Goal: Task Accomplishment & Management: Manage account settings

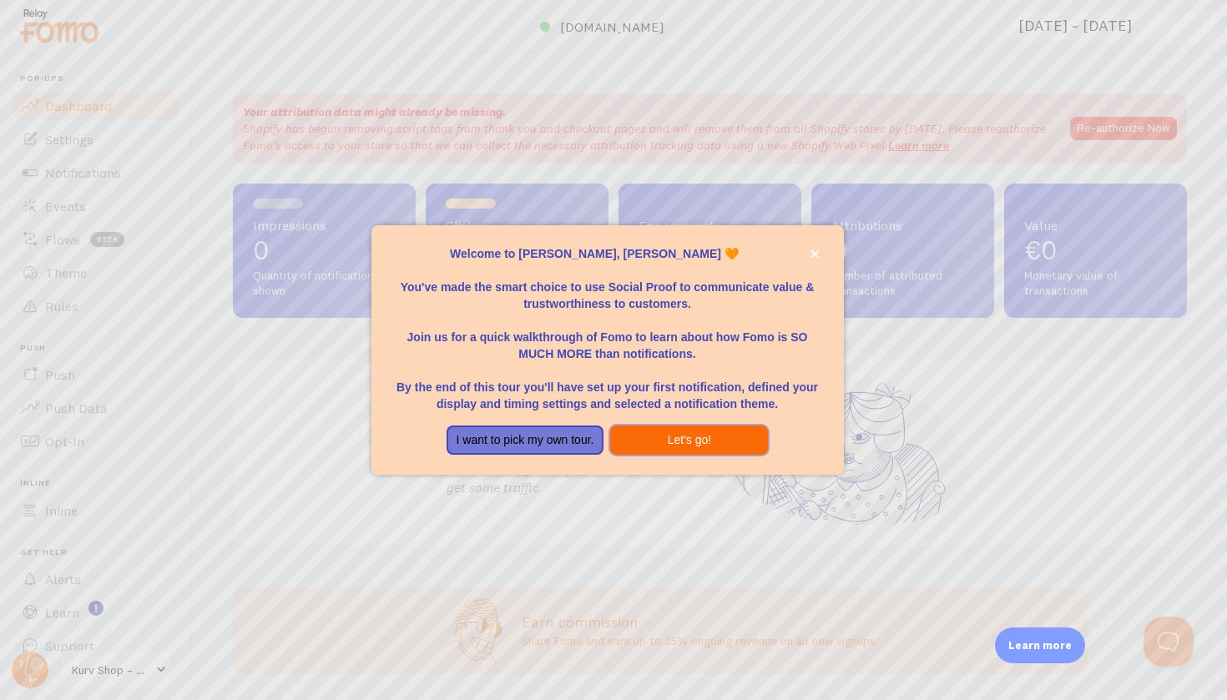
click at [656, 439] on button "Let's go!" at bounding box center [689, 441] width 158 height 30
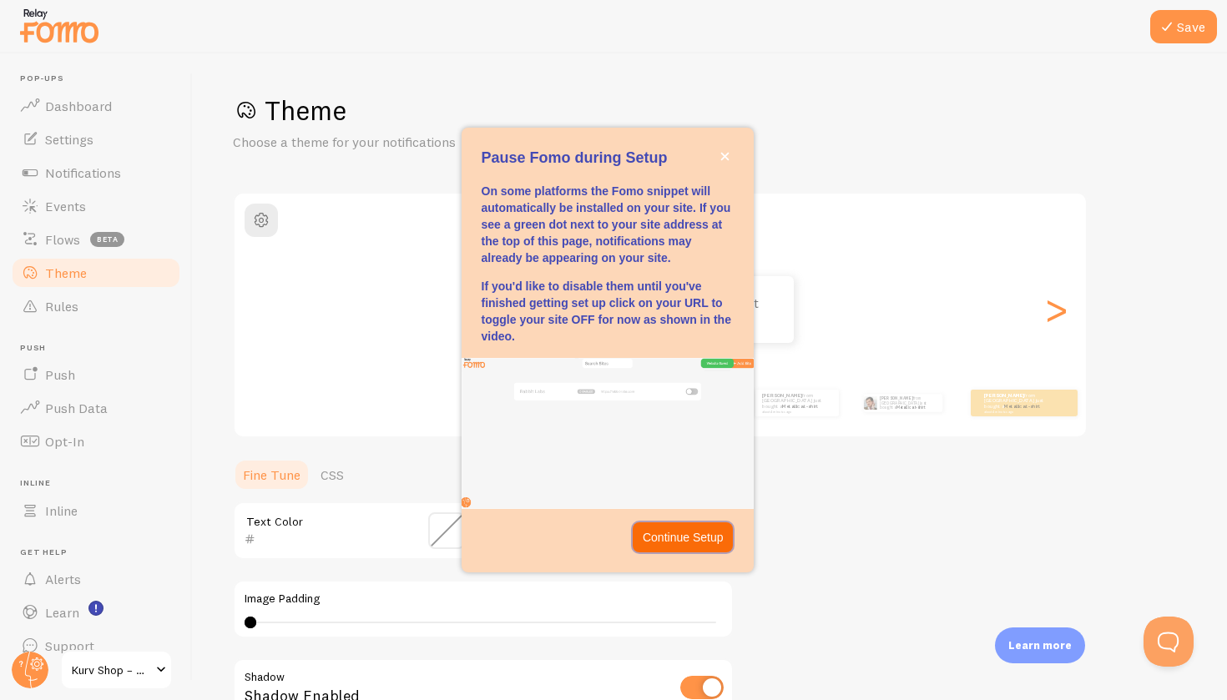
click at [685, 538] on p "Continue Setup" at bounding box center [683, 537] width 81 height 17
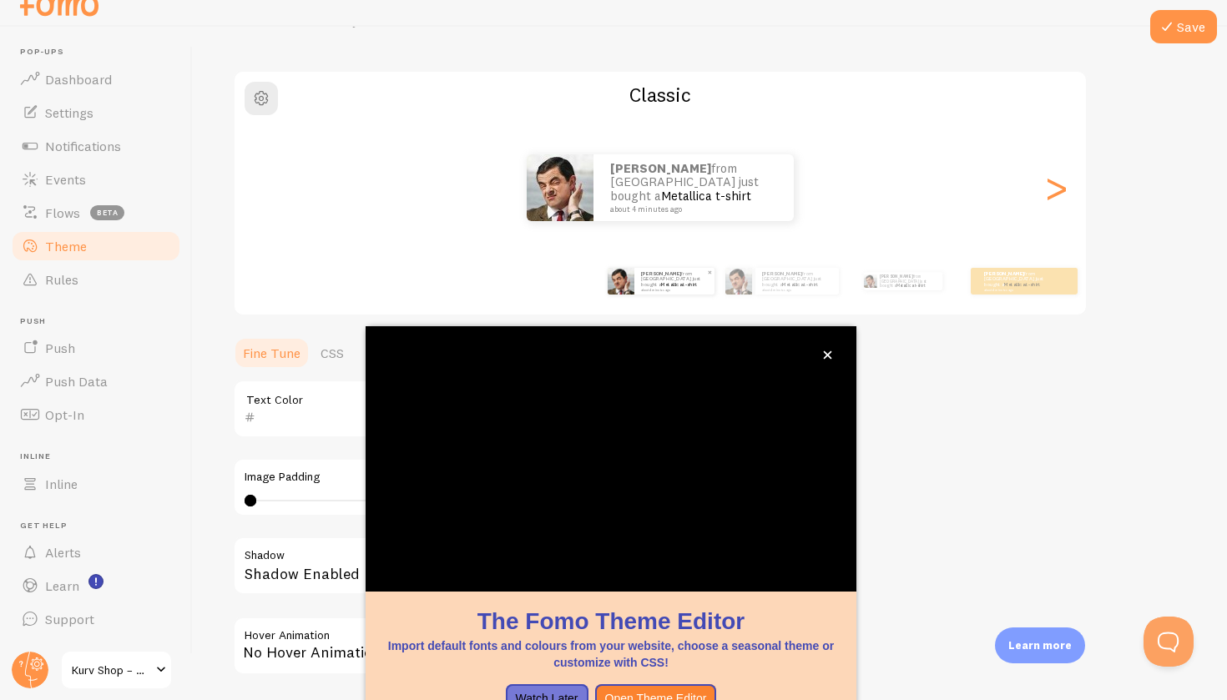
scroll to position [9, 0]
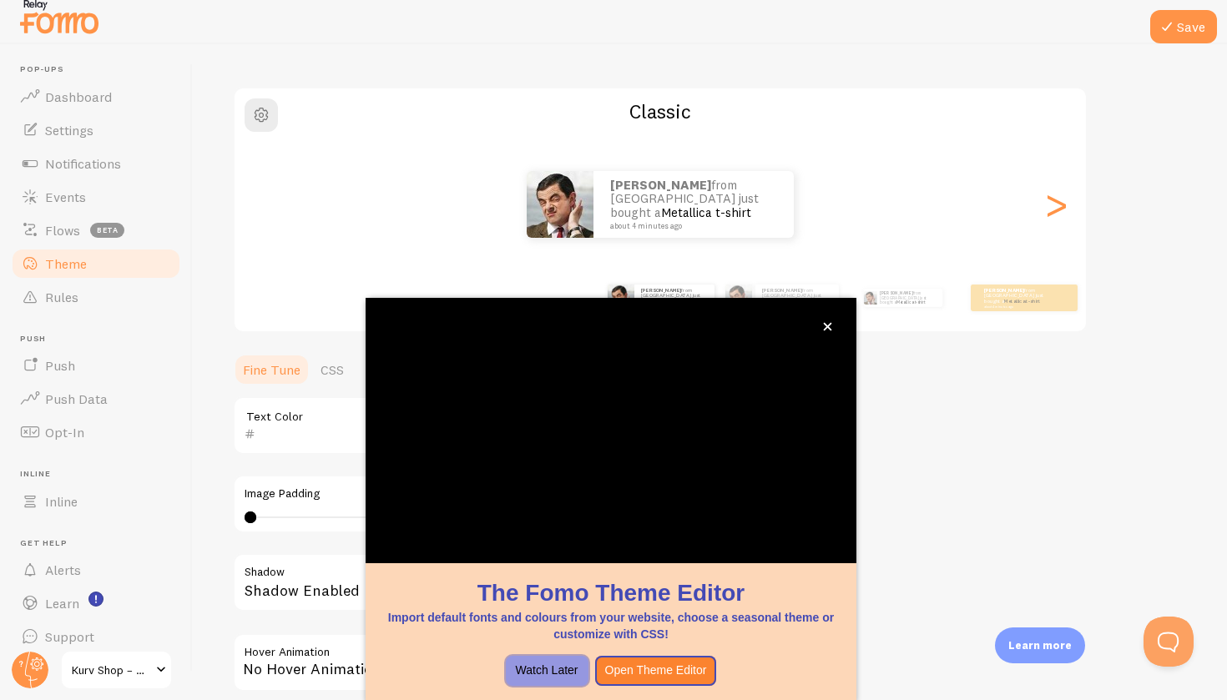
click at [562, 666] on button "Watch Later" at bounding box center [547, 671] width 83 height 30
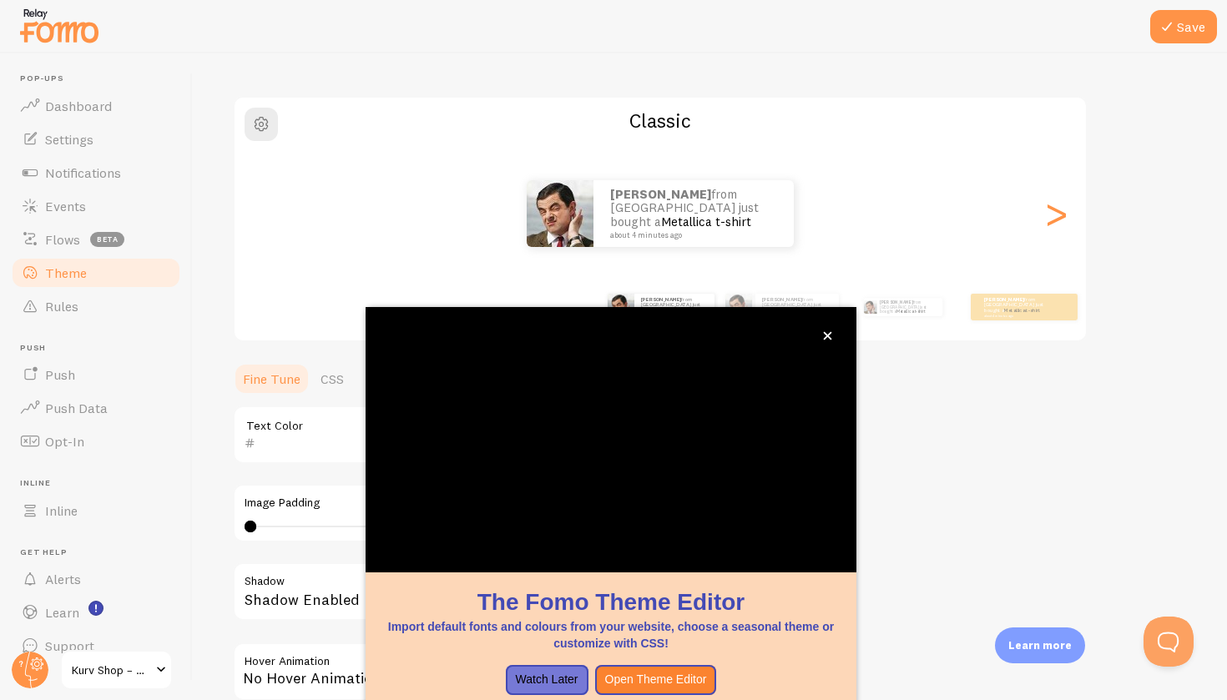
scroll to position [13, 0]
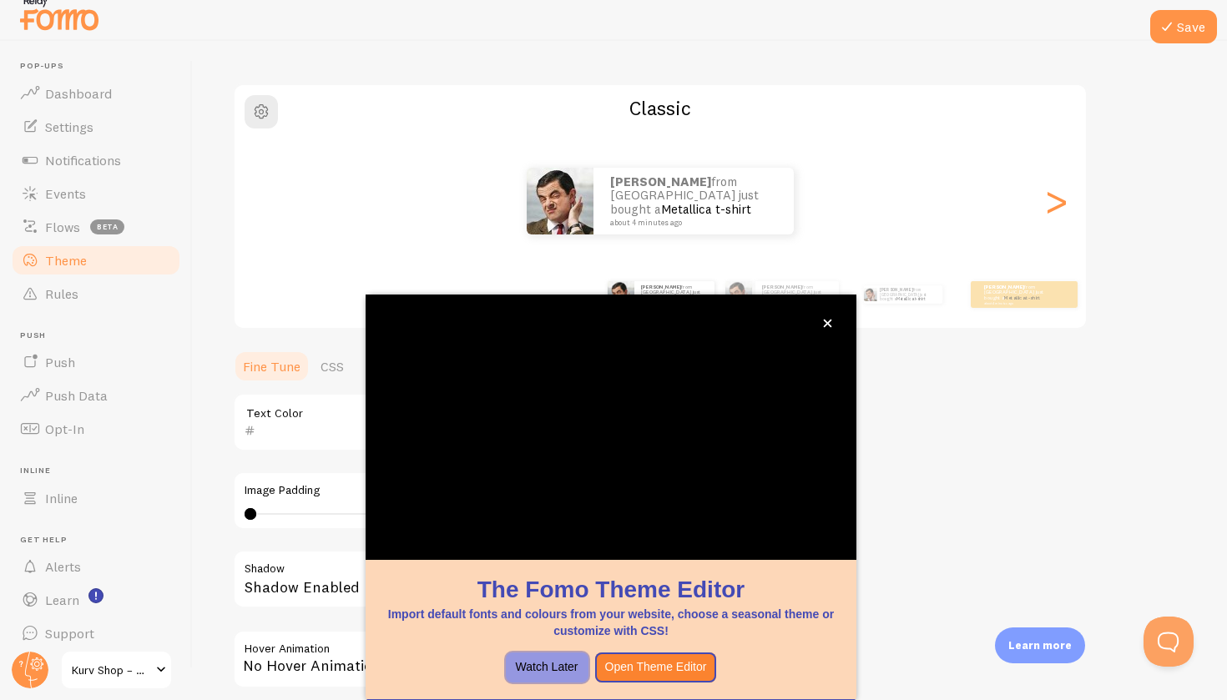
click at [549, 668] on button "Watch Later" at bounding box center [547, 668] width 83 height 30
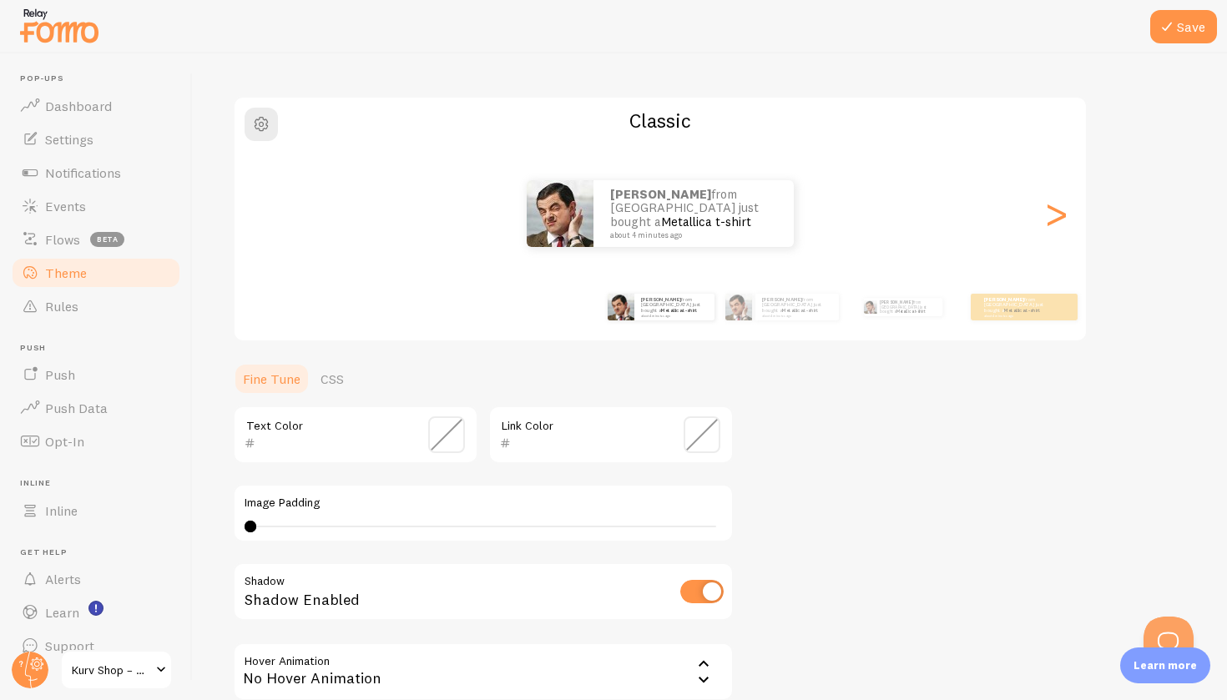
scroll to position [0, 0]
click at [715, 439] on span at bounding box center [701, 434] width 37 height 37
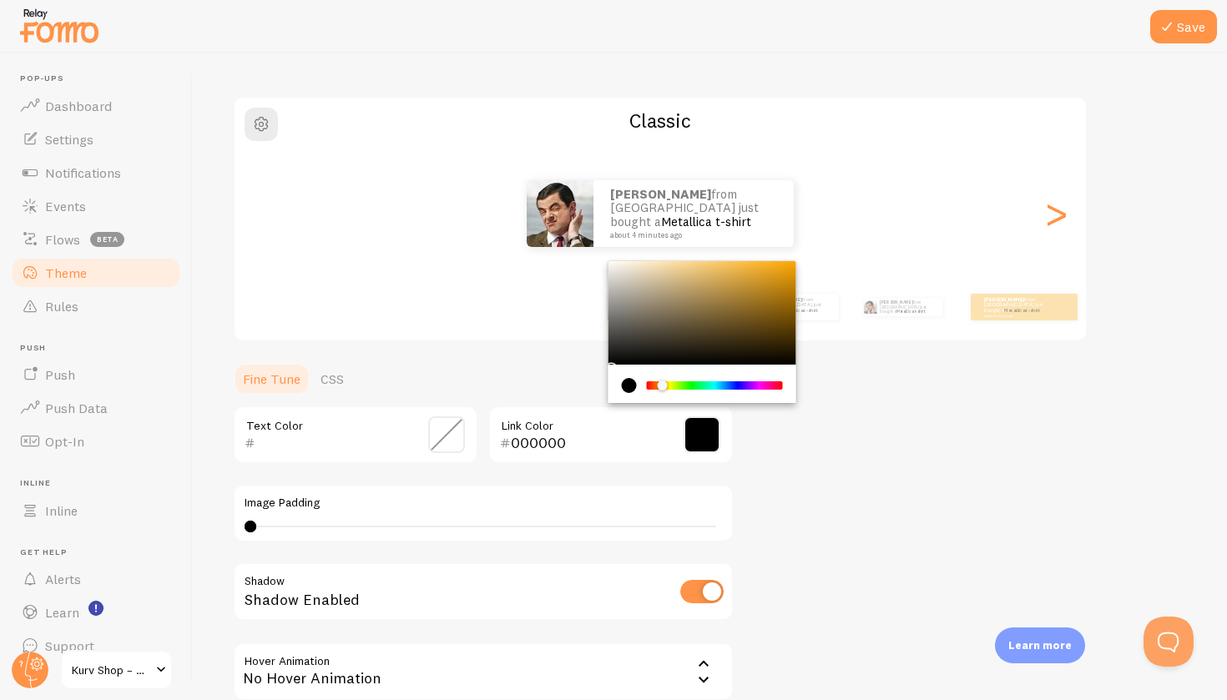
click at [663, 382] on div "Chrome color picker" at bounding box center [714, 385] width 133 height 8
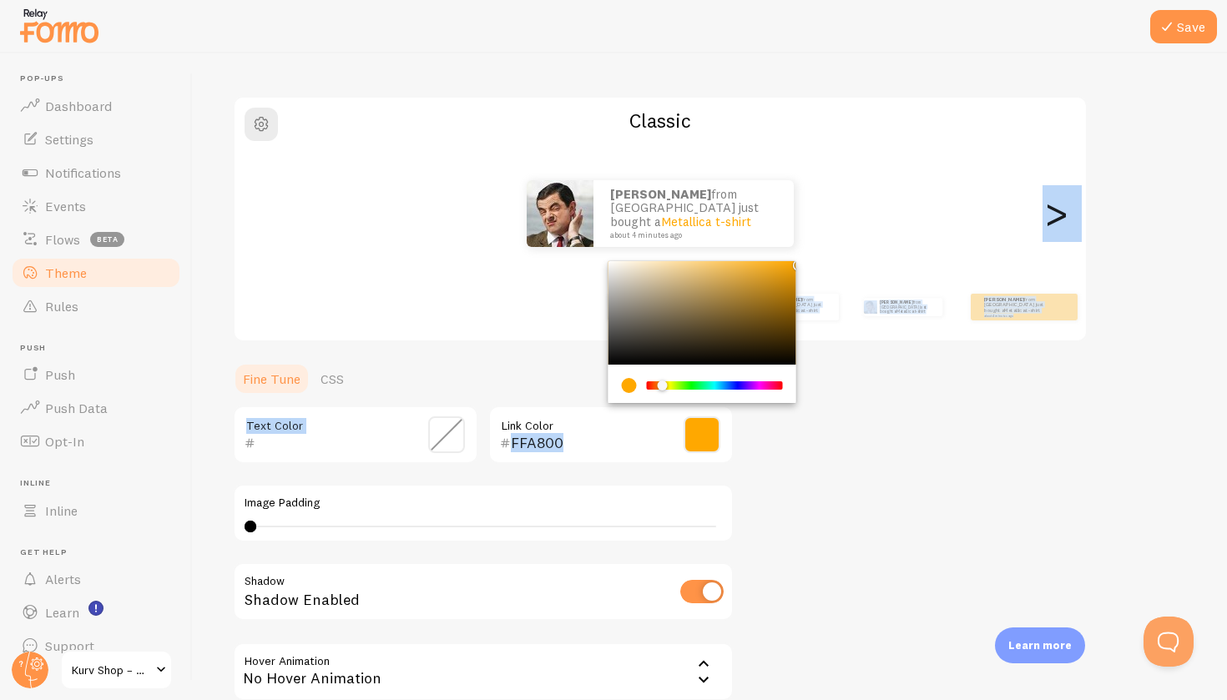
drag, startPoint x: 789, startPoint y: 260, endPoint x: 804, endPoint y: 258, distance: 15.2
click at [804, 258] on div "Theme Choose a theme for your notifications Classic Allan from France just boug…" at bounding box center [710, 393] width 954 height 792
click at [545, 444] on input "FFA800" at bounding box center [587, 443] width 153 height 20
type input "FFB200"
click at [663, 384] on div "Chrome color picker" at bounding box center [663, 386] width 10 height 10
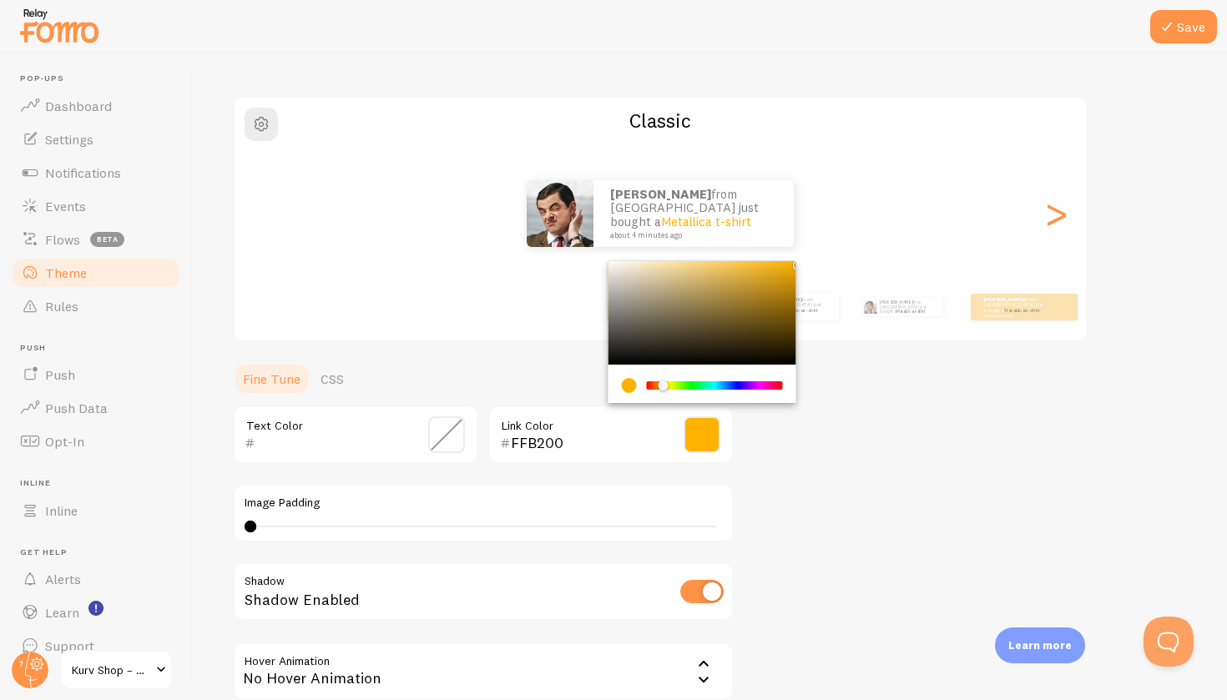
click at [863, 374] on div "Theme Choose a theme for your notifications Classic Allan from France just boug…" at bounding box center [710, 393] width 954 height 792
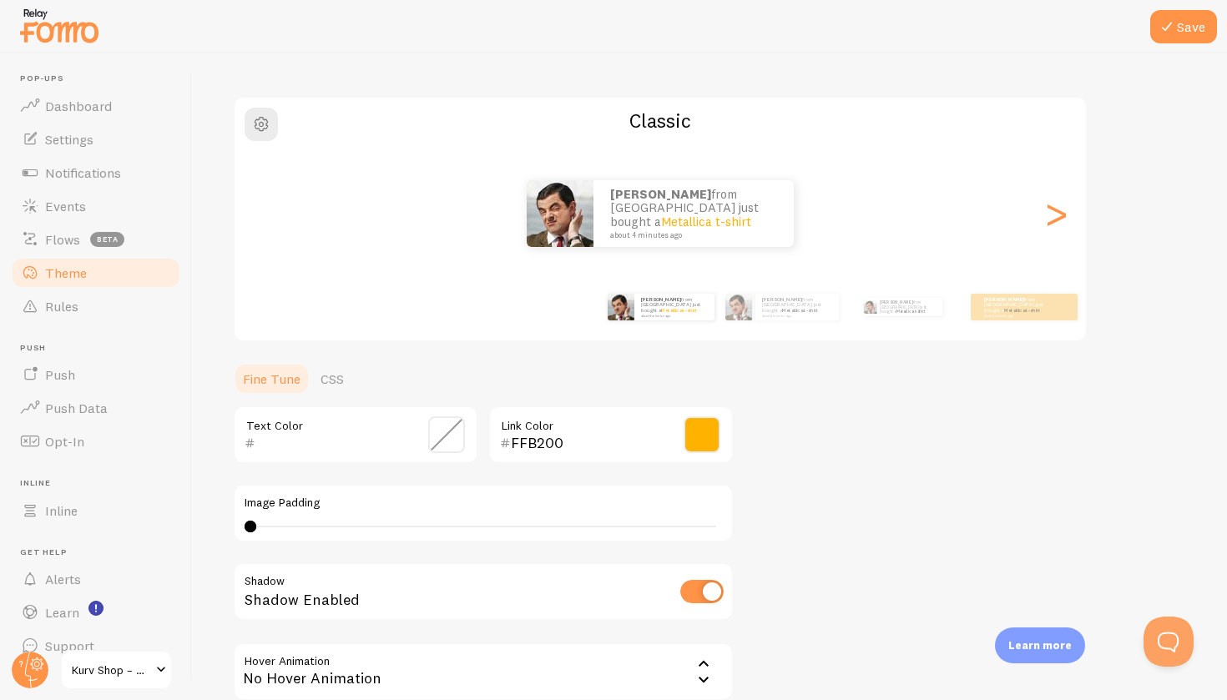
scroll to position [158, 0]
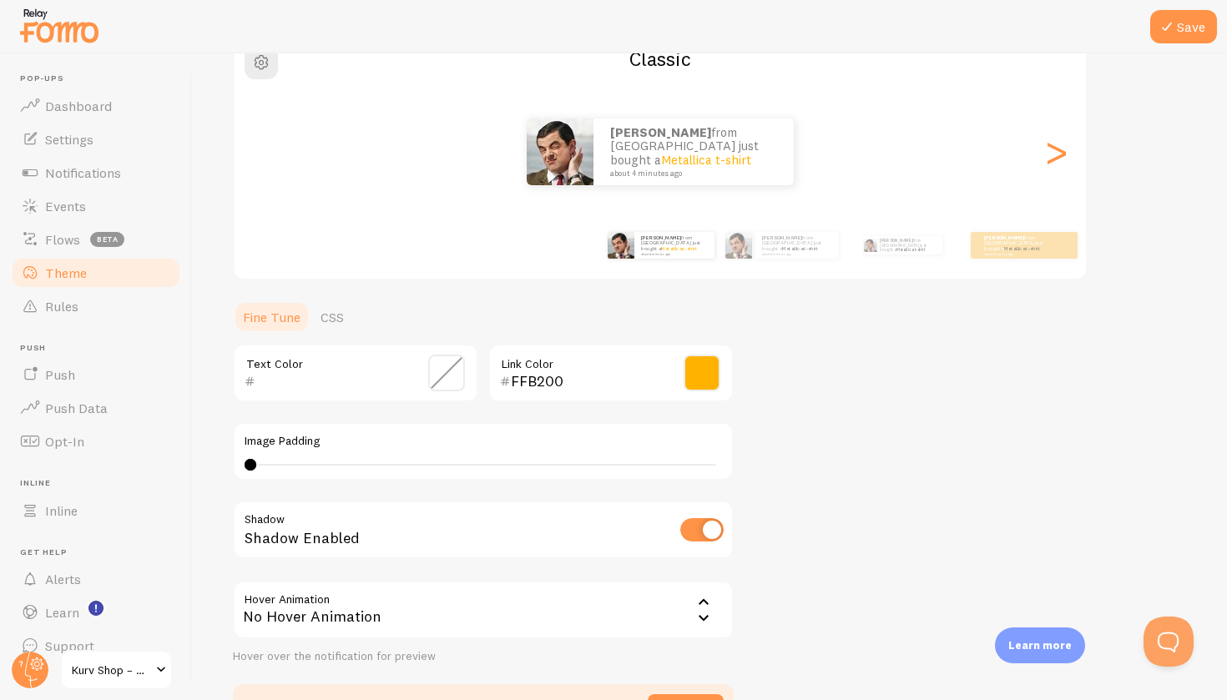
drag, startPoint x: 248, startPoint y: 456, endPoint x: 308, endPoint y: 457, distance: 60.1
click at [308, 458] on div "0 0 - undefined" at bounding box center [483, 464] width 477 height 13
type input "0"
drag, startPoint x: 313, startPoint y: 466, endPoint x: 240, endPoint y: 466, distance: 73.4
click at [240, 466] on div "Image Padding 0" at bounding box center [483, 451] width 501 height 58
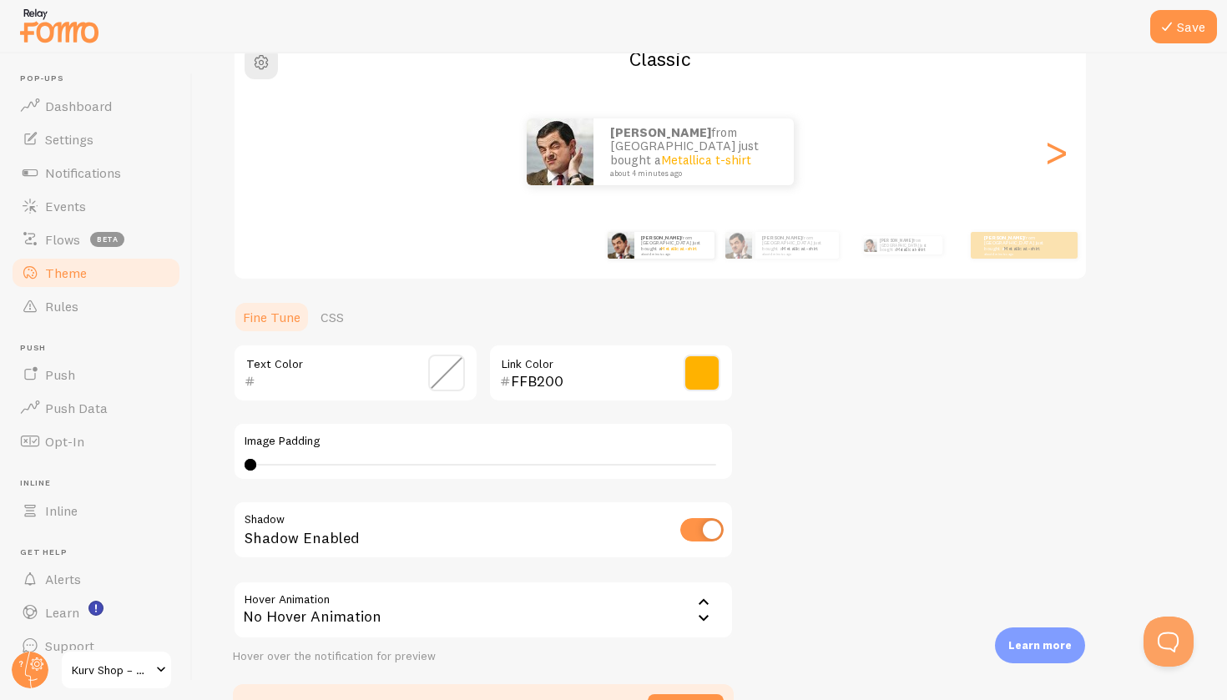
click at [710, 532] on input "checkbox" at bounding box center [701, 529] width 43 height 23
checkbox input "true"
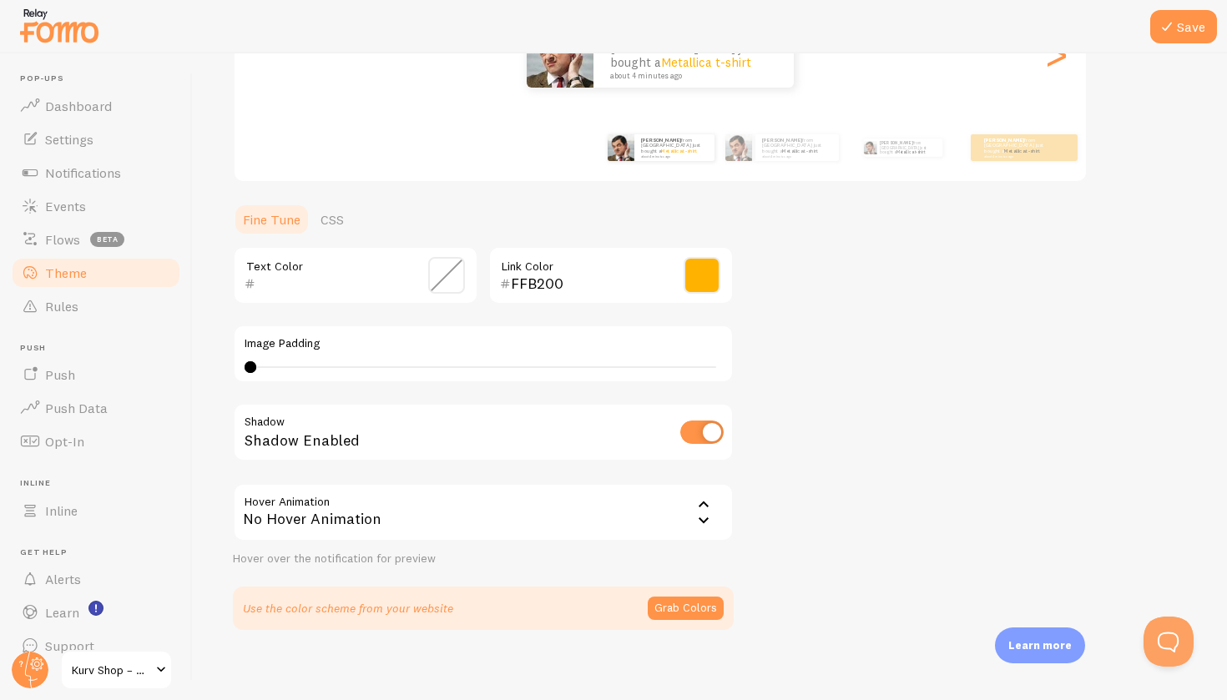
scroll to position [261, 0]
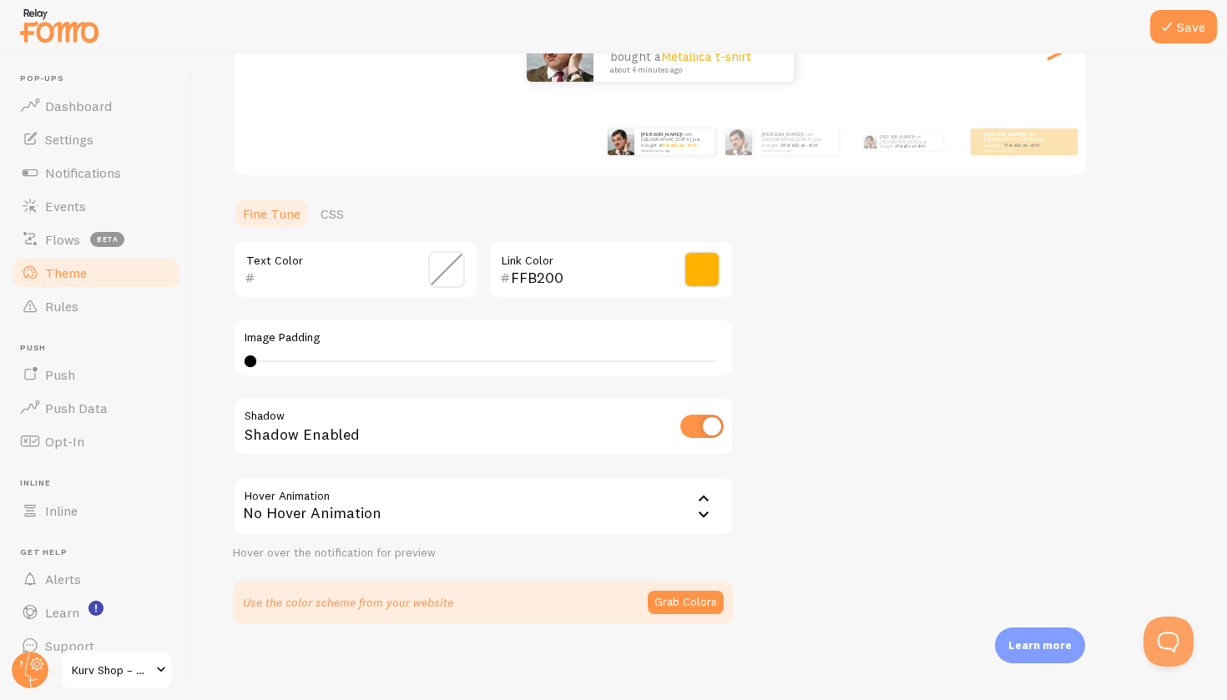
click at [705, 502] on icon at bounding box center [703, 499] width 20 height 20
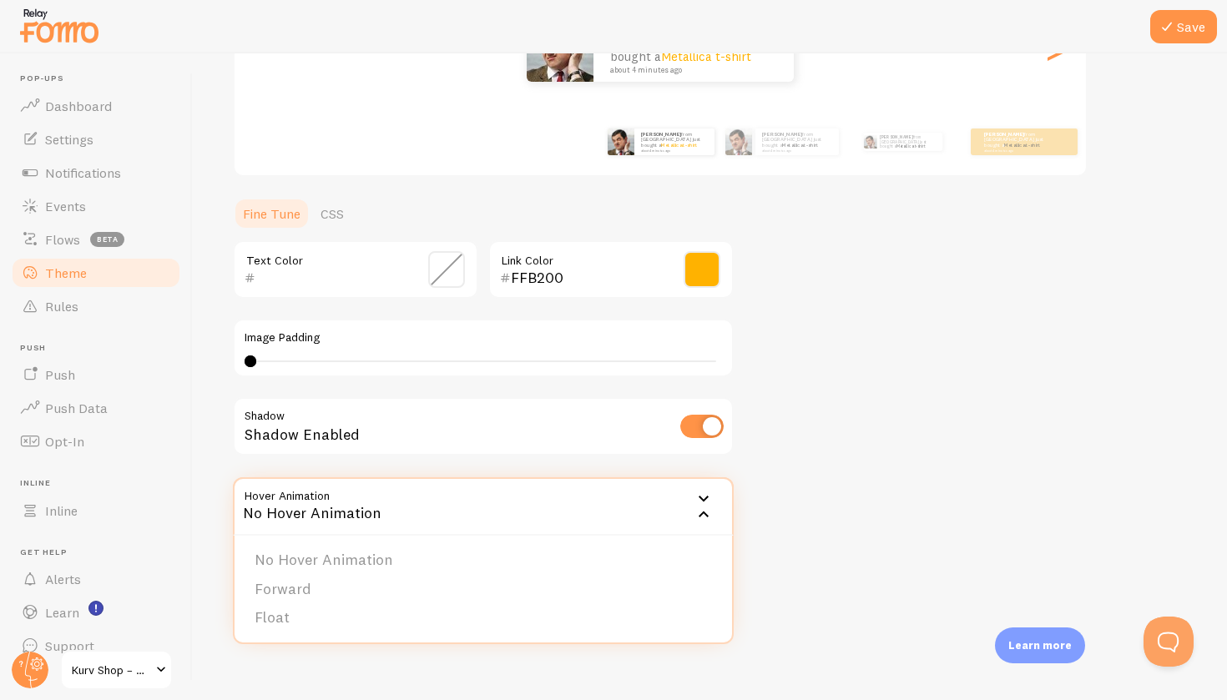
click at [701, 502] on icon at bounding box center [703, 499] width 20 height 20
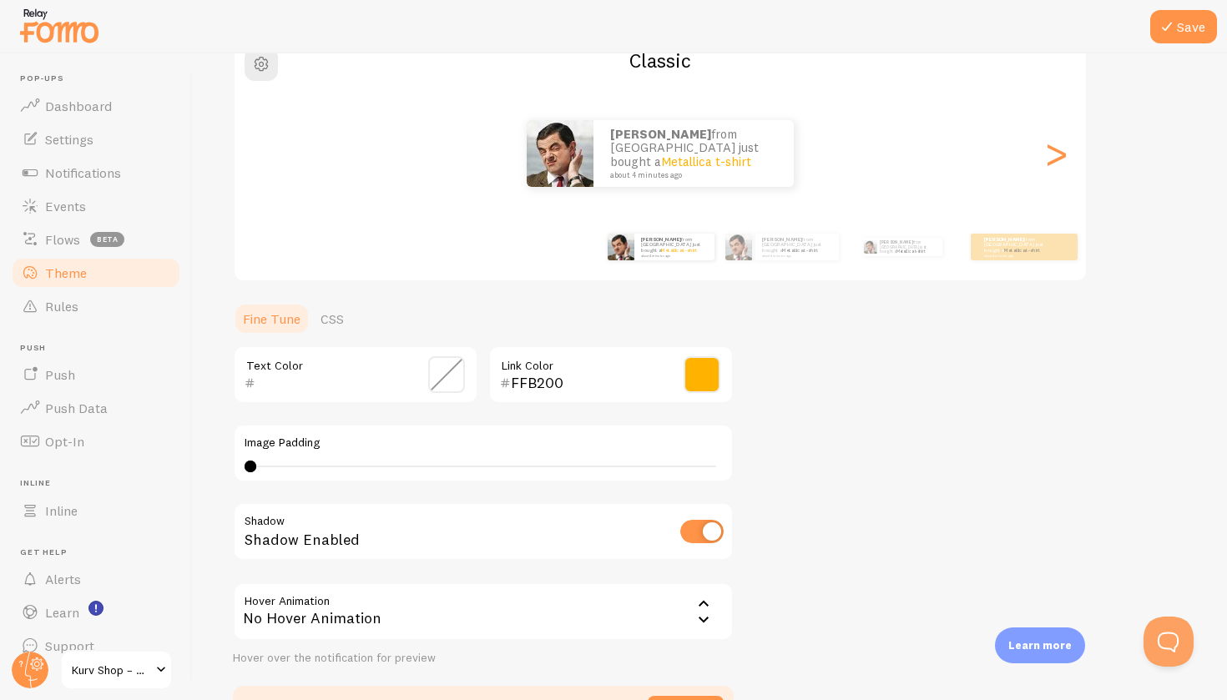
scroll to position [150, 0]
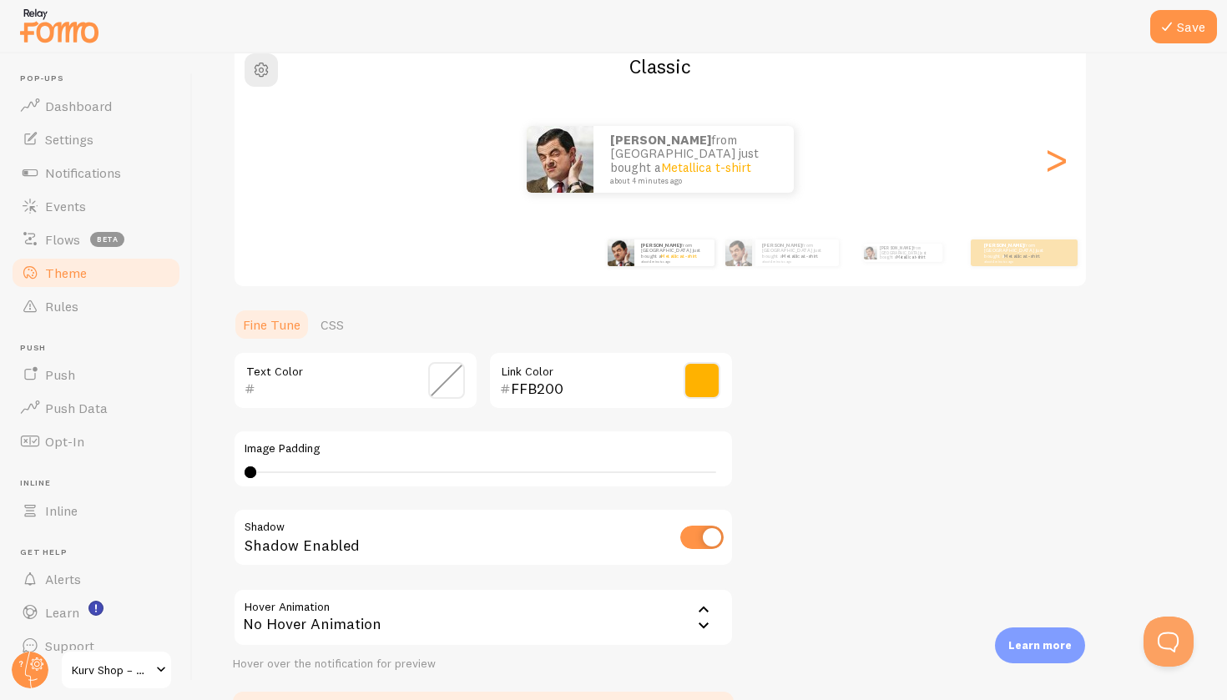
click at [446, 376] on span at bounding box center [446, 380] width 37 height 37
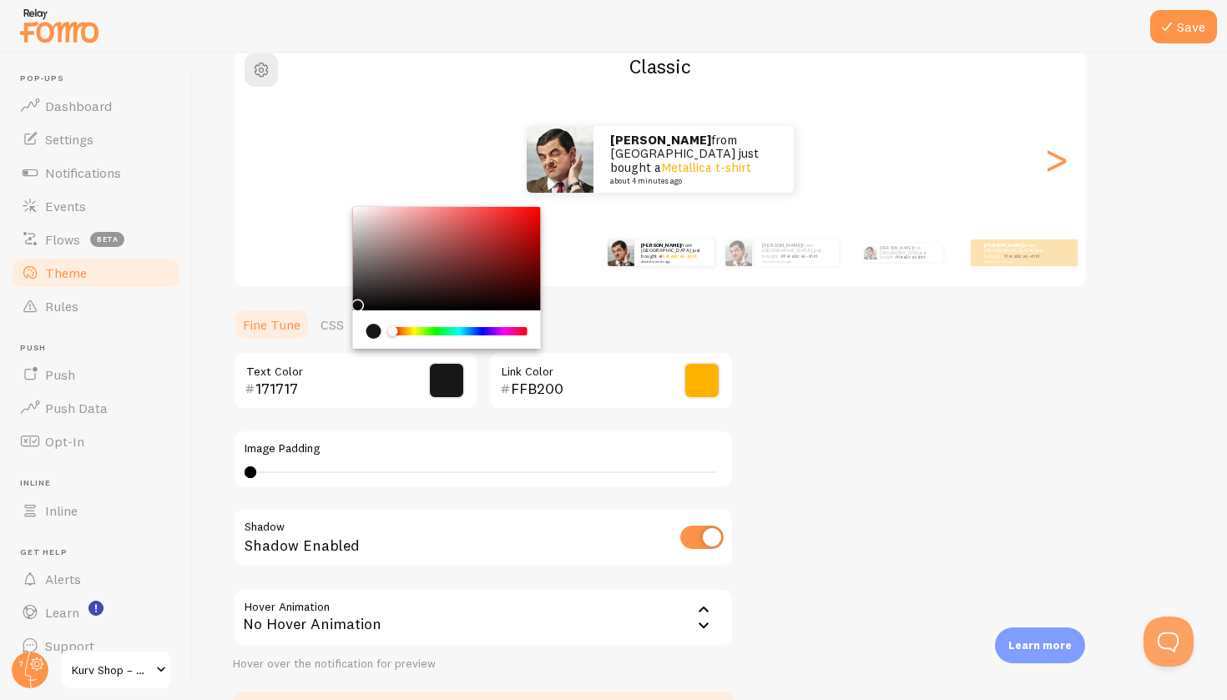
drag, startPoint x: 355, startPoint y: 282, endPoint x: 354, endPoint y: 301, distance: 19.2
click at [354, 301] on div "Chrome color picker" at bounding box center [447, 258] width 188 height 103
type input "404040"
drag, startPoint x: 354, startPoint y: 301, endPoint x: 328, endPoint y: 283, distance: 31.7
click at [328, 283] on div "Theme Choose a theme for your notifications Classic Allan from France just boug…" at bounding box center [710, 339] width 954 height 792
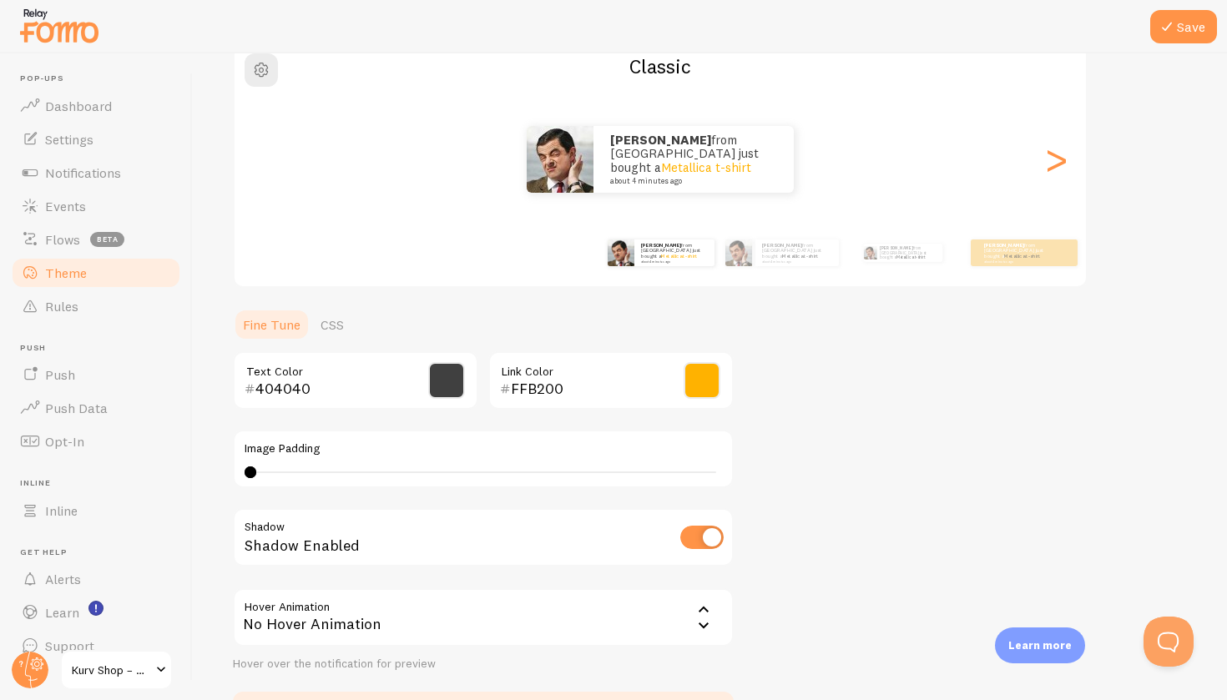
click at [193, 443] on div "Save Theme Choose a theme for your notifications Classic Allan from France just…" at bounding box center [710, 376] width 1034 height 647
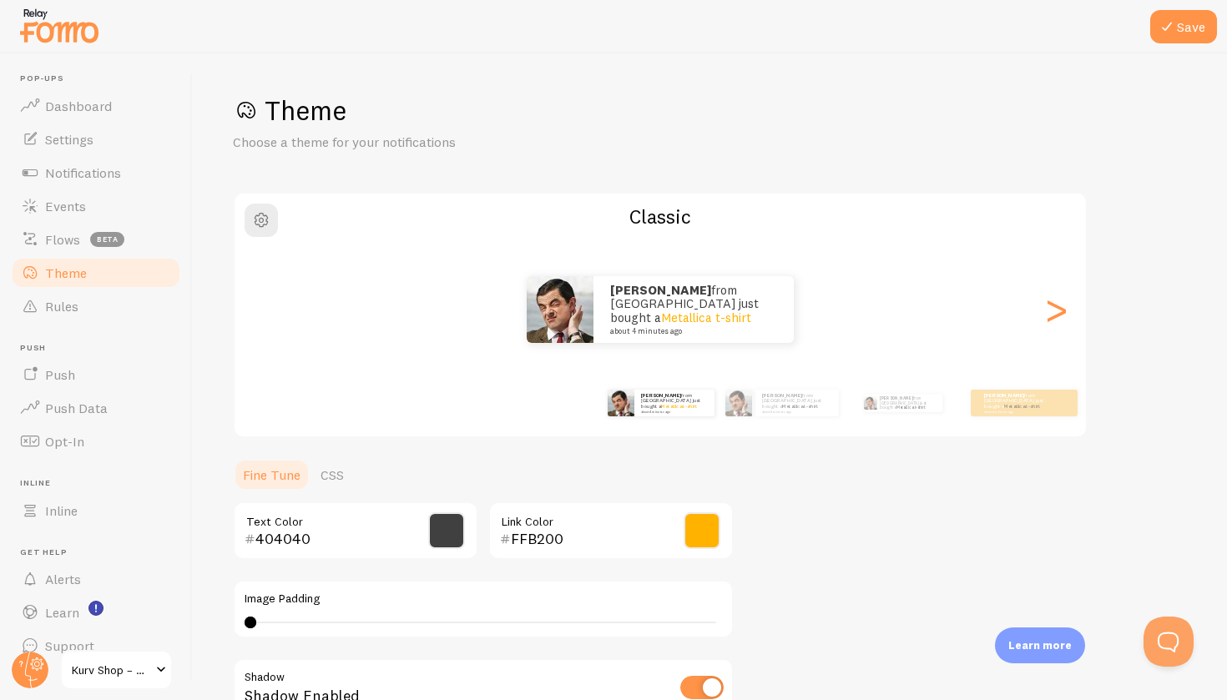
scroll to position [0, 0]
click at [263, 212] on span "button" at bounding box center [261, 220] width 20 height 20
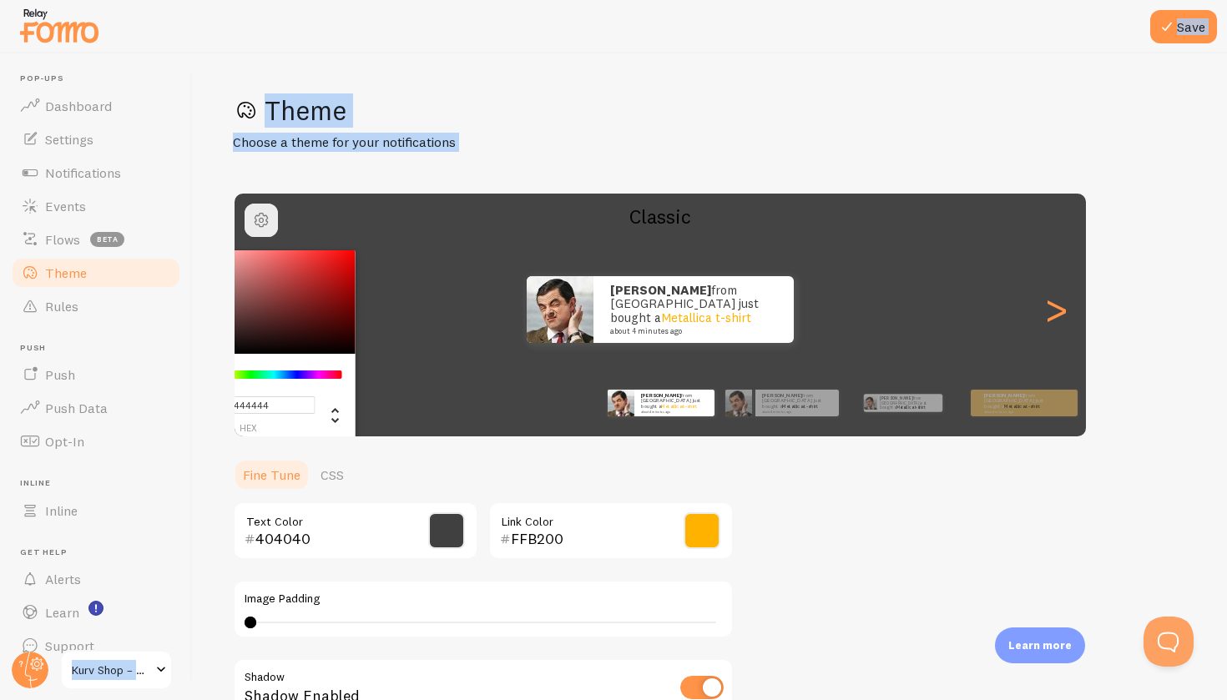
type input "#464646"
drag, startPoint x: 246, startPoint y: 285, endPoint x: 162, endPoint y: 325, distance: 93.3
click at [162, 325] on main "Pop-ups Dashboard Settings Notifications Events Flows beta Theme Rules Push Pus…" at bounding box center [613, 376] width 1227 height 647
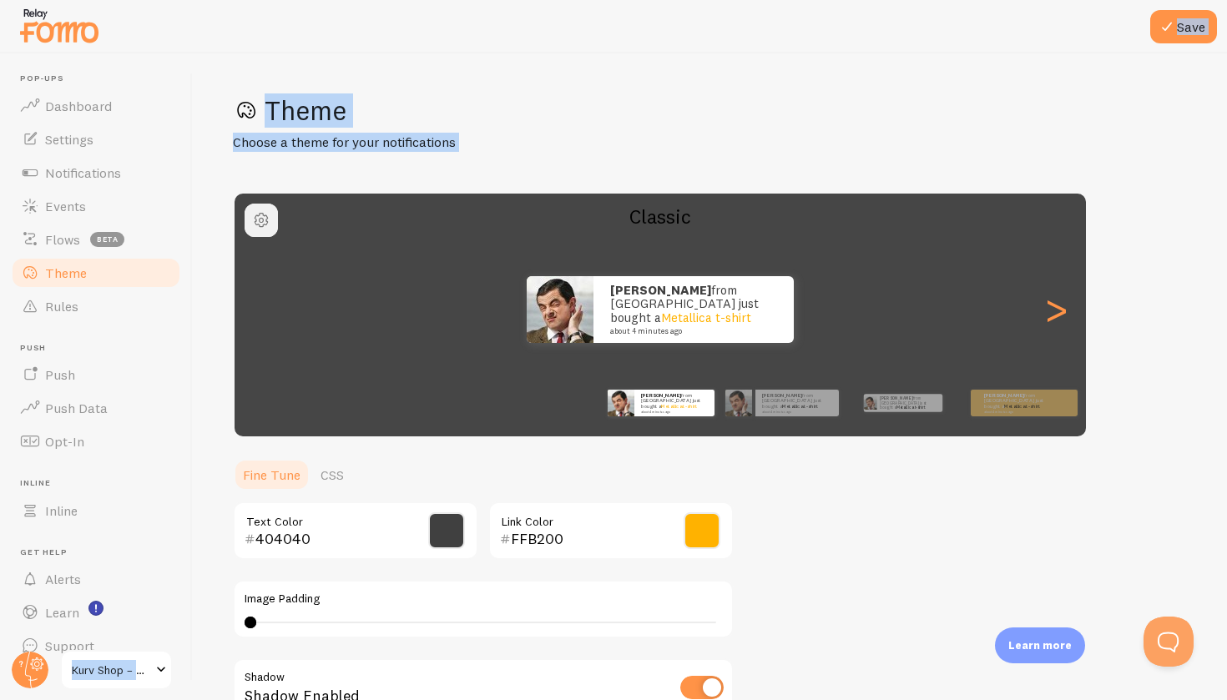
click at [261, 205] on button "button" at bounding box center [261, 220] width 33 height 33
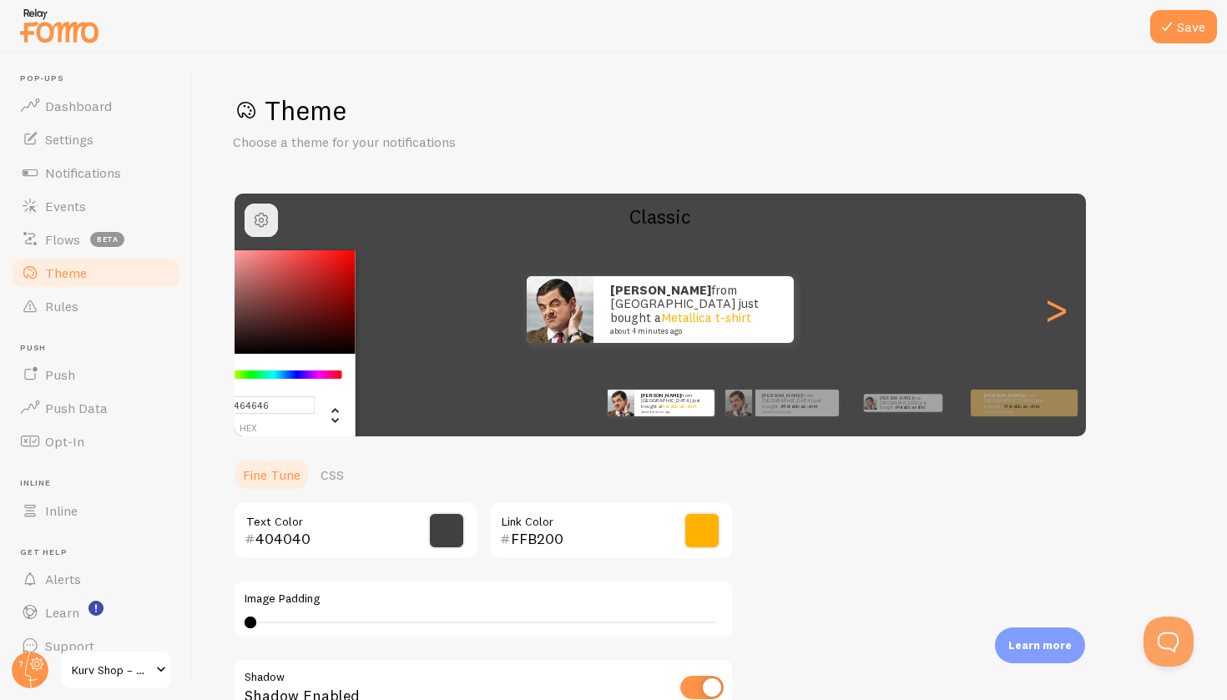
click at [409, 461] on ul "Fine Tune CSS" at bounding box center [483, 474] width 501 height 33
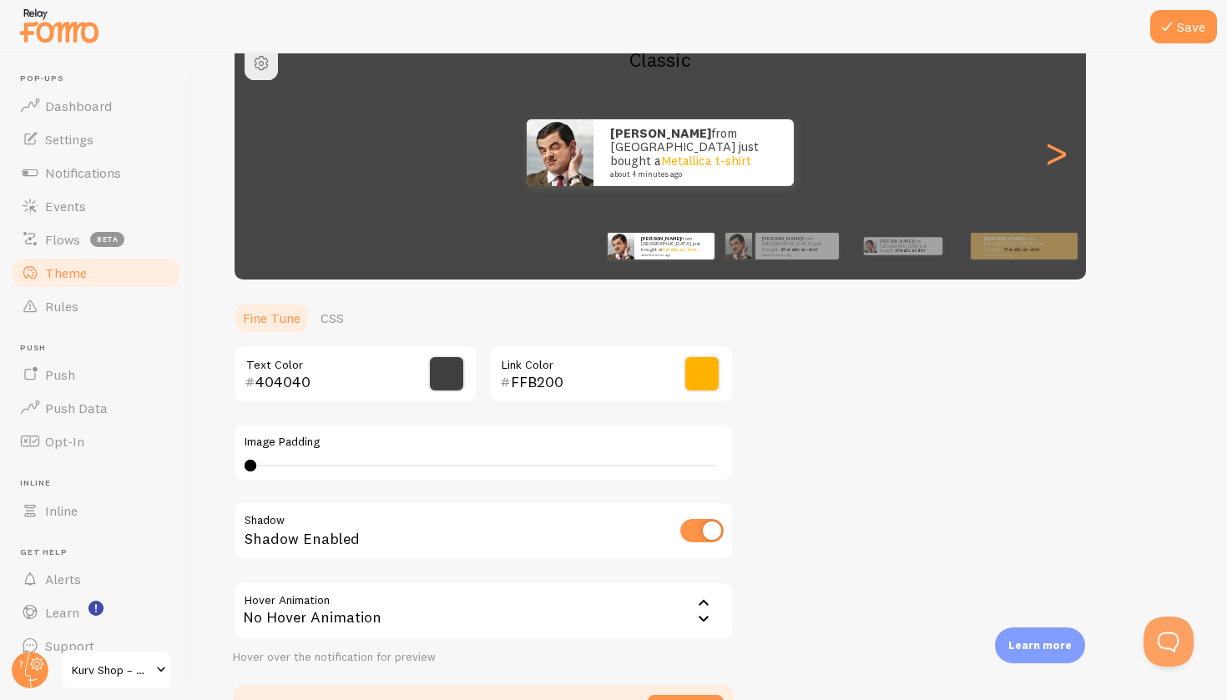
scroll to position [139, 0]
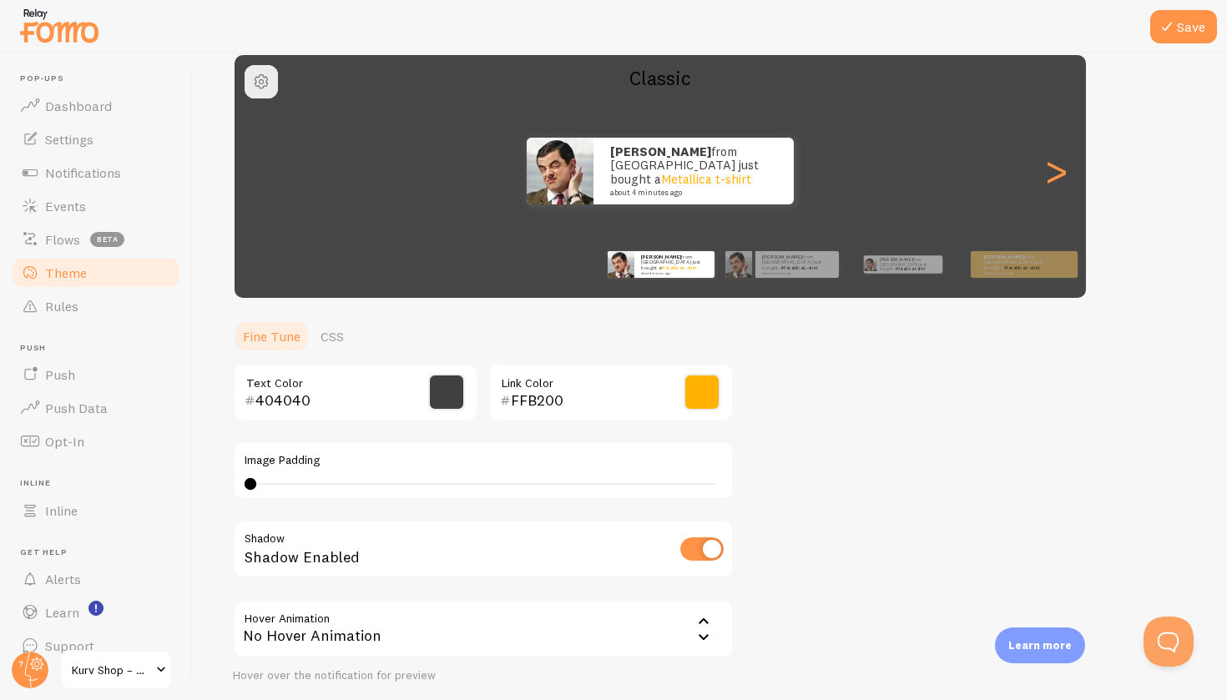
click at [112, 270] on link "Theme" at bounding box center [96, 272] width 172 height 33
click at [1196, 28] on button "Save" at bounding box center [1183, 26] width 67 height 33
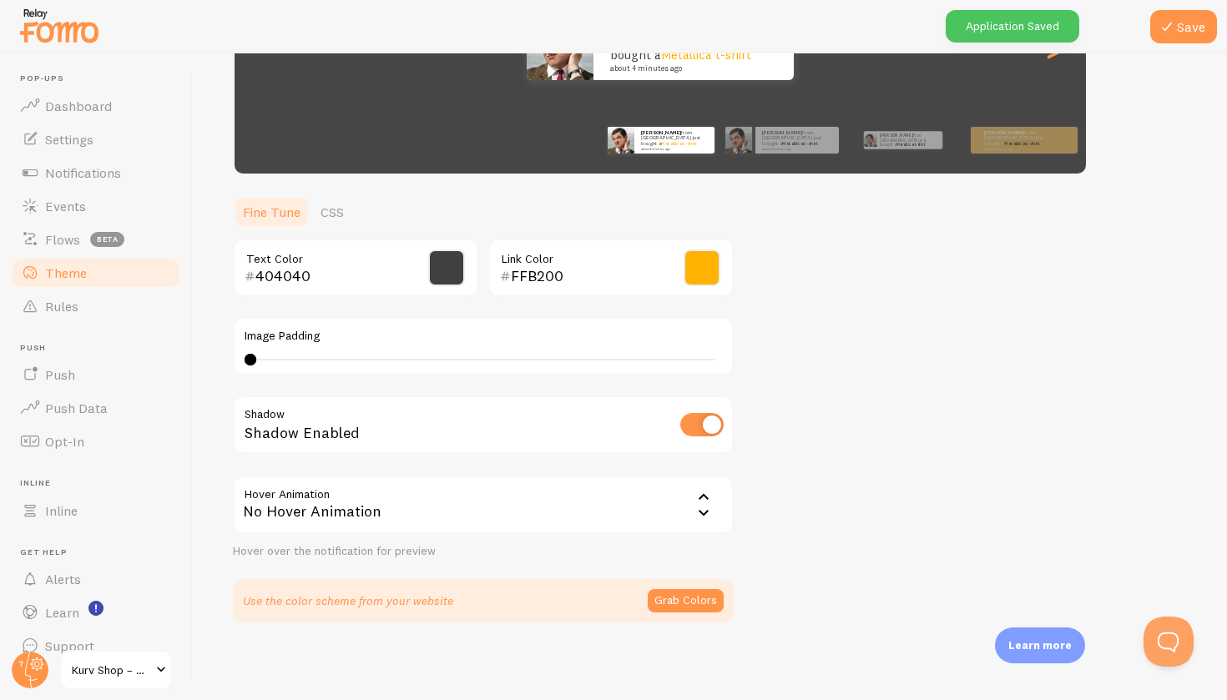
scroll to position [0, 0]
click at [688, 591] on button "Grab Colors" at bounding box center [686, 600] width 76 height 23
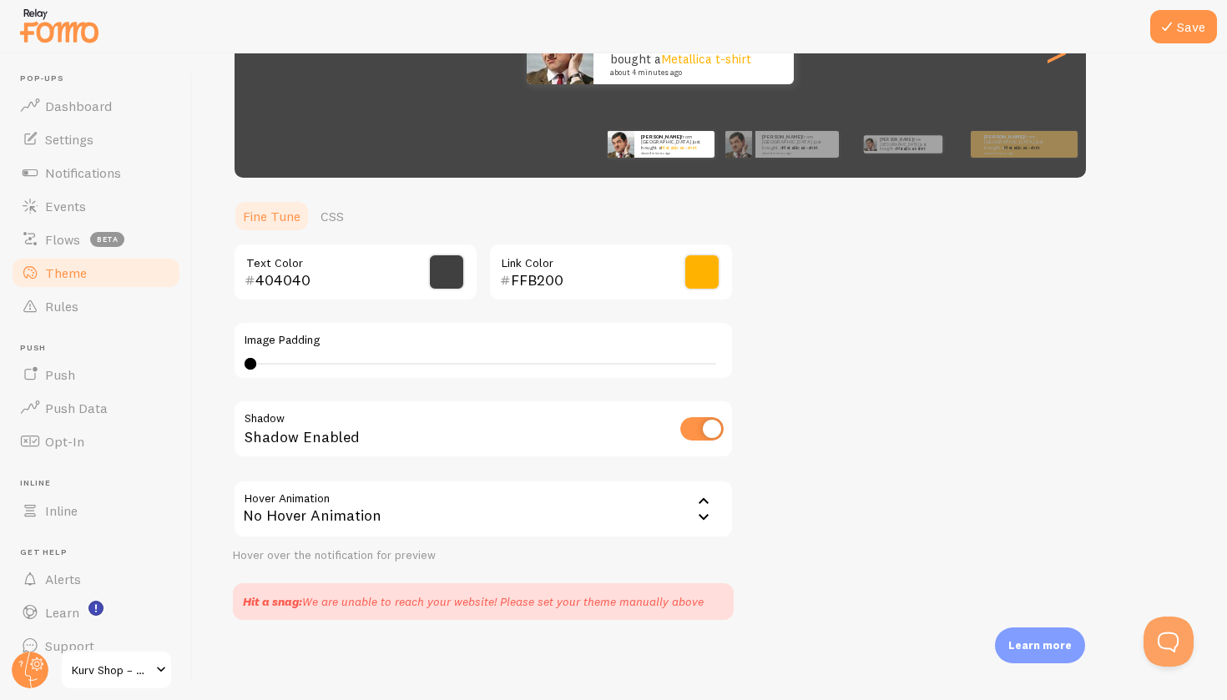
click at [613, 638] on div "Save Theme Choose a theme for your notifications Classic Allan from France just…" at bounding box center [710, 376] width 1034 height 647
click at [92, 170] on span "Notifications" at bounding box center [83, 172] width 76 height 17
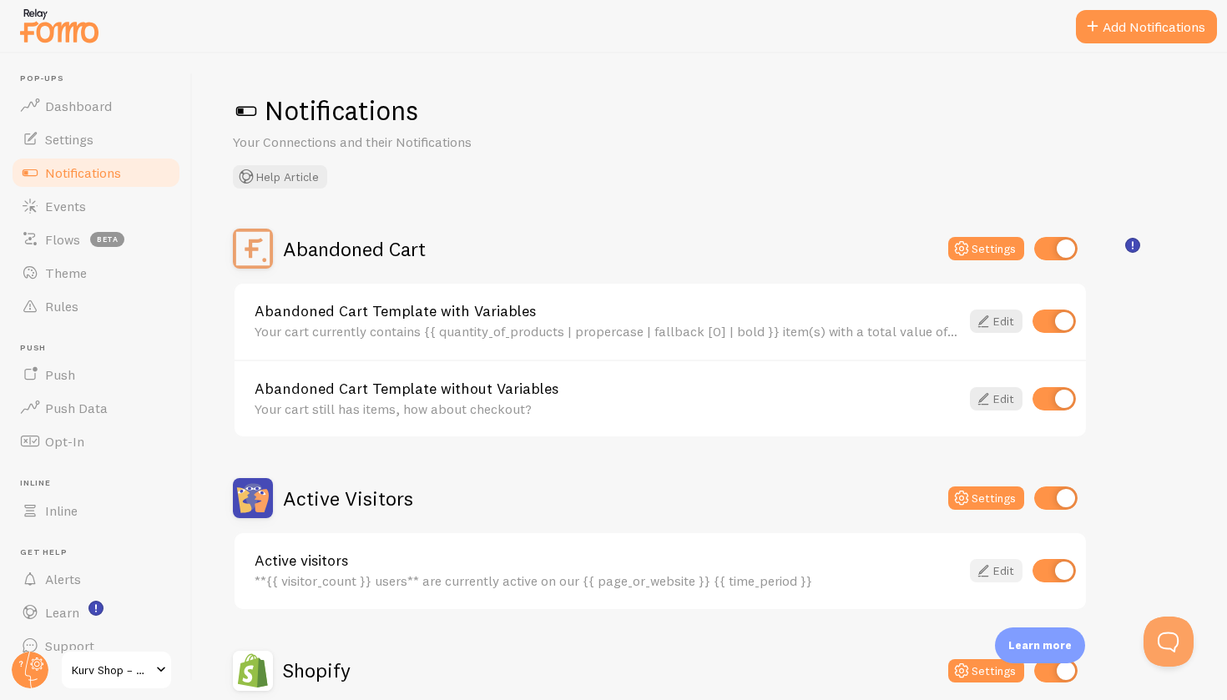
click at [973, 567] on icon at bounding box center [983, 571] width 20 height 20
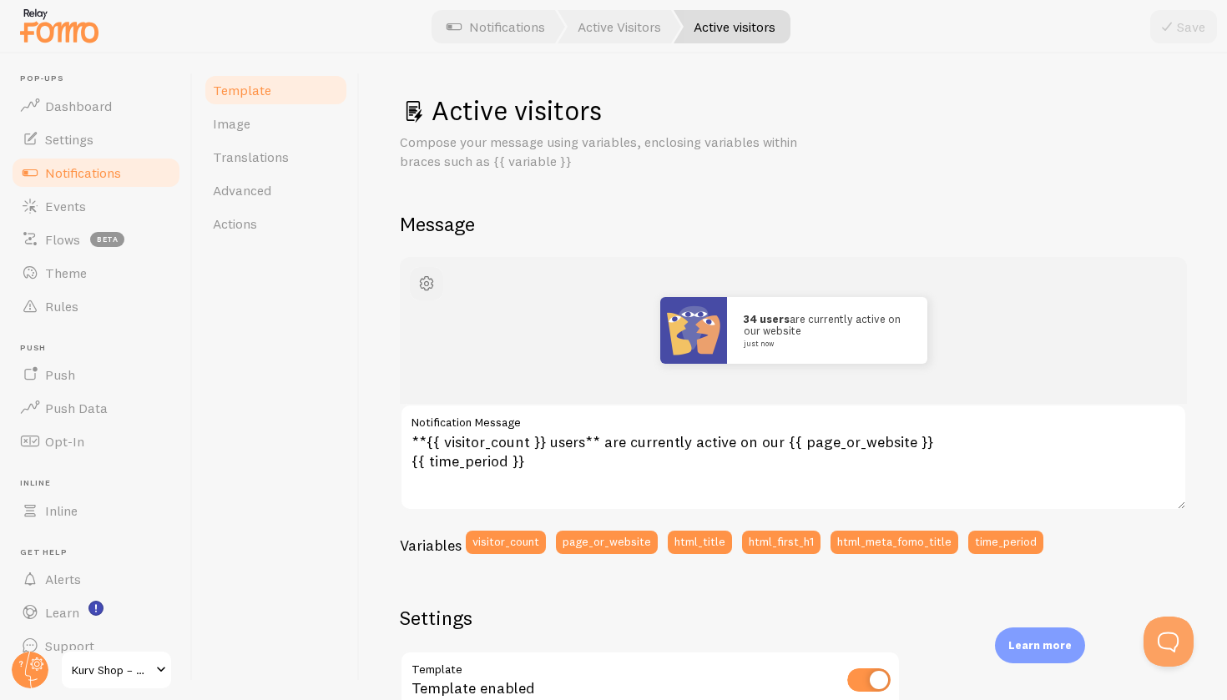
click at [425, 275] on span "button" at bounding box center [426, 284] width 20 height 20
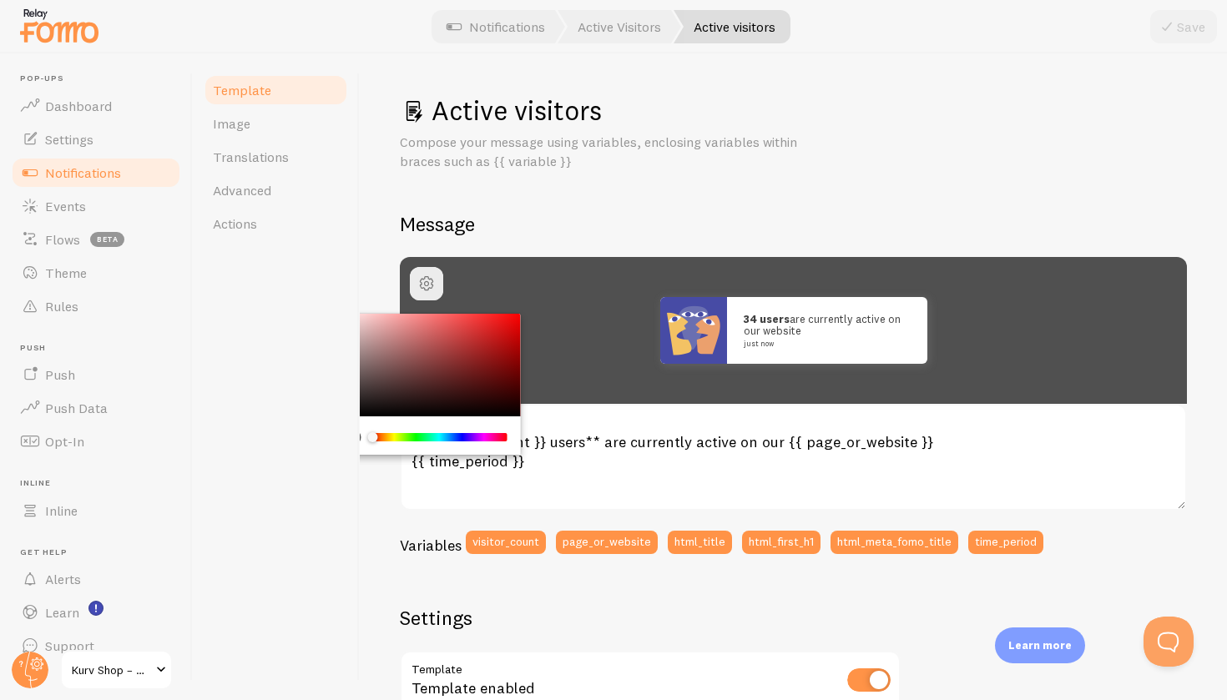
drag, startPoint x: 379, startPoint y: 328, endPoint x: 251, endPoint y: 384, distance: 139.4
click at [251, 384] on div "Template Image Translations Advanced Actions Active visitors Compose your messa…" at bounding box center [710, 376] width 1034 height 647
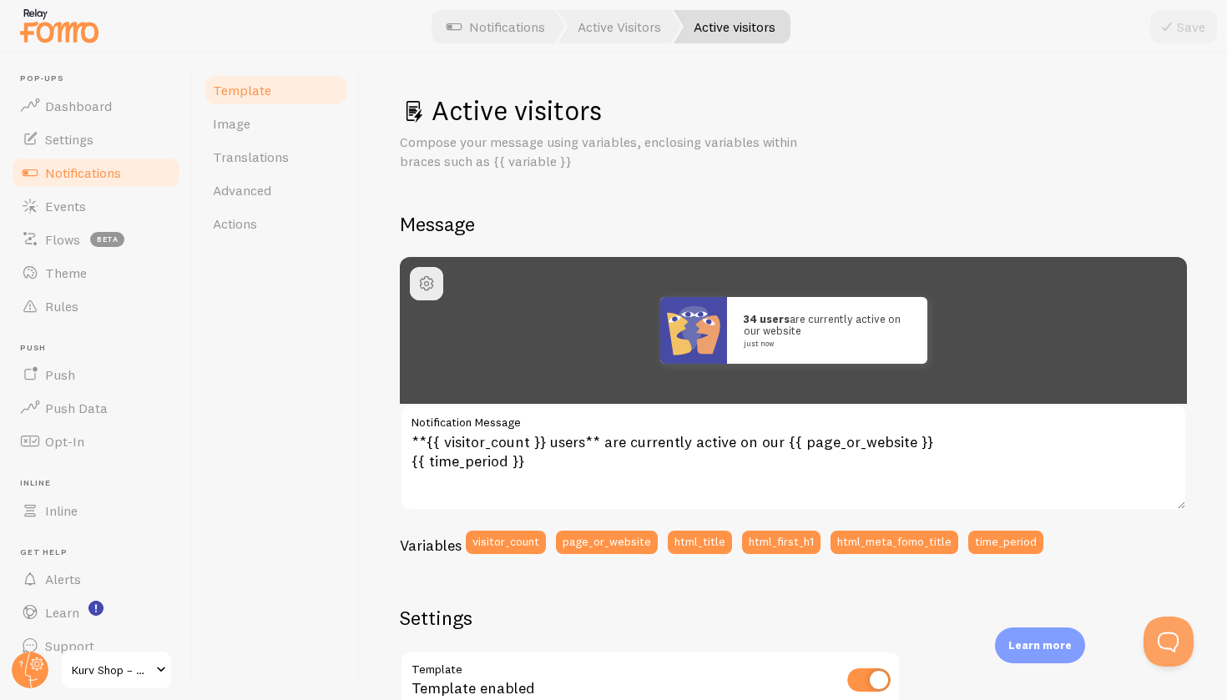
click at [389, 186] on div "Active visitors Compose your message using variables, enclosing variables withi…" at bounding box center [793, 376] width 867 height 647
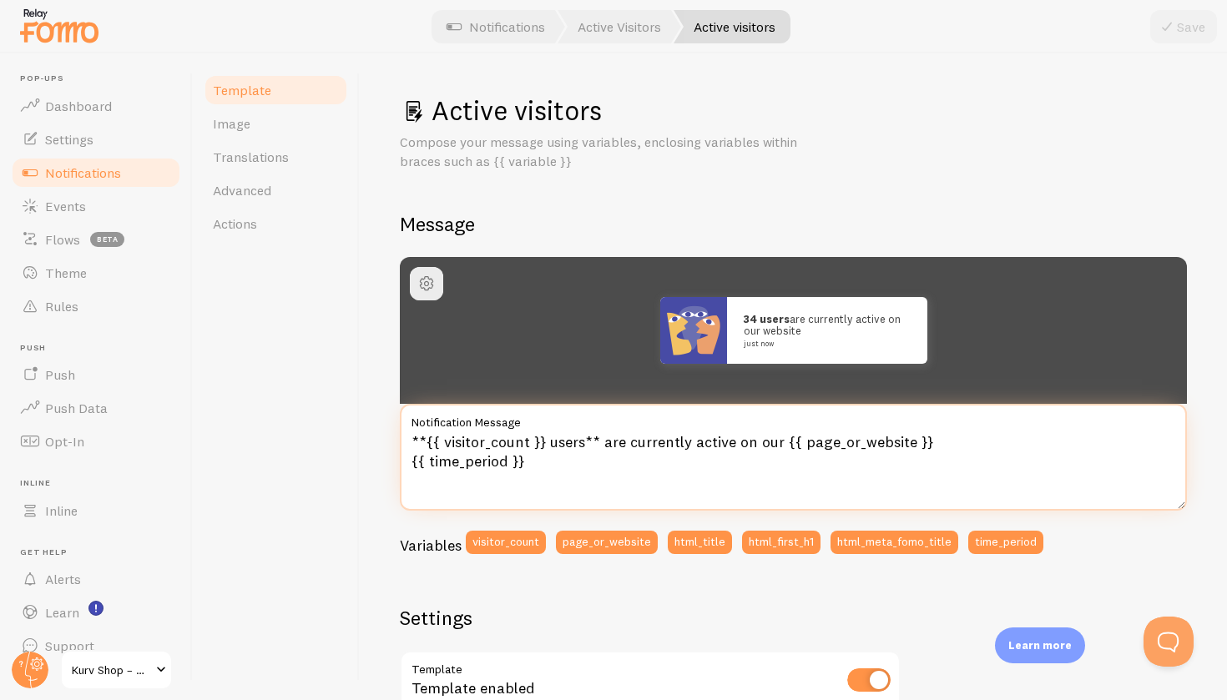
click at [599, 460] on textarea "**{{ visitor_count }} users** are currently active on our {{ page_or_website }}…" at bounding box center [793, 457] width 787 height 107
click at [575, 440] on textarea "**{{ visitor_count }} users** are currently active on our {{ page_or_website }}…" at bounding box center [793, 457] width 787 height 107
drag, startPoint x: 810, startPoint y: 440, endPoint x: 635, endPoint y: 433, distance: 175.4
click at [635, 433] on textarea "**{{ visitor_count }} personnes** are currently active on our {{ page_or_websit…" at bounding box center [793, 457] width 787 height 107
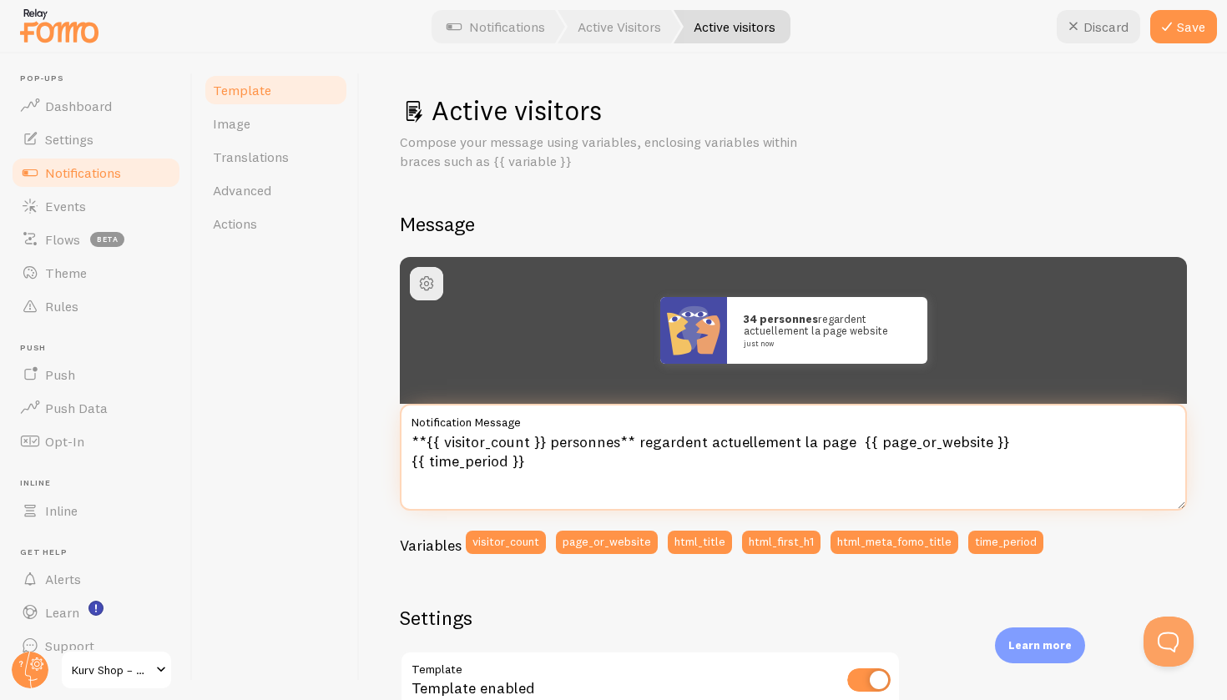
drag, startPoint x: 976, startPoint y: 444, endPoint x: 870, endPoint y: 441, distance: 106.0
click at [870, 441] on textarea "**{{ visitor_count }} personnes** regardent actuellement la page {{ page_or_web…" at bounding box center [793, 457] width 787 height 107
click at [842, 476] on textarea "**{{ visitor_count }} personnes** regardent actuellement la page {{ NOTRE COLLE…" at bounding box center [793, 457] width 787 height 107
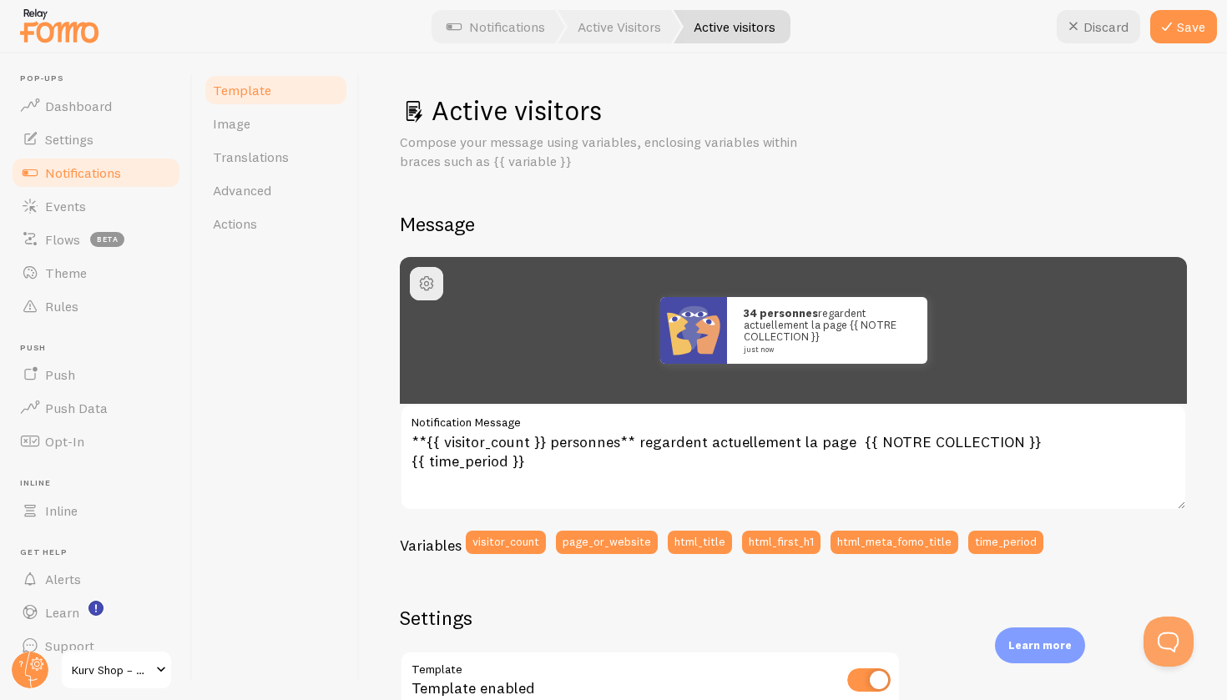
click at [396, 531] on div "Active visitors Compose your message using variables, enclosing variables withi…" at bounding box center [793, 376] width 867 height 647
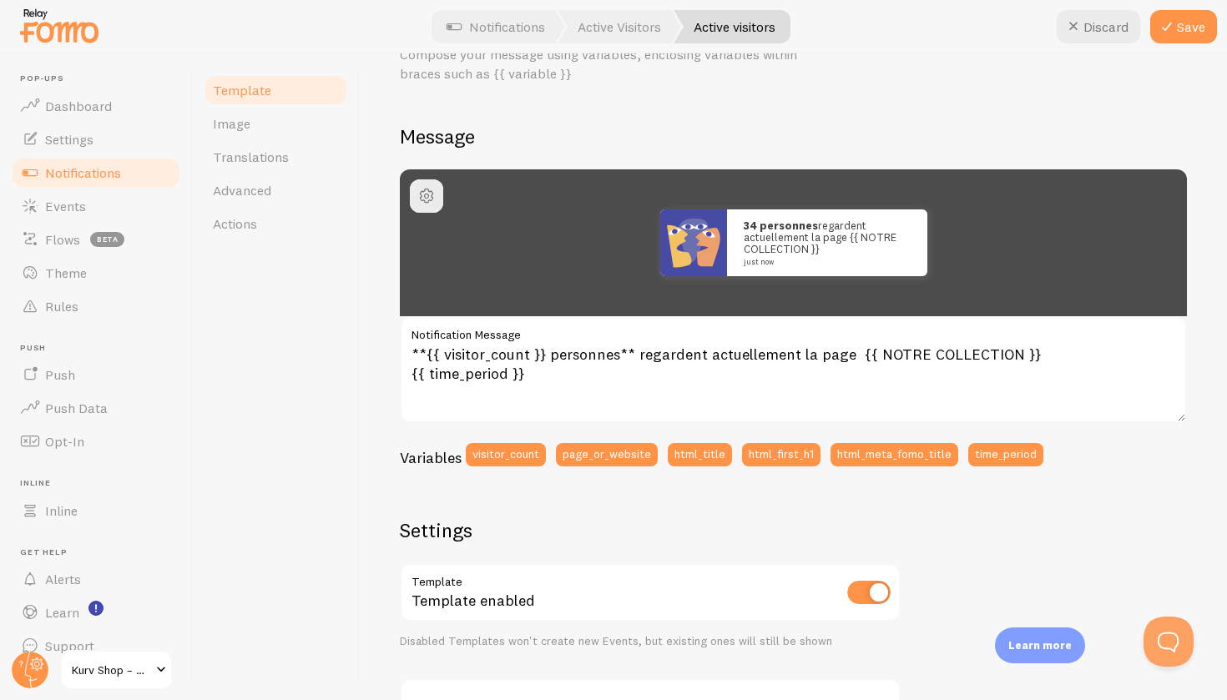
scroll to position [107, 0]
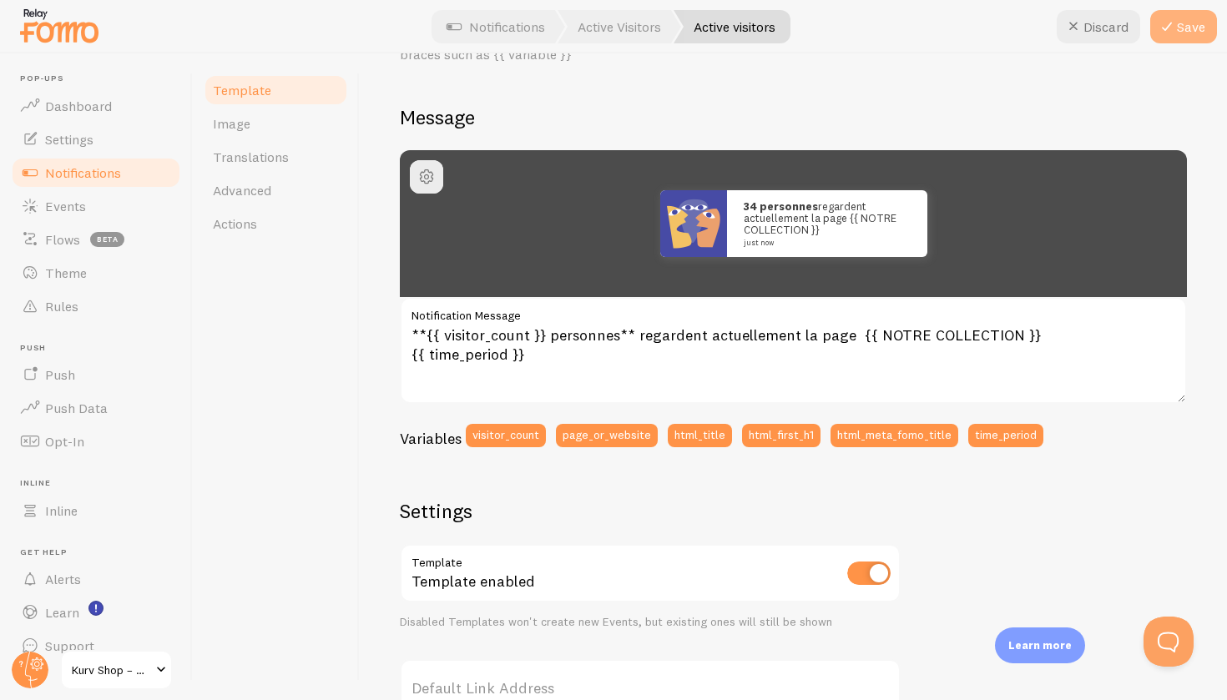
click at [1210, 31] on button "Save" at bounding box center [1183, 26] width 67 height 33
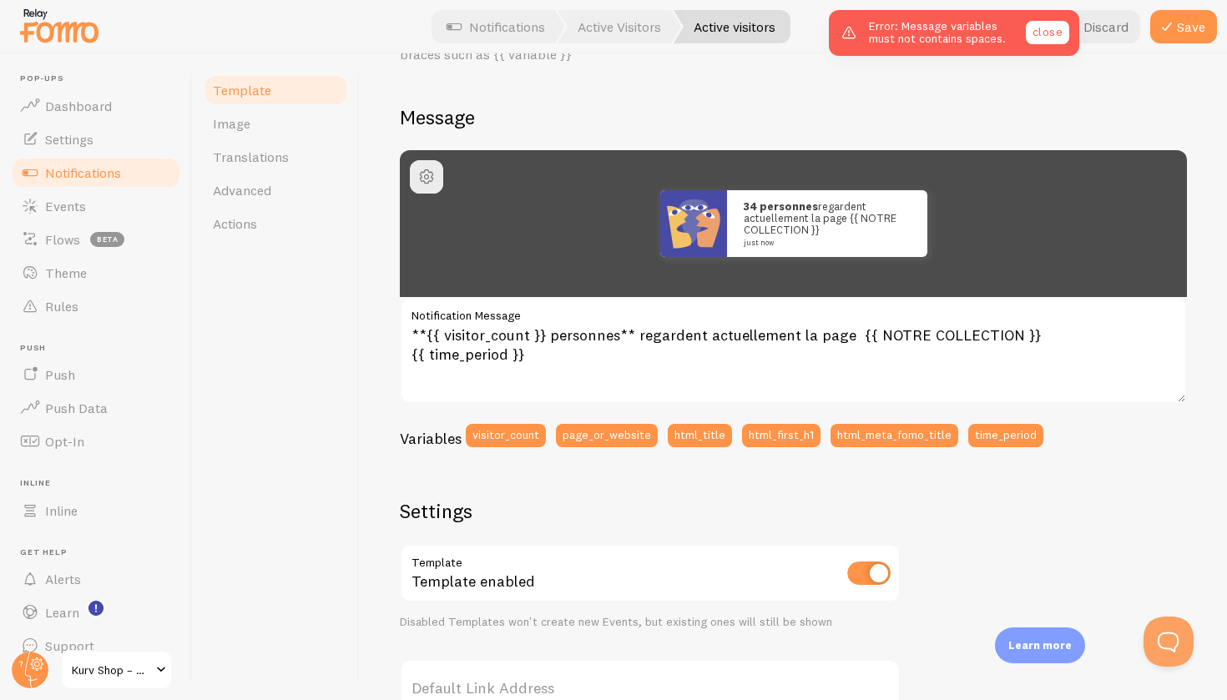
click at [1046, 28] on link "close" at bounding box center [1047, 32] width 43 height 23
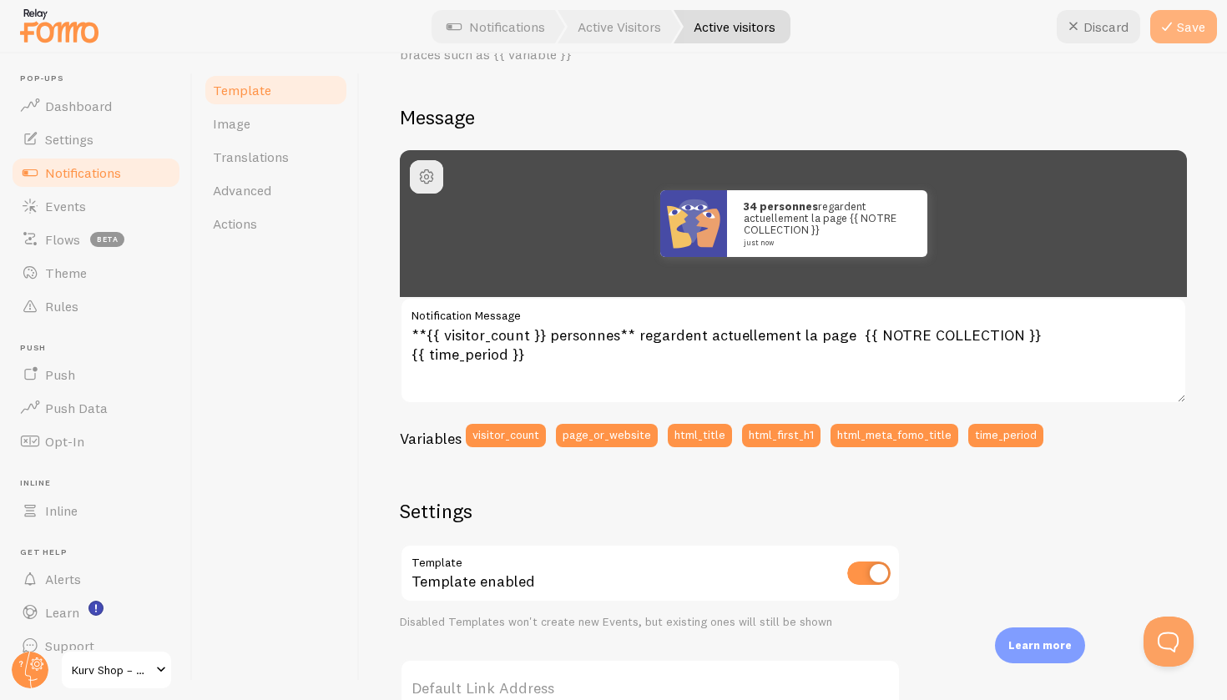
click at [1171, 29] on icon at bounding box center [1167, 27] width 20 height 20
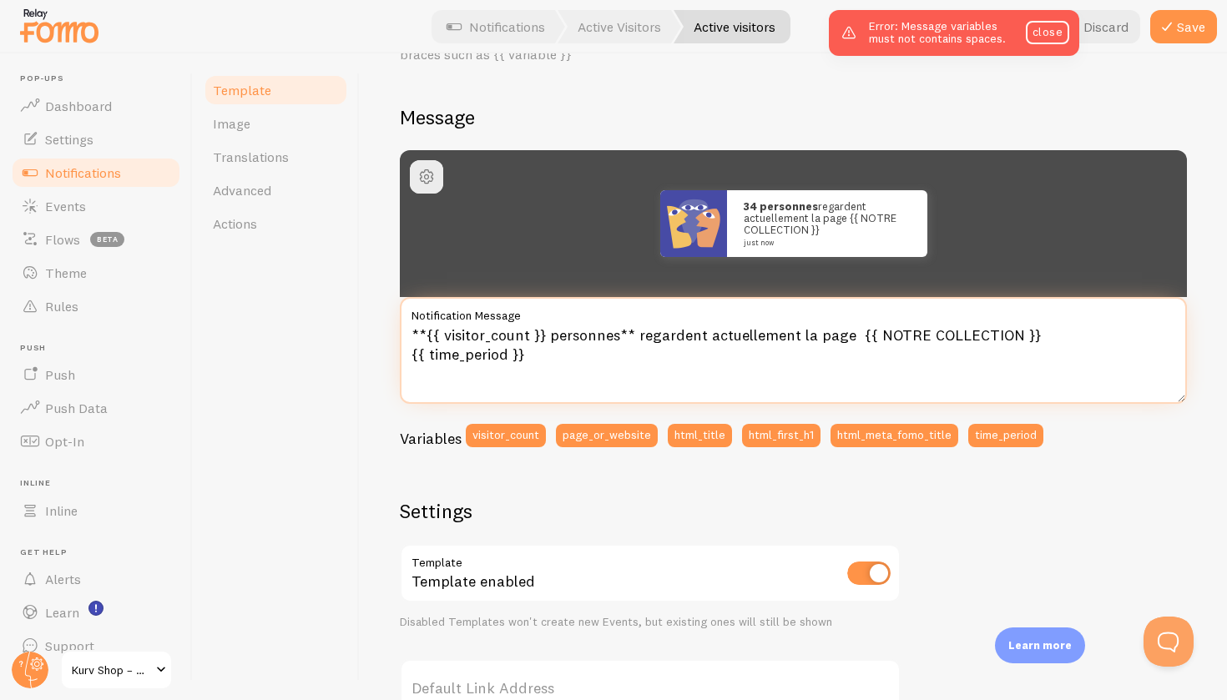
click at [920, 330] on textarea "**{{ visitor_count }} personnes** regardent actuellement la page {{ NOTRE COLLE…" at bounding box center [793, 350] width 787 height 107
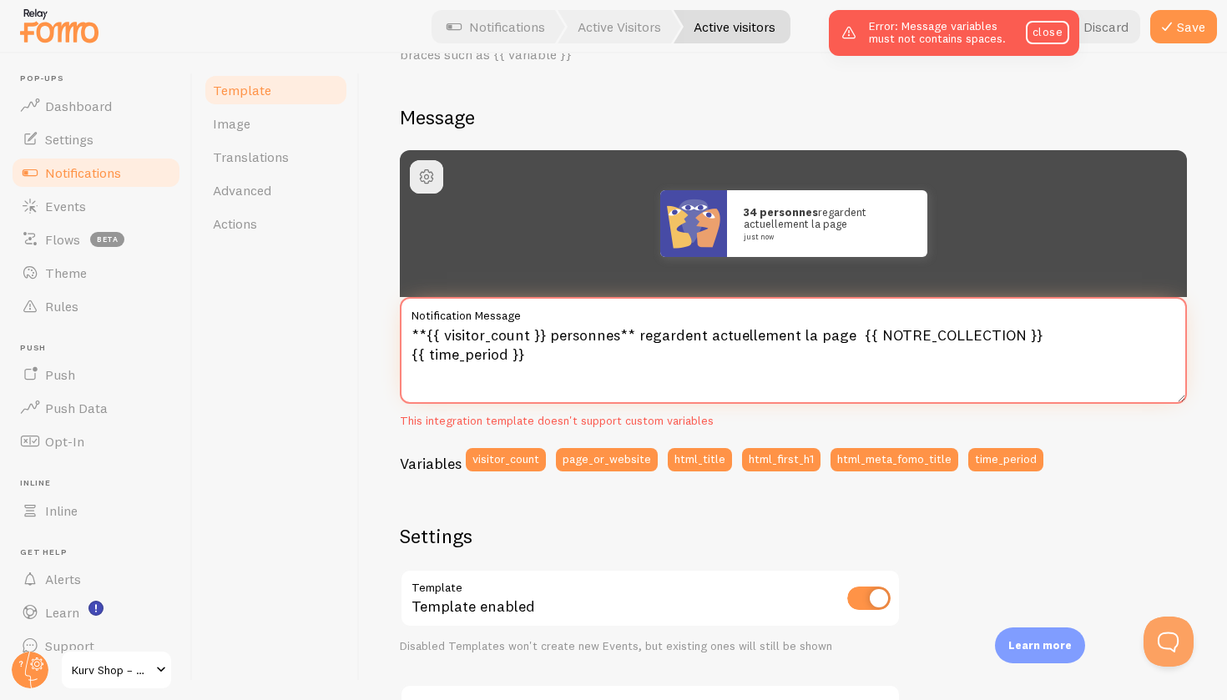
click at [897, 386] on textarea "**{{ visitor_count }} personnes** regardent actuellement la page {{ NOTRE_COLLE…" at bounding box center [793, 350] width 787 height 107
type textarea "**{{ visitor_count }} personnes** regardent actuellement la page {{ NOTRE_COLLE…"
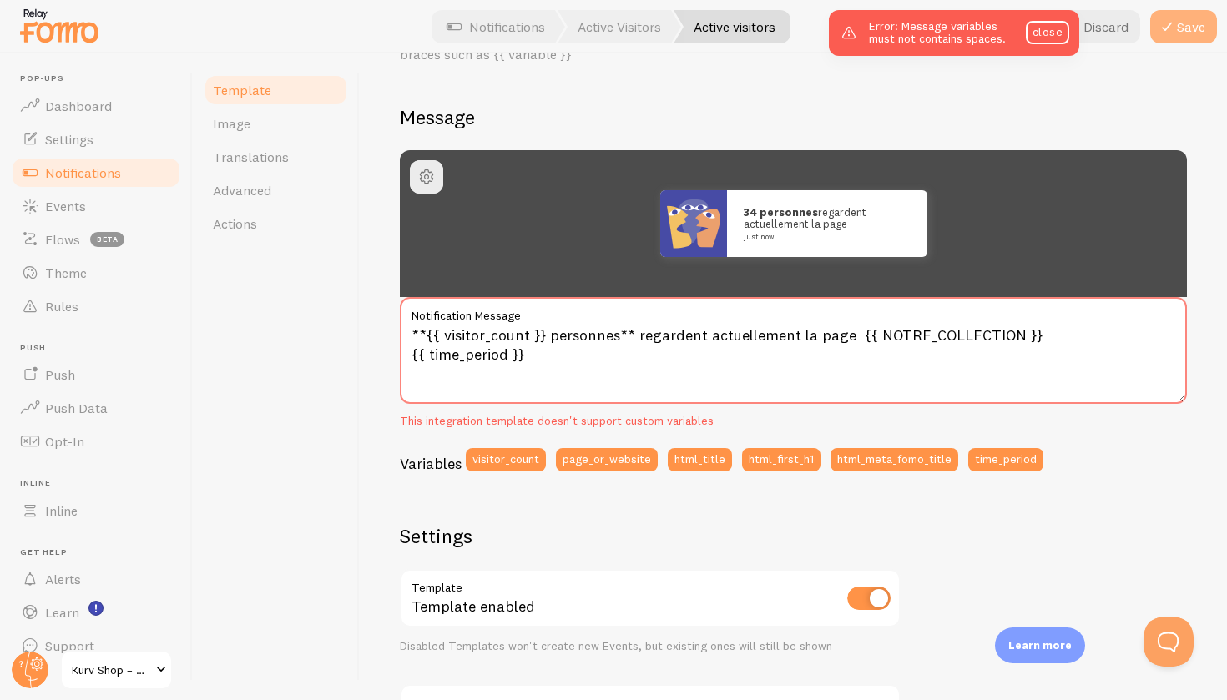
click at [1180, 28] on button "Save" at bounding box center [1183, 26] width 67 height 33
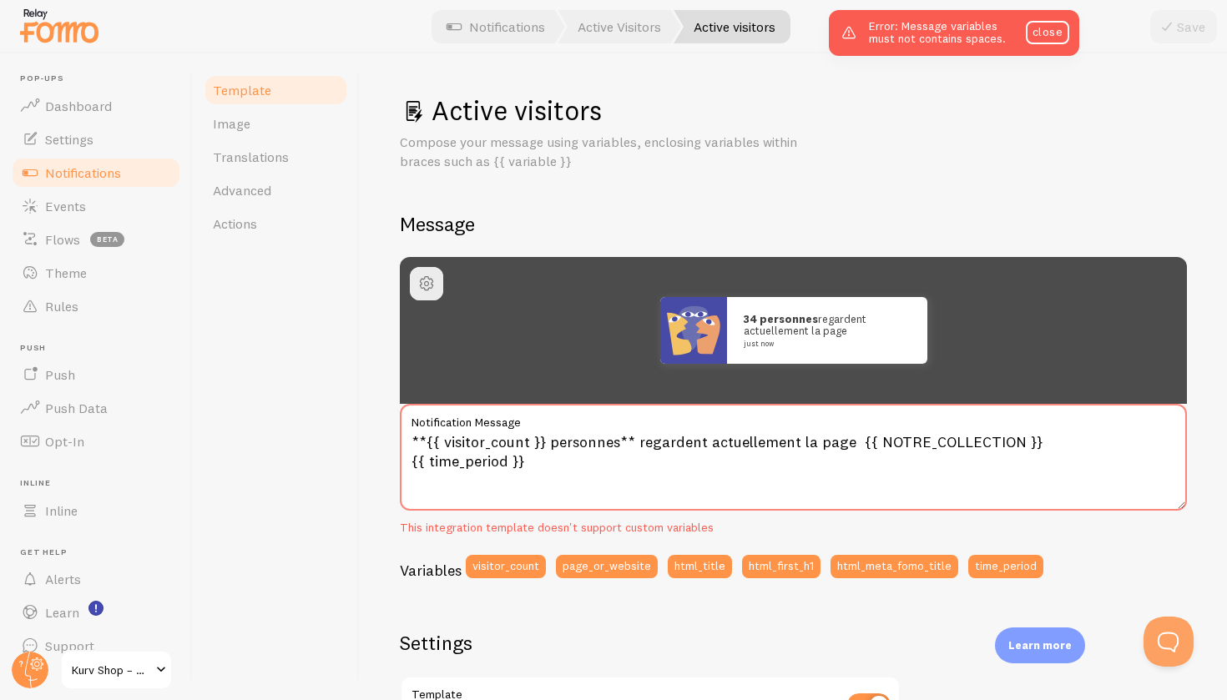
scroll to position [0, 0]
click at [261, 117] on link "Image" at bounding box center [276, 123] width 146 height 33
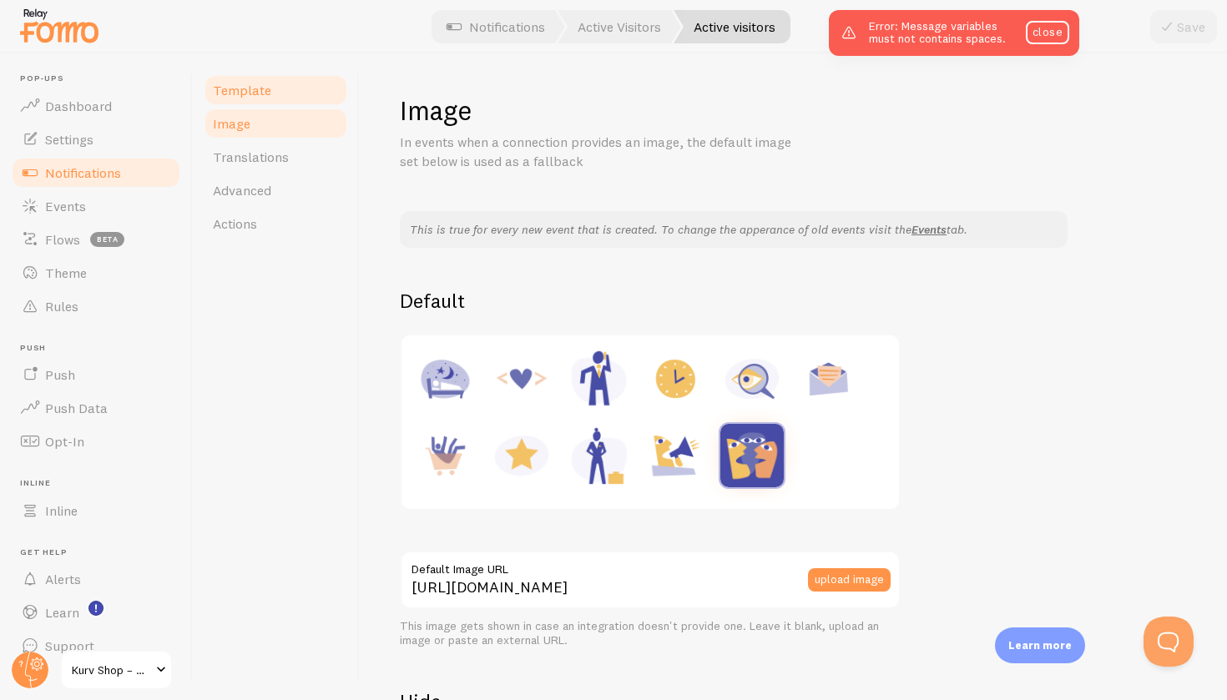
click at [279, 95] on link "Template" at bounding box center [276, 89] width 146 height 33
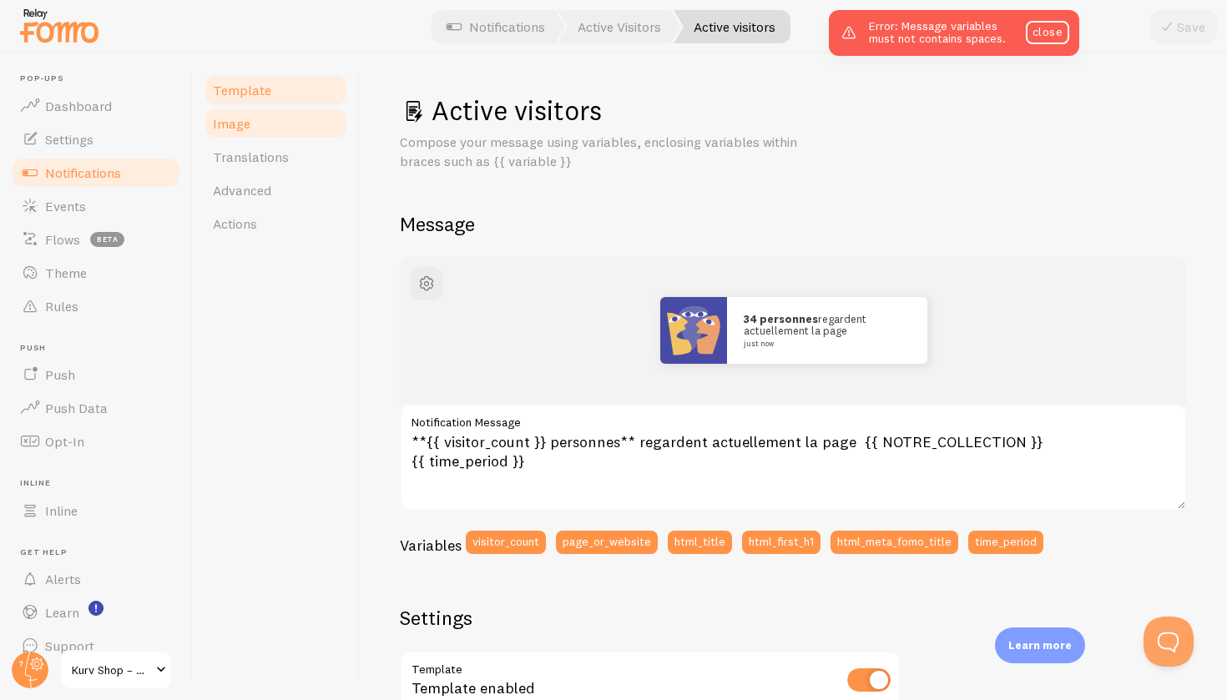
click at [277, 124] on link "Image" at bounding box center [276, 123] width 146 height 33
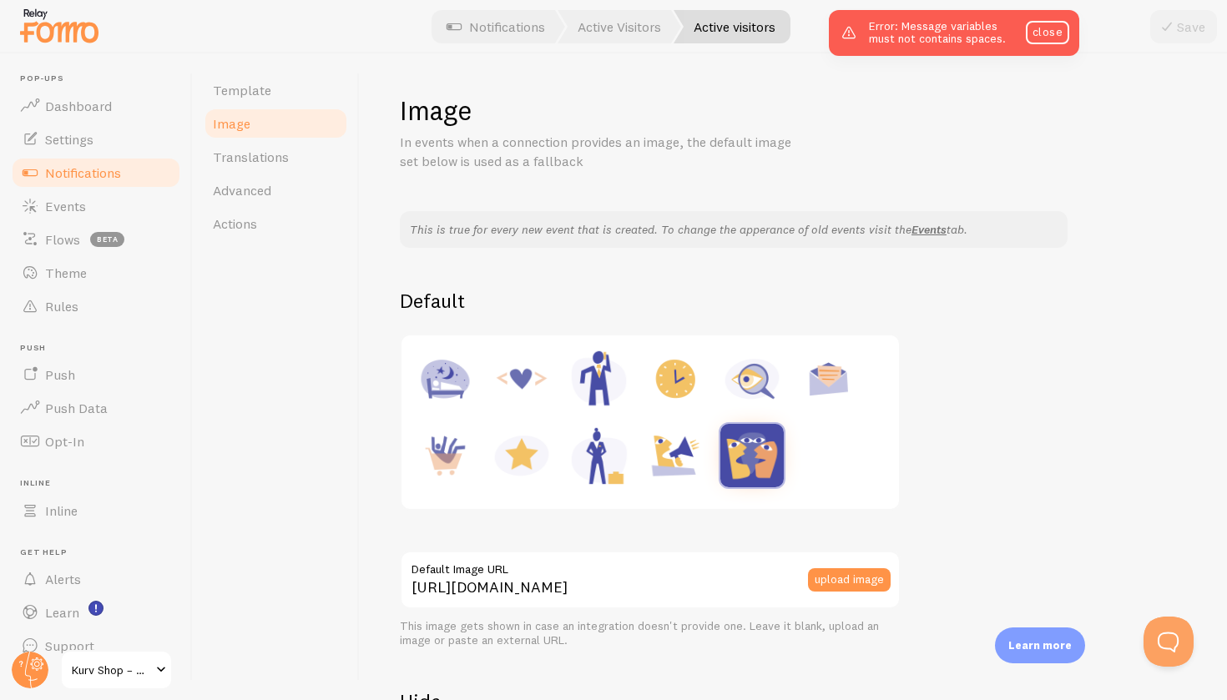
click at [451, 446] on img at bounding box center [444, 455] width 63 height 63
type input "https://fomo.com/images/widget/template_defaults/purchase.jpg"
click at [1173, 27] on icon at bounding box center [1167, 27] width 20 height 20
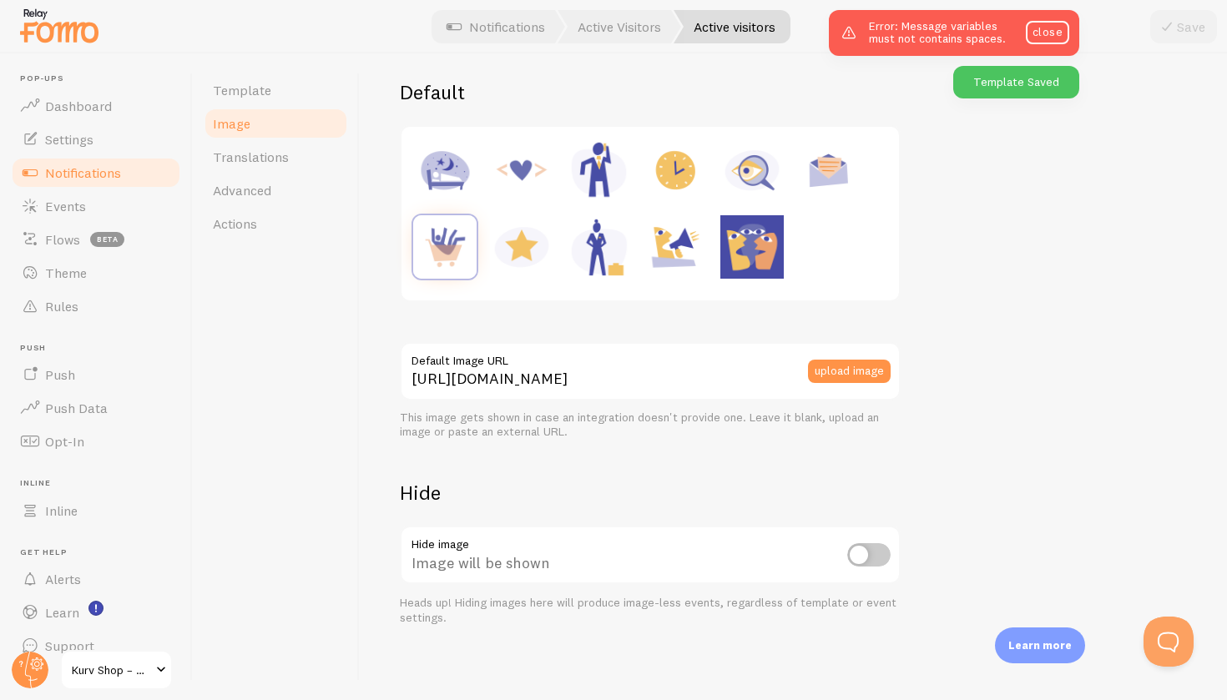
scroll to position [208, 0]
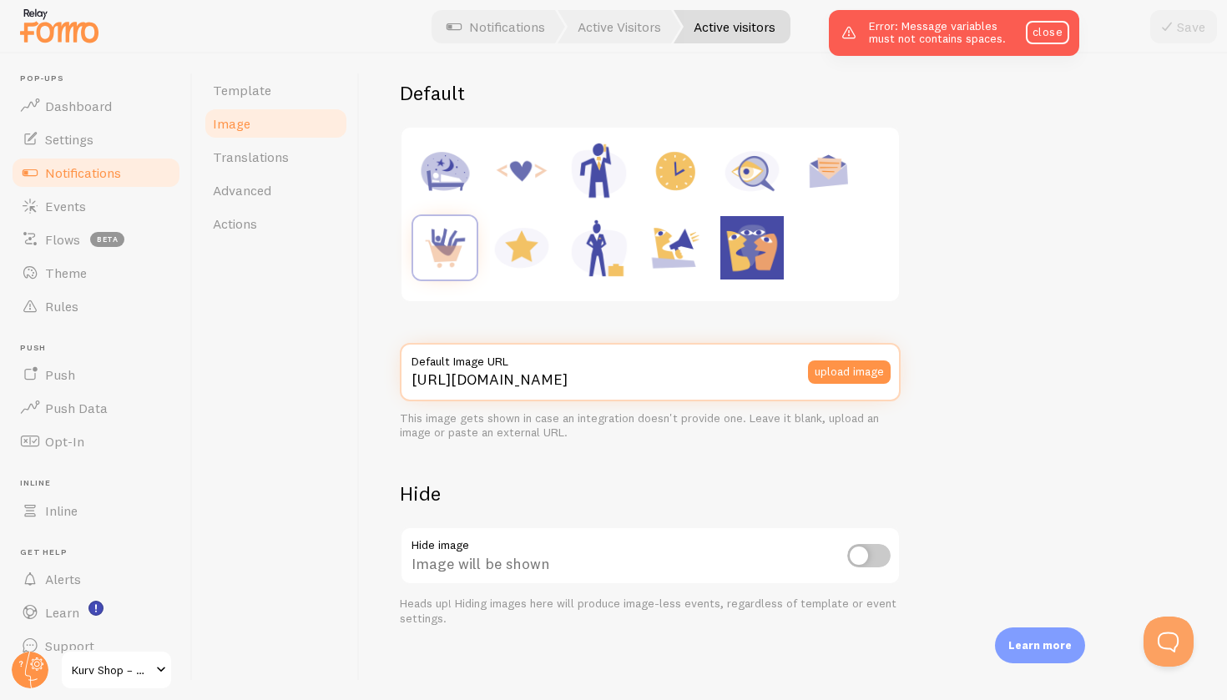
click at [592, 381] on input "https://fomo.com/images/widget/template_defaults/purchase.jpg" at bounding box center [650, 372] width 501 height 58
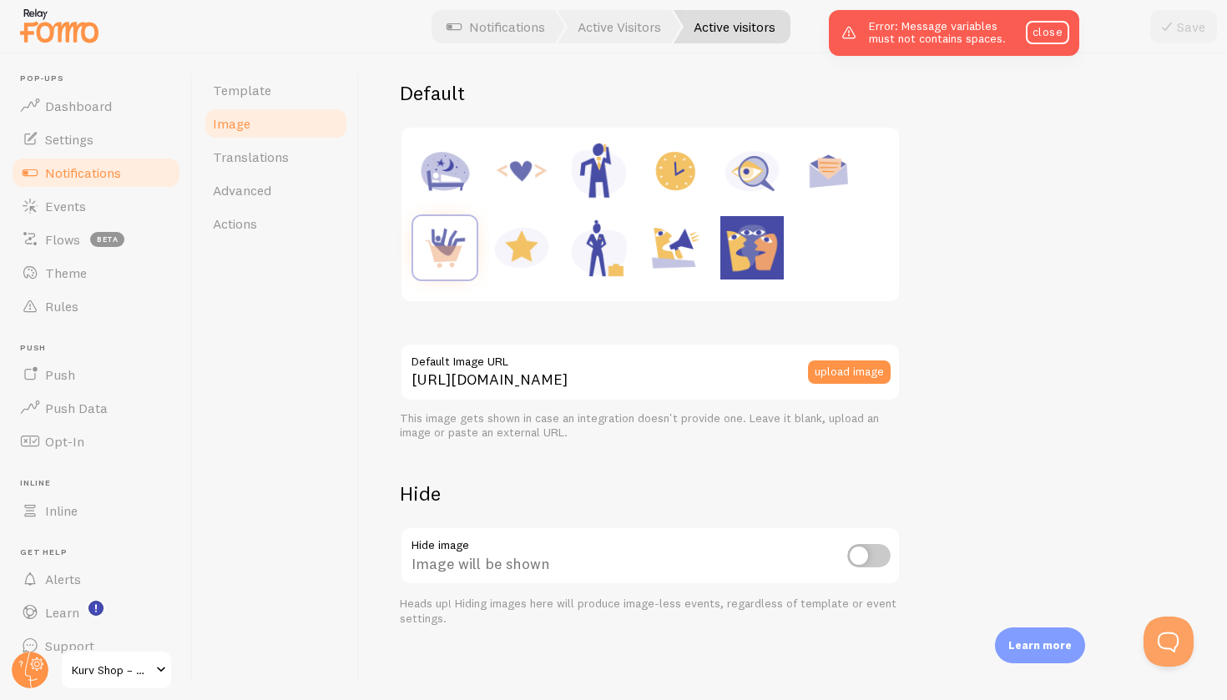
click at [383, 485] on div "Image In events when a connection provides an image, the default image set belo…" at bounding box center [793, 376] width 867 height 647
click at [870, 555] on input "checkbox" at bounding box center [868, 555] width 43 height 23
checkbox input "true"
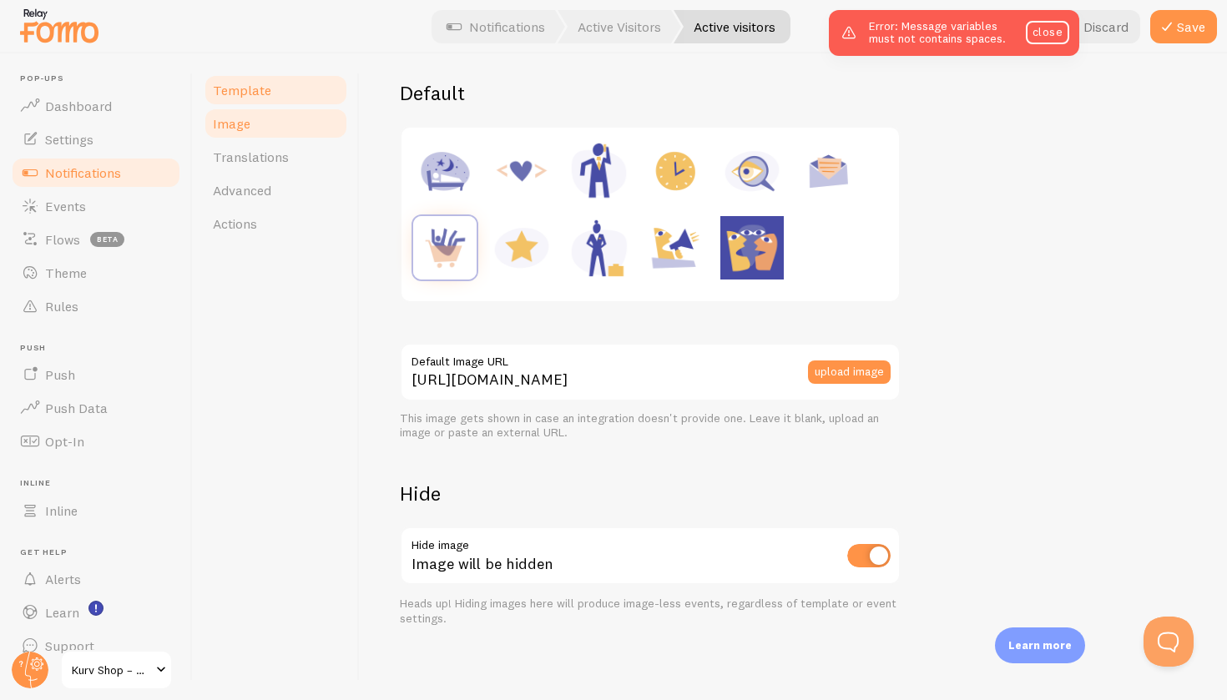
click at [287, 86] on link "Template" at bounding box center [276, 89] width 146 height 33
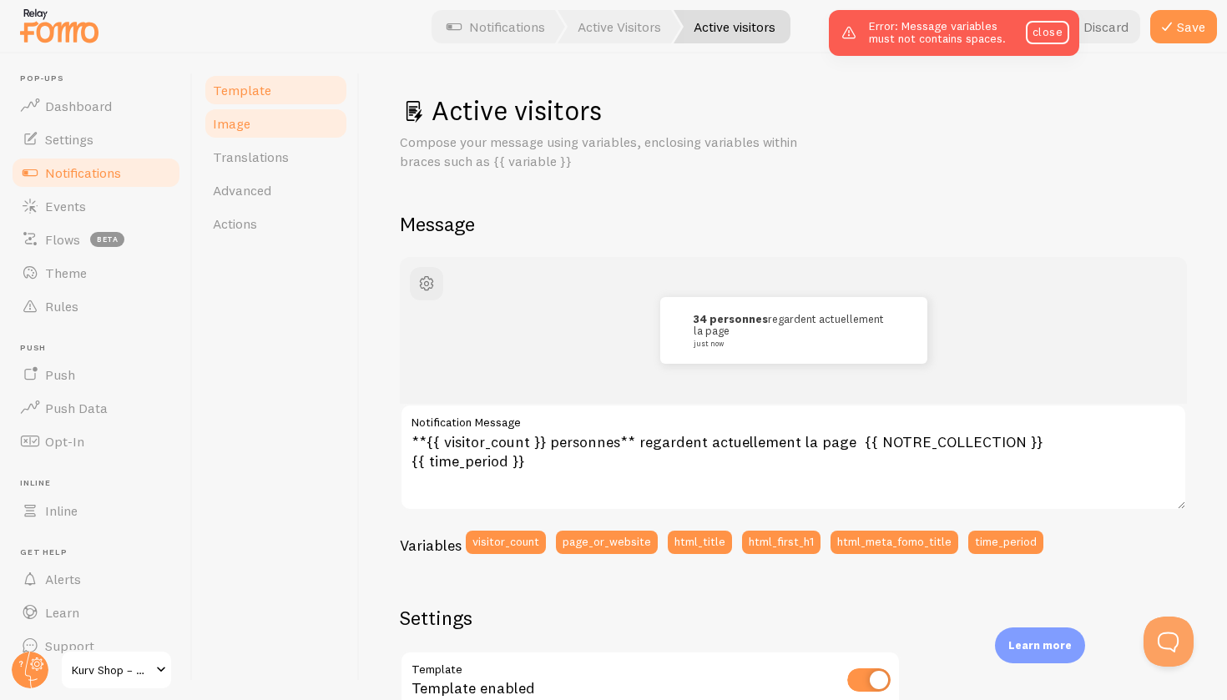
click at [290, 123] on link "Image" at bounding box center [276, 123] width 146 height 33
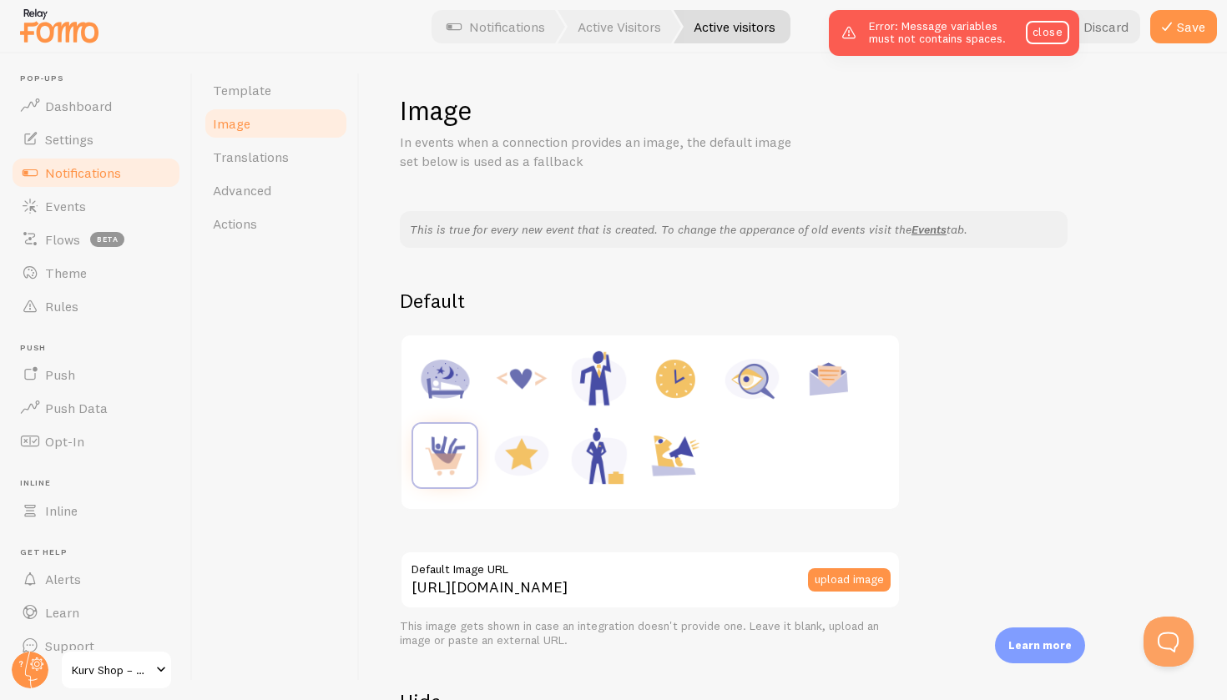
scroll to position [208, 0]
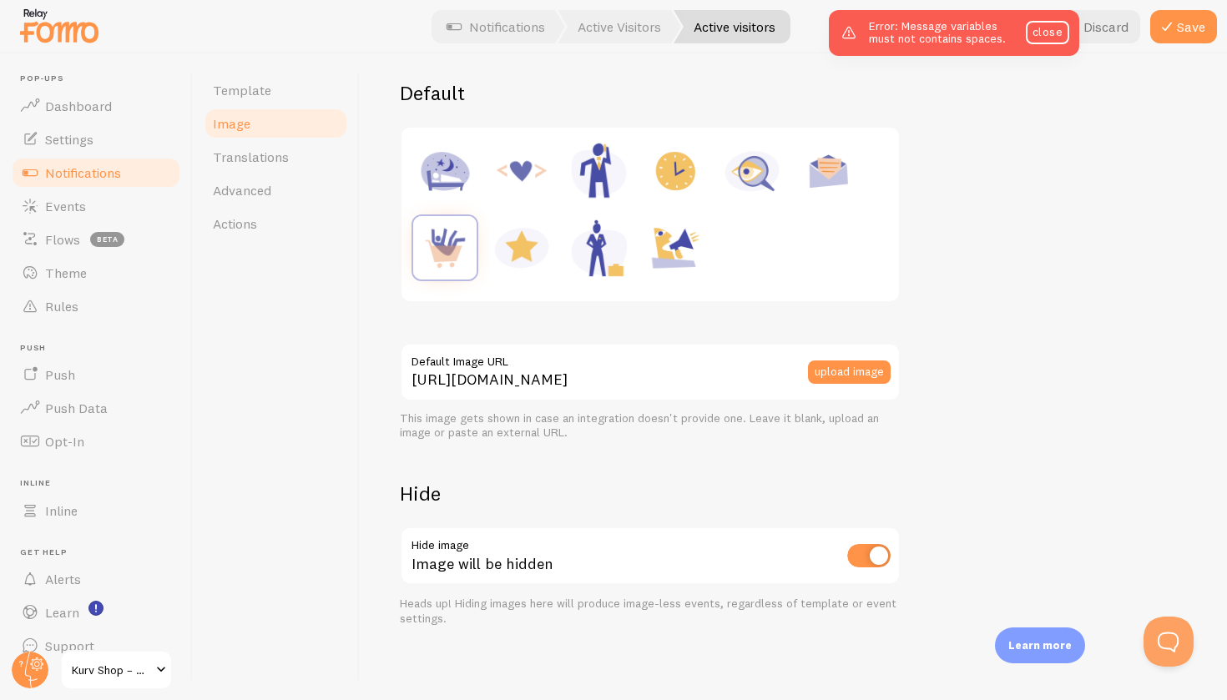
click at [865, 547] on input "checkbox" at bounding box center [868, 555] width 43 height 23
click at [867, 562] on input "checkbox" at bounding box center [868, 555] width 43 height 23
checkbox input "true"
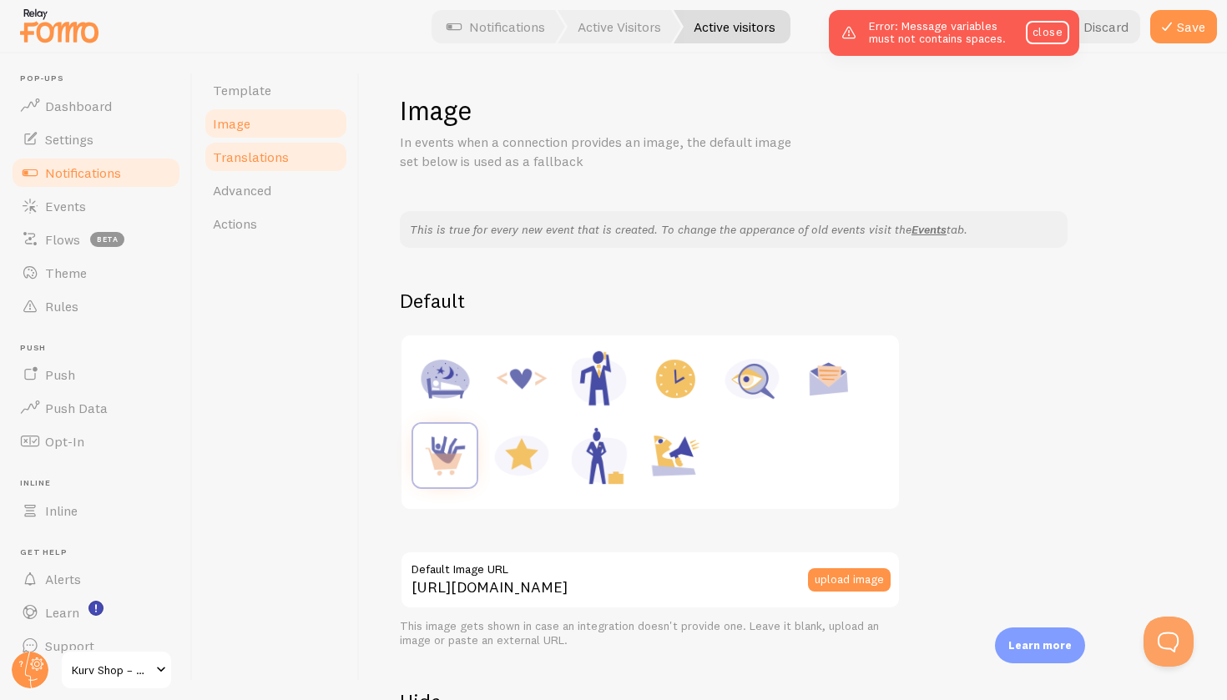
scroll to position [0, 0]
click at [279, 161] on span "Translations" at bounding box center [251, 157] width 76 height 17
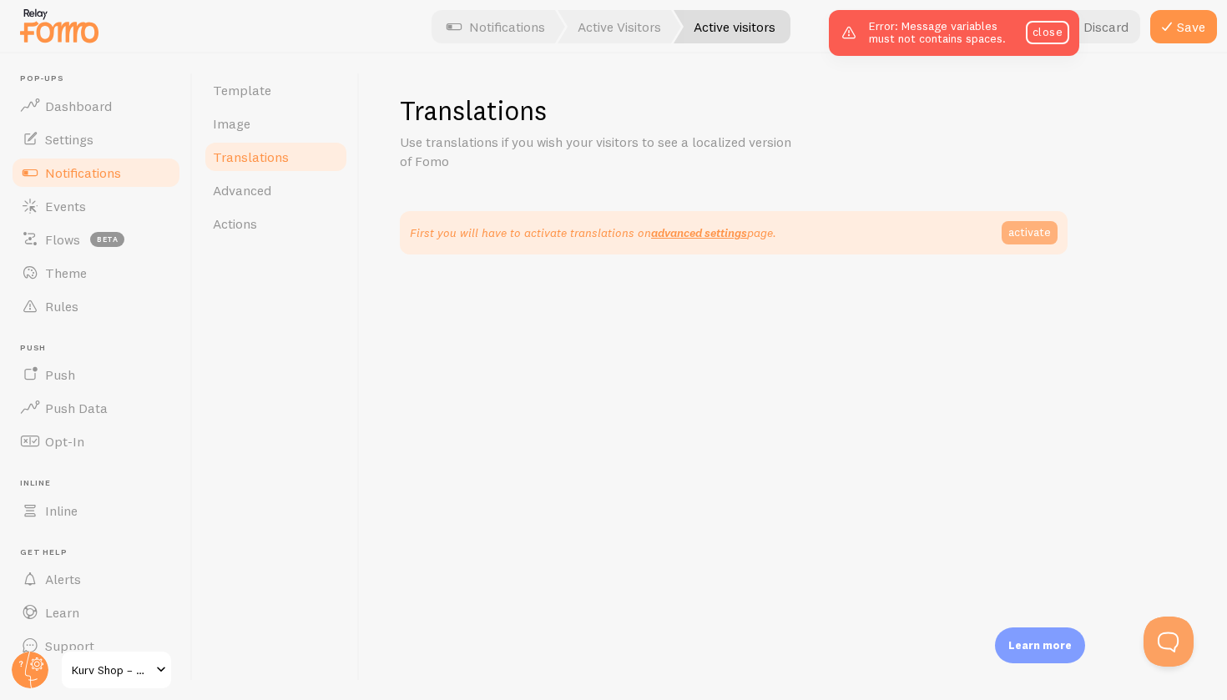
click at [1032, 234] on link "activate" at bounding box center [1029, 232] width 56 height 23
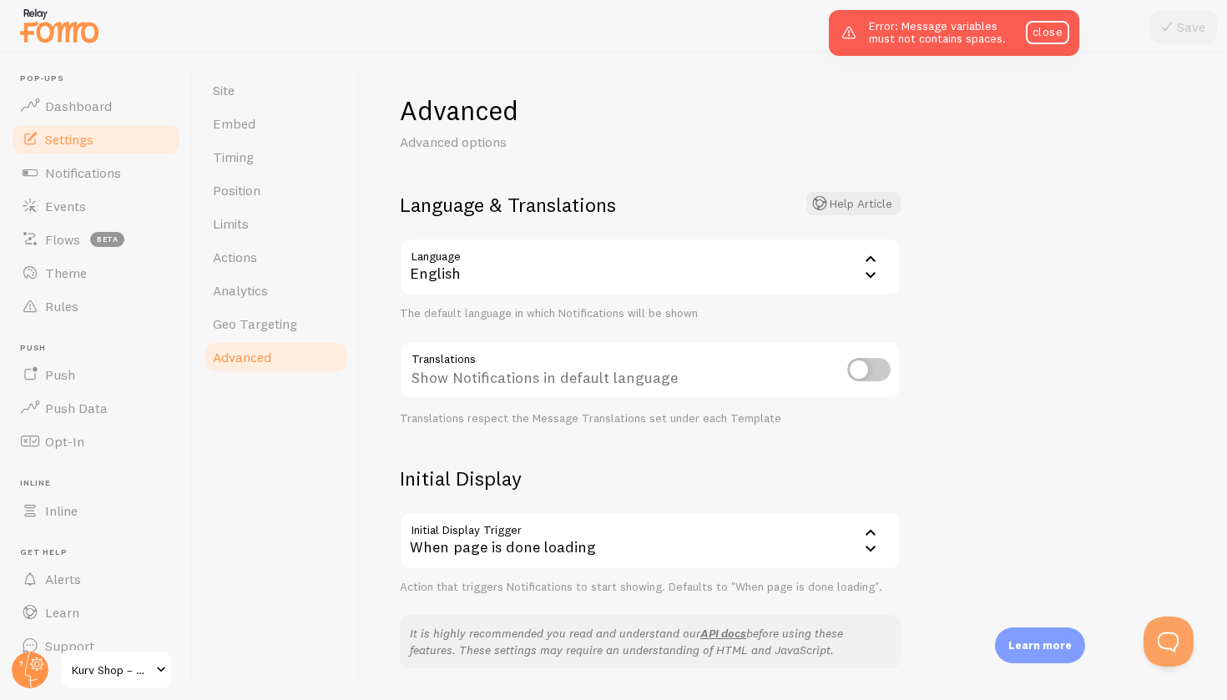
click at [753, 270] on div "English" at bounding box center [650, 267] width 501 height 58
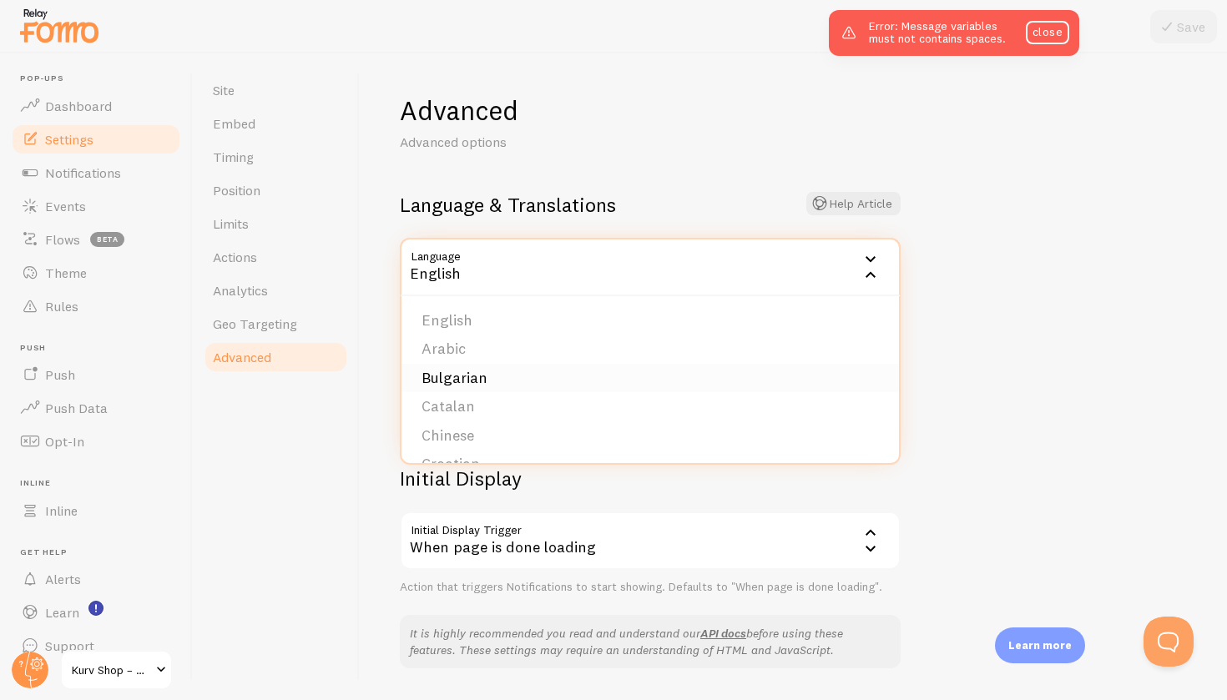
click at [694, 368] on li "Bulgarian" at bounding box center [649, 378] width 497 height 29
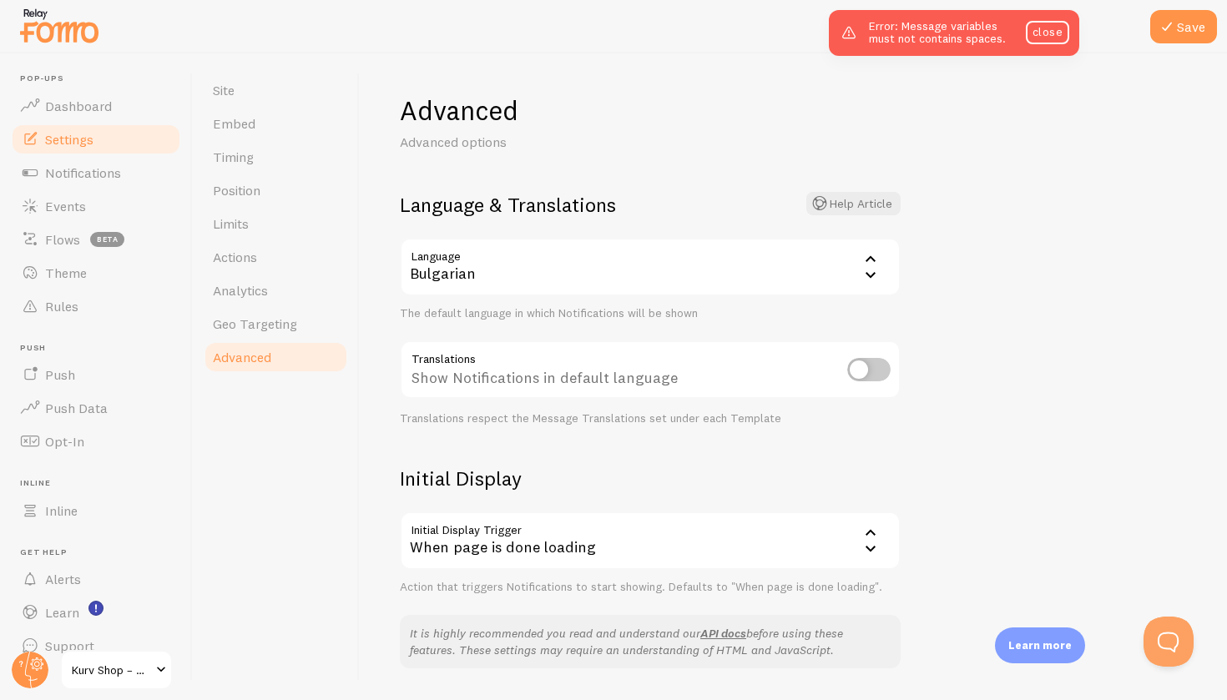
click at [715, 257] on div "Bulgarian" at bounding box center [650, 267] width 501 height 58
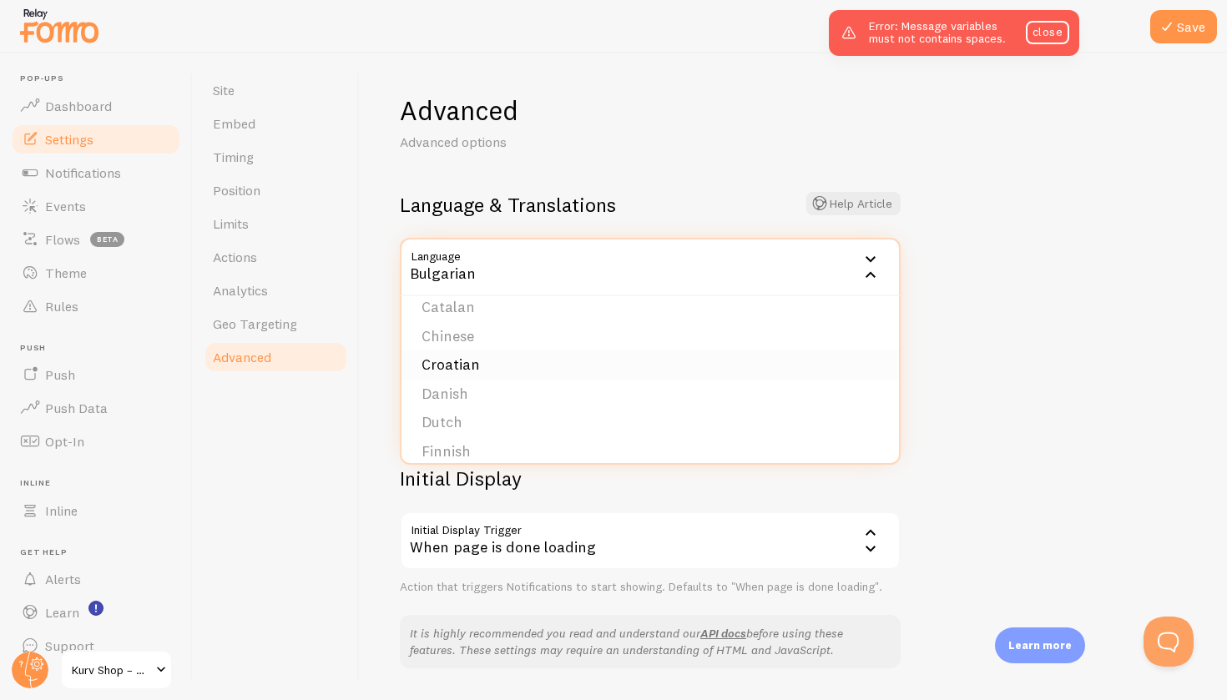
scroll to position [128, 0]
click at [612, 439] on li "French" at bounding box center [649, 451] width 497 height 29
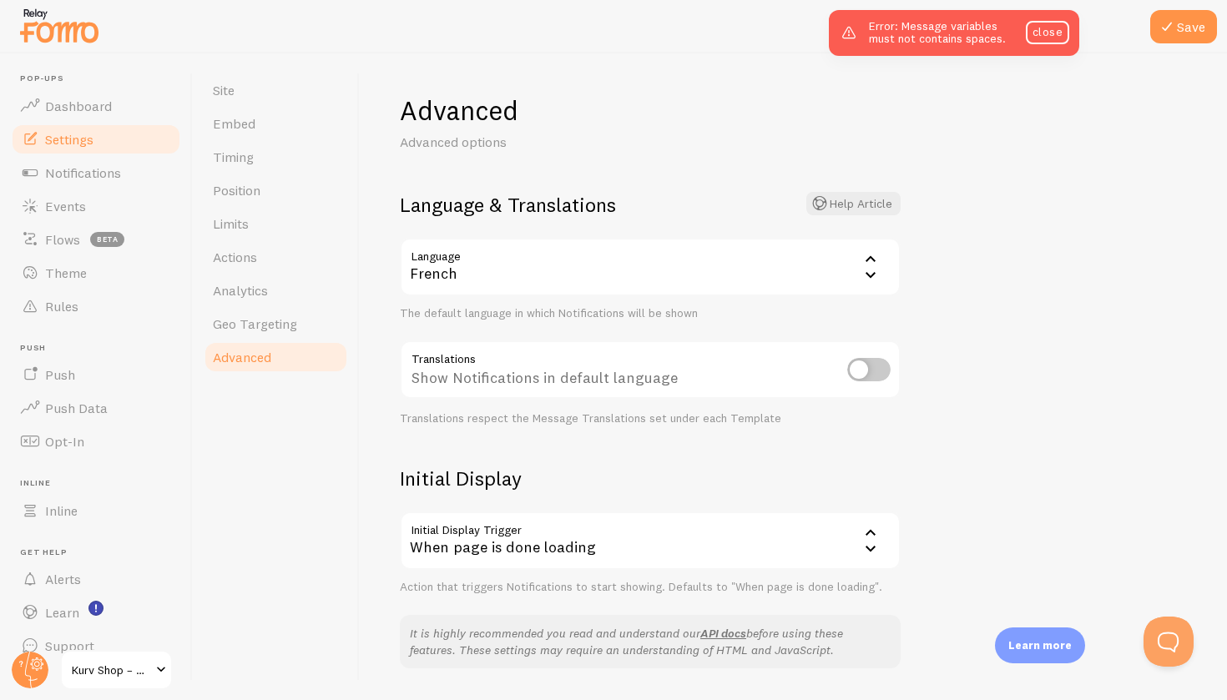
click at [1038, 301] on div "Advanced Advanced options Language & Translations Help Article Language fr Fren…" at bounding box center [793, 376] width 867 height 647
click at [870, 373] on input "checkbox" at bounding box center [868, 369] width 43 height 23
checkbox input "true"
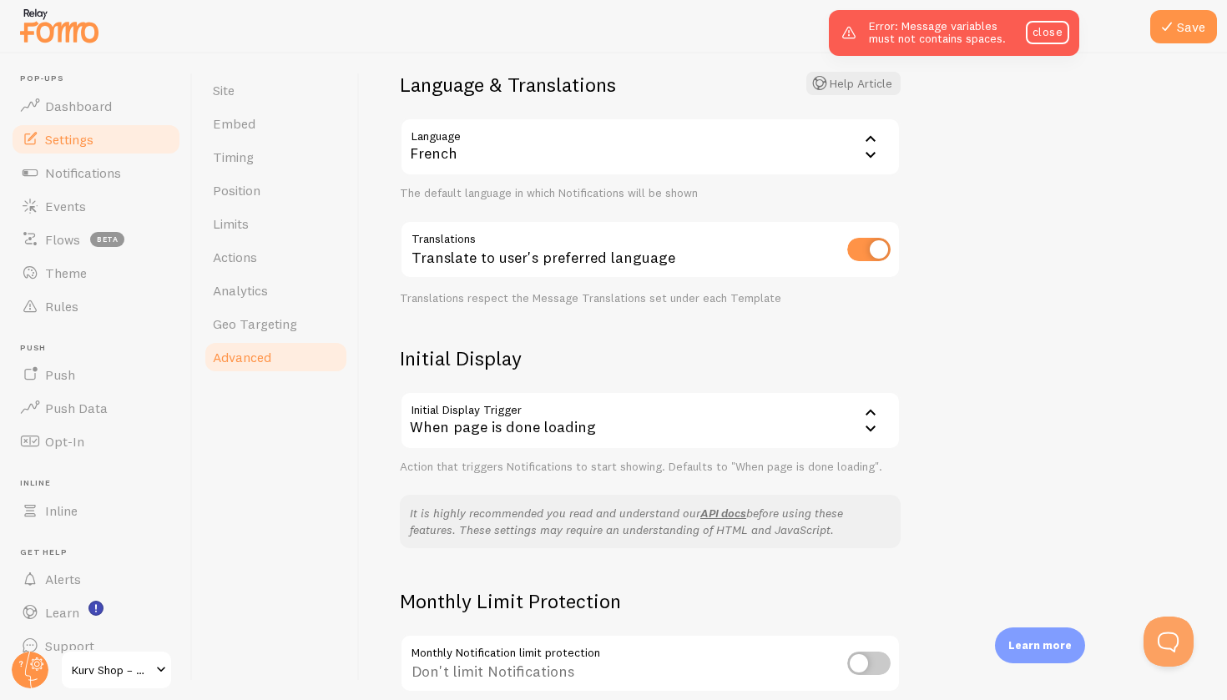
scroll to position [121, 0]
click at [1178, 25] on button "Save" at bounding box center [1183, 26] width 67 height 33
click at [275, 86] on link "Site" at bounding box center [276, 89] width 146 height 33
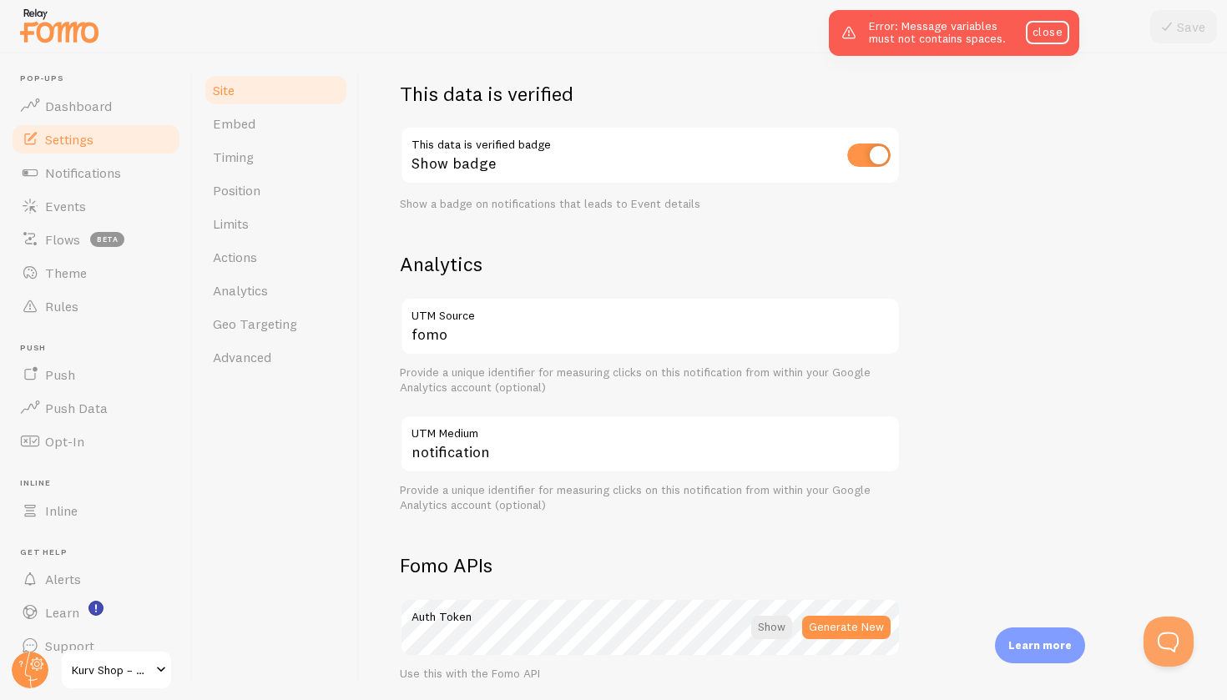
scroll to position [471, 0]
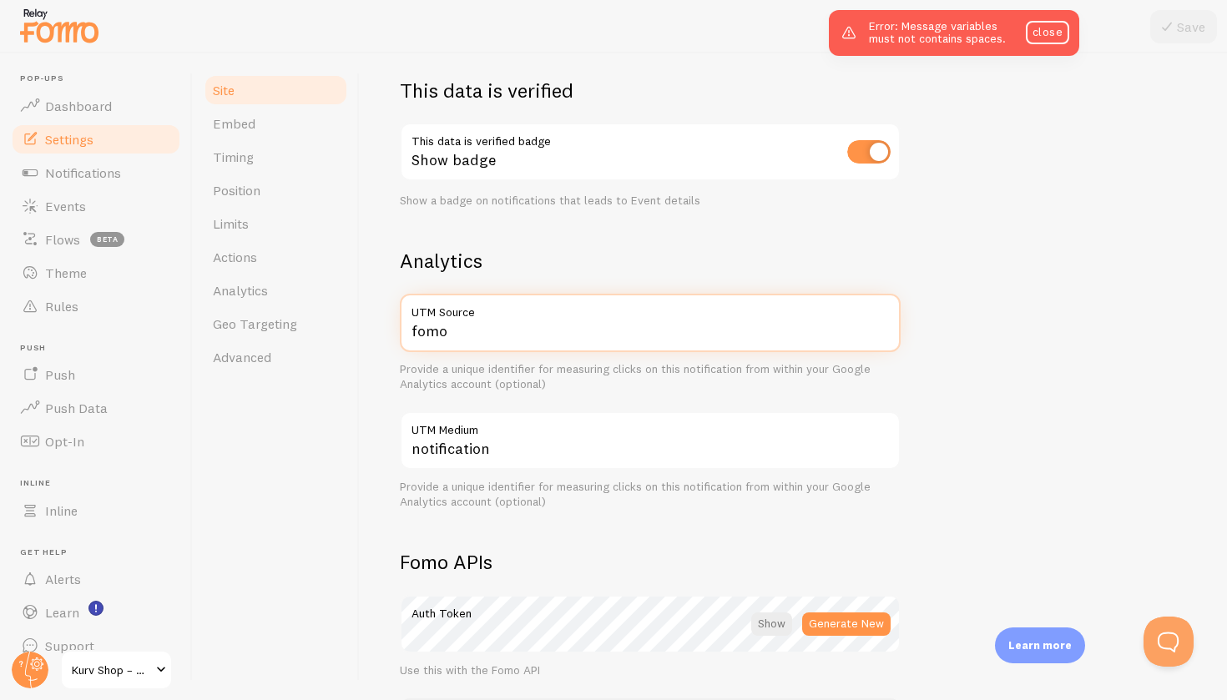
click at [497, 321] on input "fomo" at bounding box center [650, 323] width 501 height 58
click at [510, 255] on h2 "Analytics" at bounding box center [650, 261] width 501 height 26
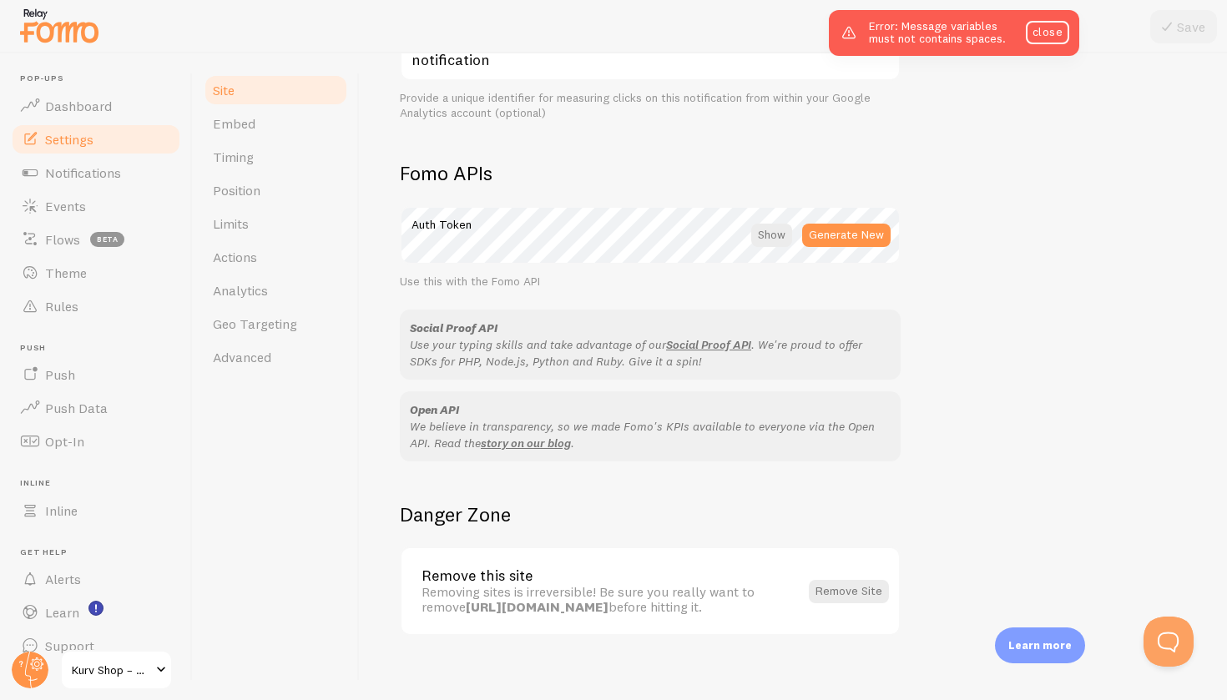
scroll to position [859, 0]
click at [235, 128] on span "Embed" at bounding box center [234, 123] width 43 height 17
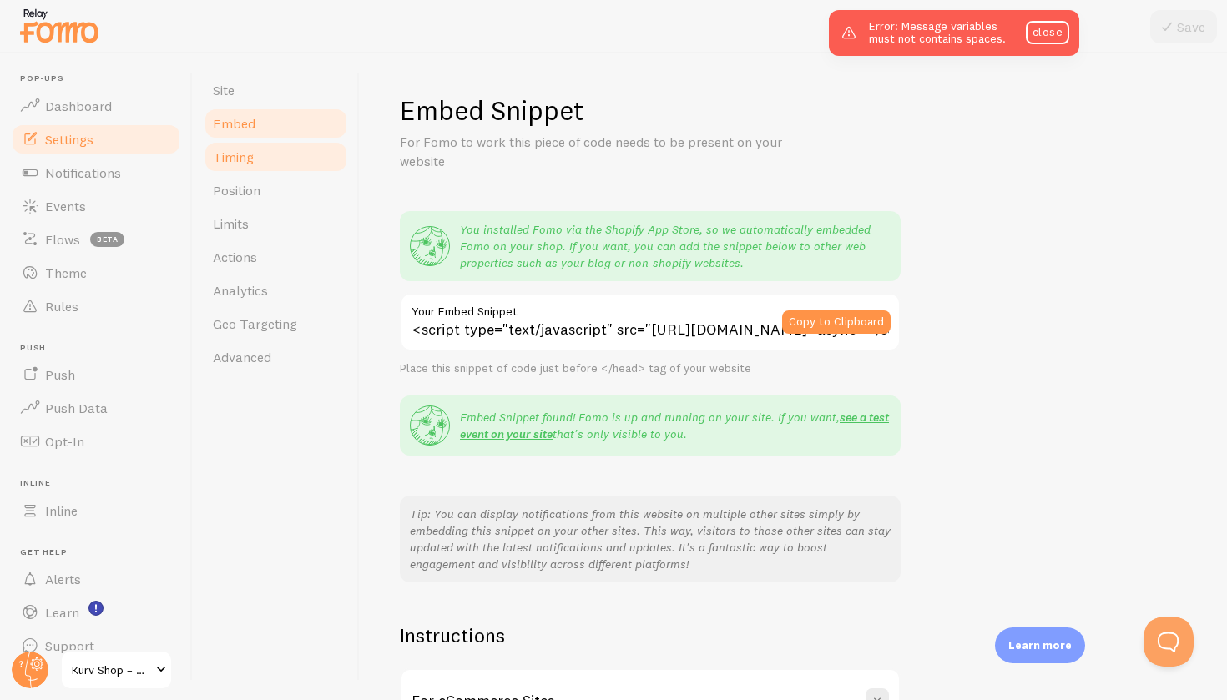
click at [249, 156] on span "Timing" at bounding box center [233, 157] width 41 height 17
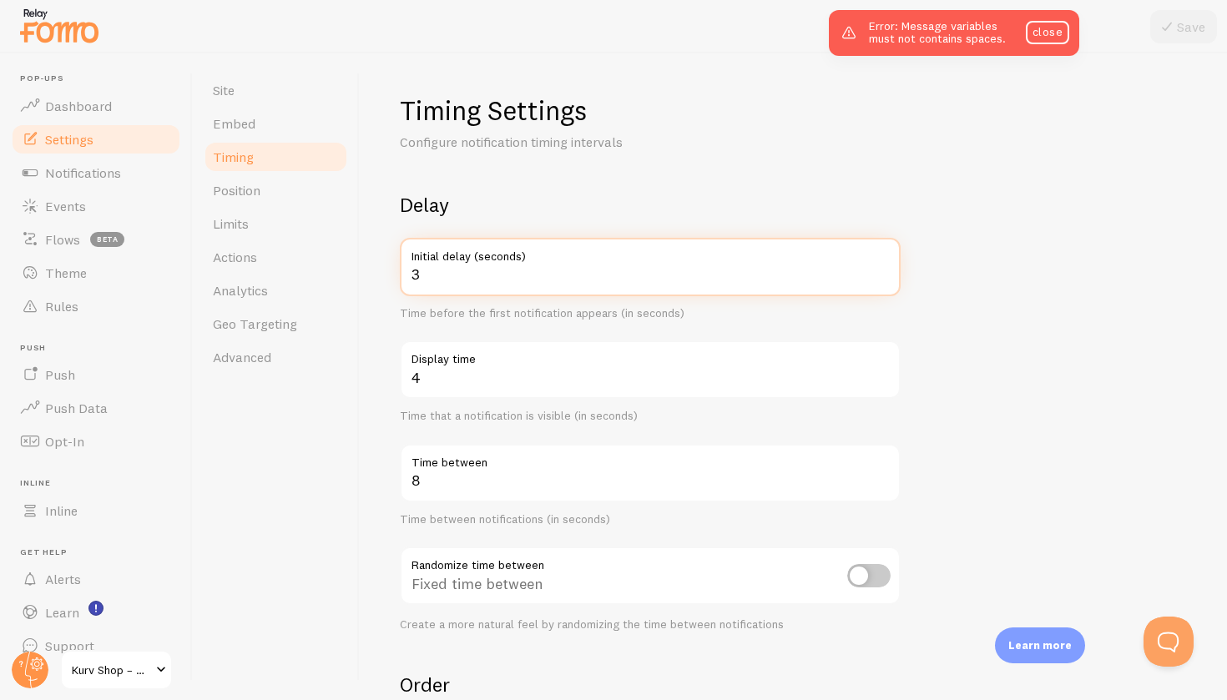
click at [481, 271] on input "3" at bounding box center [650, 267] width 501 height 58
type input "3"
type input "5"
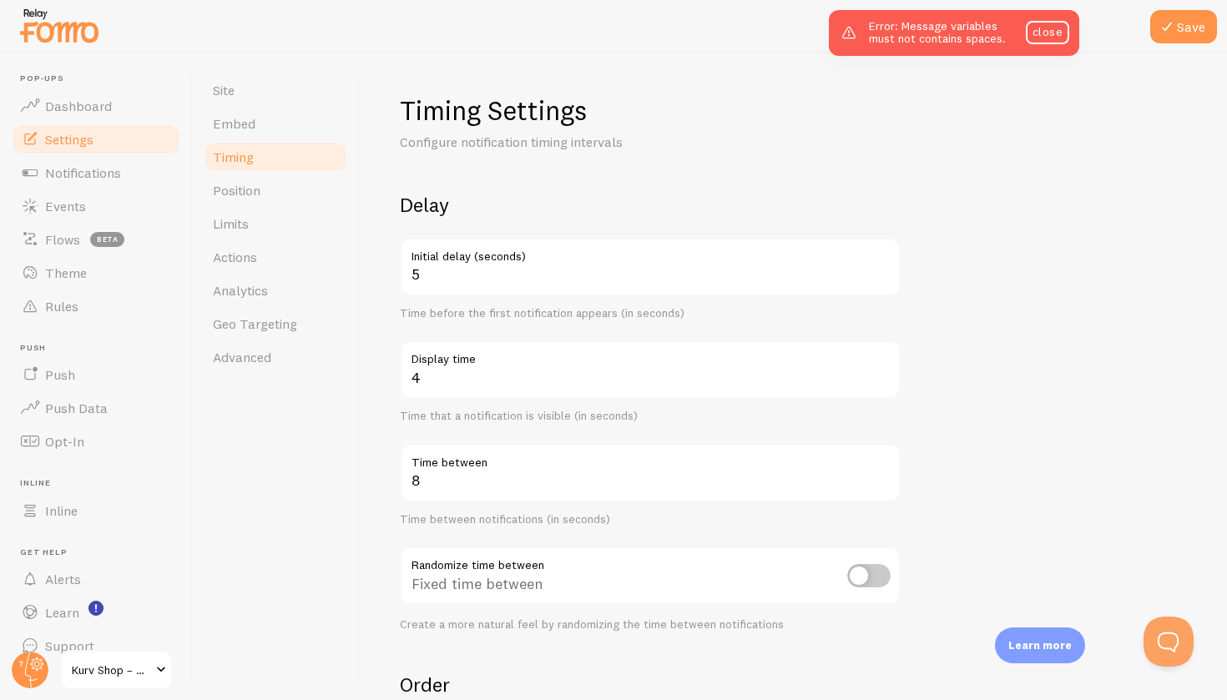
click at [384, 447] on div "Timing Settings Configure notification timing intervals Delay 5 Initial delay (…" at bounding box center [793, 376] width 867 height 647
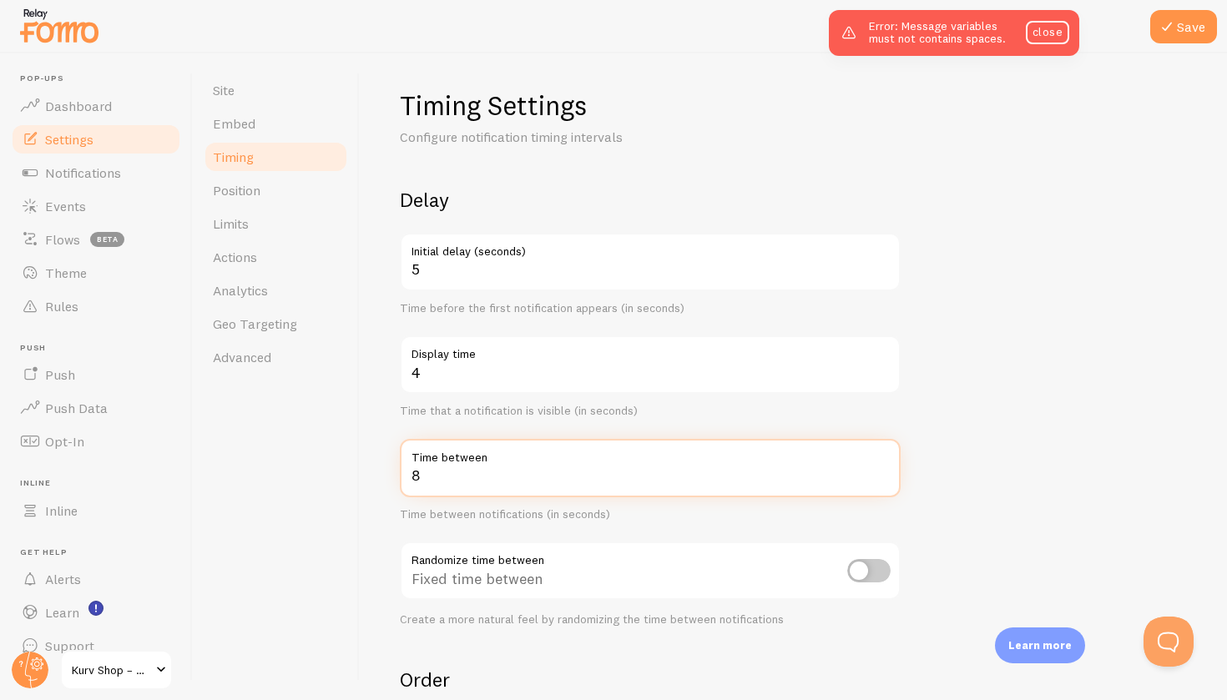
click at [456, 482] on input "8" at bounding box center [650, 468] width 501 height 58
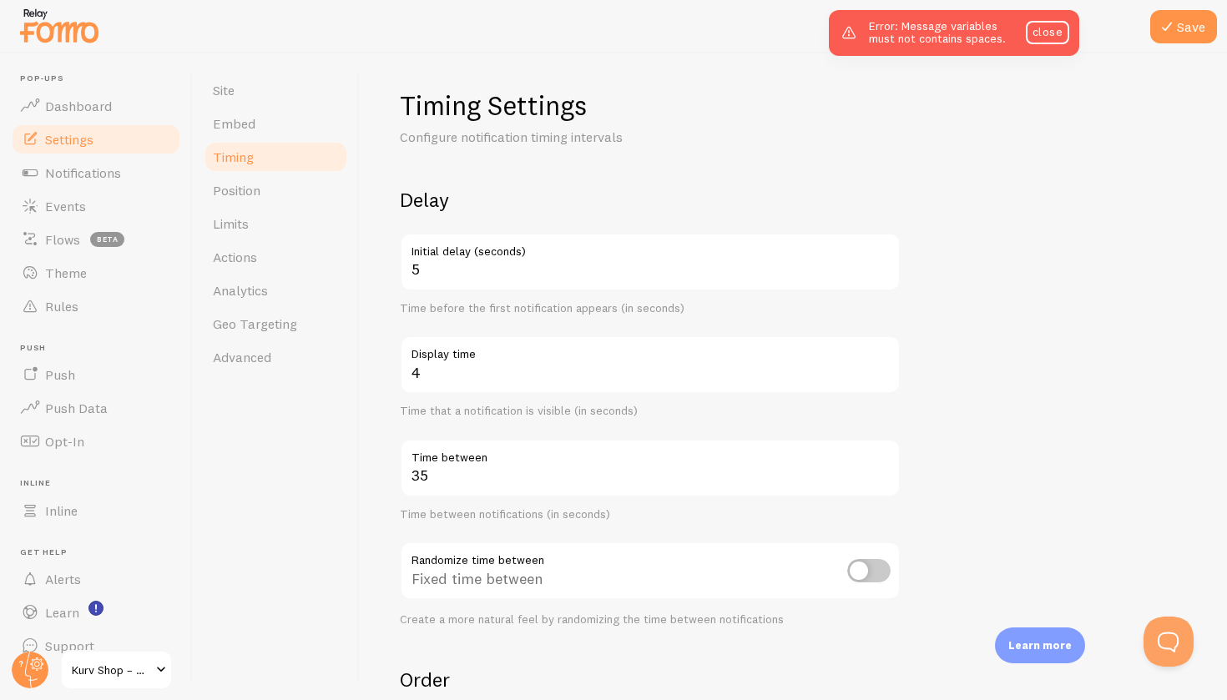
click at [387, 436] on div "Timing Settings Configure notification timing intervals Delay 5 Initial delay (…" at bounding box center [793, 376] width 867 height 647
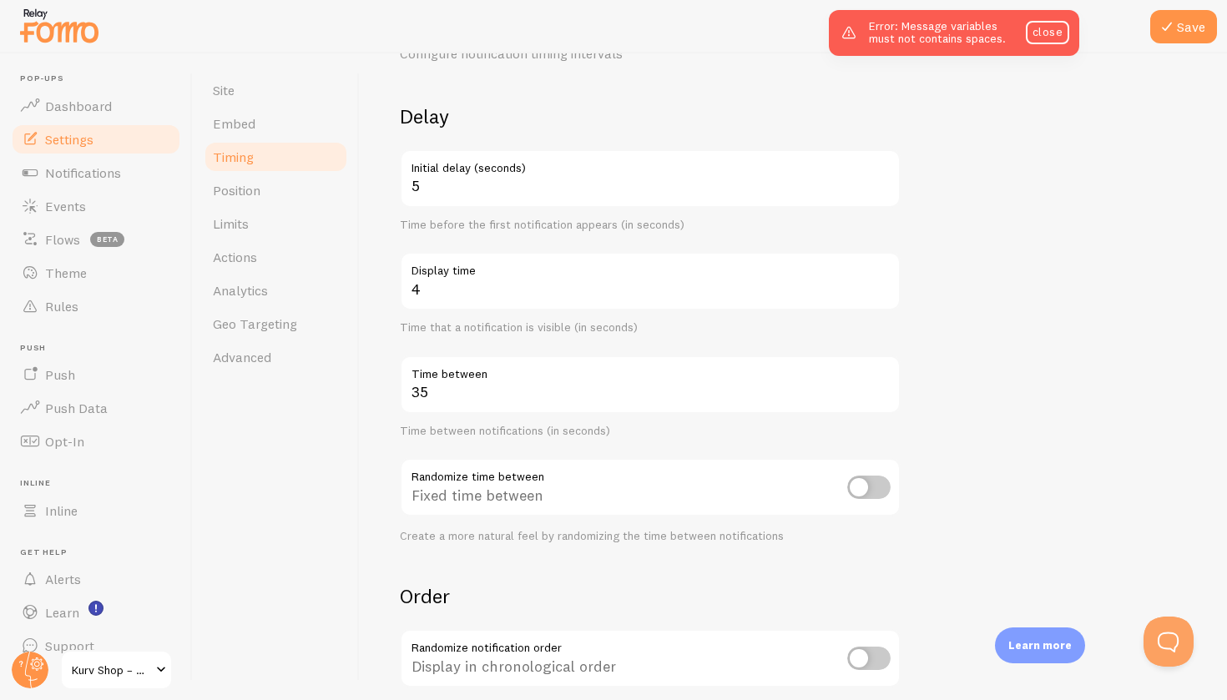
scroll to position [89, 0]
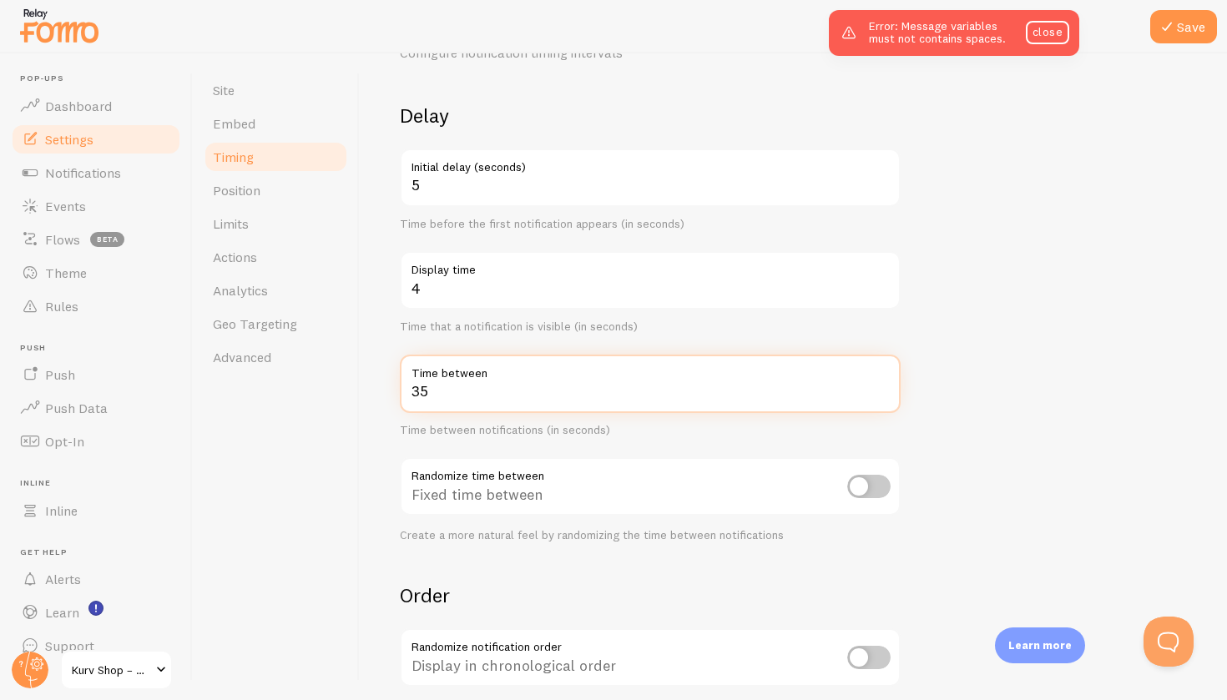
click at [452, 390] on input "35" at bounding box center [650, 384] width 501 height 58
type input "3"
type input "28"
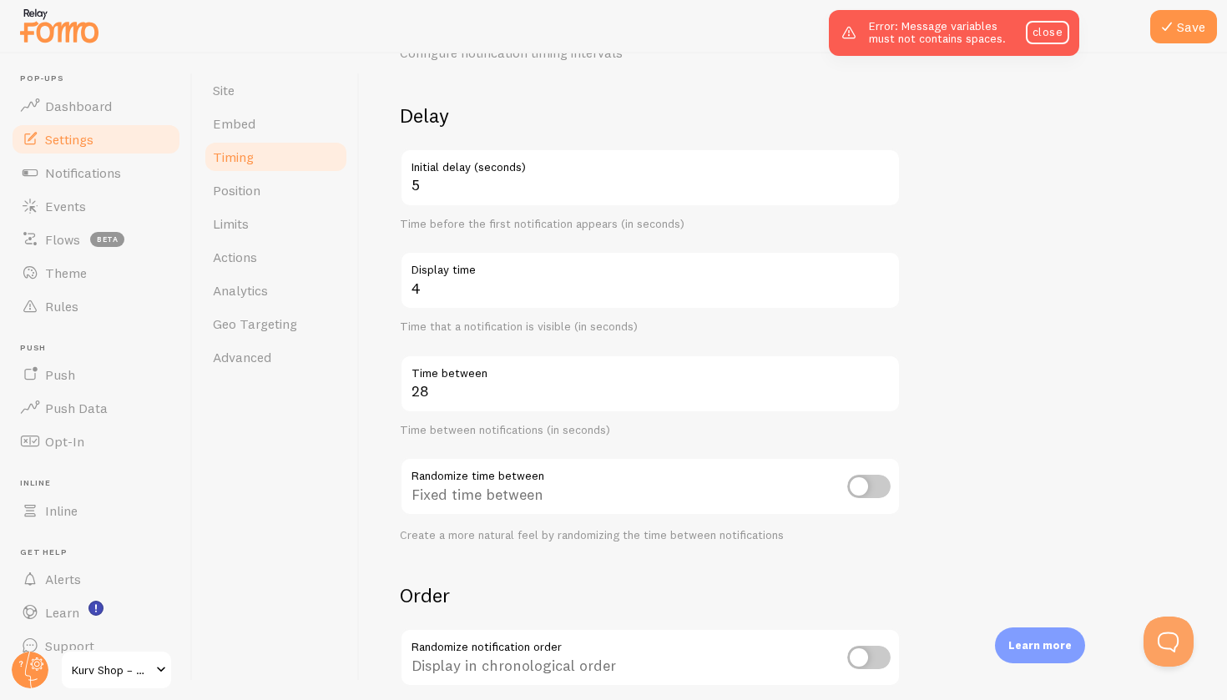
click at [400, 423] on div "Time between notifications (in seconds)" at bounding box center [650, 430] width 501 height 15
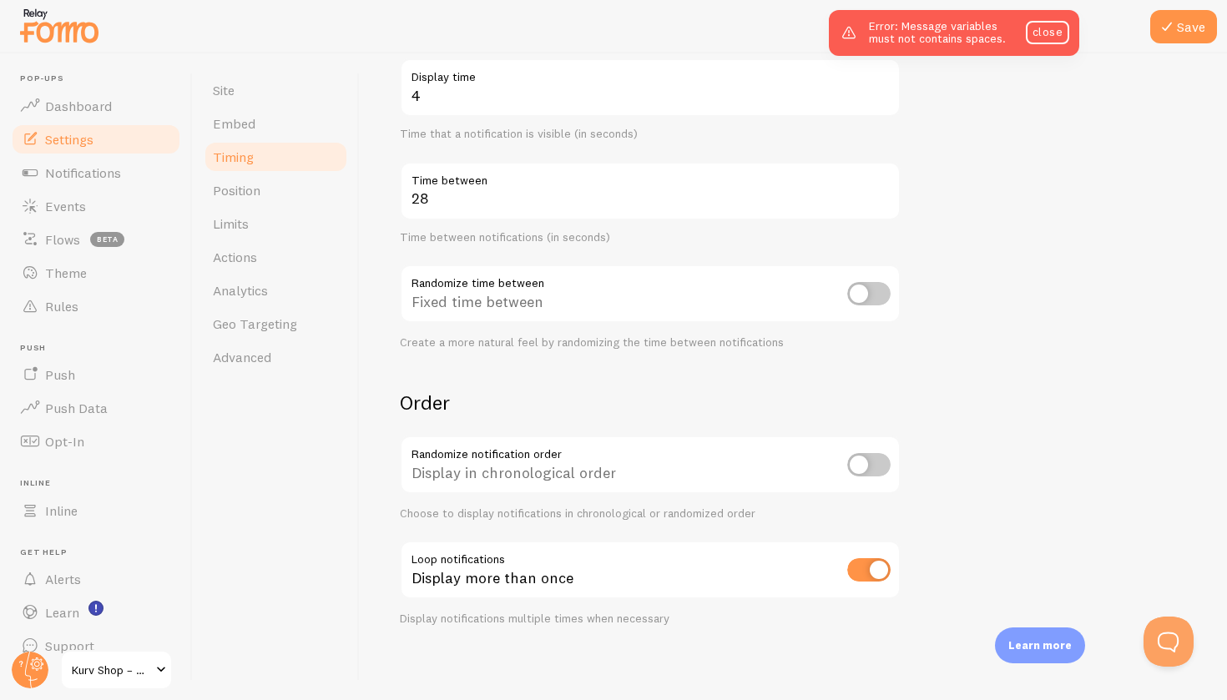
scroll to position [0, 0]
click at [1189, 23] on button "Save" at bounding box center [1183, 26] width 67 height 33
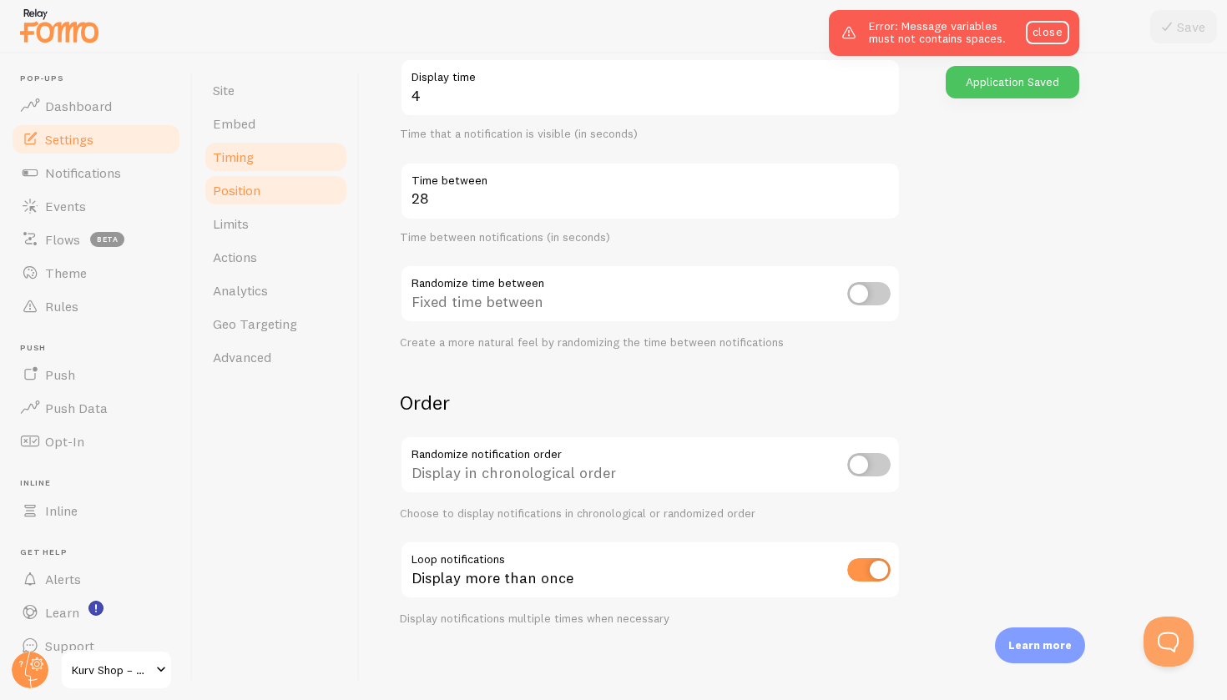
click at [257, 196] on span "Position" at bounding box center [237, 190] width 48 height 17
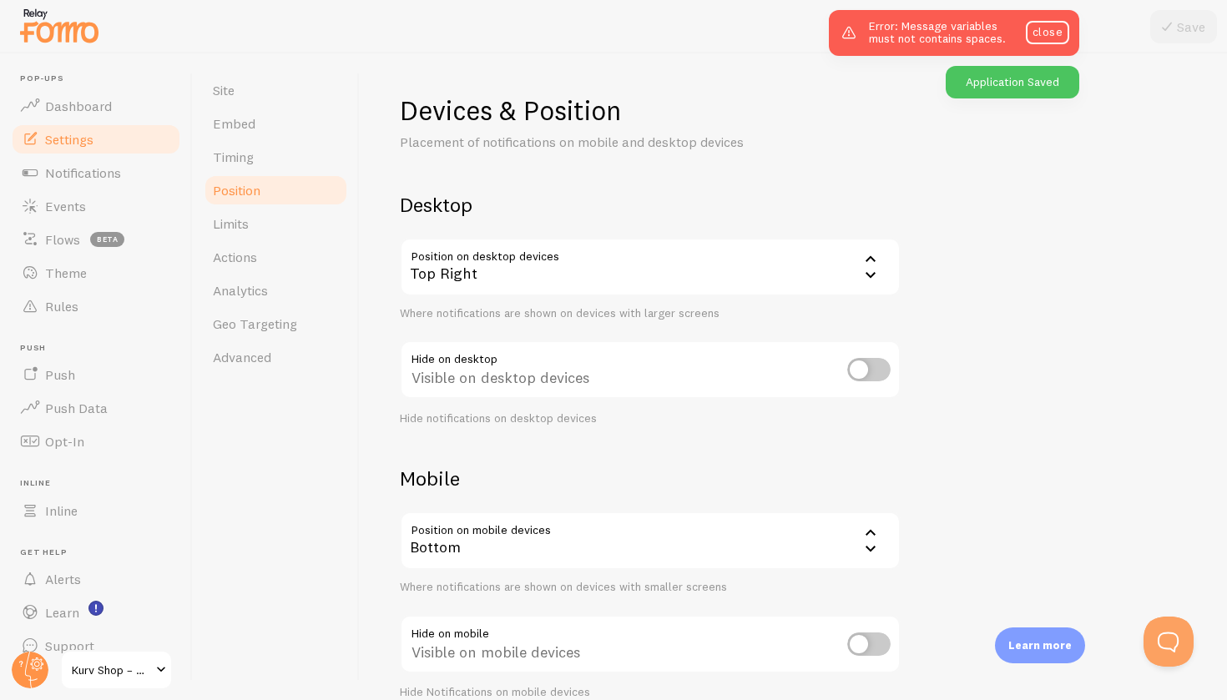
click at [635, 271] on div "Top Right" at bounding box center [650, 267] width 501 height 58
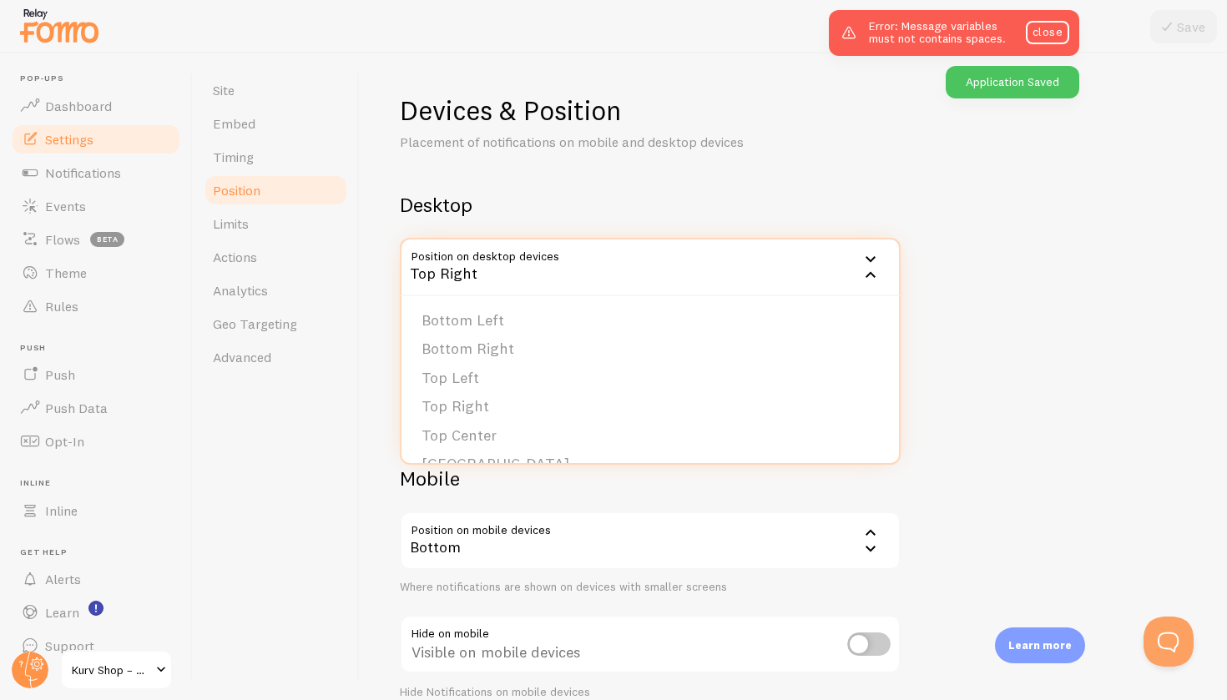
click at [629, 177] on div "Devices & Position Placement of notifications on mobile and desktop devices Des…" at bounding box center [793, 396] width 787 height 607
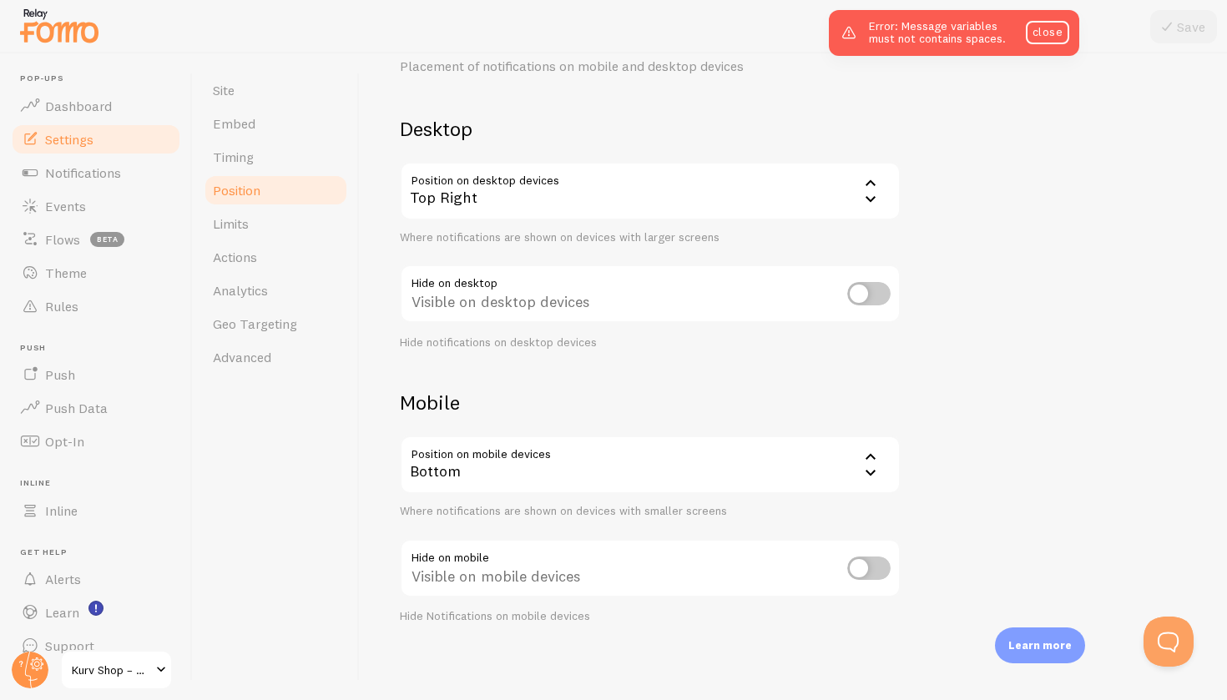
scroll to position [75, 0]
click at [253, 235] on link "Limits" at bounding box center [276, 223] width 146 height 33
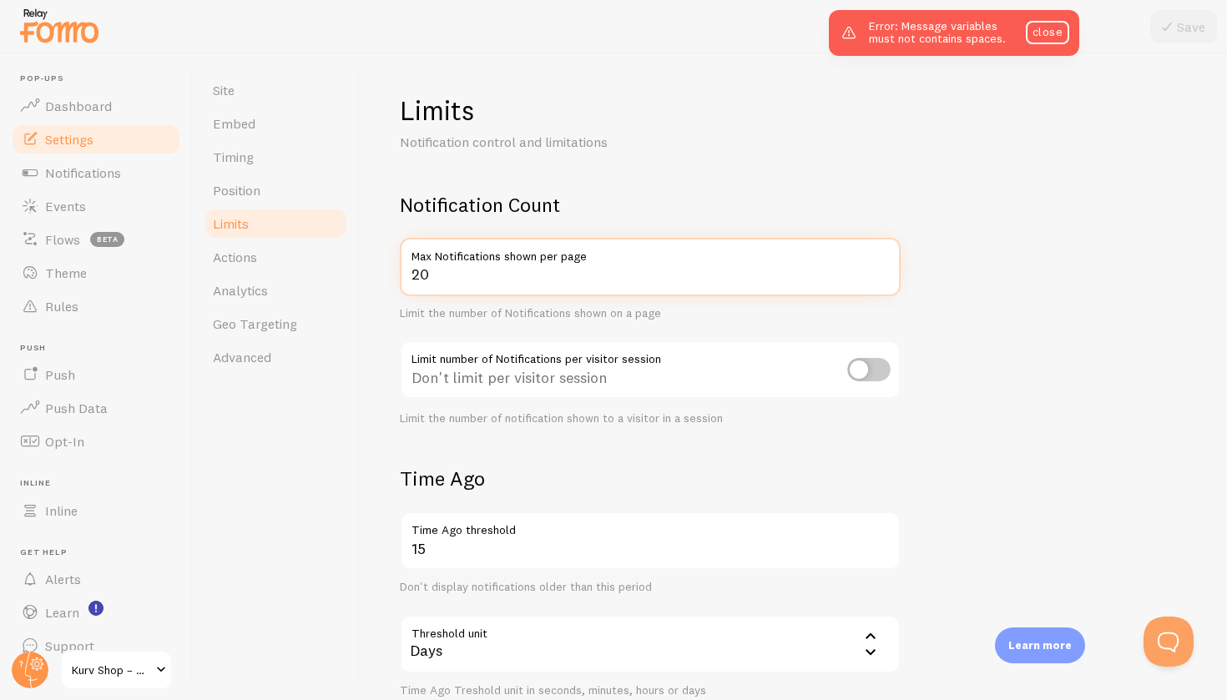
click at [452, 276] on input "20" at bounding box center [650, 267] width 501 height 58
type input "2"
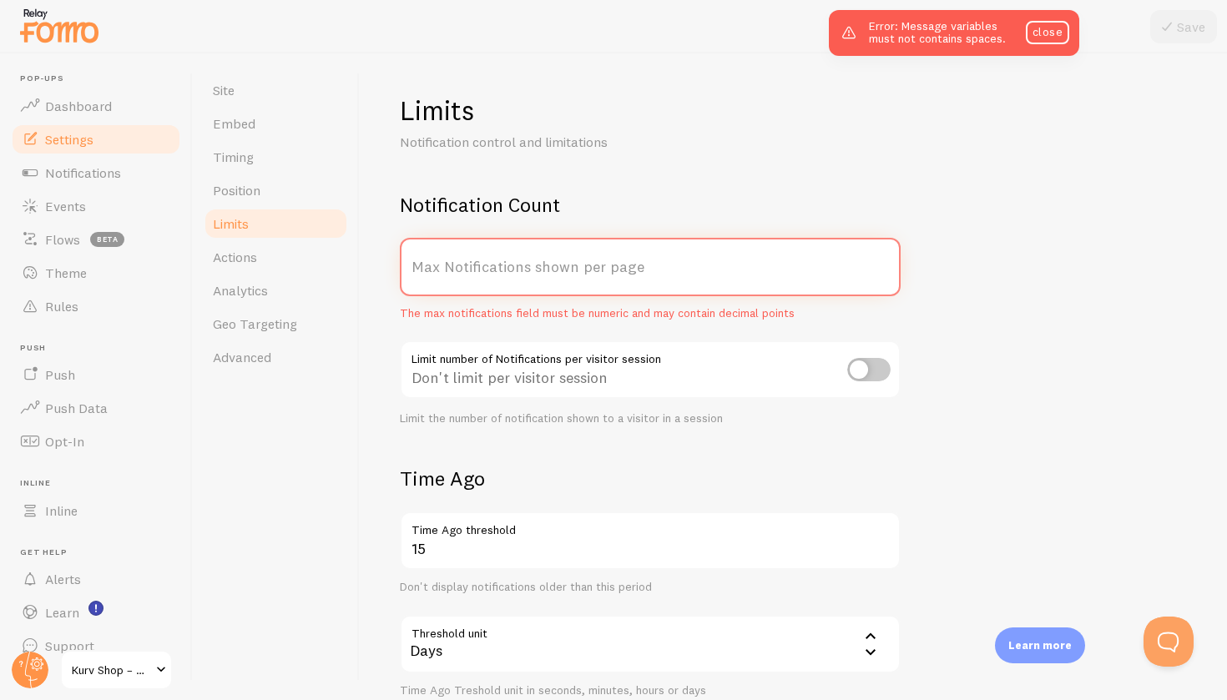
type input "8"
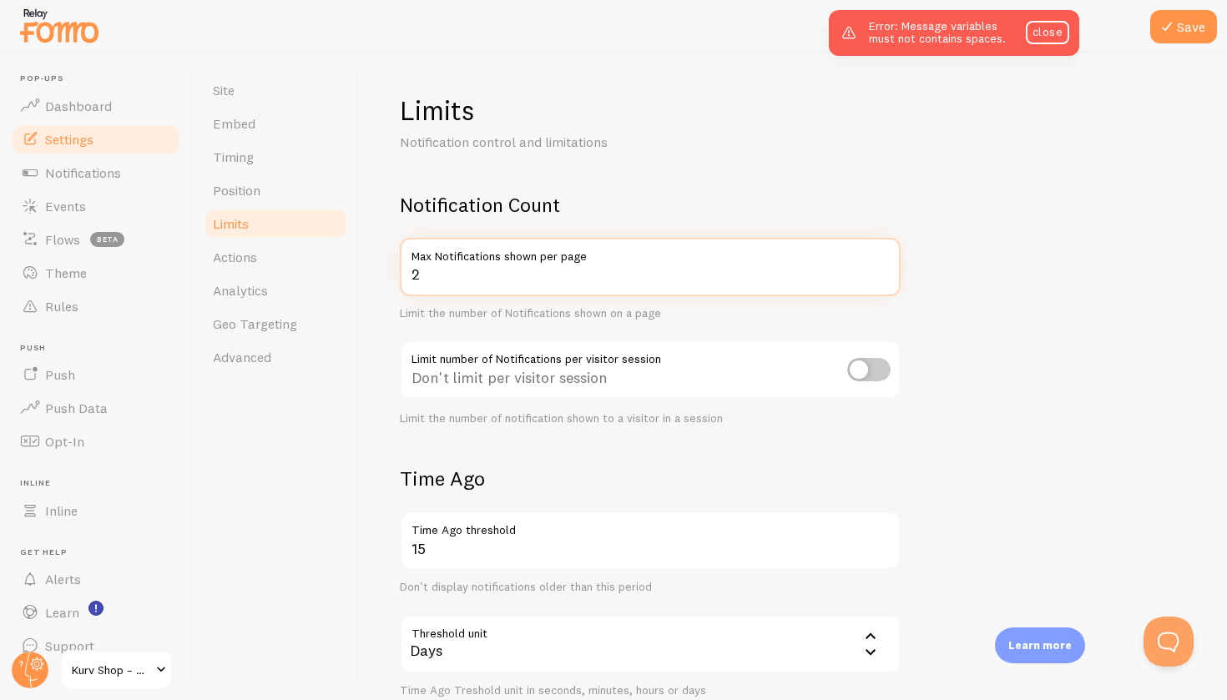
type input "20"
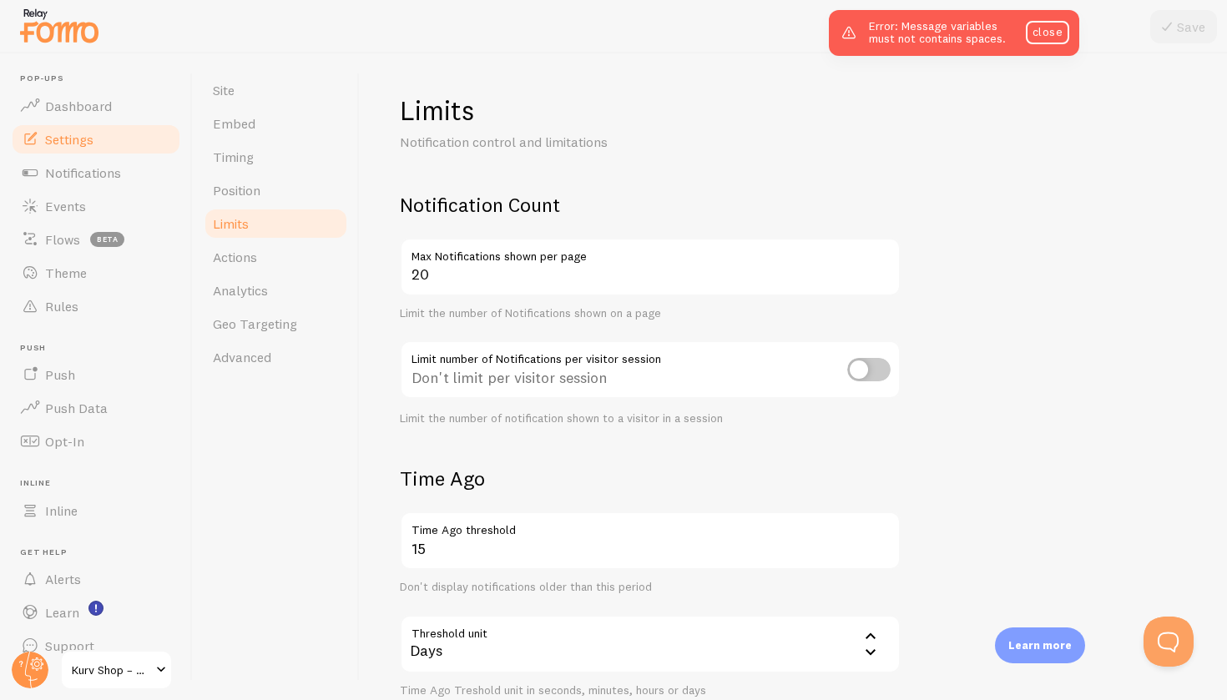
click at [406, 317] on div "Limit the number of Notifications shown on a page" at bounding box center [650, 313] width 501 height 15
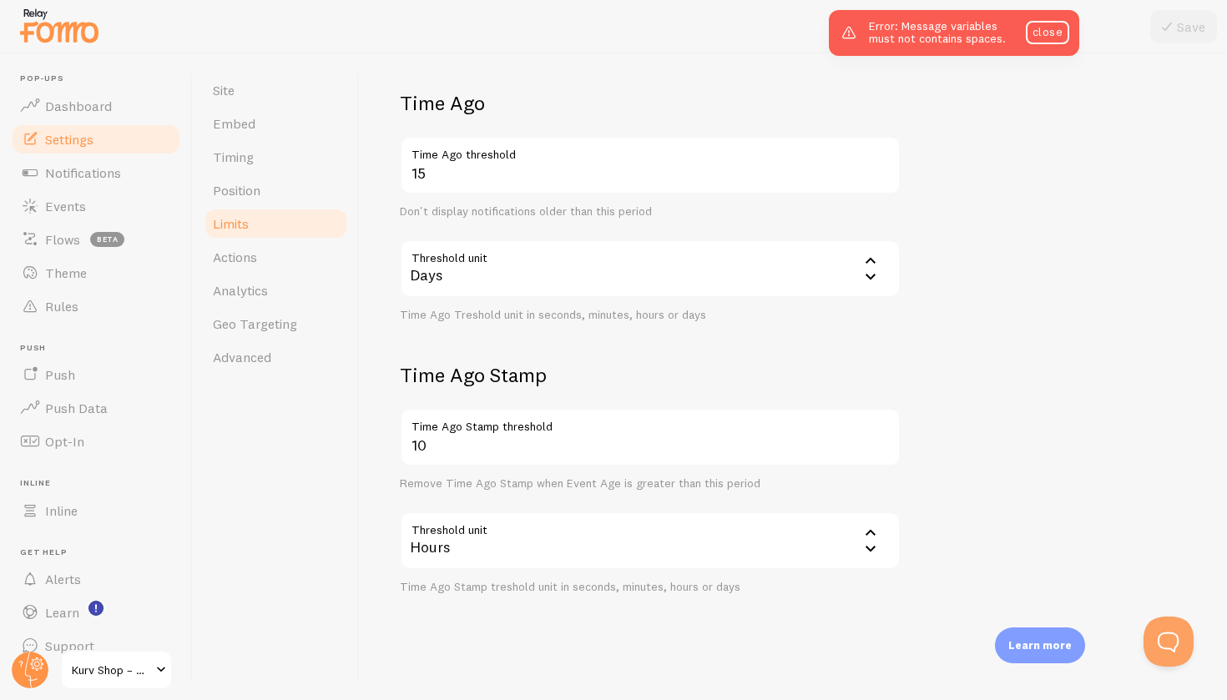
scroll to position [375, 0]
click at [308, 259] on link "Actions" at bounding box center [276, 256] width 146 height 33
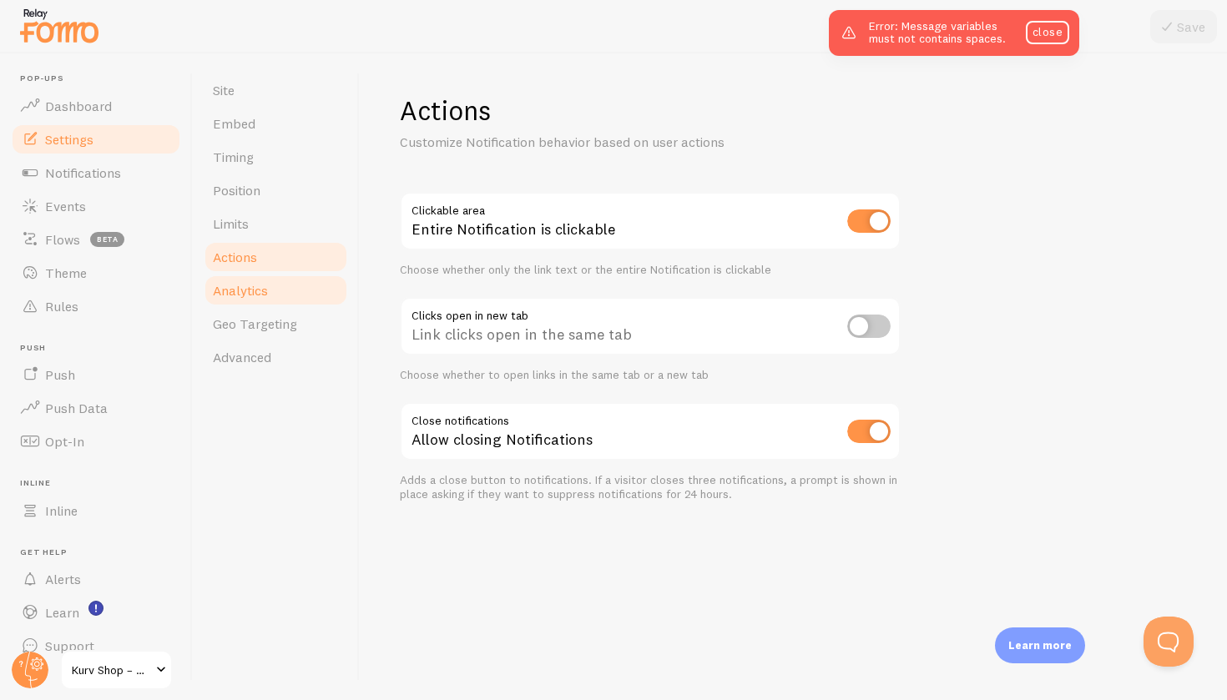
click at [275, 288] on link "Analytics" at bounding box center [276, 290] width 146 height 33
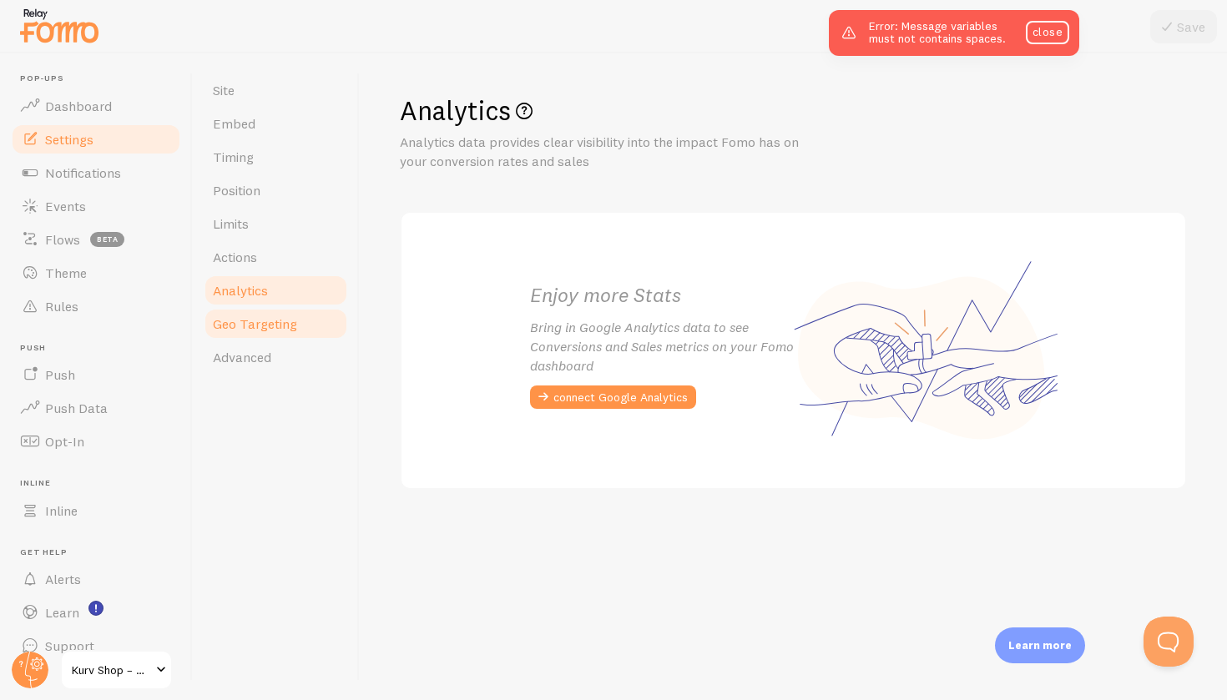
click at [280, 334] on link "Geo Targeting" at bounding box center [276, 323] width 146 height 33
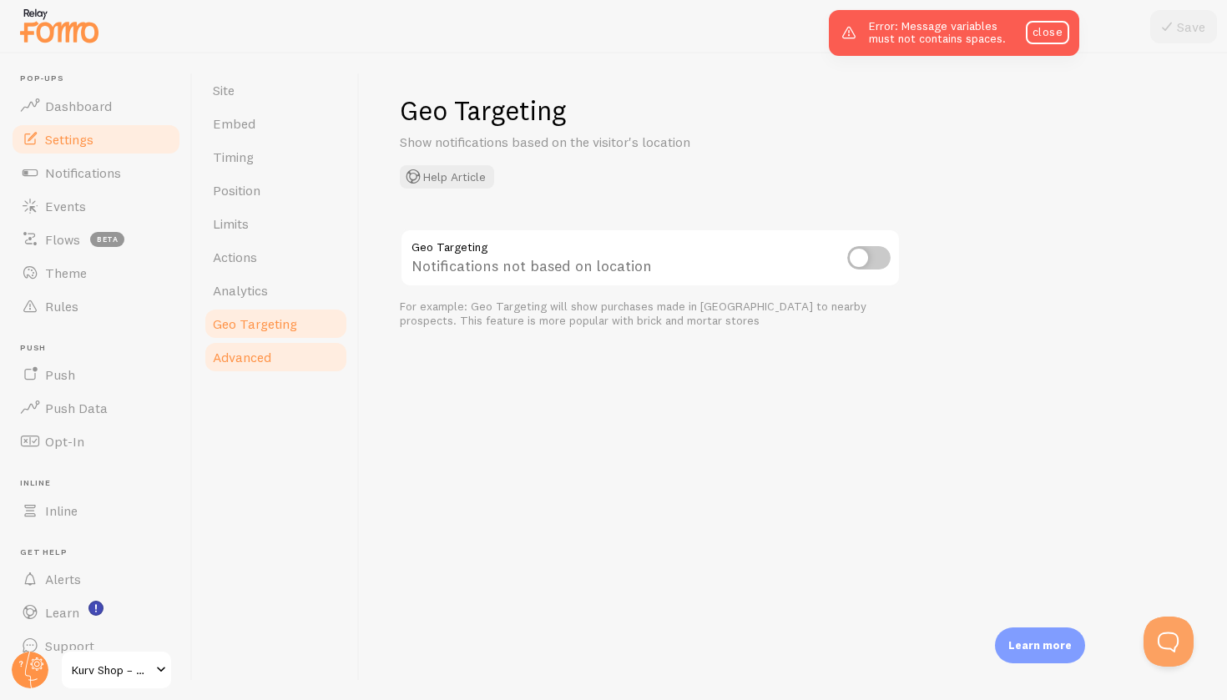
click at [262, 362] on span "Advanced" at bounding box center [242, 357] width 58 height 17
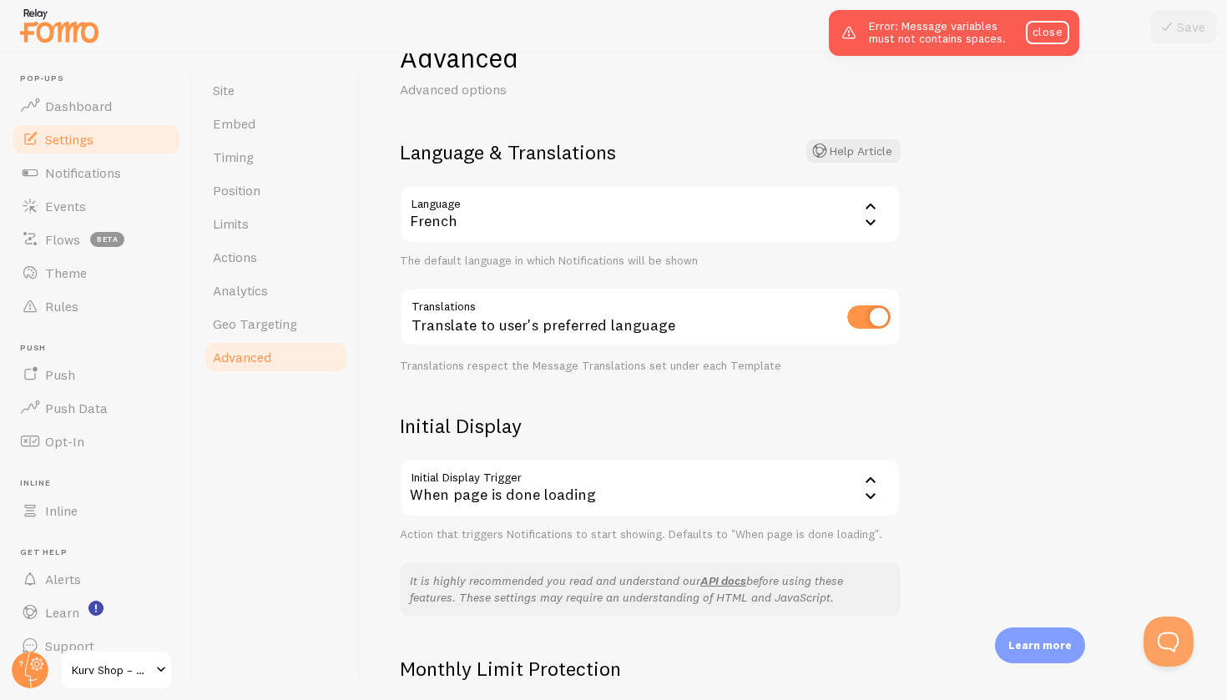
scroll to position [69, 0]
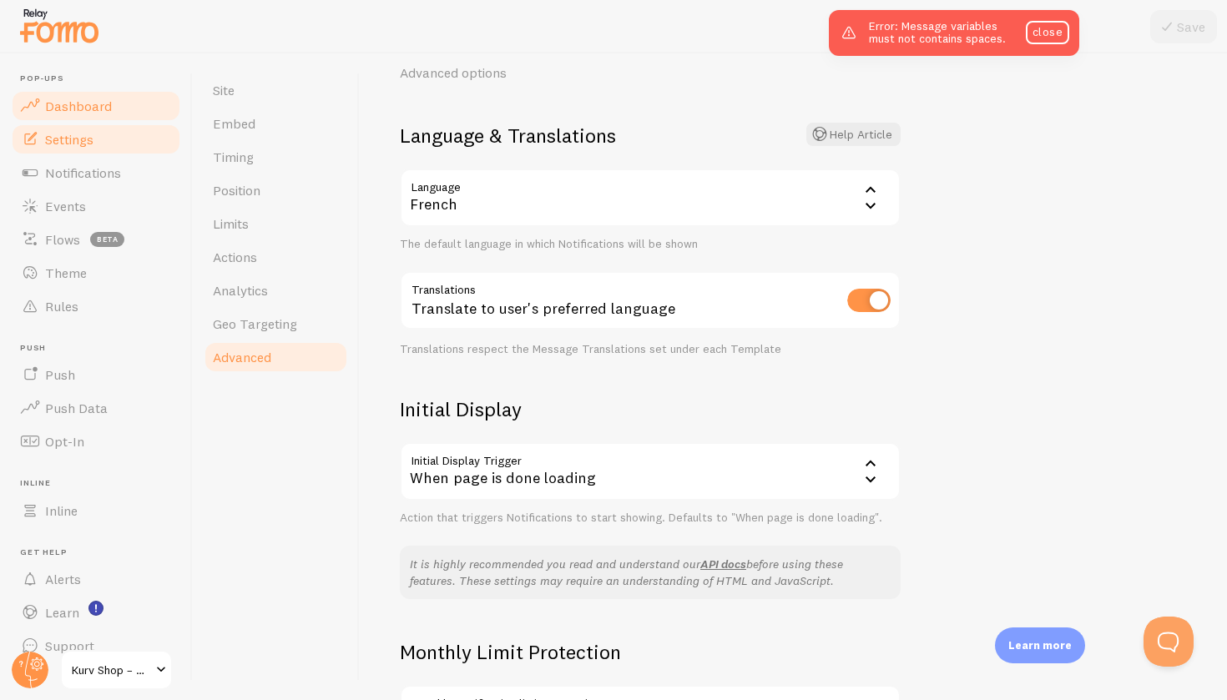
click at [86, 107] on span "Dashboard" at bounding box center [78, 106] width 67 height 17
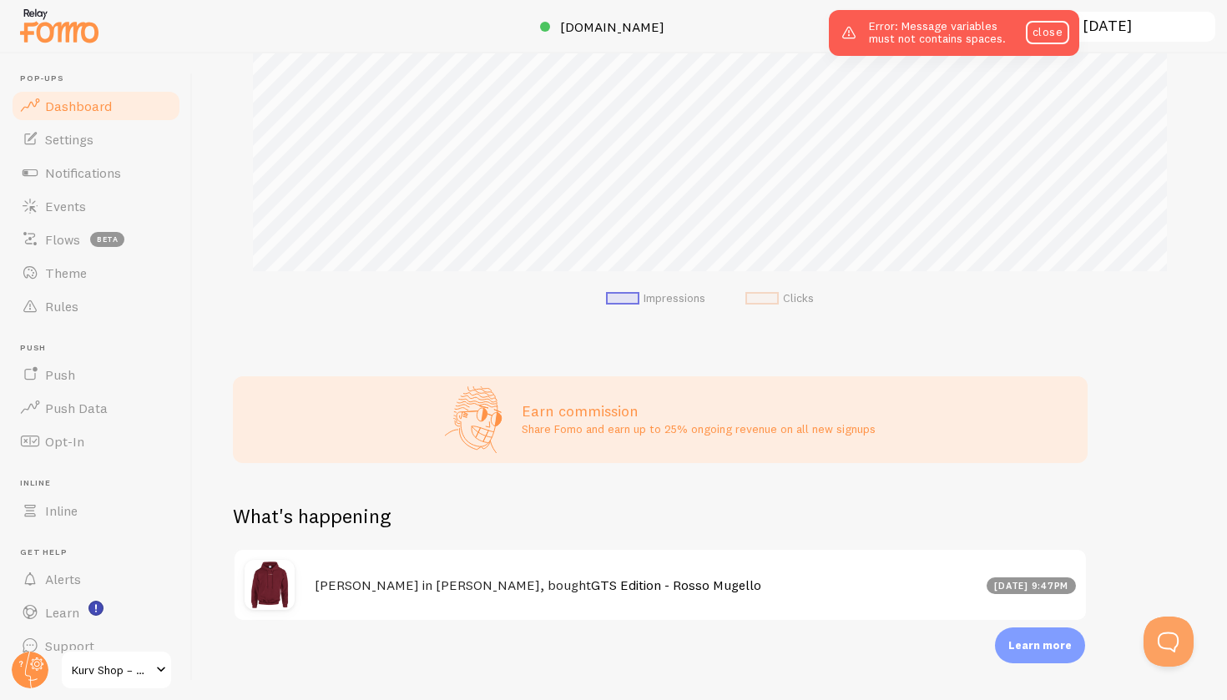
click at [591, 587] on link "GTS Edition - Rosso Mugello" at bounding box center [676, 585] width 170 height 17
click at [99, 167] on span "Notifications" at bounding box center [83, 172] width 76 height 17
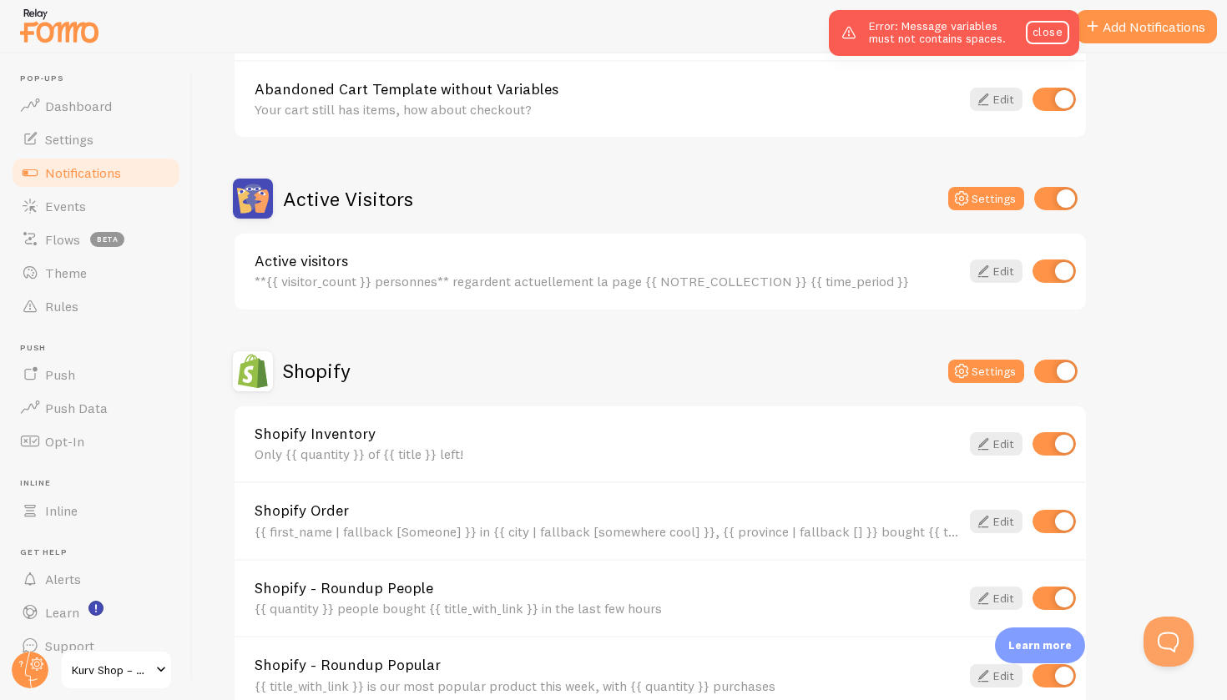
scroll to position [261, 0]
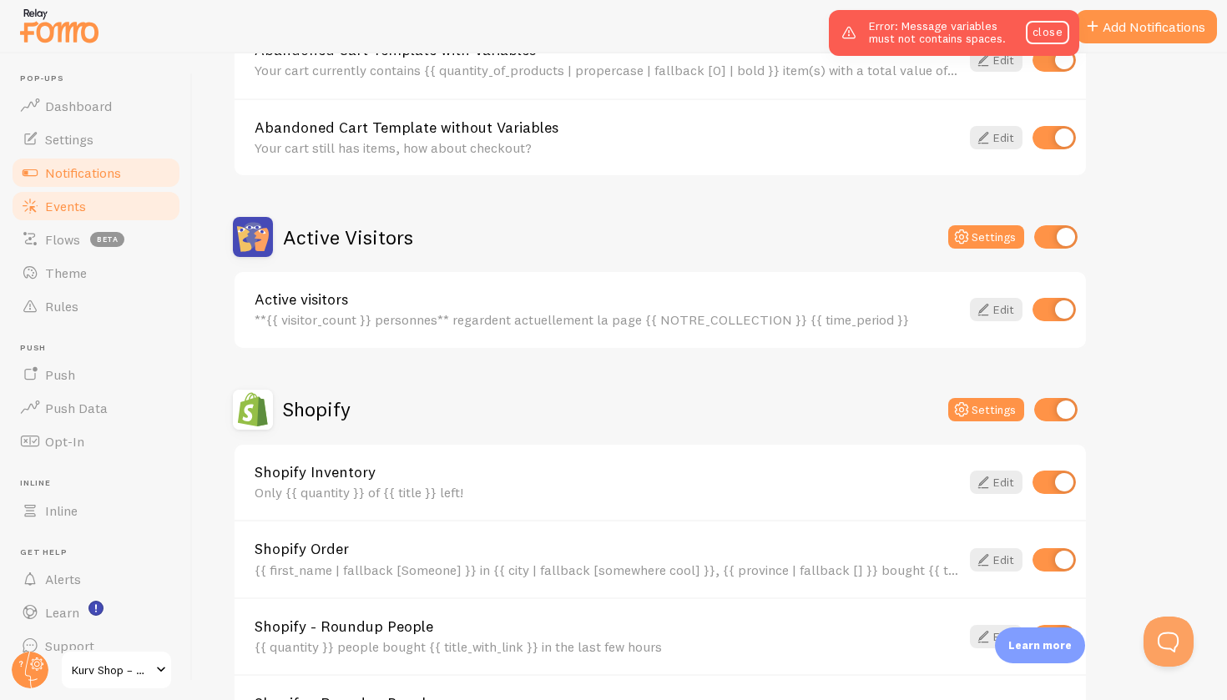
click at [83, 198] on span "Events" at bounding box center [65, 206] width 41 height 17
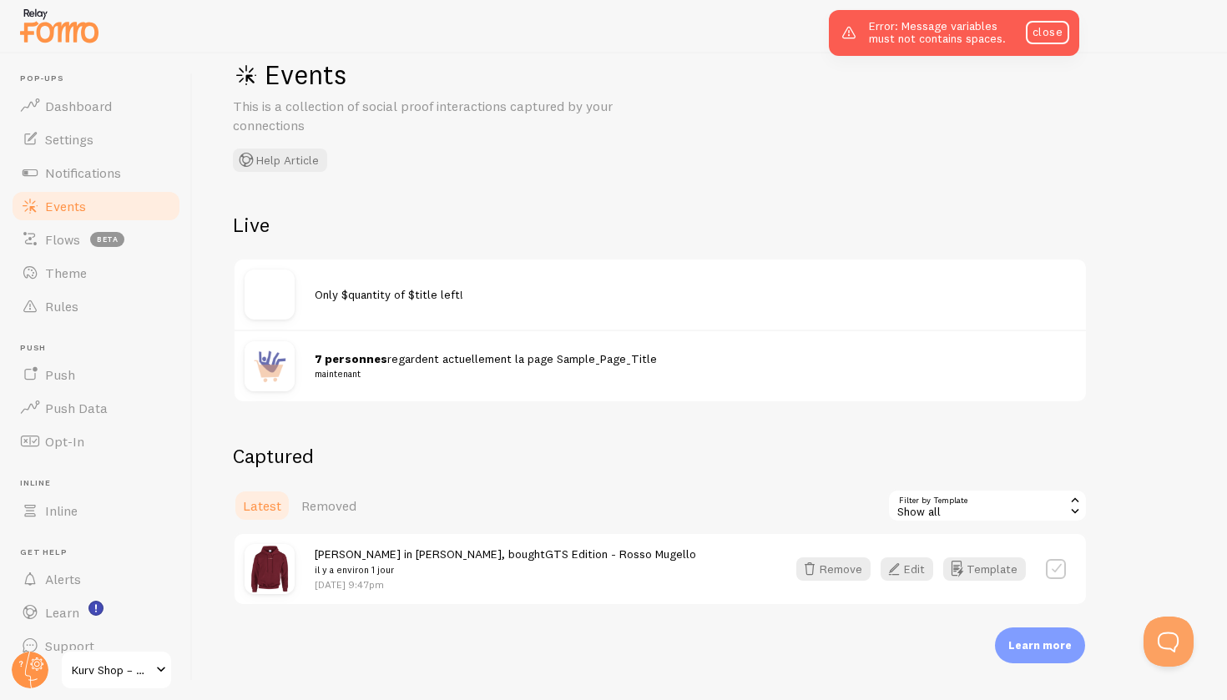
scroll to position [35, 0]
click at [916, 572] on button "Edit" at bounding box center [906, 569] width 53 height 23
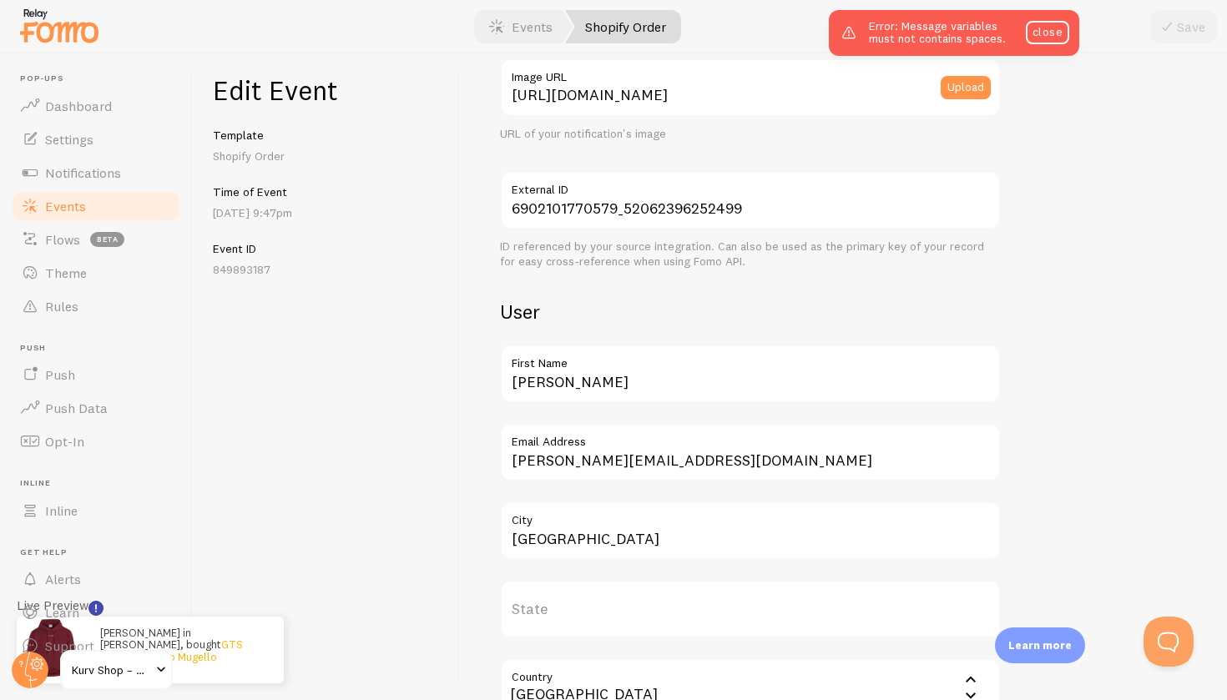
scroll to position [338, 0]
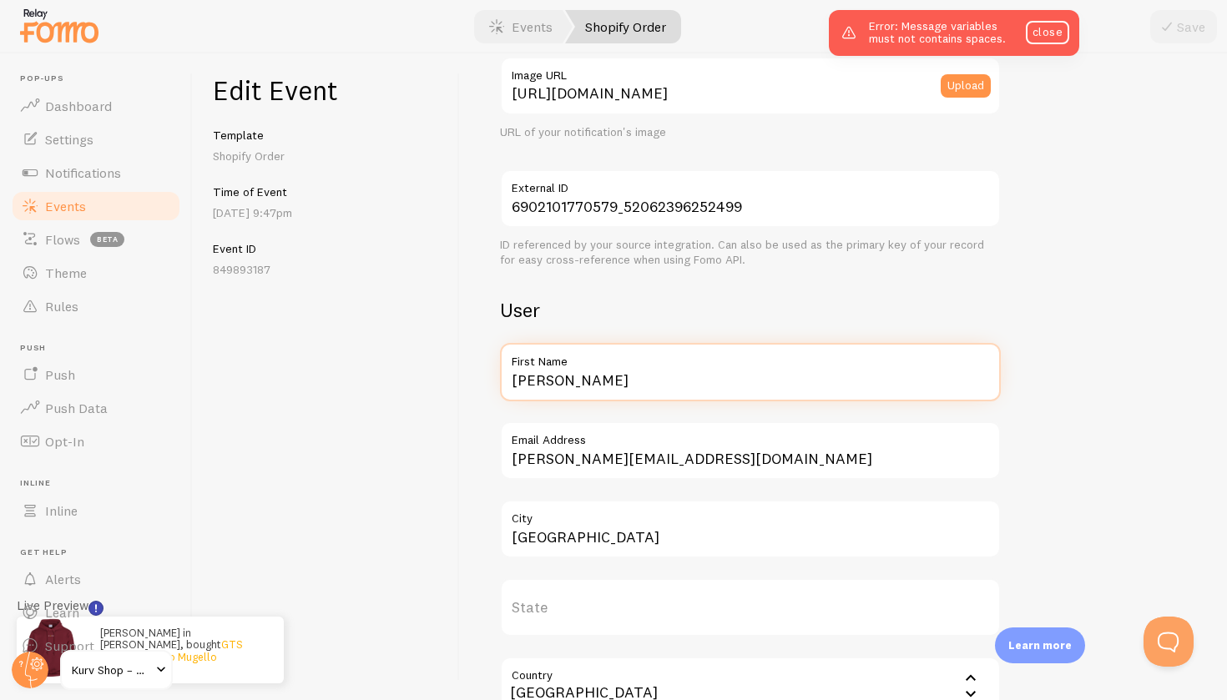
drag, startPoint x: 581, startPoint y: 376, endPoint x: 496, endPoint y: 376, distance: 85.1
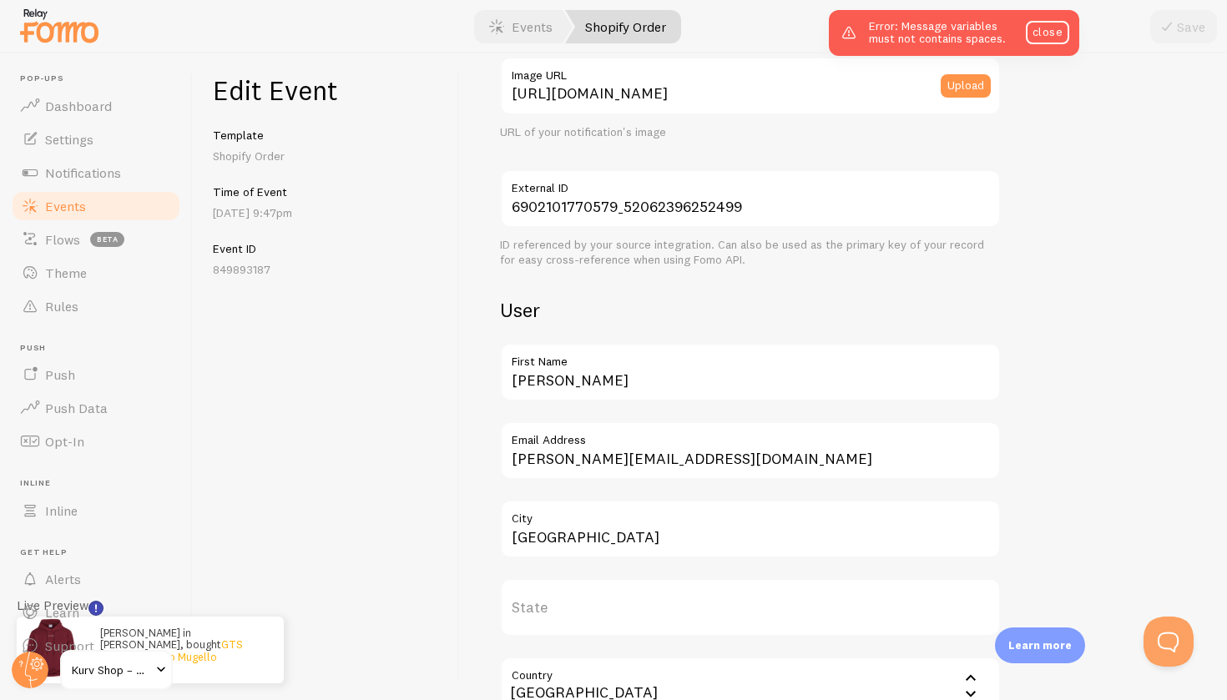
click at [498, 387] on div "Meta GTS Edition - Rosso Mugello Title This text will be bolded in your notific…" at bounding box center [843, 376] width 767 height 647
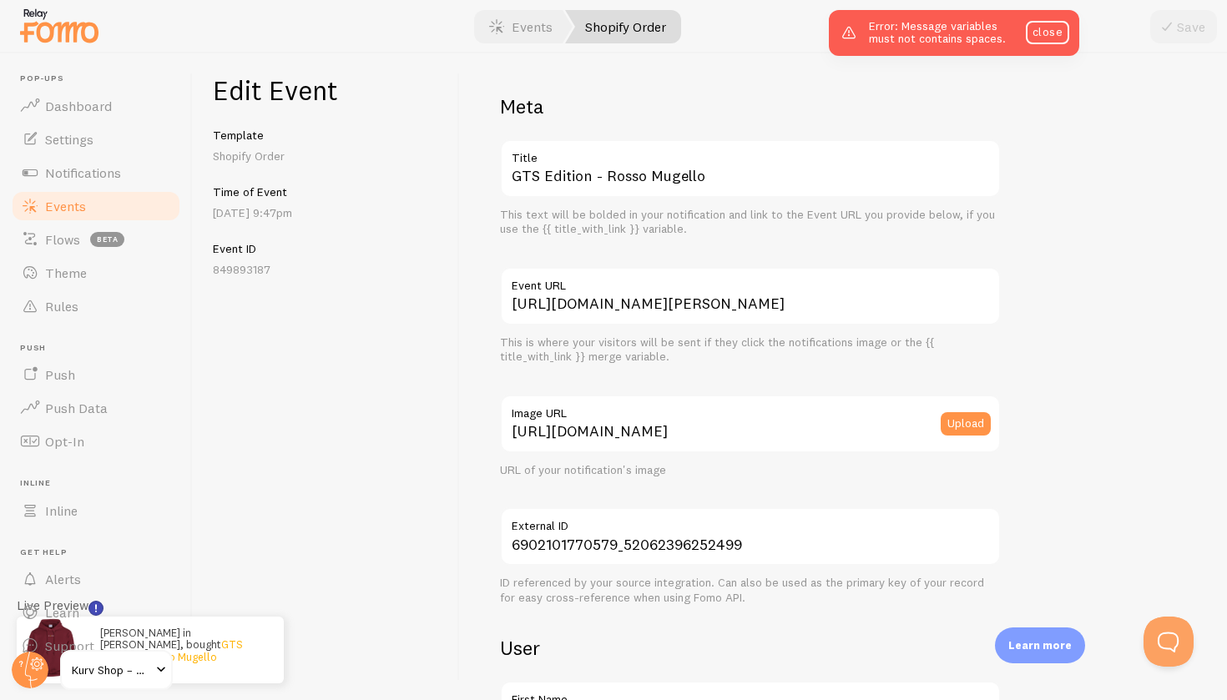
scroll to position [0, 0]
click at [129, 204] on link "Events" at bounding box center [96, 205] width 172 height 33
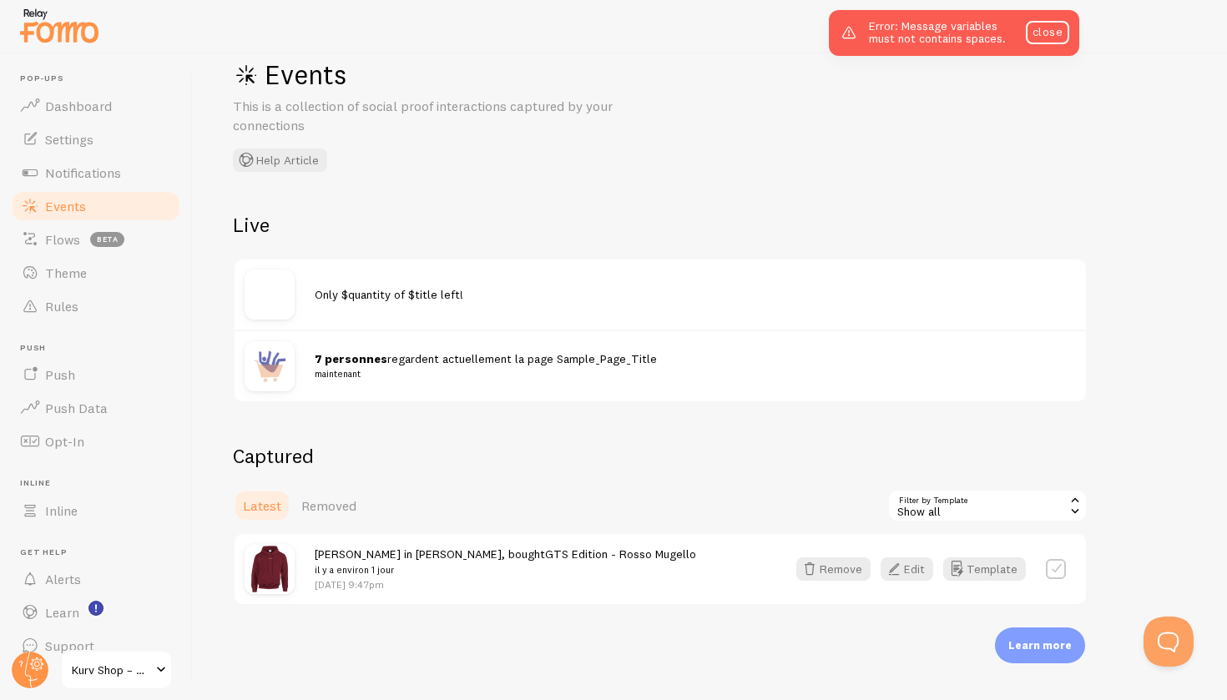
scroll to position [35, 0]
click at [995, 565] on button "Template" at bounding box center [984, 569] width 83 height 23
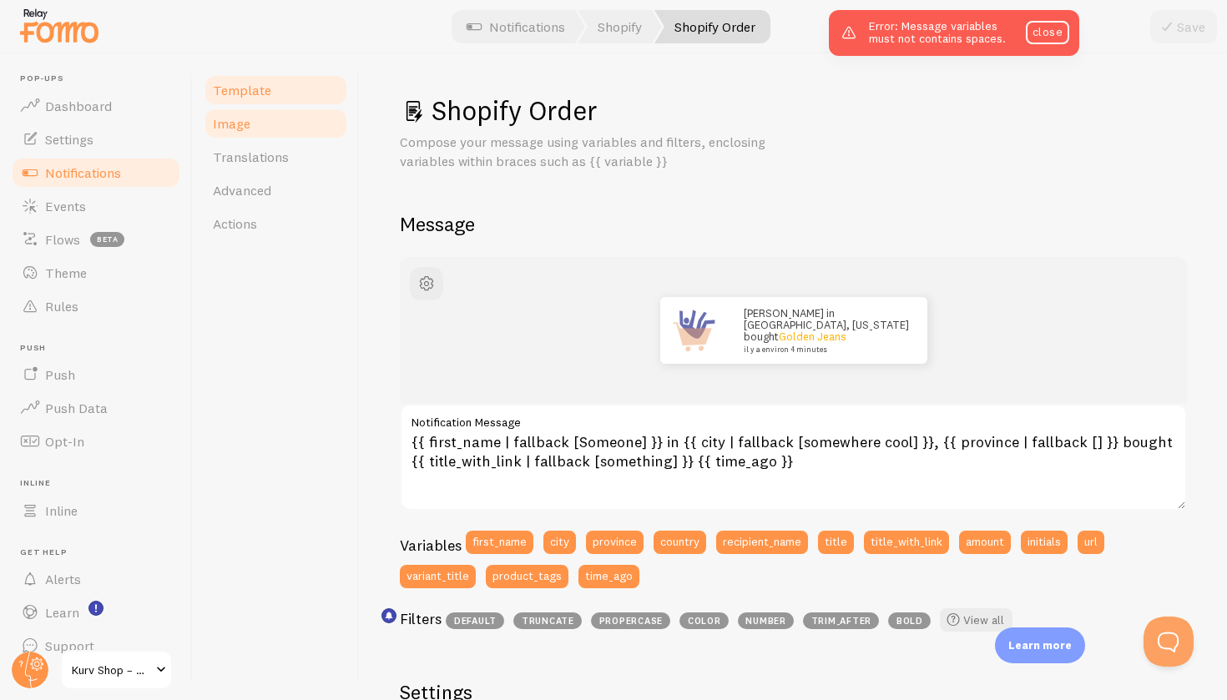
click at [283, 126] on link "Image" at bounding box center [276, 123] width 146 height 33
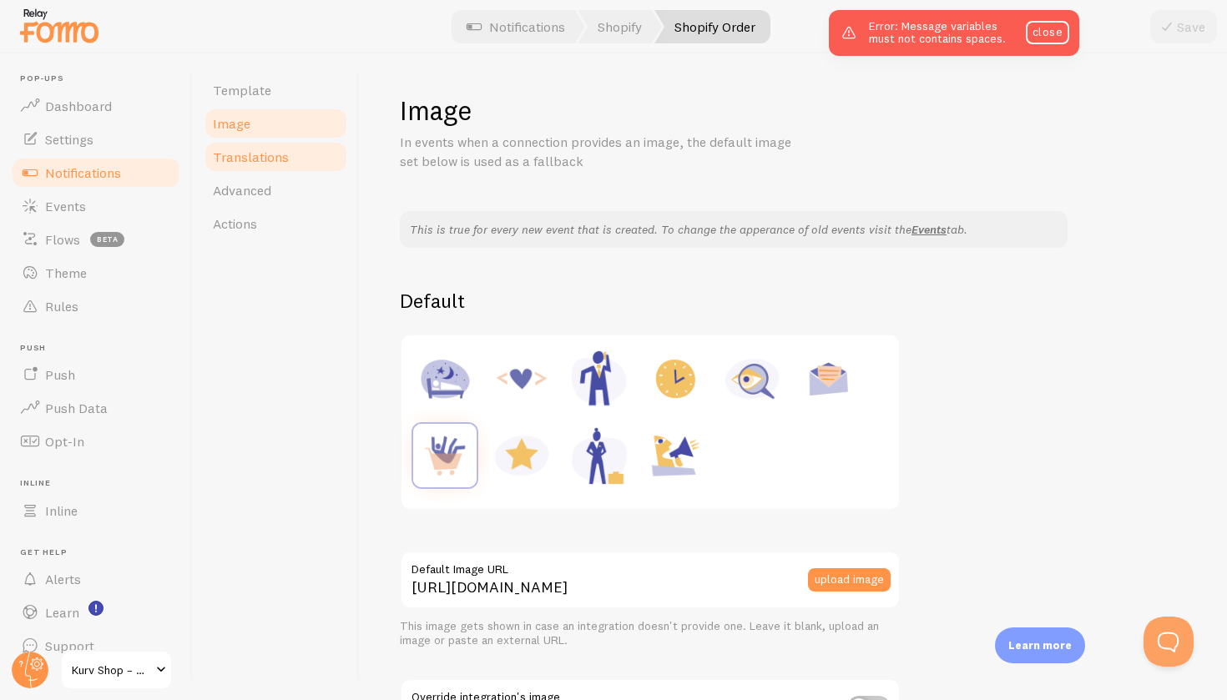
click at [254, 155] on span "Translations" at bounding box center [251, 157] width 76 height 17
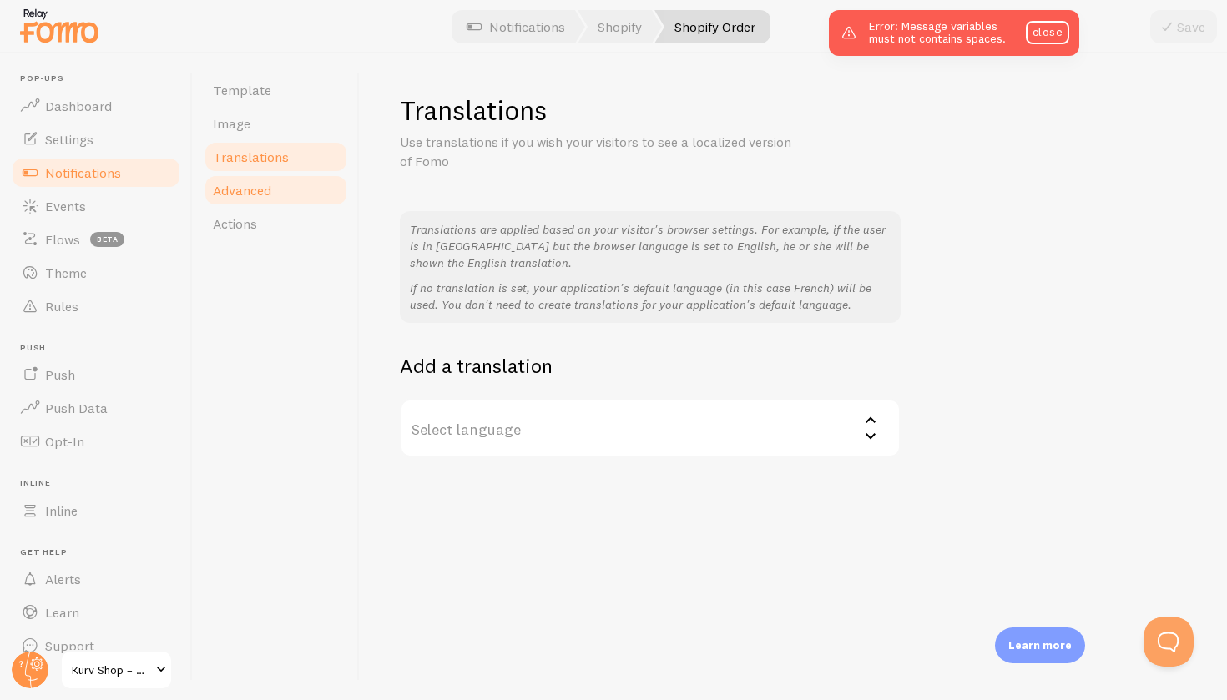
click at [258, 195] on span "Advanced" at bounding box center [242, 190] width 58 height 17
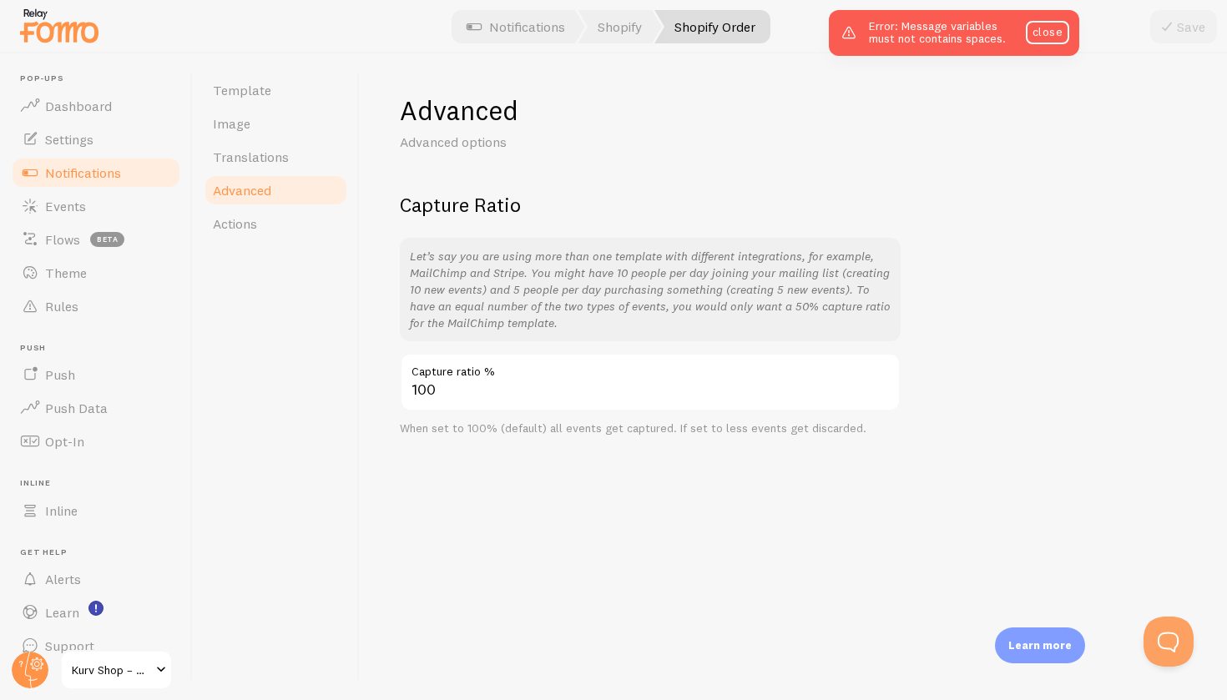
click at [257, 242] on div "Template Image Translations Advanced Actions" at bounding box center [276, 376] width 167 height 647
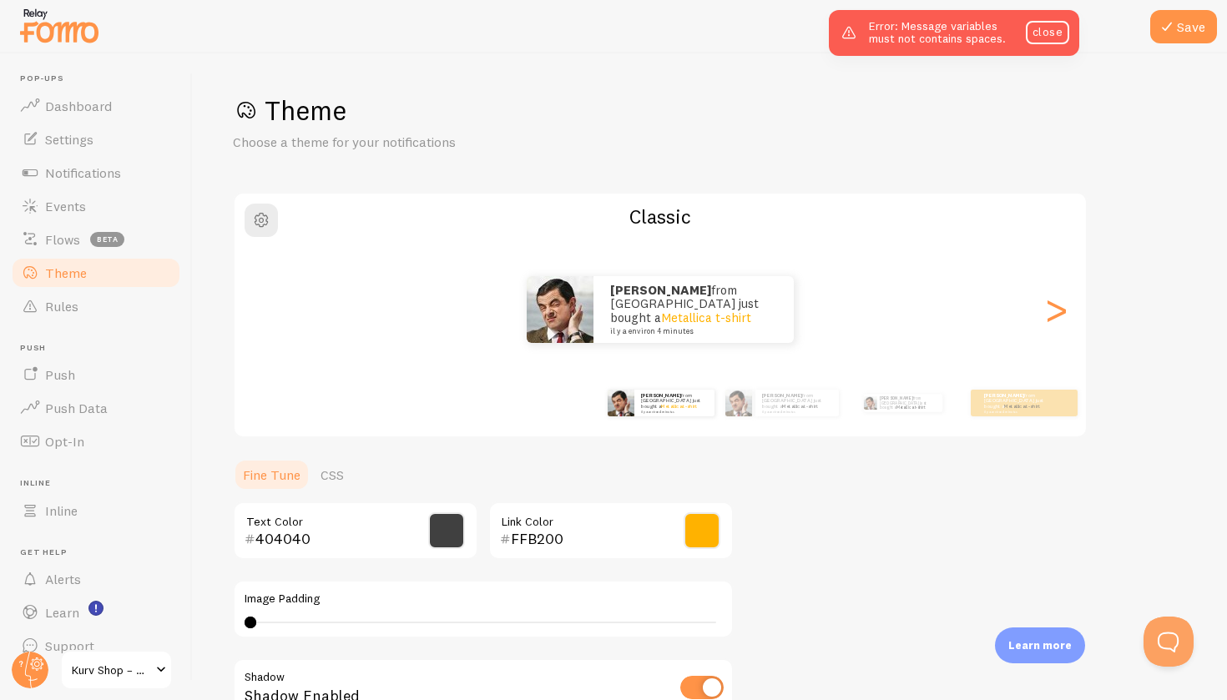
scroll to position [103, 0]
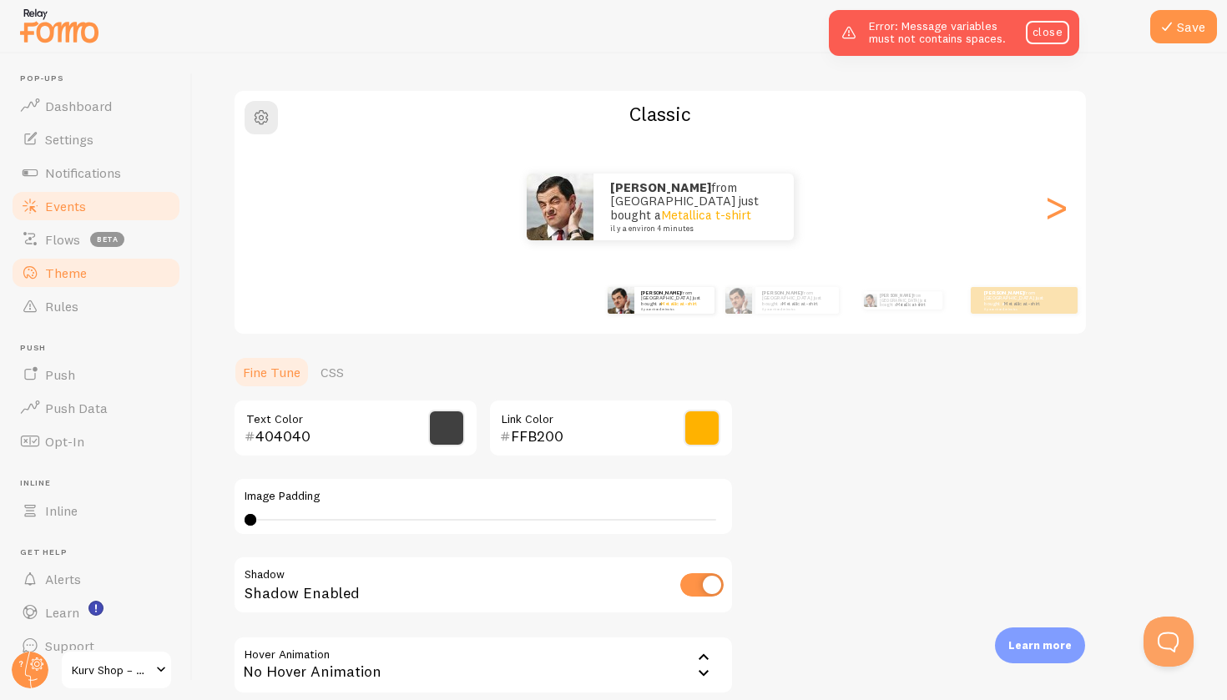
click at [65, 207] on span "Events" at bounding box center [65, 206] width 41 height 17
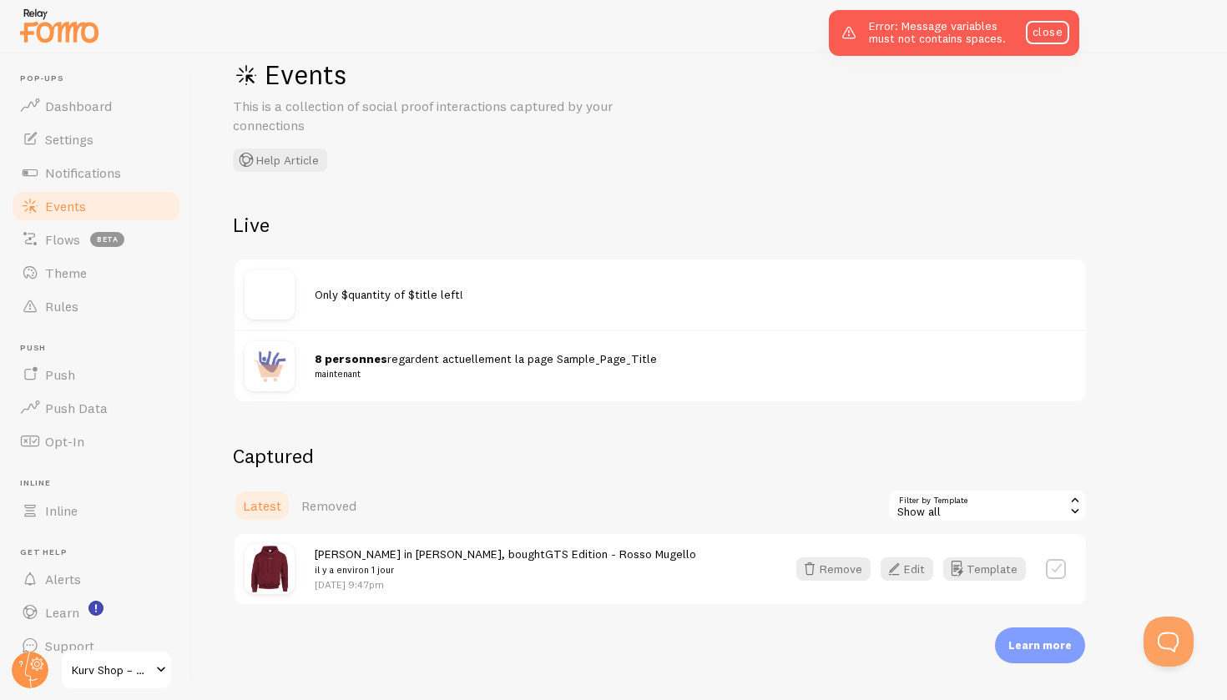
scroll to position [35, 0]
click at [919, 569] on button "Edit" at bounding box center [906, 569] width 53 height 23
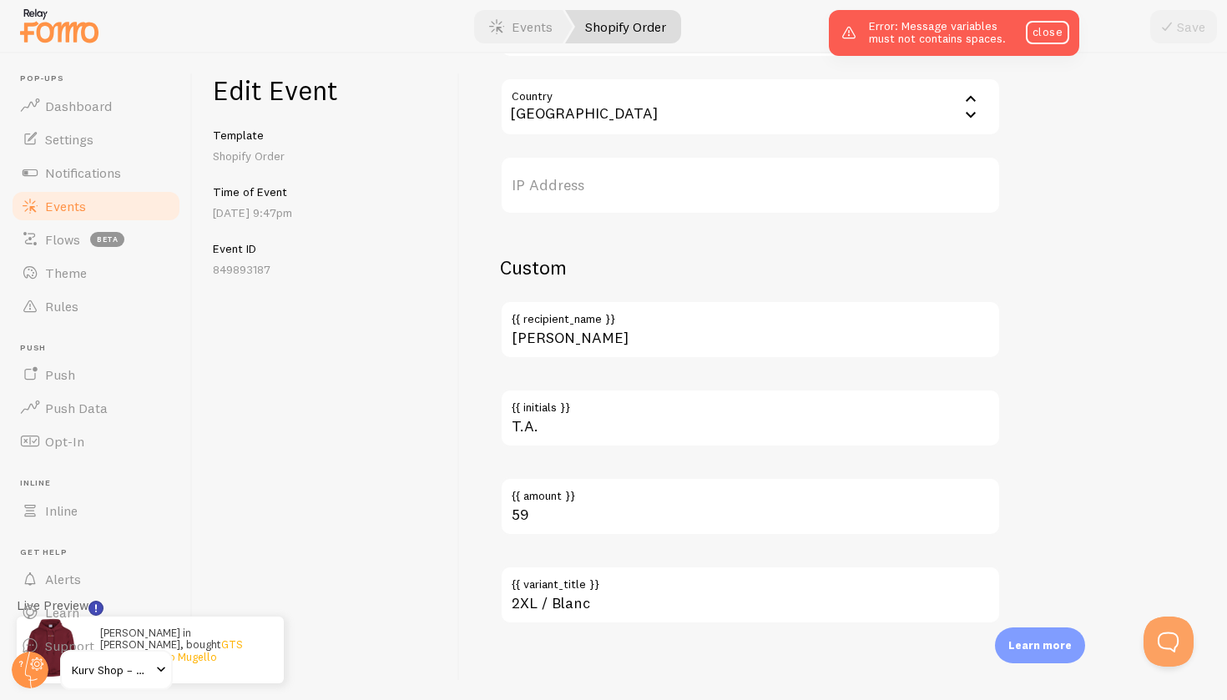
scroll to position [916, 0]
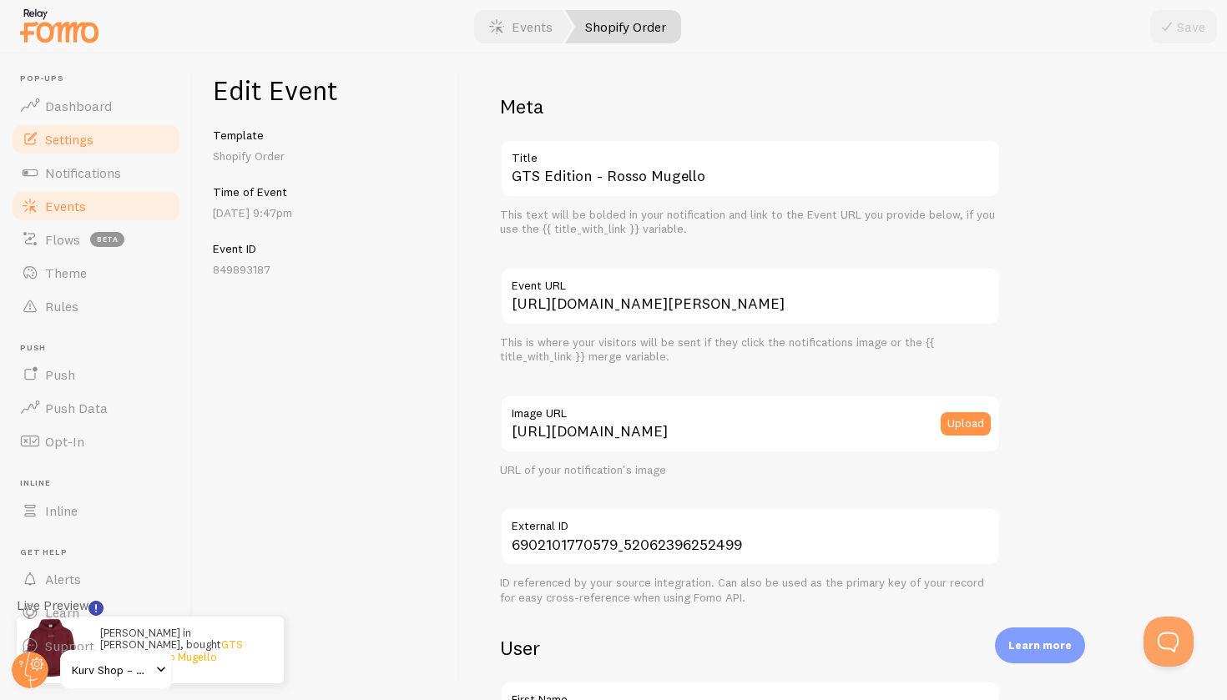
click at [95, 140] on link "Settings" at bounding box center [96, 139] width 172 height 33
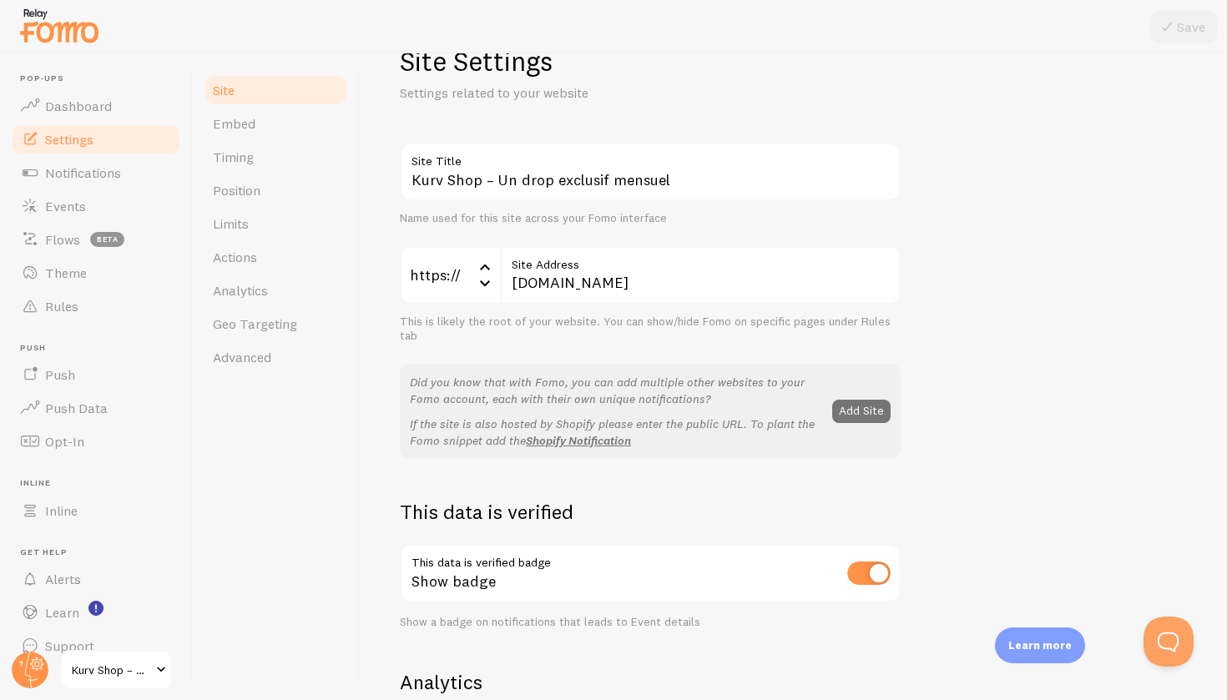
scroll to position [79, 0]
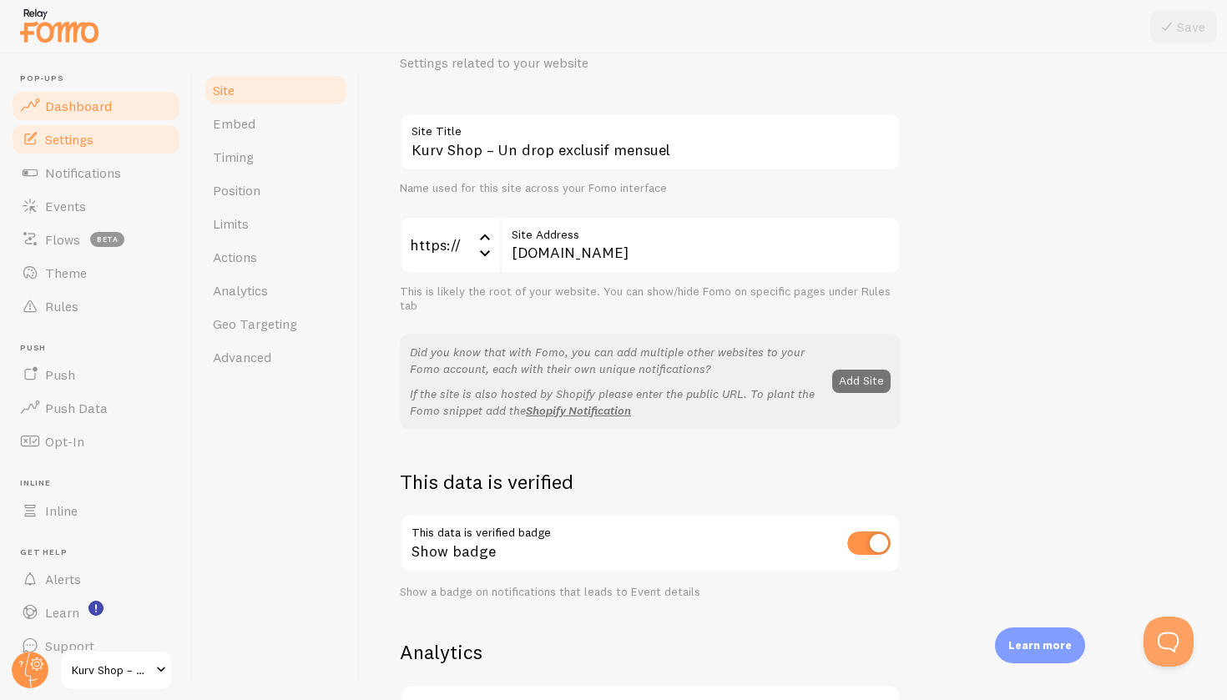
click at [77, 104] on span "Dashboard" at bounding box center [78, 106] width 67 height 17
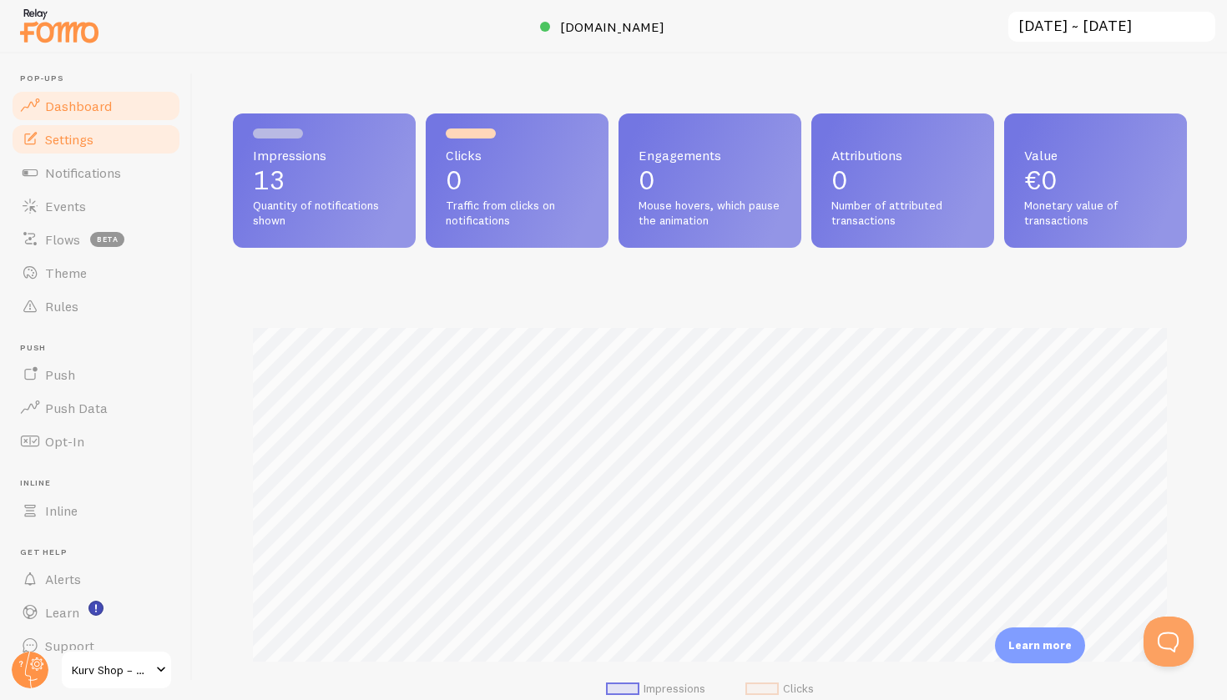
scroll to position [438, 954]
click at [79, 131] on span "Settings" at bounding box center [69, 139] width 48 height 17
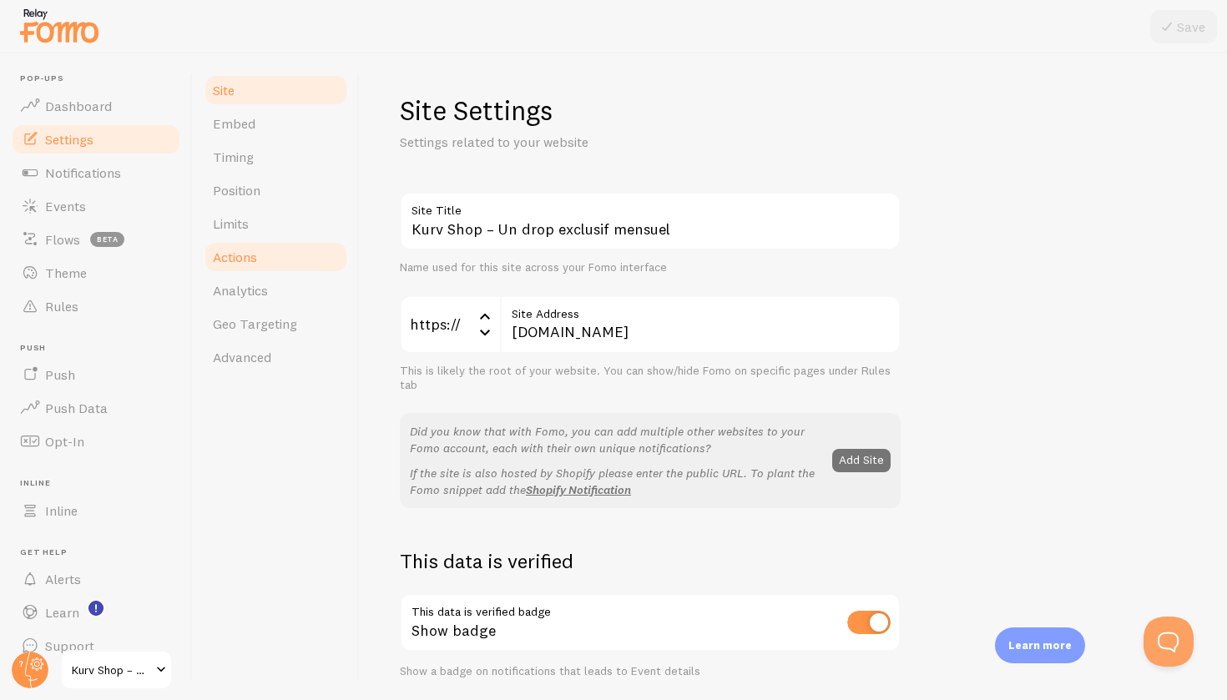
click at [243, 255] on span "Actions" at bounding box center [235, 257] width 44 height 17
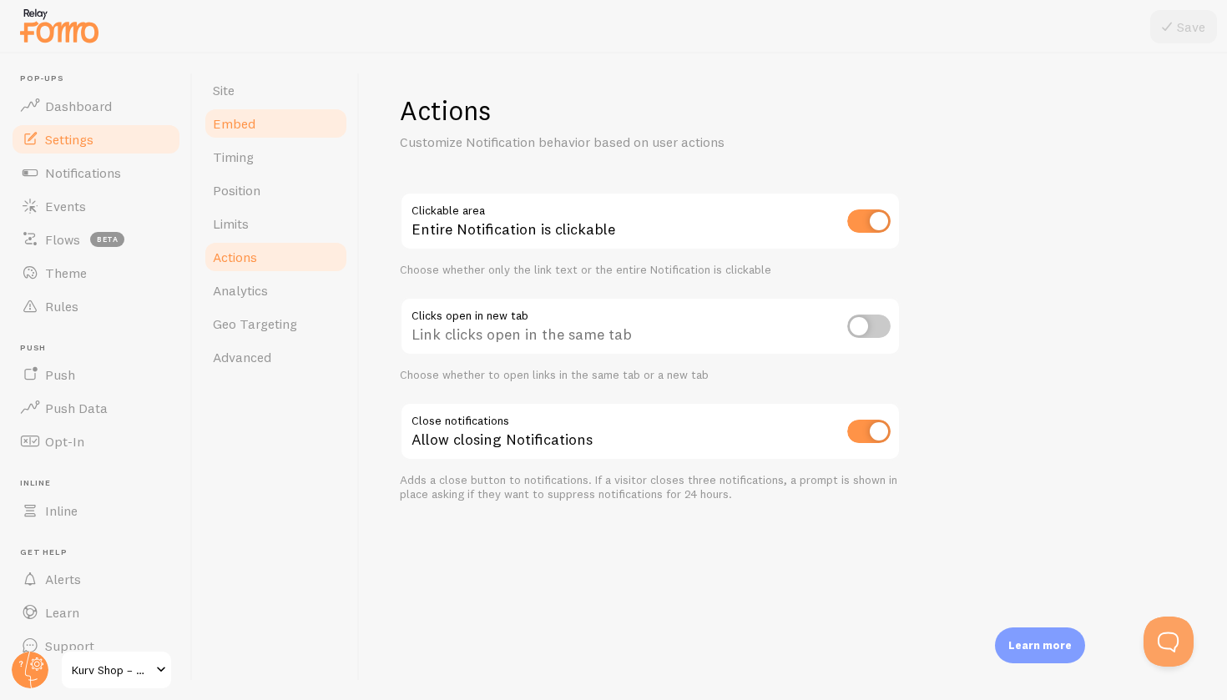
click at [245, 137] on link "Embed" at bounding box center [276, 123] width 146 height 33
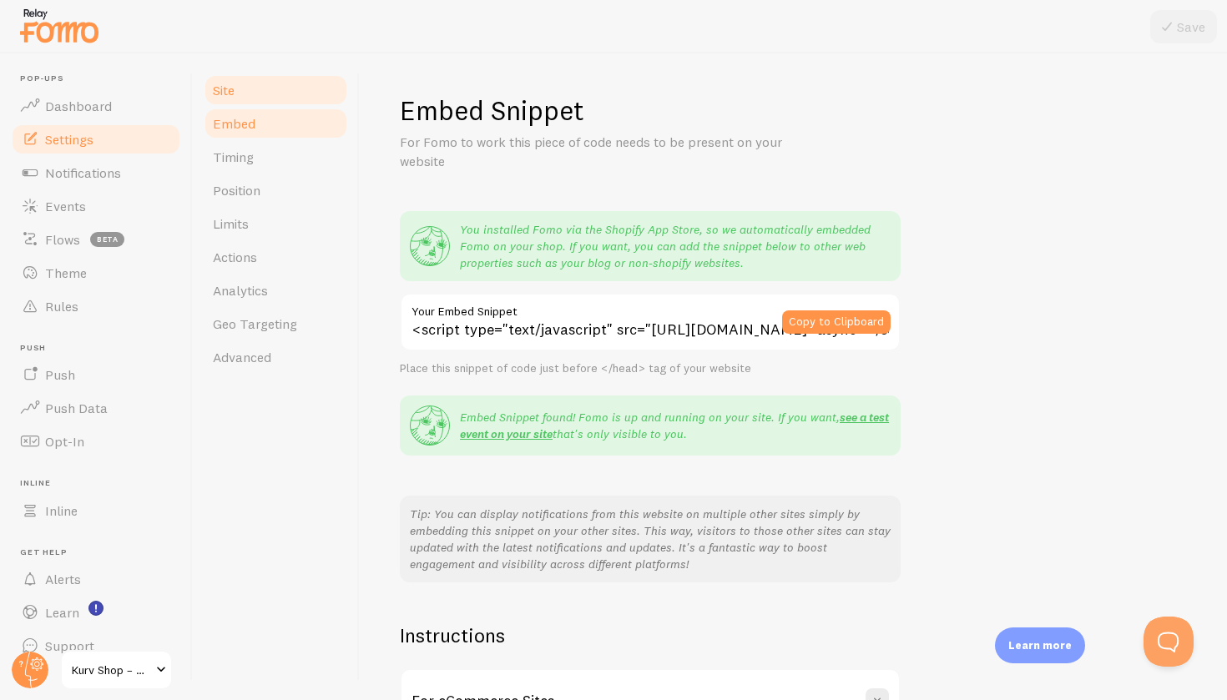
click at [254, 95] on link "Site" at bounding box center [276, 89] width 146 height 33
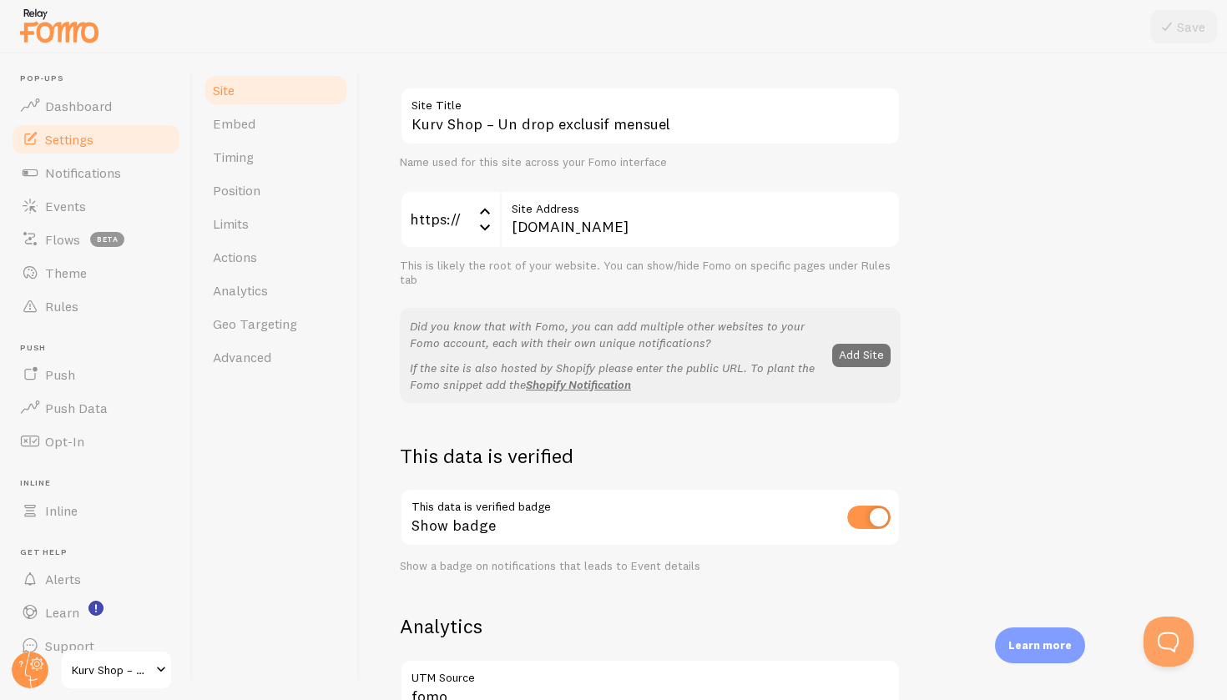
scroll to position [234, 0]
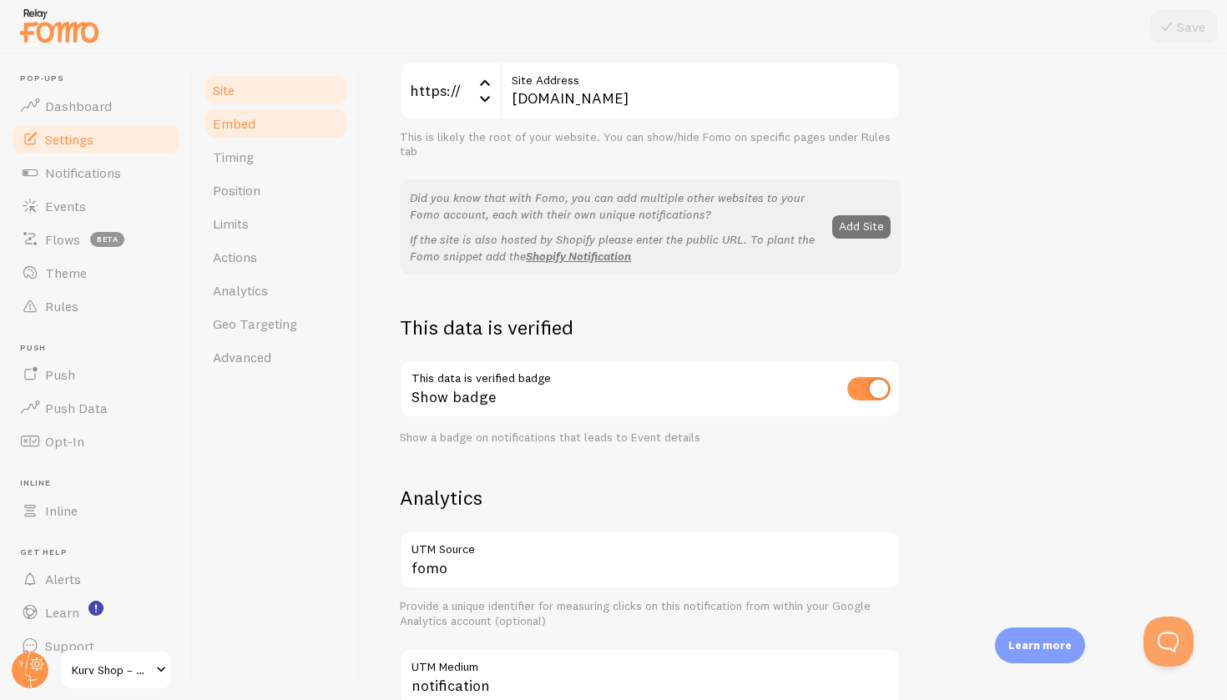
click at [339, 115] on link "Embed" at bounding box center [276, 123] width 146 height 33
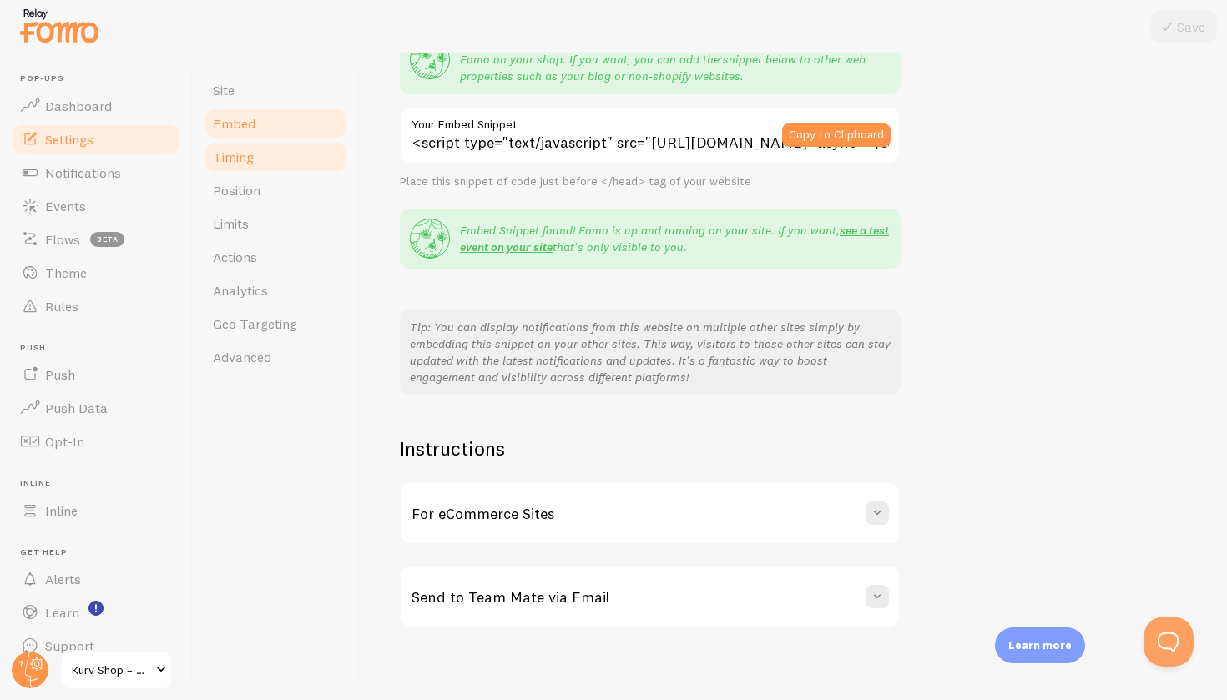
click at [251, 156] on span "Timing" at bounding box center [233, 157] width 41 height 17
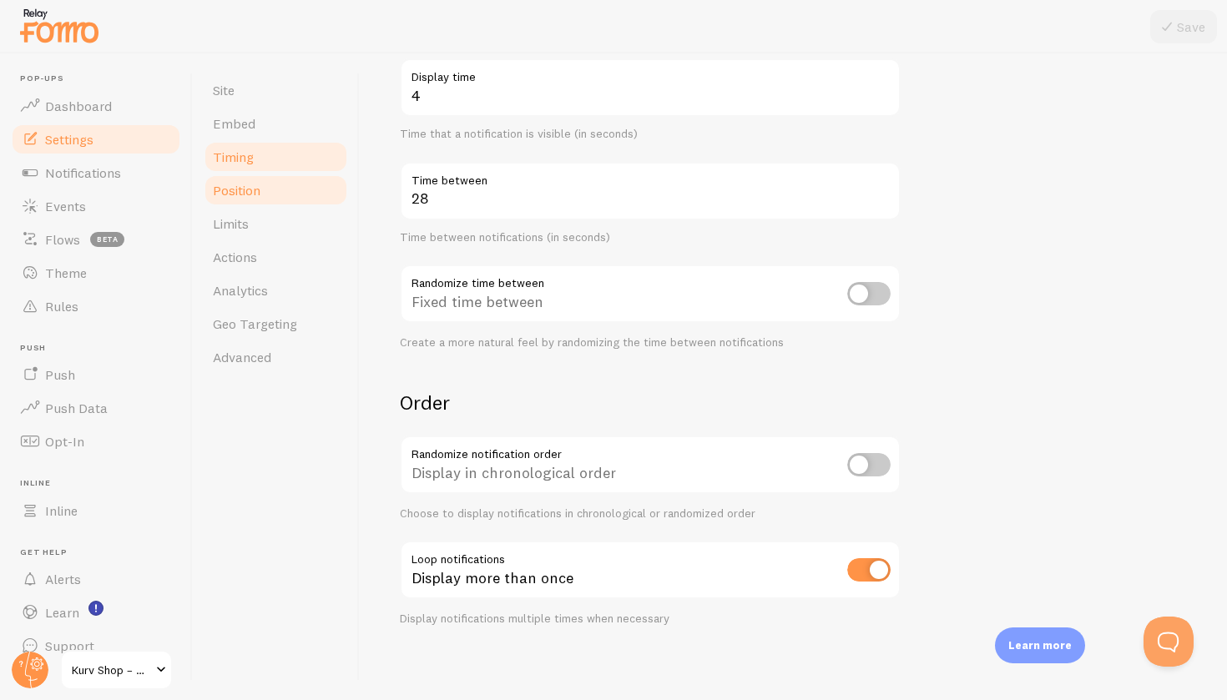
click at [305, 182] on link "Position" at bounding box center [276, 190] width 146 height 33
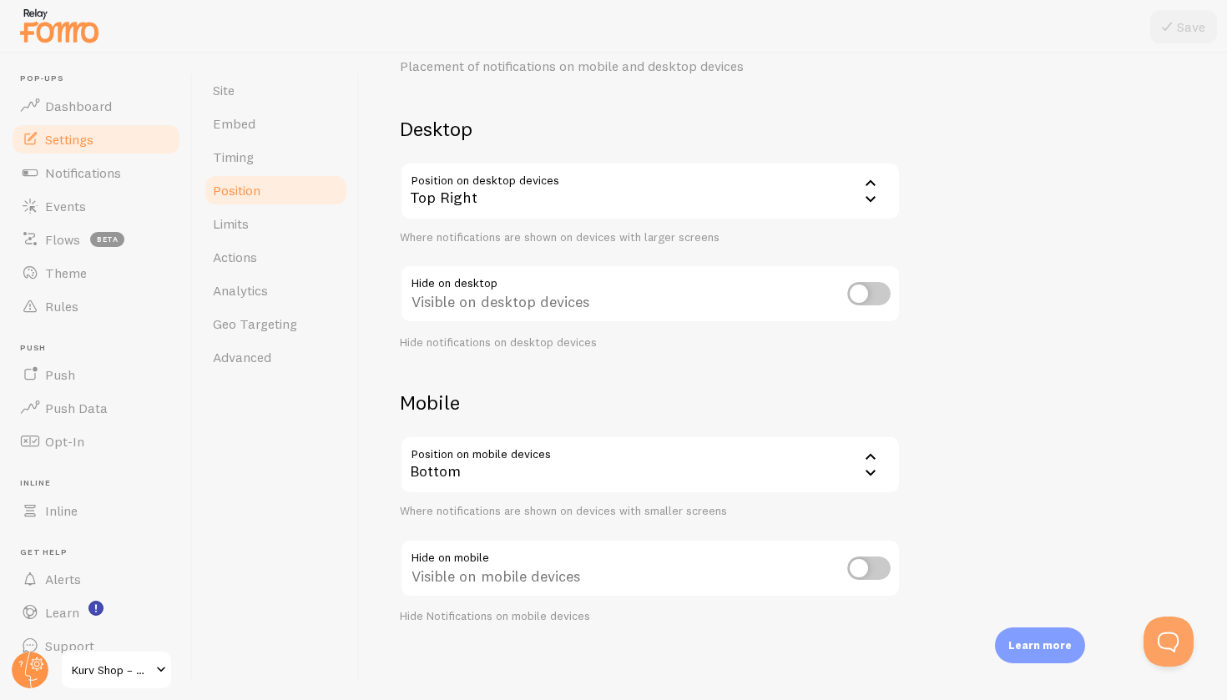
scroll to position [75, 0]
click at [274, 217] on link "Limits" at bounding box center [276, 223] width 146 height 33
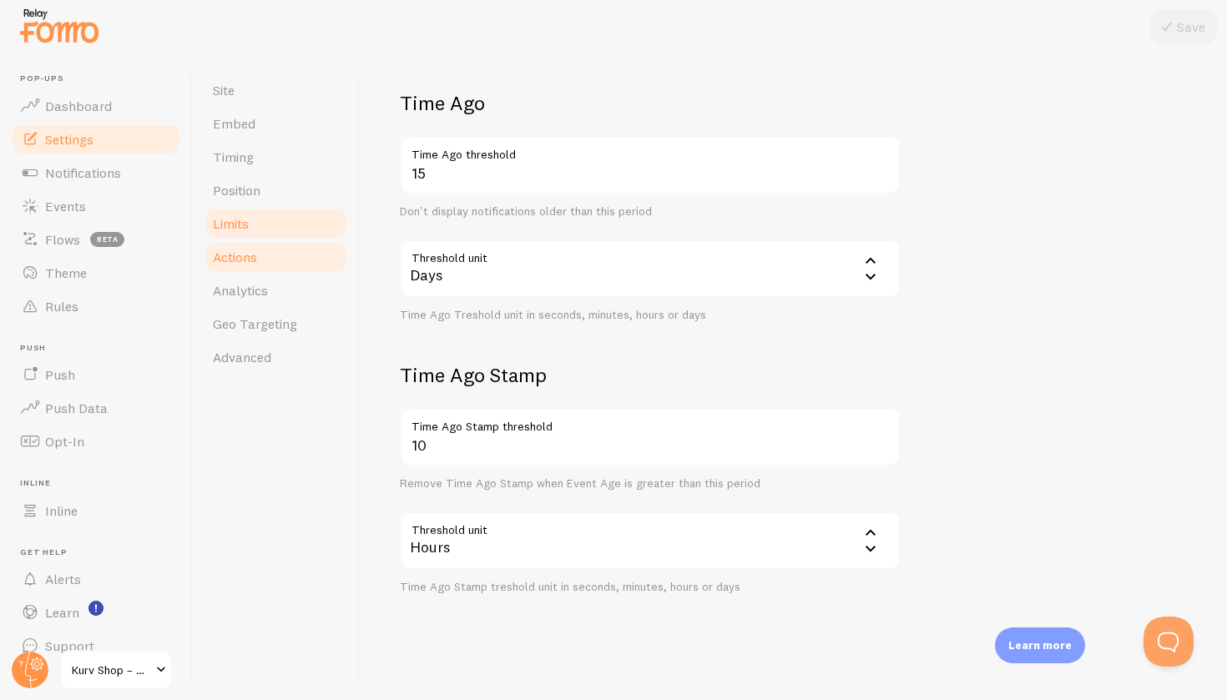
scroll to position [375, 0]
click at [270, 250] on link "Actions" at bounding box center [276, 256] width 146 height 33
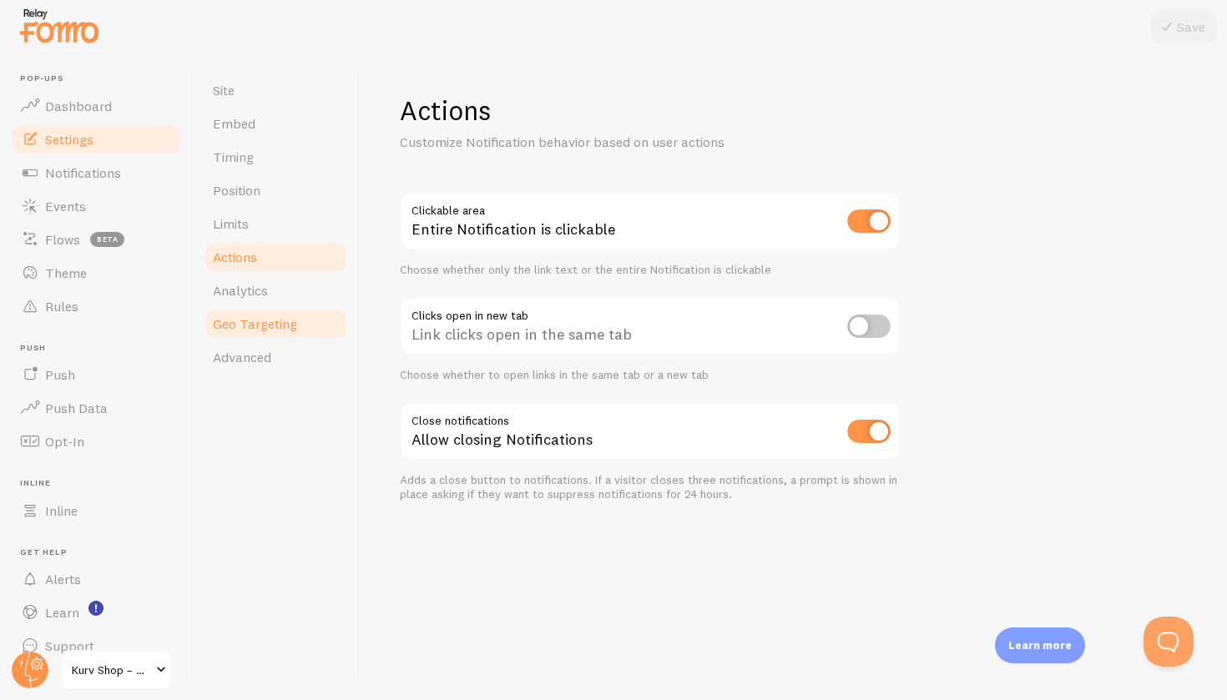
click at [245, 330] on span "Geo Targeting" at bounding box center [255, 323] width 84 height 17
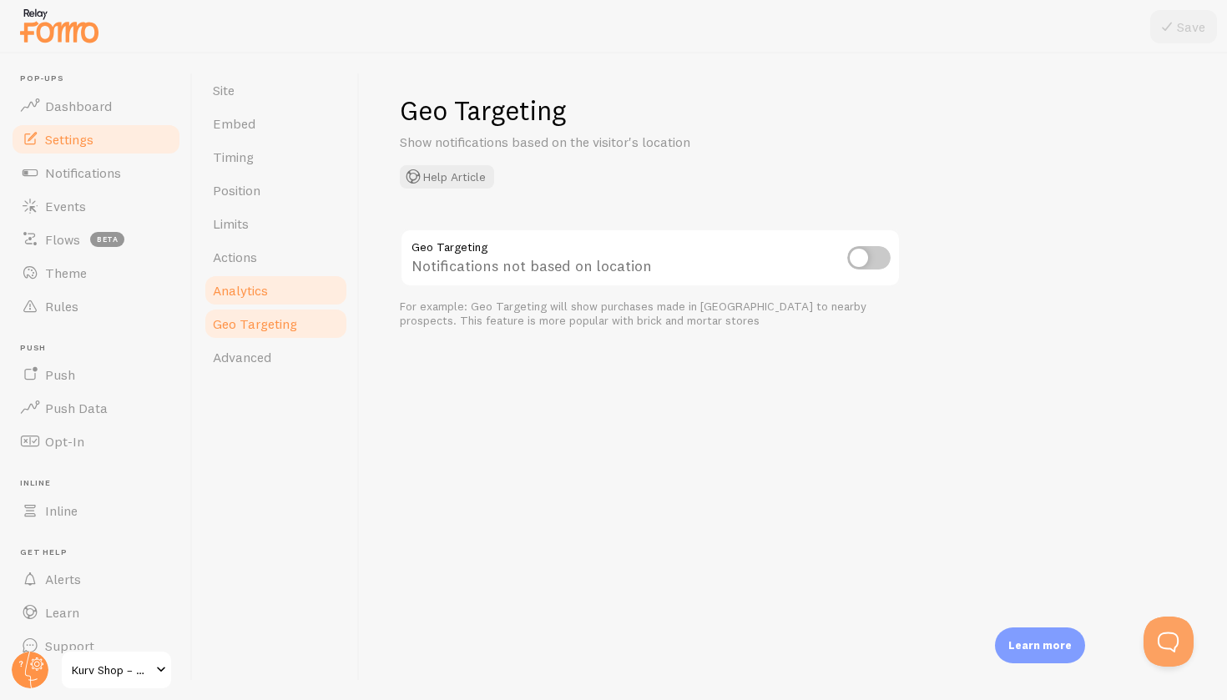
click at [254, 294] on span "Analytics" at bounding box center [240, 290] width 55 height 17
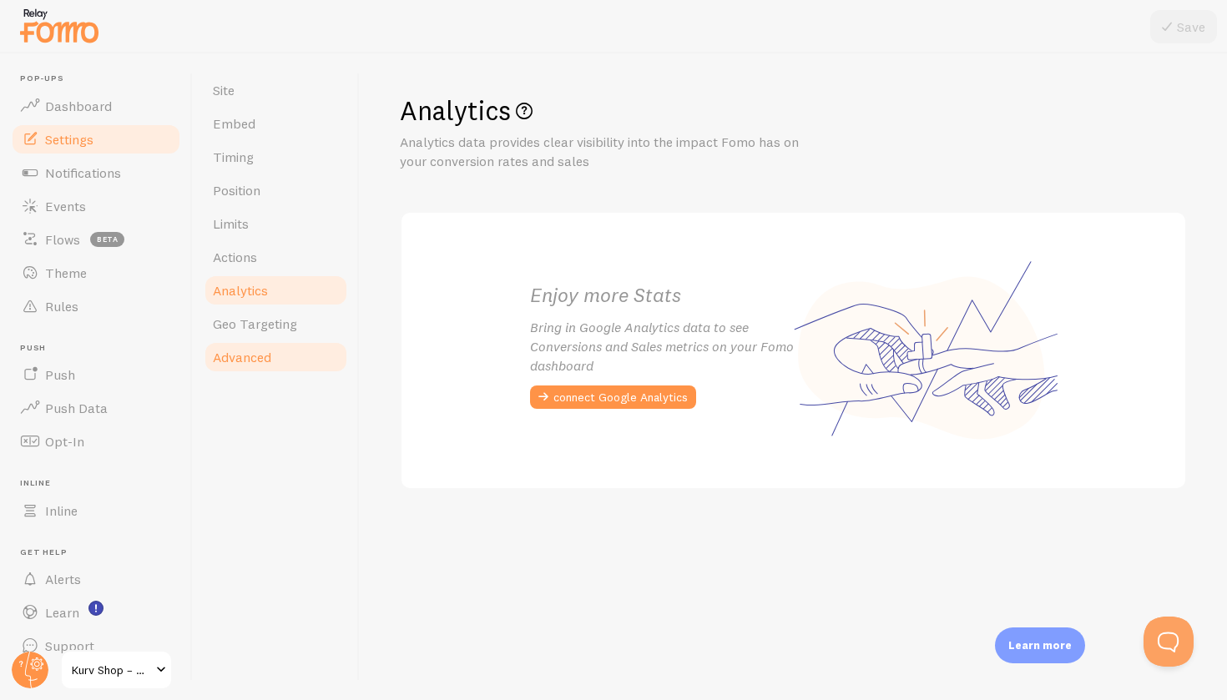
click at [255, 354] on span "Advanced" at bounding box center [242, 357] width 58 height 17
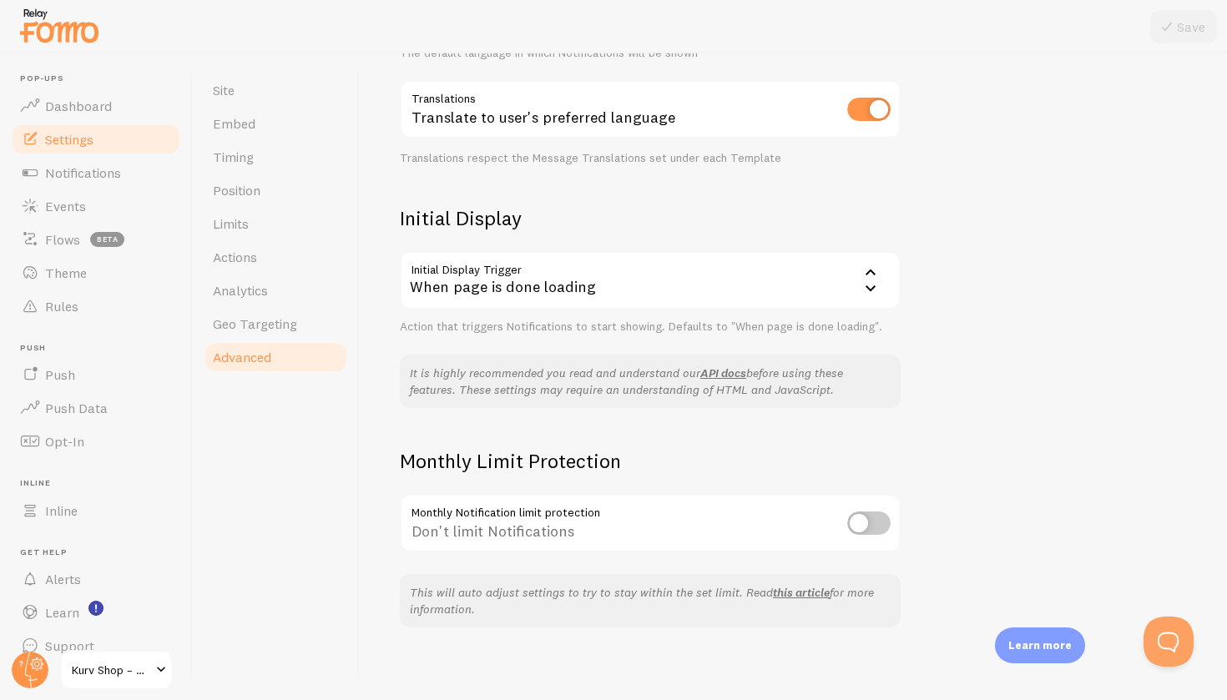
scroll to position [260, 0]
click at [632, 275] on div "When page is done loading" at bounding box center [650, 281] width 501 height 58
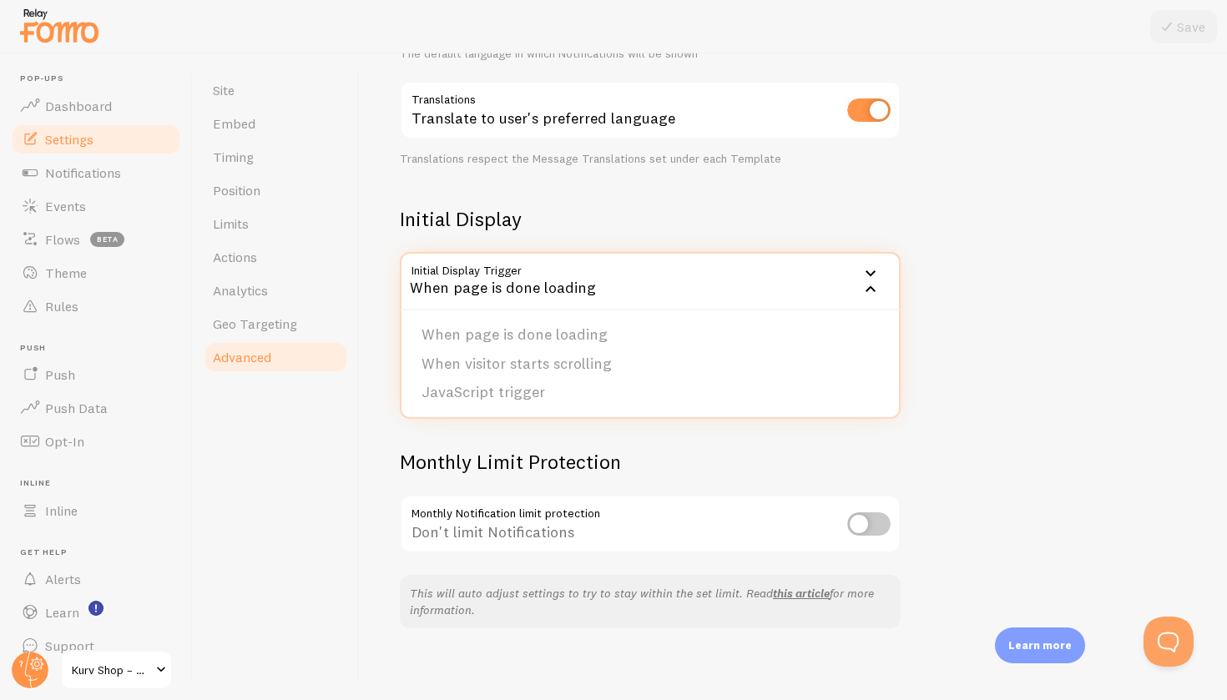
click at [639, 239] on div "Initial Display Initial Display Trigger onload When page is done loading When p…" at bounding box center [650, 270] width 501 height 129
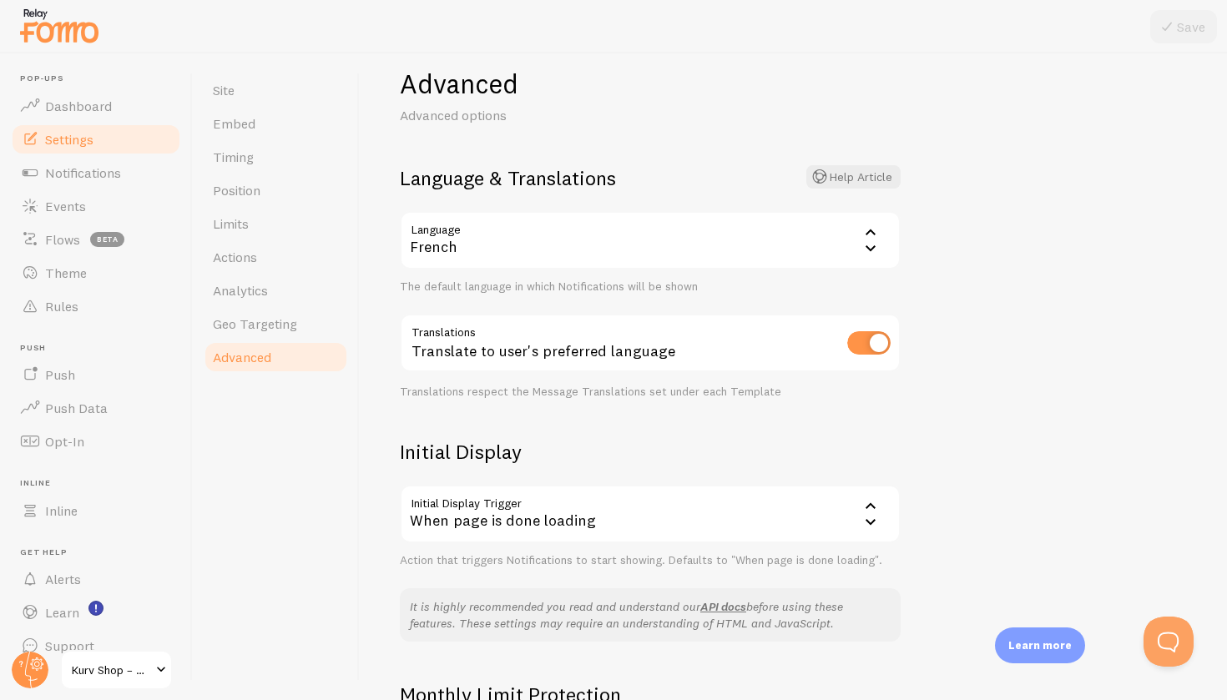
scroll to position [9, 0]
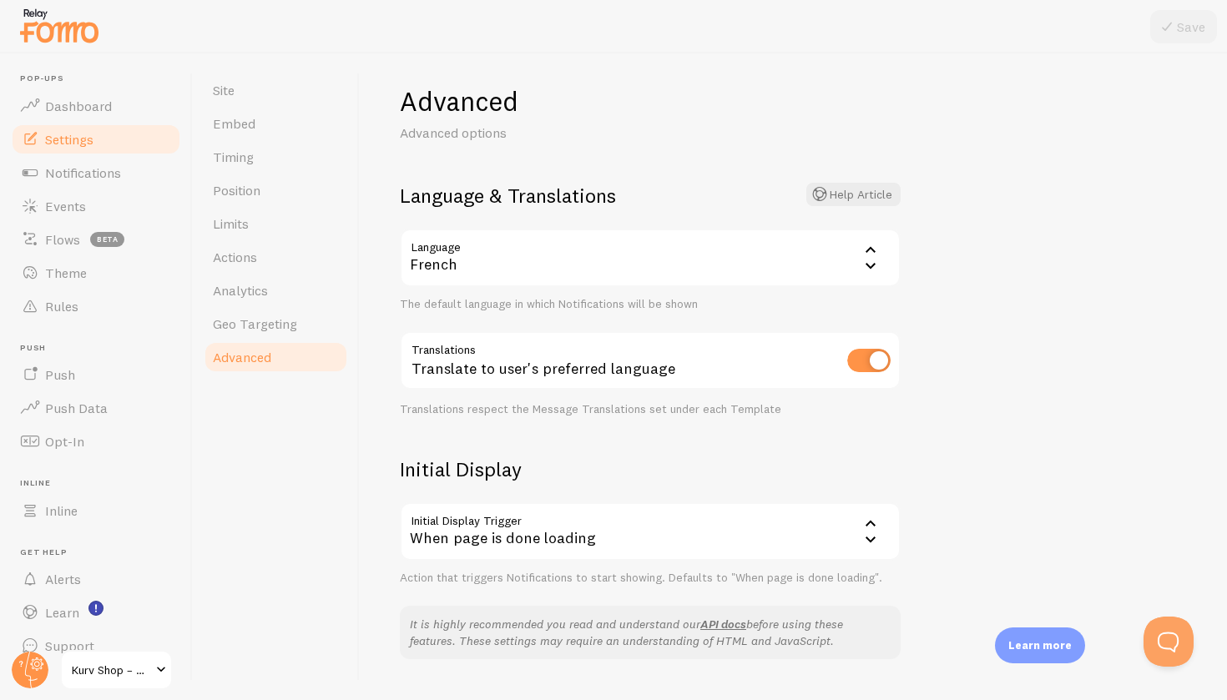
click at [638, 253] on div "French" at bounding box center [650, 258] width 501 height 58
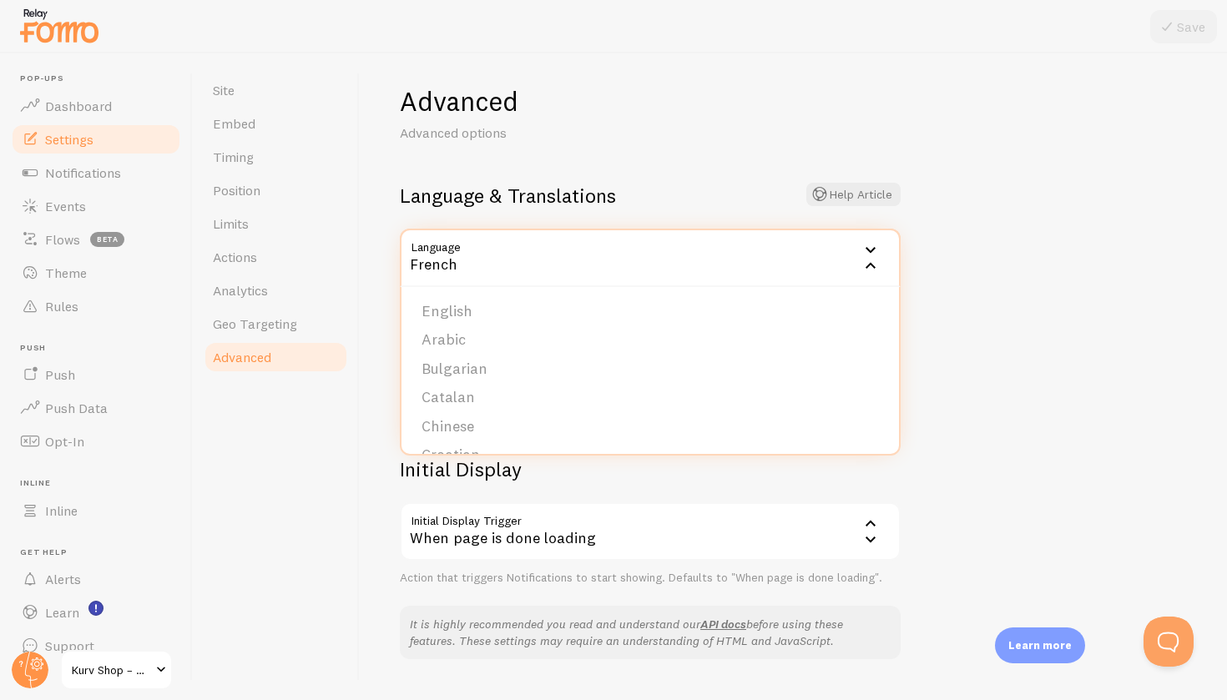
click at [644, 192] on h2 "Language & Translations Help Article" at bounding box center [650, 196] width 501 height 26
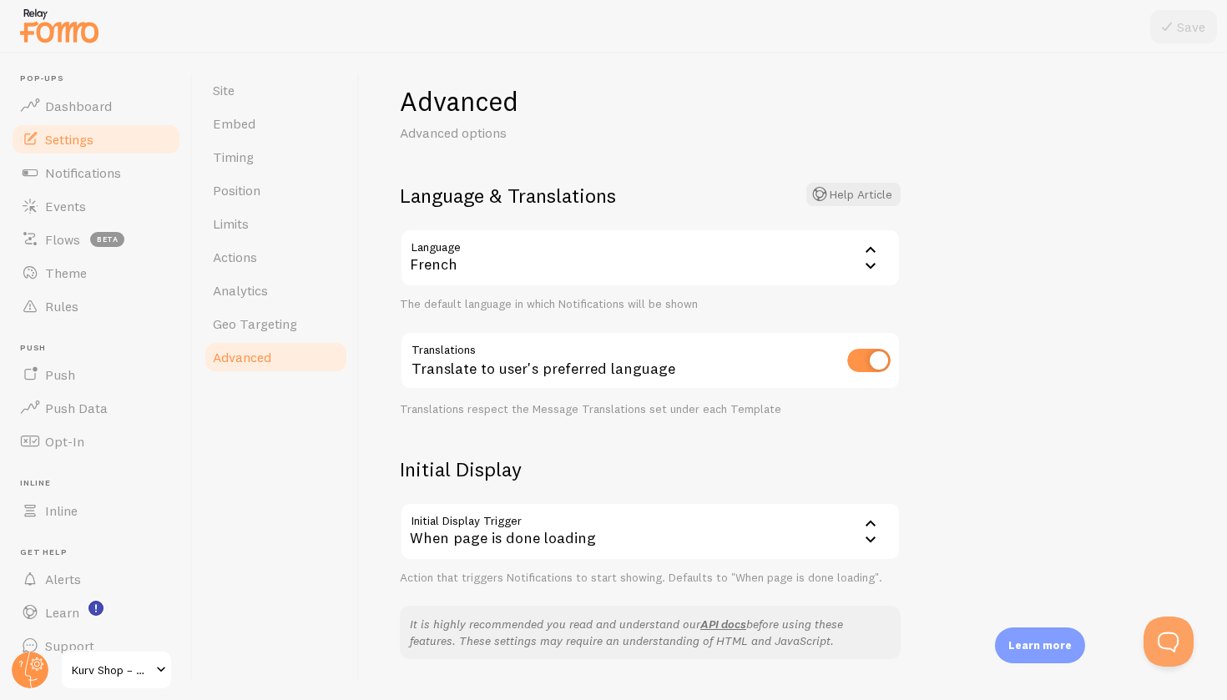
click at [865, 362] on input "checkbox" at bounding box center [868, 360] width 43 height 23
checkbox input "false"
click at [1178, 20] on button "Save" at bounding box center [1183, 26] width 67 height 33
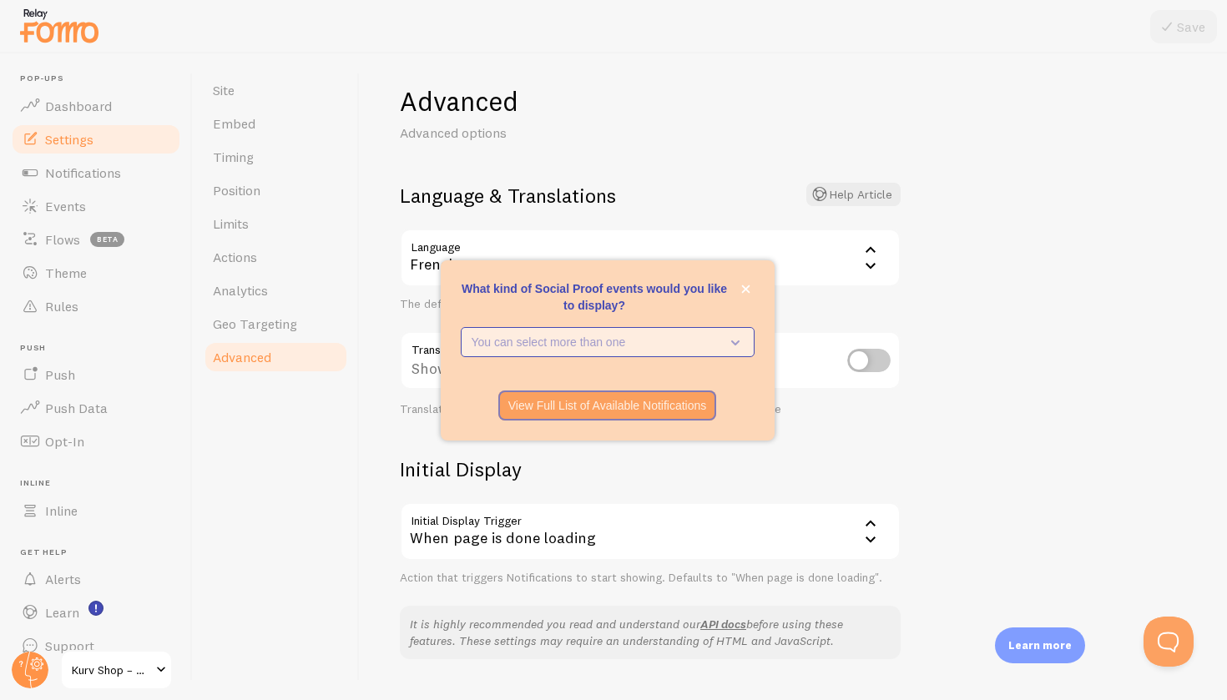
click at [736, 343] on icon "What kind of Social Proof events would you like to display?" at bounding box center [735, 342] width 8 height 5
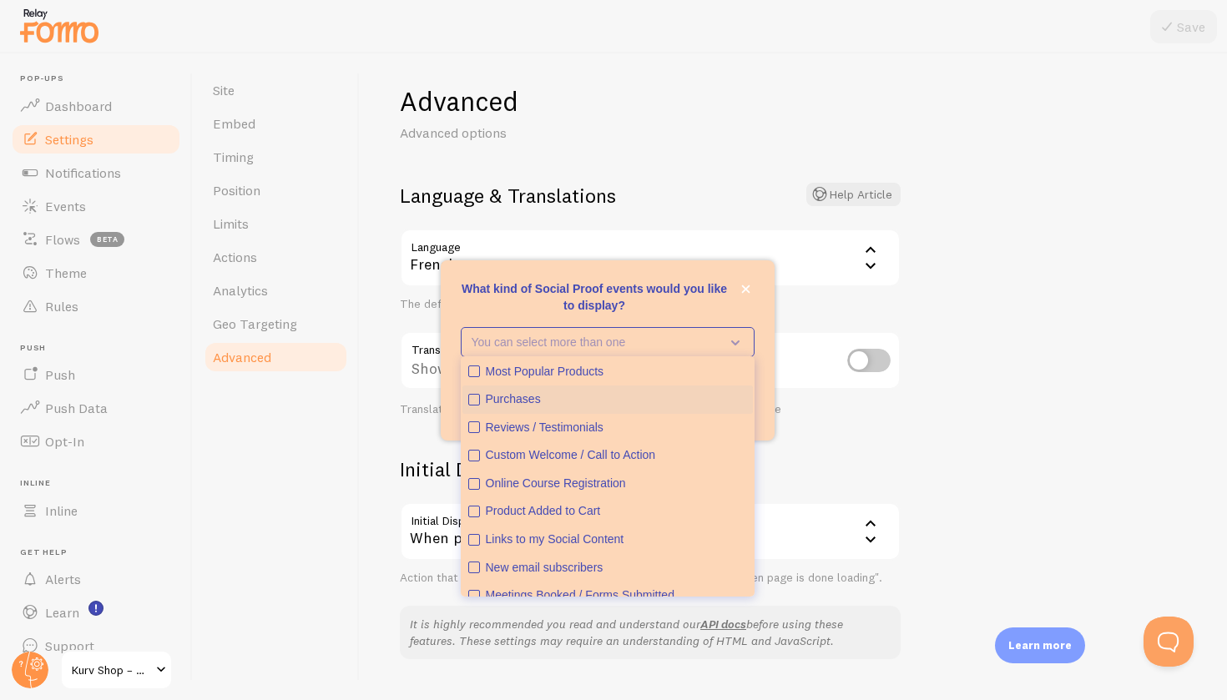
click at [477, 396] on icon "Purchases" at bounding box center [474, 400] width 10 height 10
click at [474, 370] on icon "Most Popular Products" at bounding box center [474, 371] width 10 height 10
click at [473, 431] on icon "Reviews / Testimonials" at bounding box center [474, 427] width 10 height 10
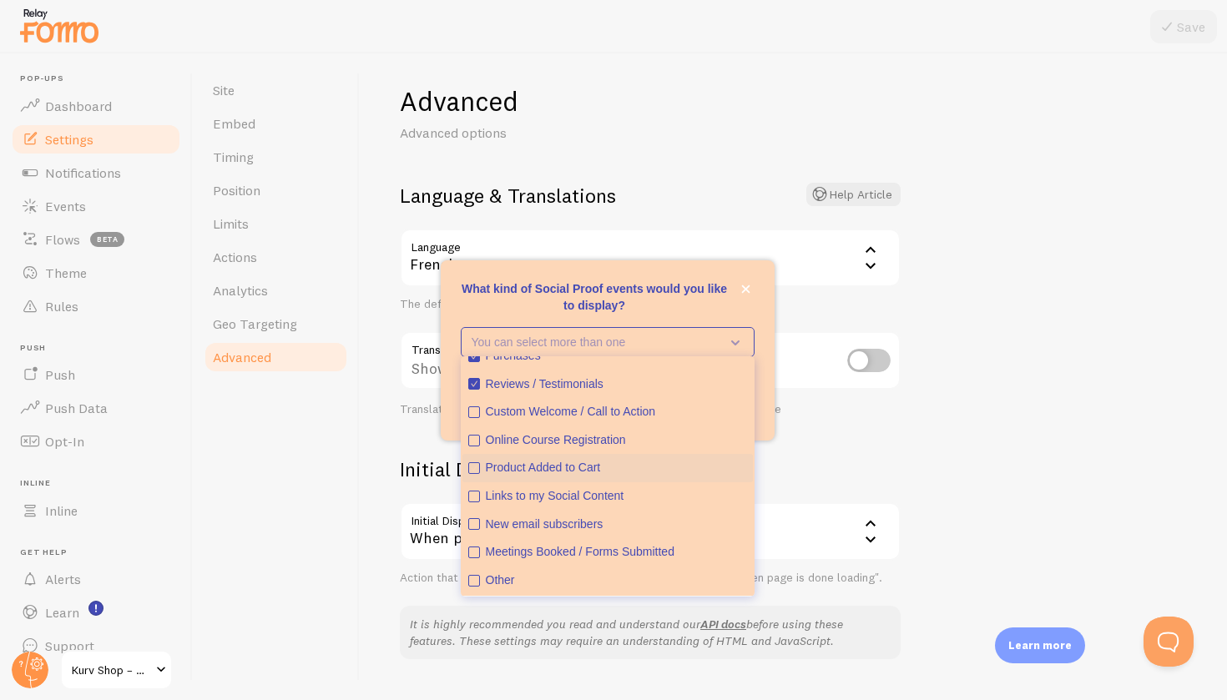
scroll to position [43, 0]
click at [472, 413] on icon "Custom Welcome / Call to Action" at bounding box center [474, 413] width 6 height 6
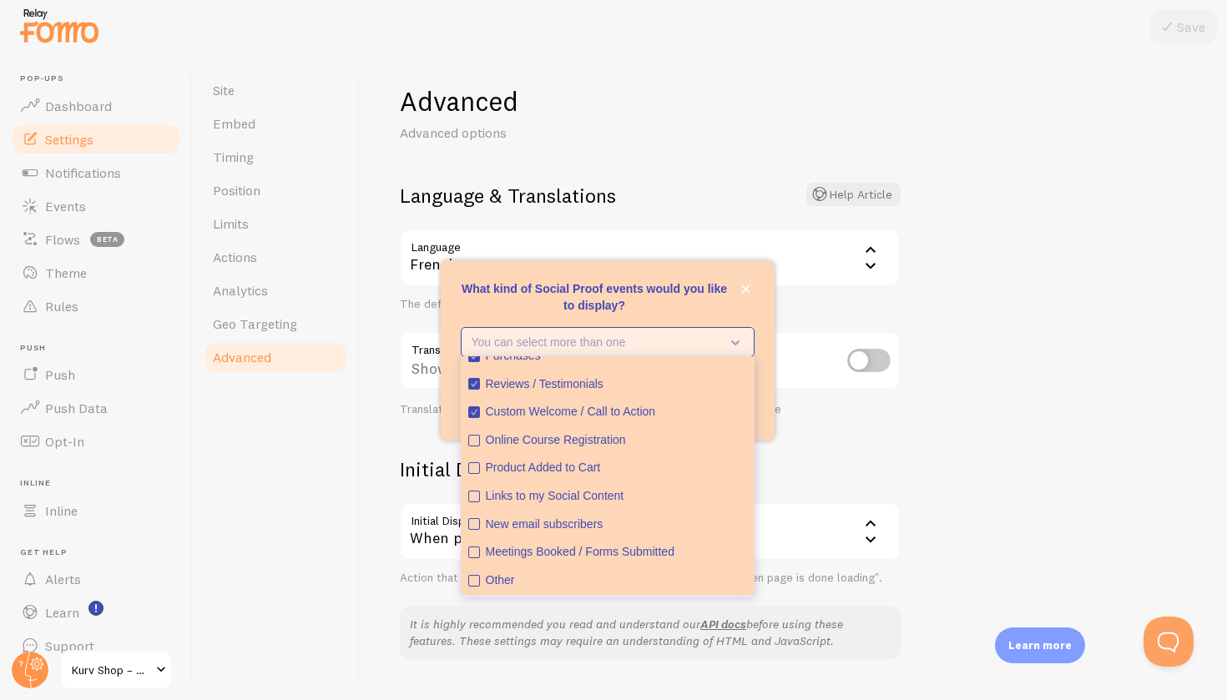
click at [736, 335] on icon "What kind of Social Proof events would you like to display?" at bounding box center [731, 342] width 23 height 18
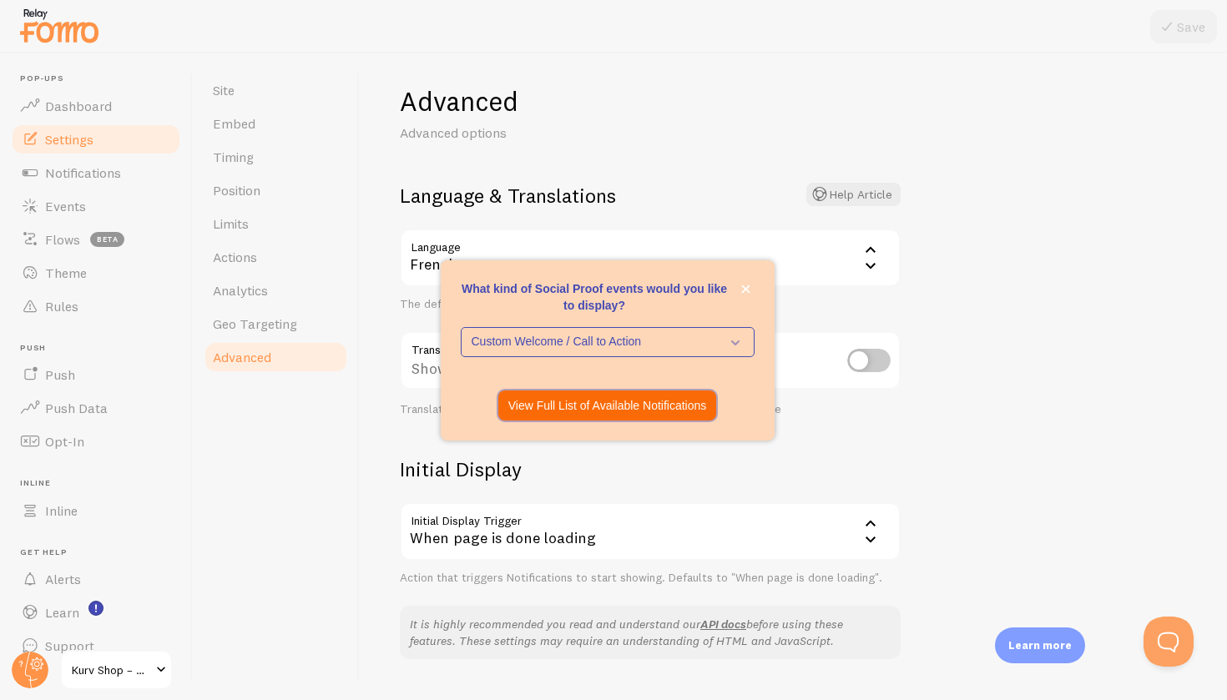
click at [593, 407] on p "View Full List of Available Notifications" at bounding box center [607, 405] width 199 height 17
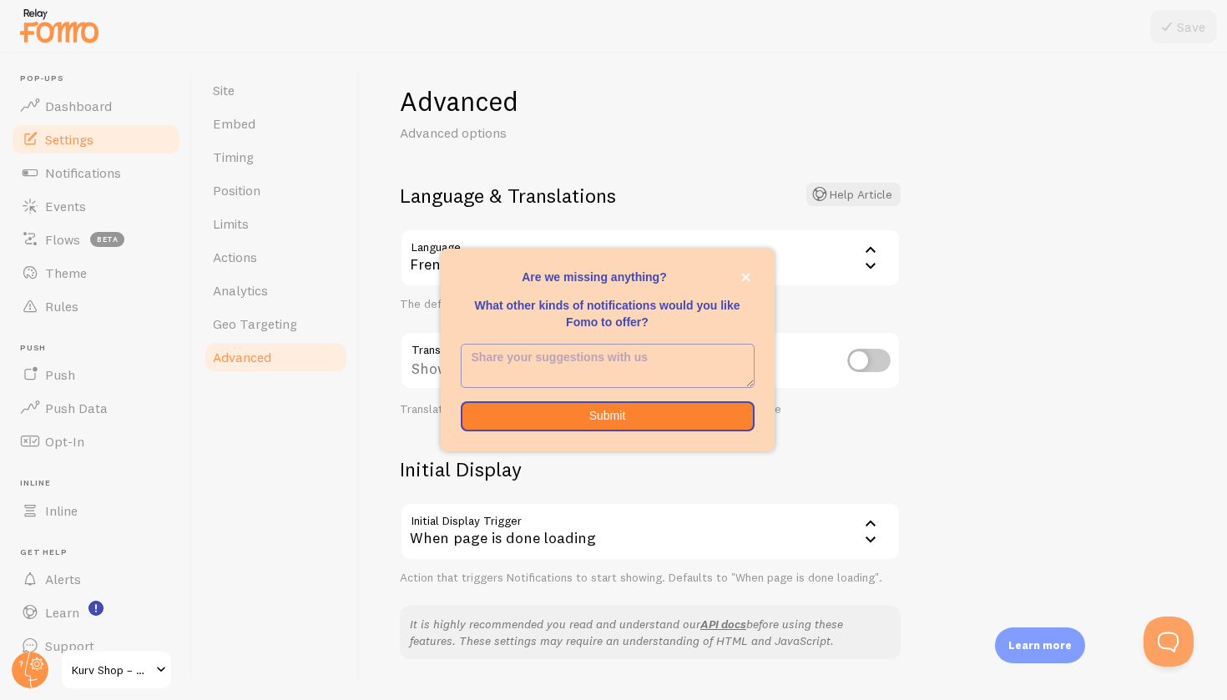
click at [572, 360] on textarea "<p>Are we missing anything? </p><p></p><p>What other kinds of notifications wou…" at bounding box center [607, 366] width 292 height 43
click at [590, 409] on button "Submit" at bounding box center [608, 416] width 294 height 30
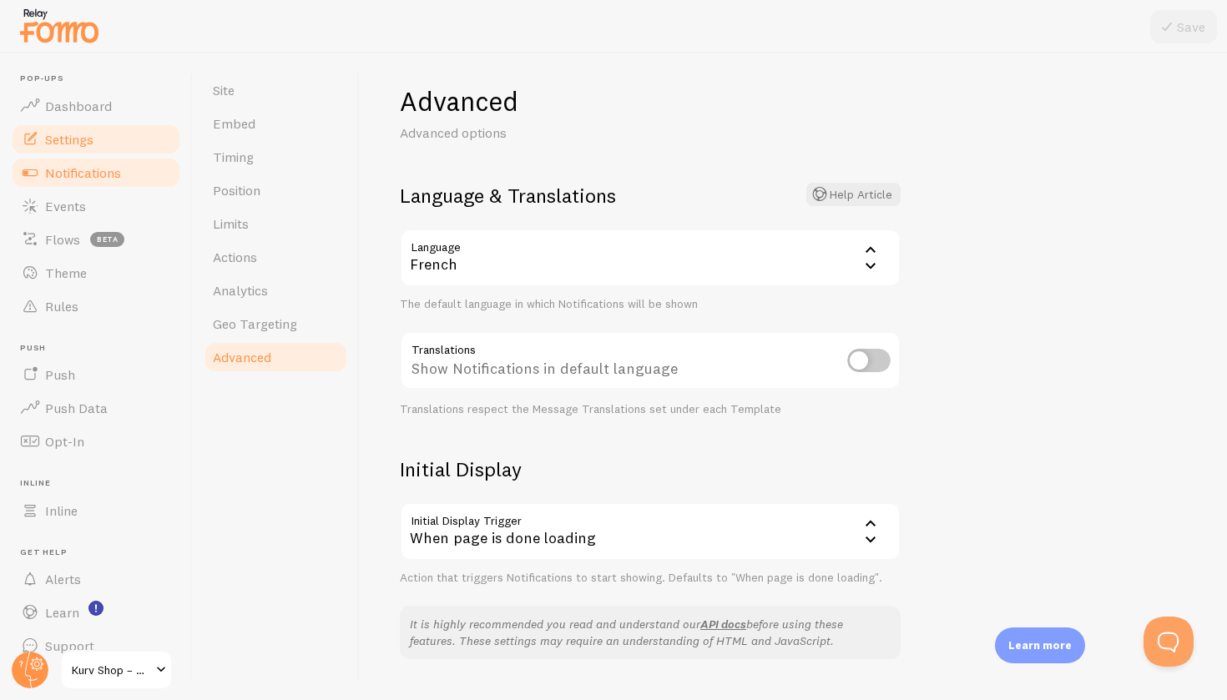
click at [88, 177] on span "Notifications" at bounding box center [83, 172] width 76 height 17
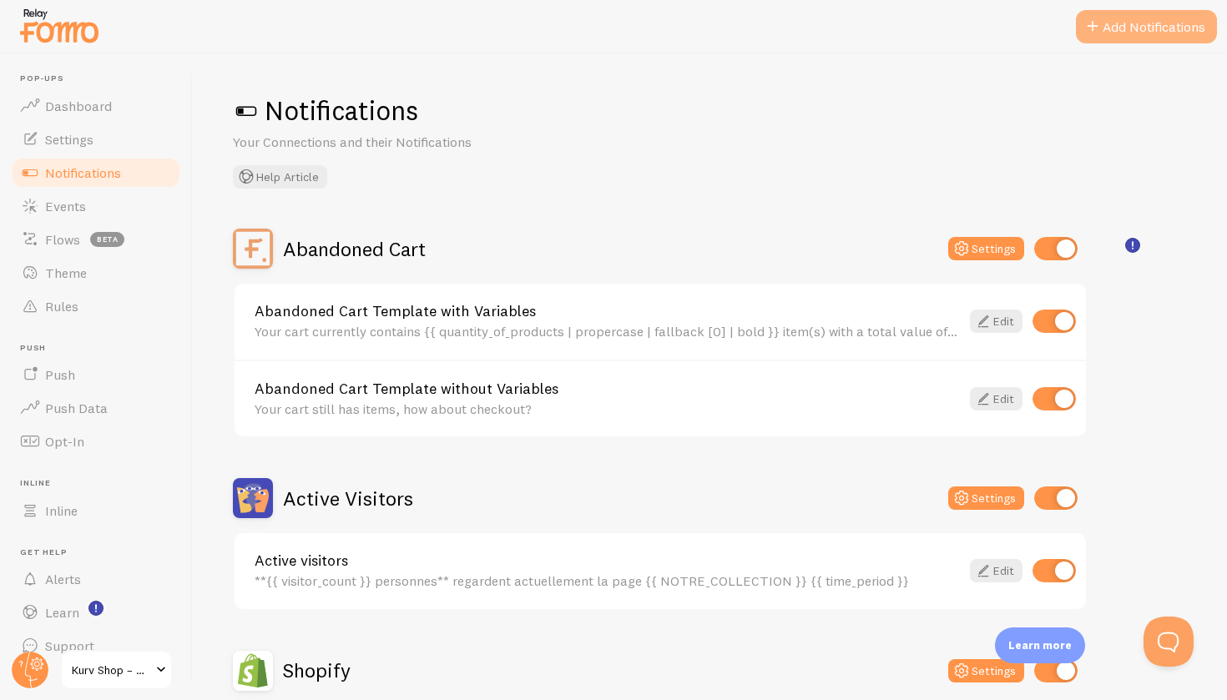
click at [1137, 23] on button "Add Notifications" at bounding box center [1146, 26] width 141 height 33
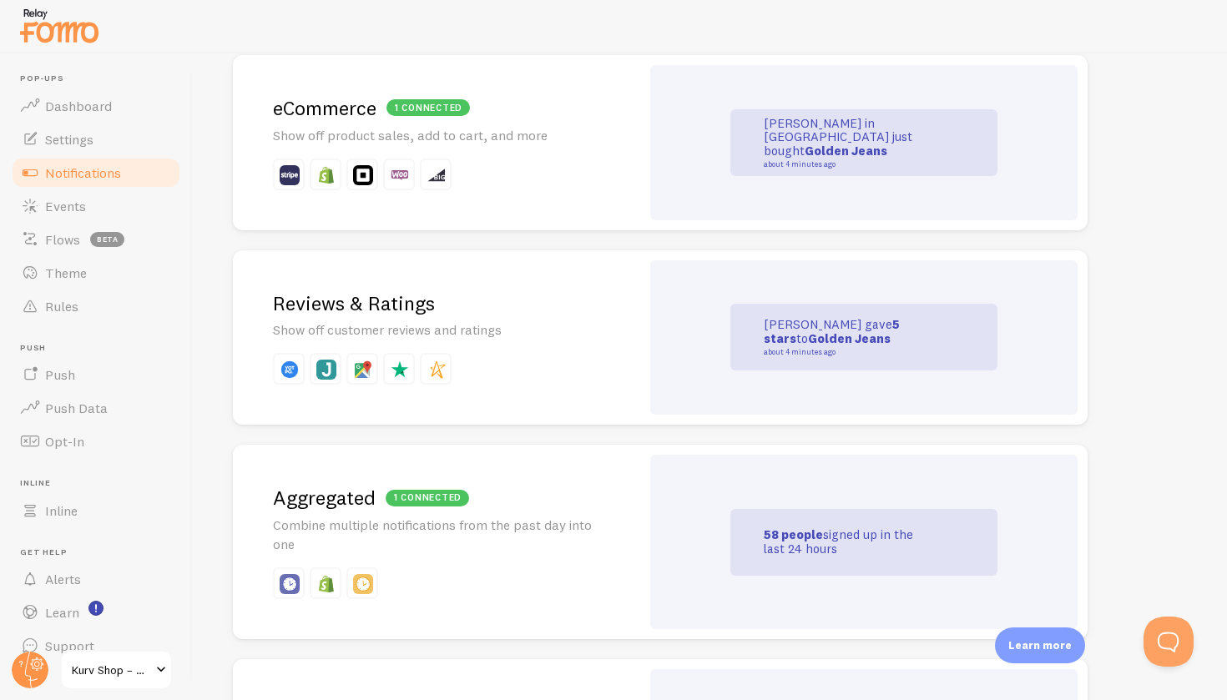
scroll to position [402, 0]
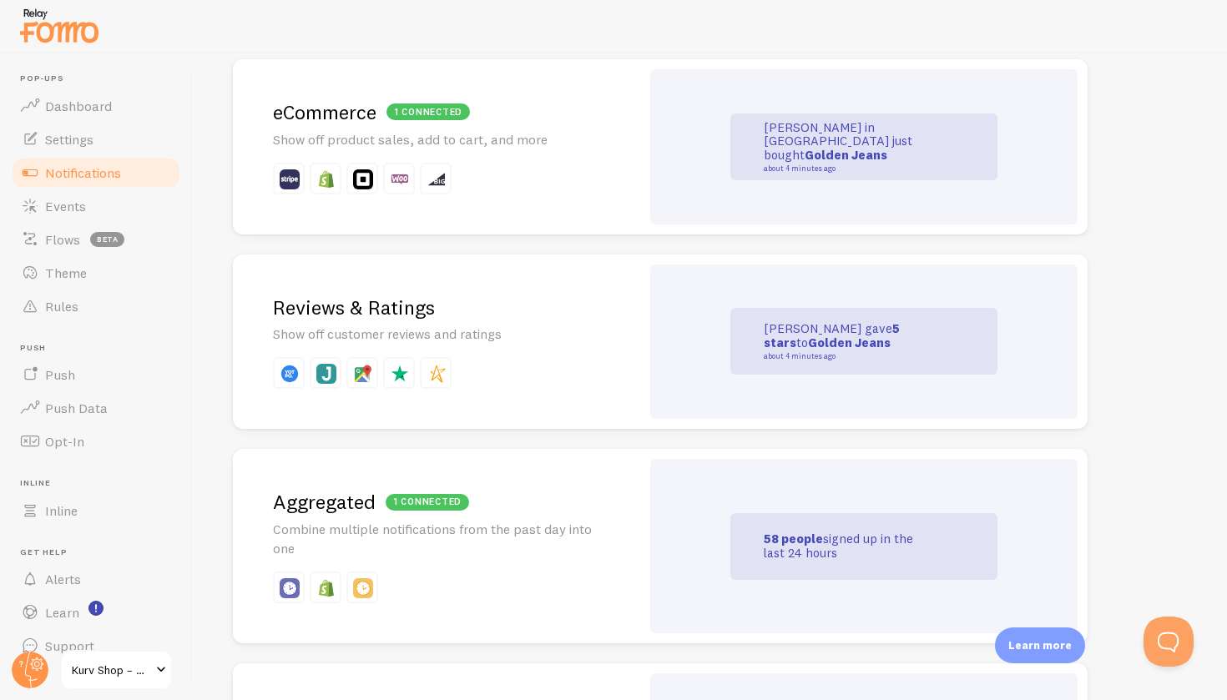
click at [774, 330] on p "[PERSON_NAME] just gave 5 stars to Golden Jeans about 4 minutes ago" at bounding box center [847, 341] width 167 height 38
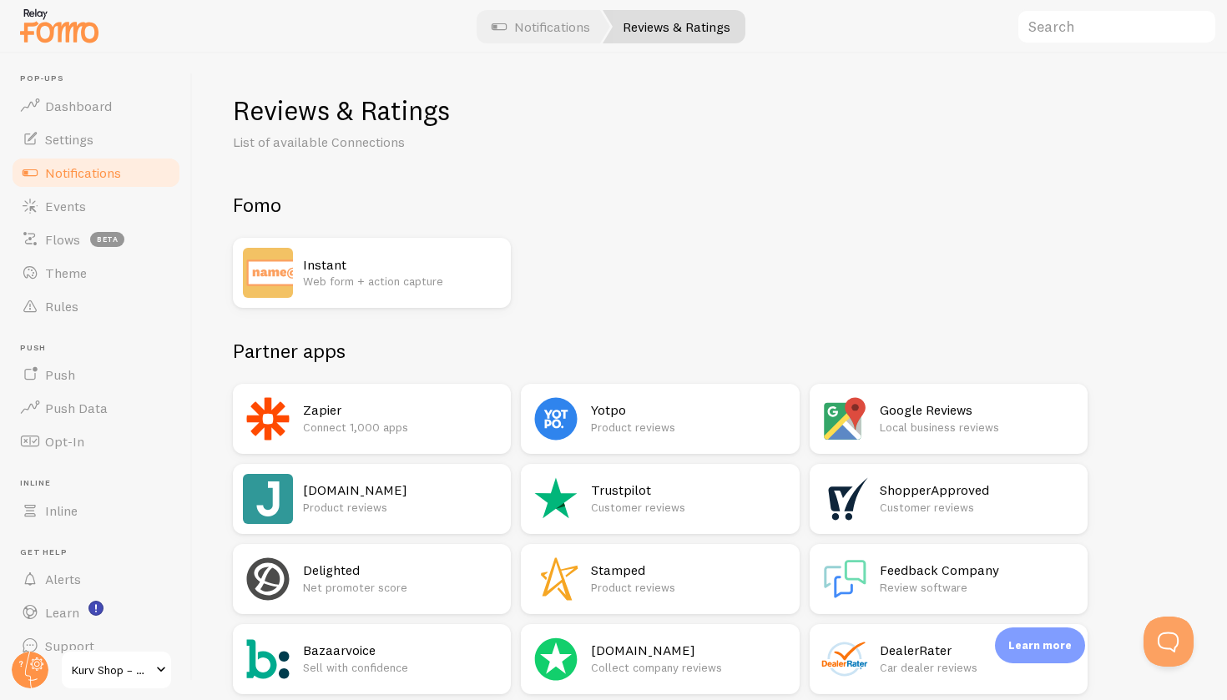
click at [142, 176] on link "Notifications" at bounding box center [96, 172] width 172 height 33
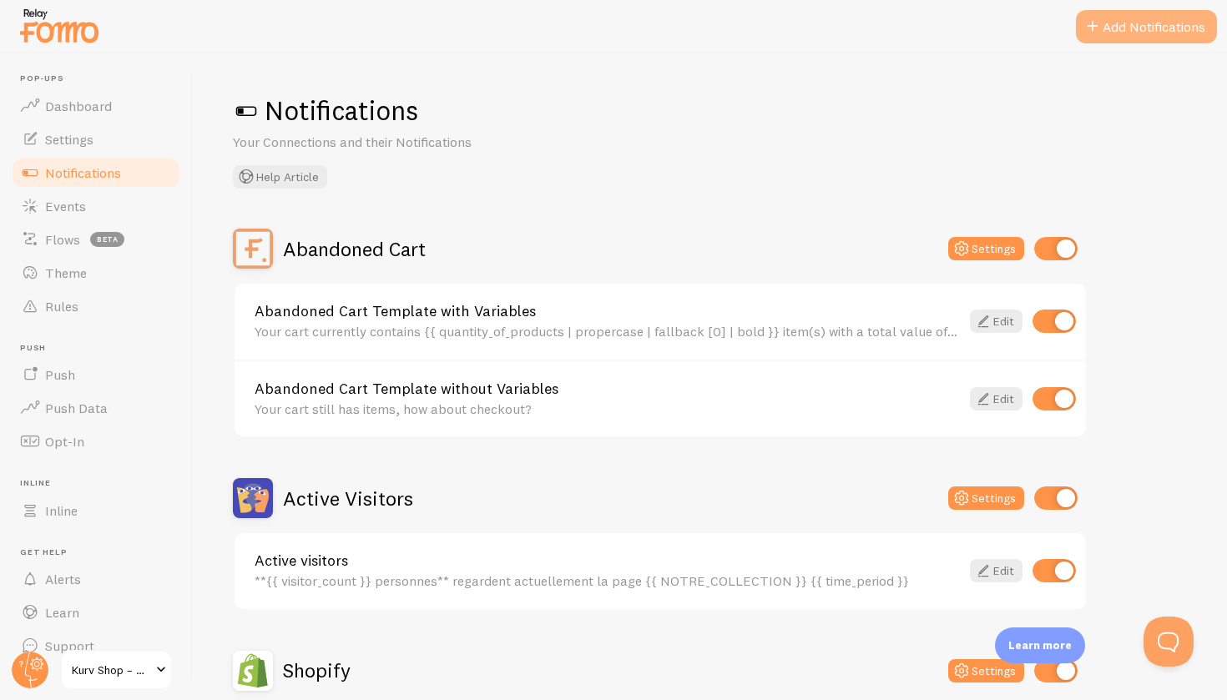
click at [1106, 31] on button "Add Notifications" at bounding box center [1146, 26] width 141 height 33
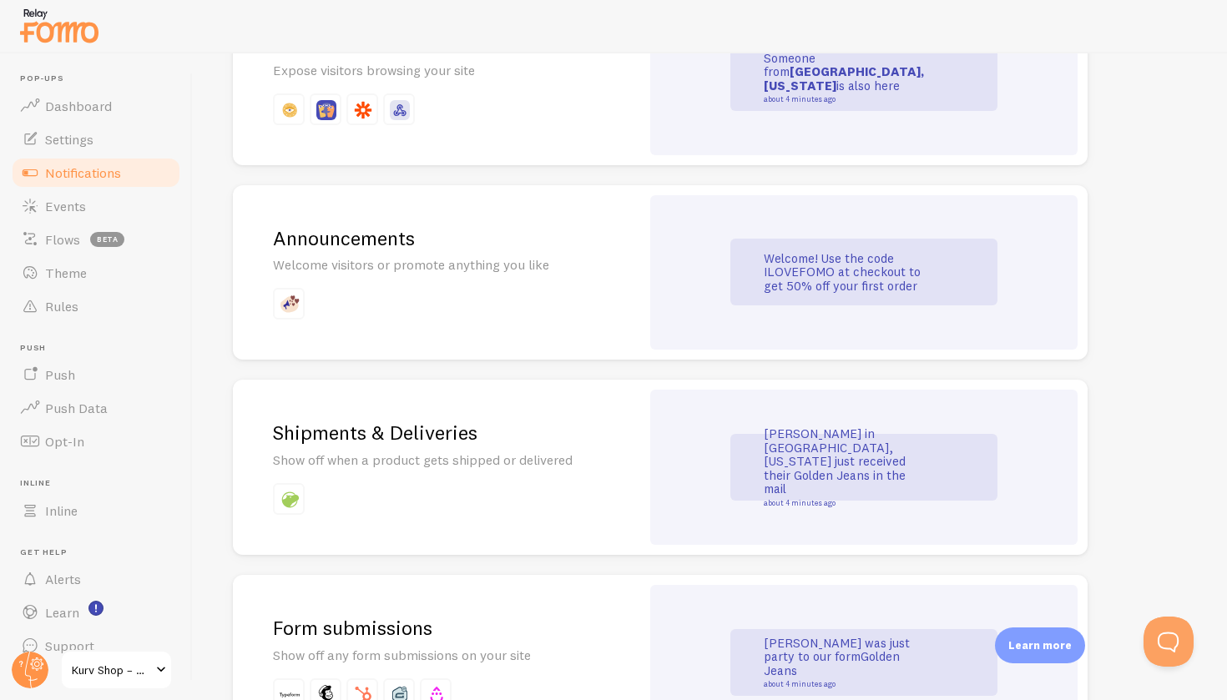
scroll to position [1077, 0]
click at [783, 285] on div "Welcome! Use the code ILOVEFOMO at checkout to get 50% off your first order" at bounding box center [863, 271] width 267 height 67
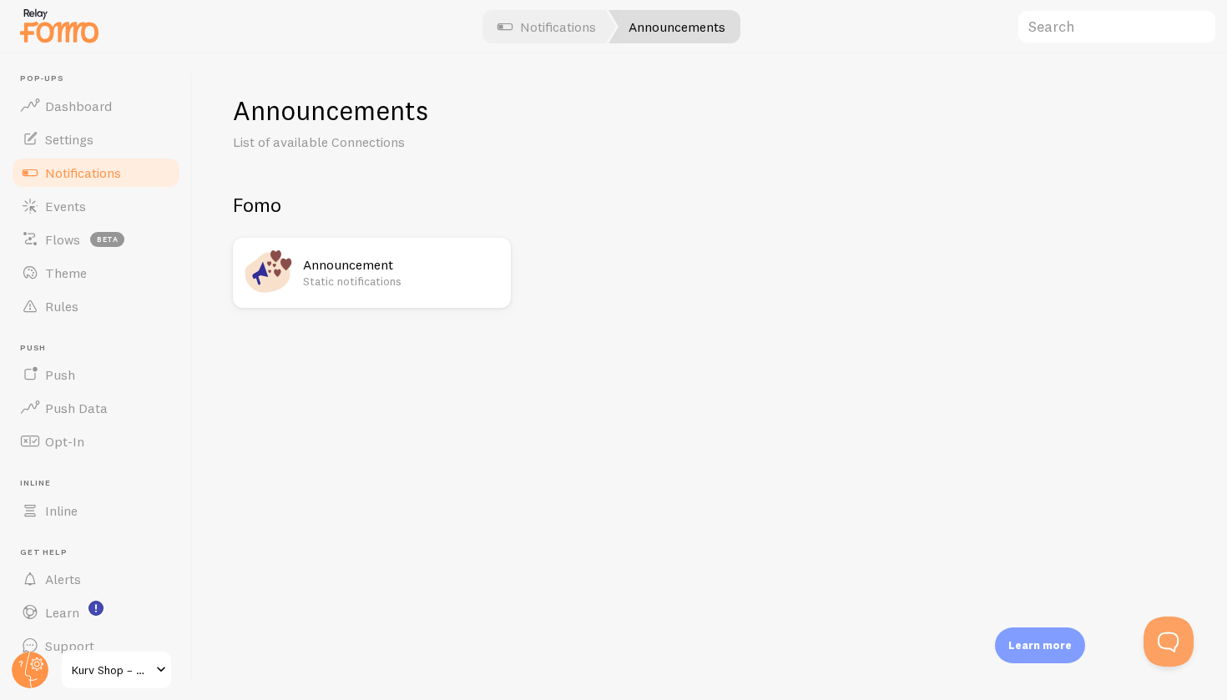
click at [392, 275] on p "Static notifications" at bounding box center [402, 281] width 198 height 17
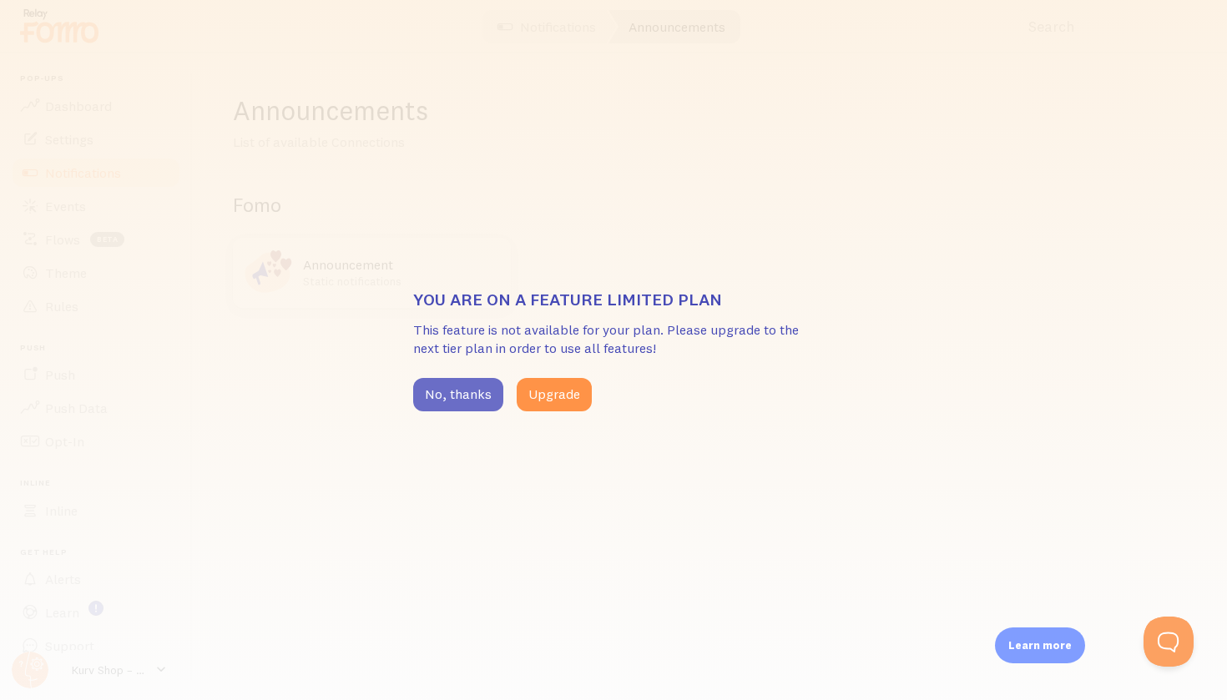
click at [453, 397] on button "No, thanks" at bounding box center [458, 394] width 90 height 33
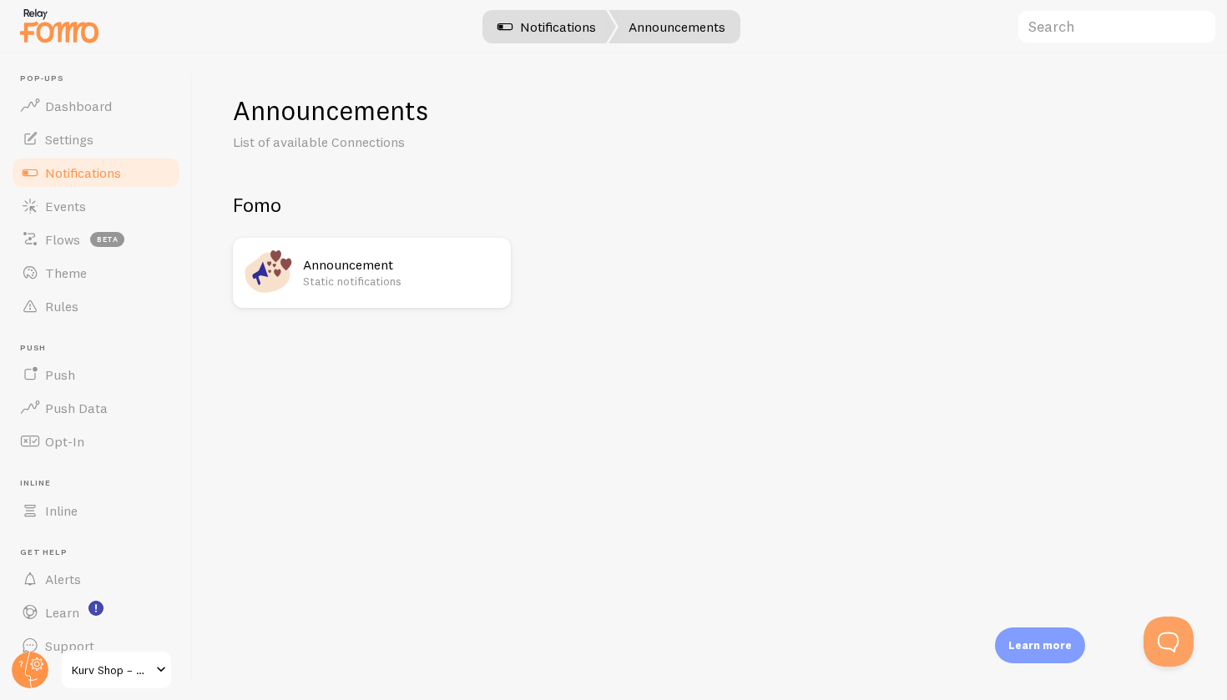
click at [572, 35] on link "Notifications" at bounding box center [546, 26] width 139 height 33
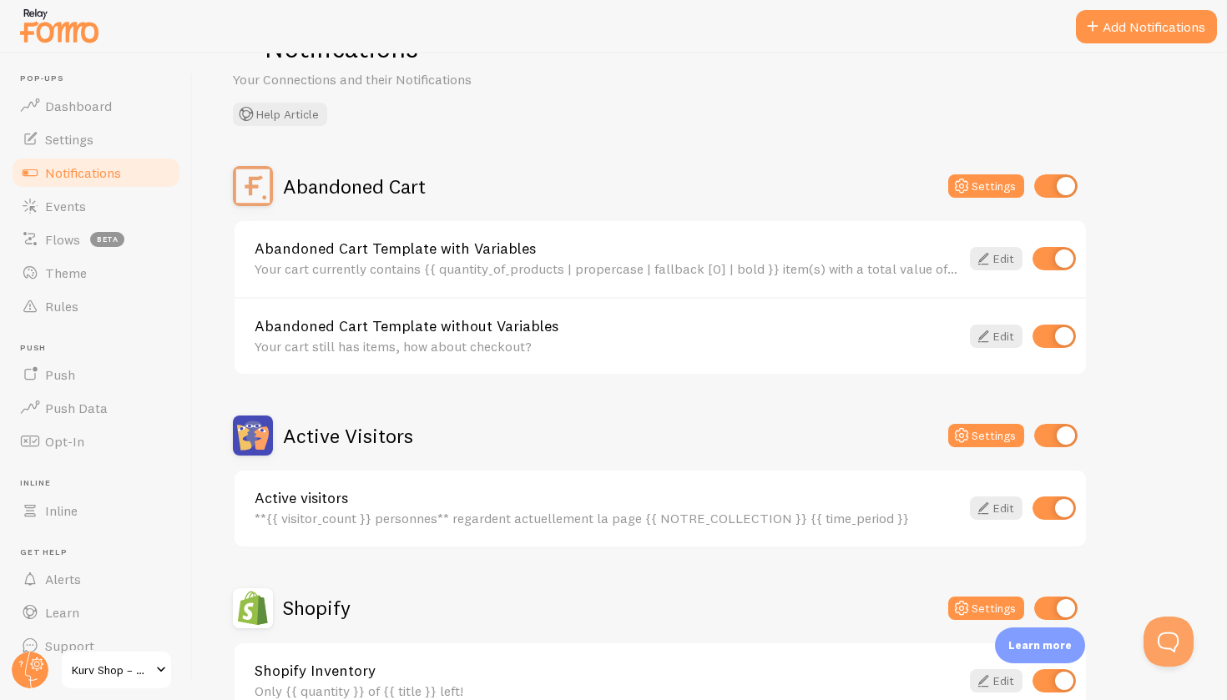
scroll to position [74, 0]
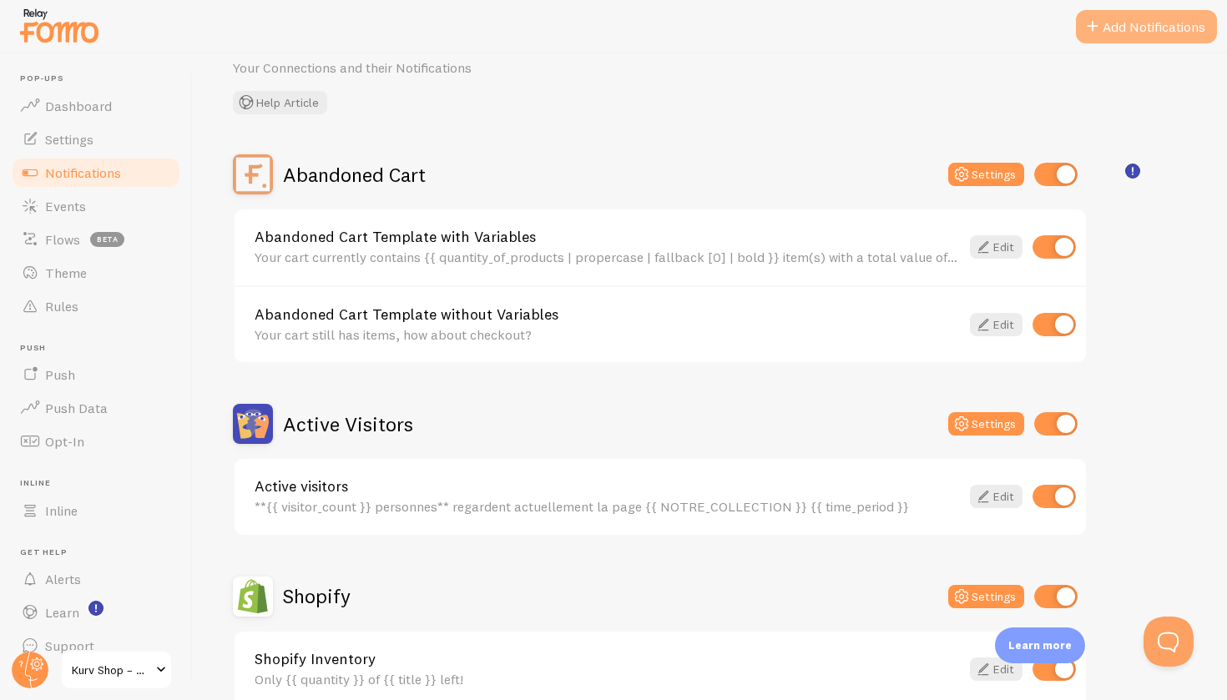
click at [1151, 27] on button "Add Notifications" at bounding box center [1146, 26] width 141 height 33
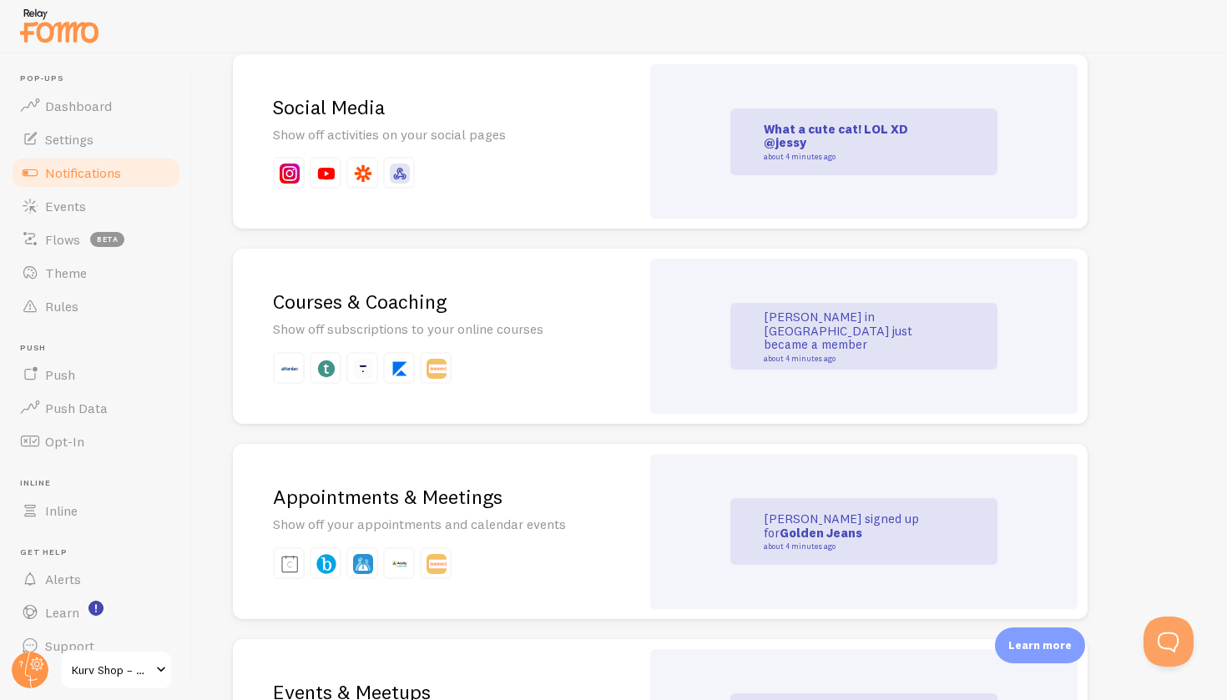
scroll to position [2367, 0]
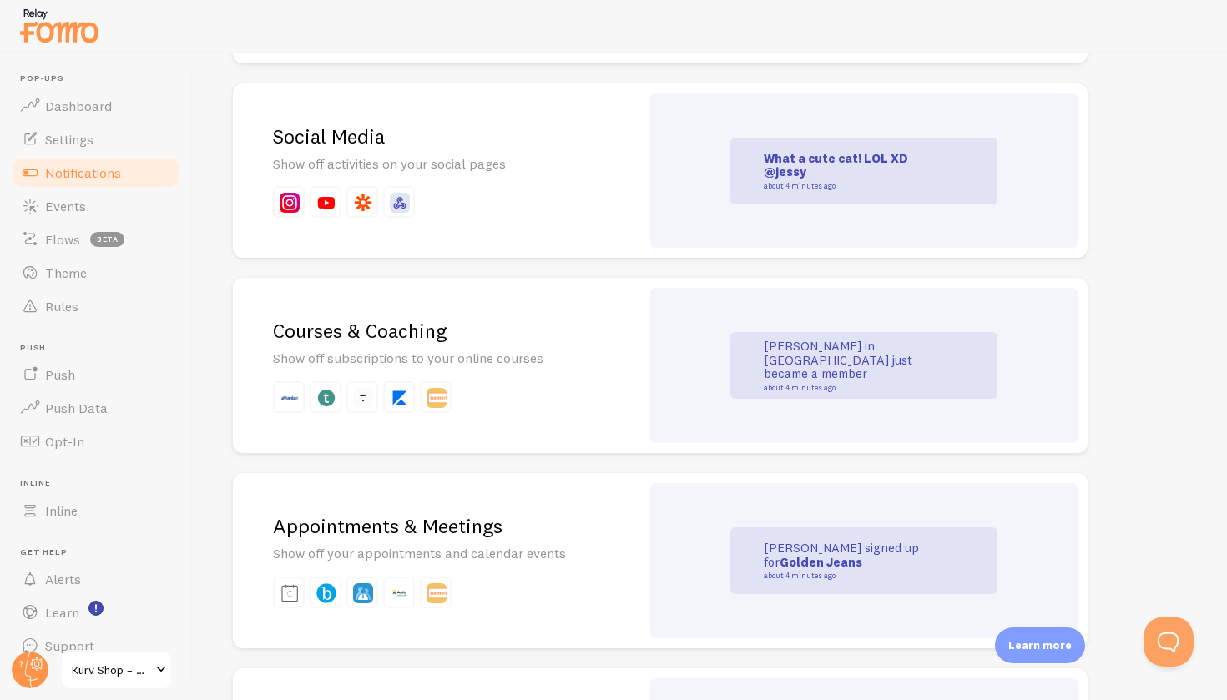
click at [784, 164] on strong "@jessy" at bounding box center [785, 172] width 43 height 16
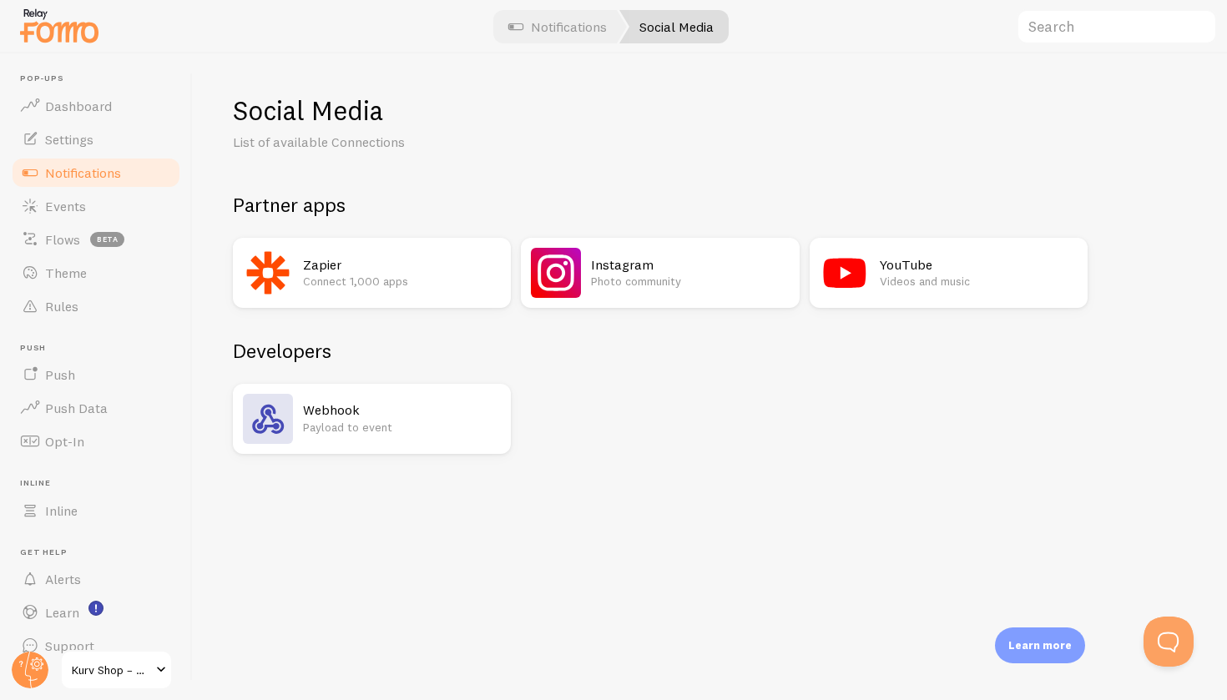
click at [593, 273] on p "Photo community" at bounding box center [690, 281] width 198 height 17
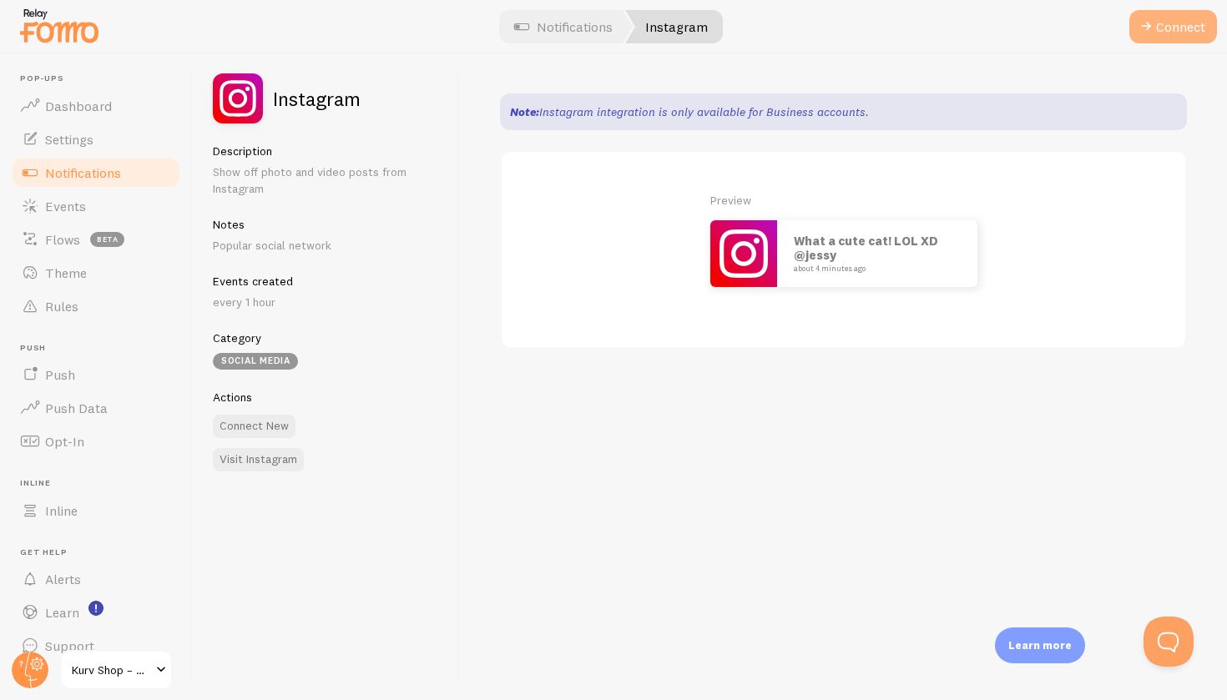
click at [1168, 27] on button "Connect" at bounding box center [1173, 26] width 88 height 33
click at [646, 392] on div "Note: Instagram integration is only available for Business accounts. Preview Wh…" at bounding box center [843, 376] width 767 height 647
click at [109, 199] on link "Events" at bounding box center [96, 205] width 172 height 33
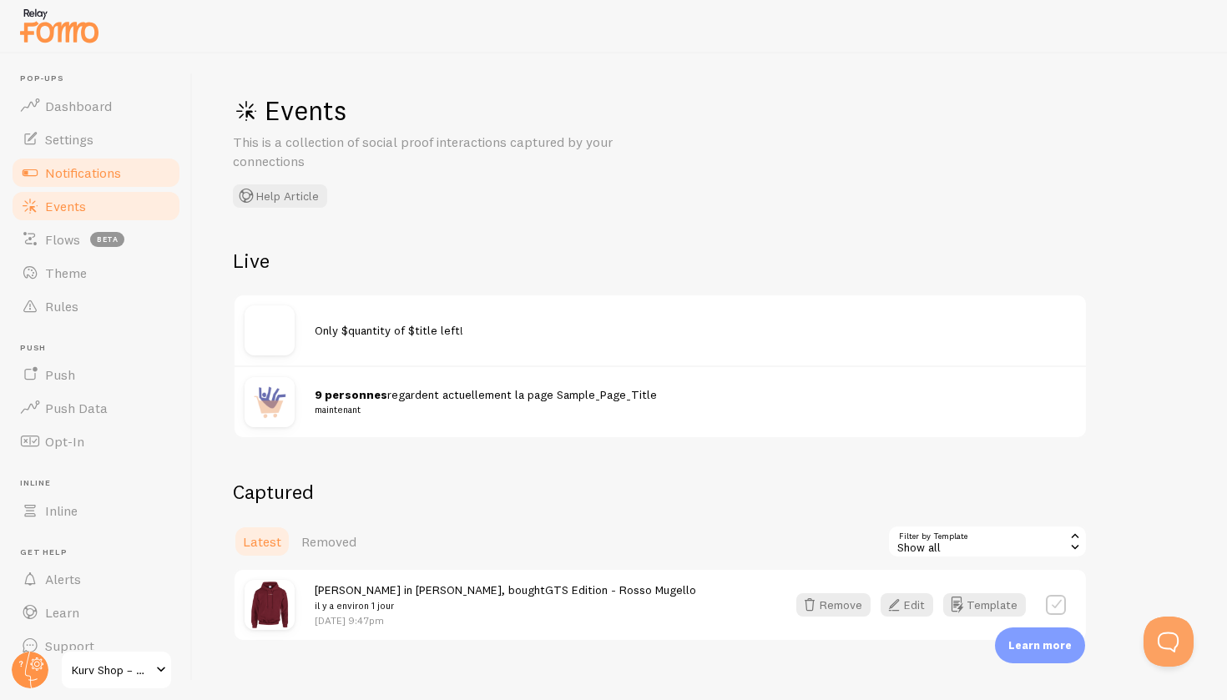
click at [109, 160] on link "Notifications" at bounding box center [96, 172] width 172 height 33
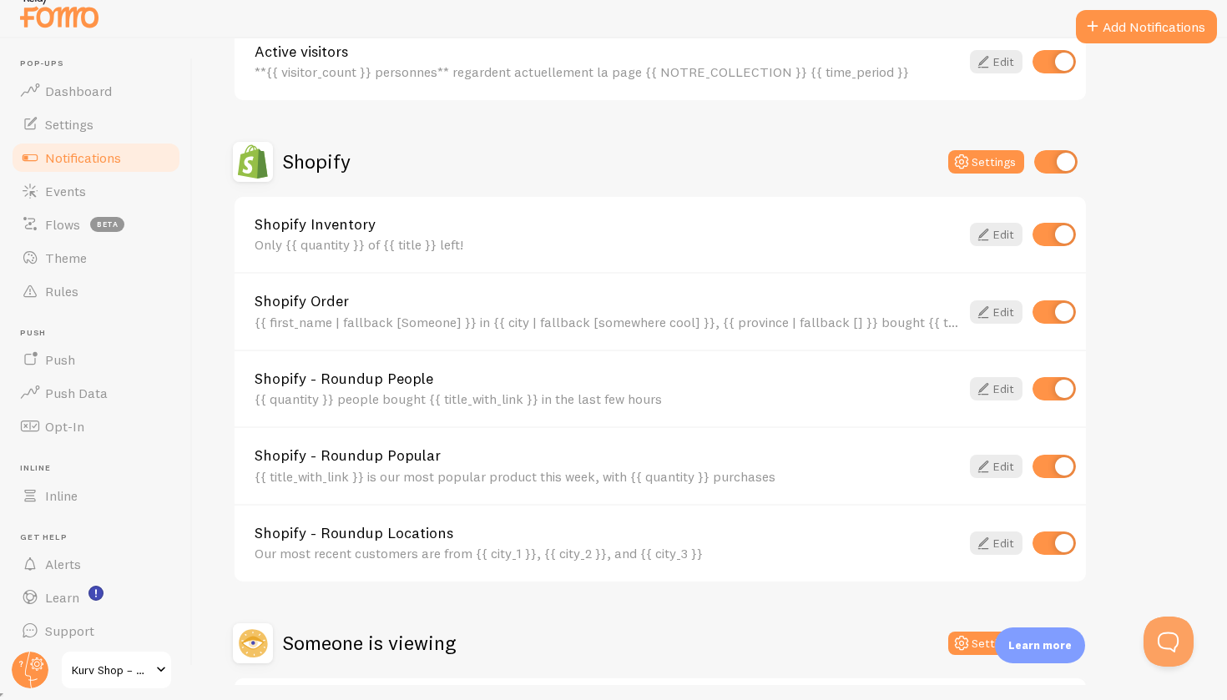
scroll to position [15, 0]
click at [1054, 229] on input "checkbox" at bounding box center [1053, 234] width 43 height 23
checkbox input "false"
click at [1129, 18] on button "Add Notifications" at bounding box center [1146, 26] width 141 height 33
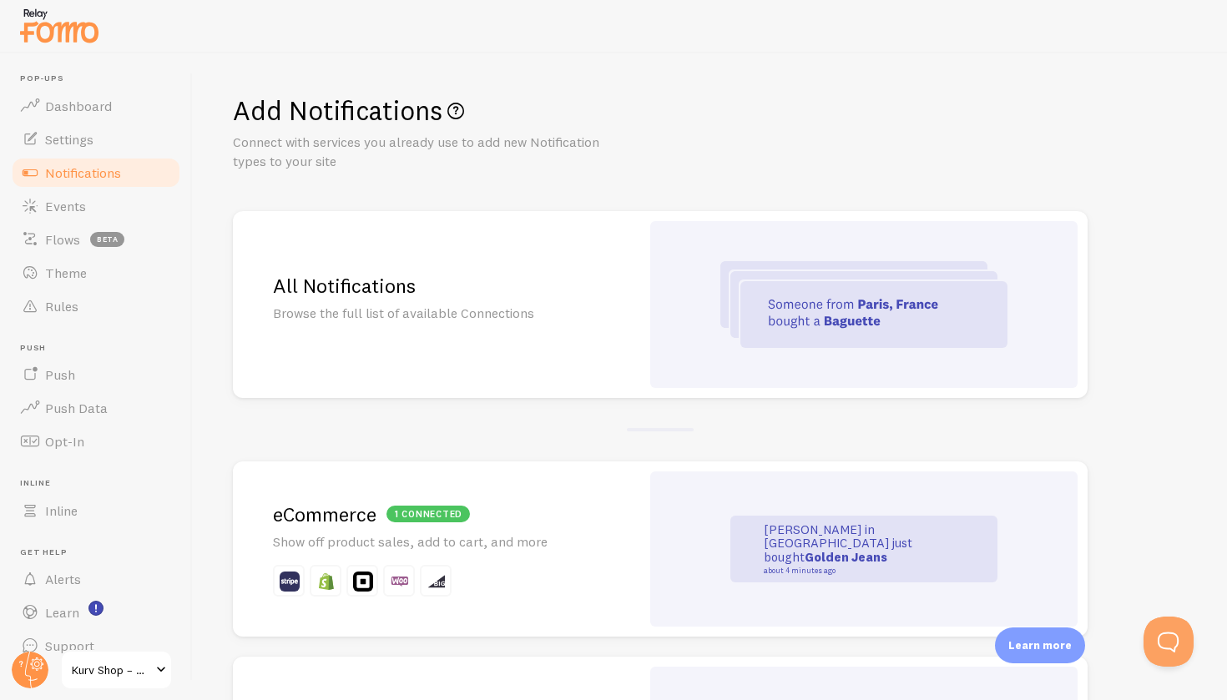
click at [809, 315] on img at bounding box center [863, 304] width 287 height 87
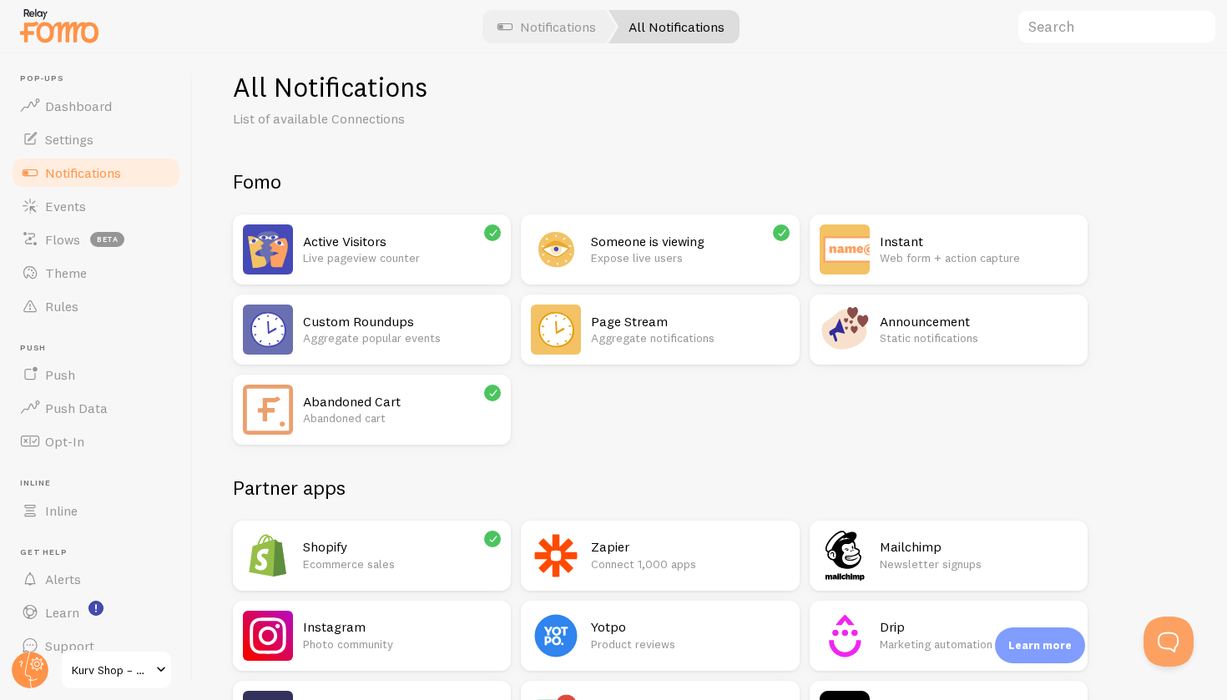
scroll to position [23, 0]
click at [922, 255] on p "Web form + action capture" at bounding box center [979, 258] width 198 height 17
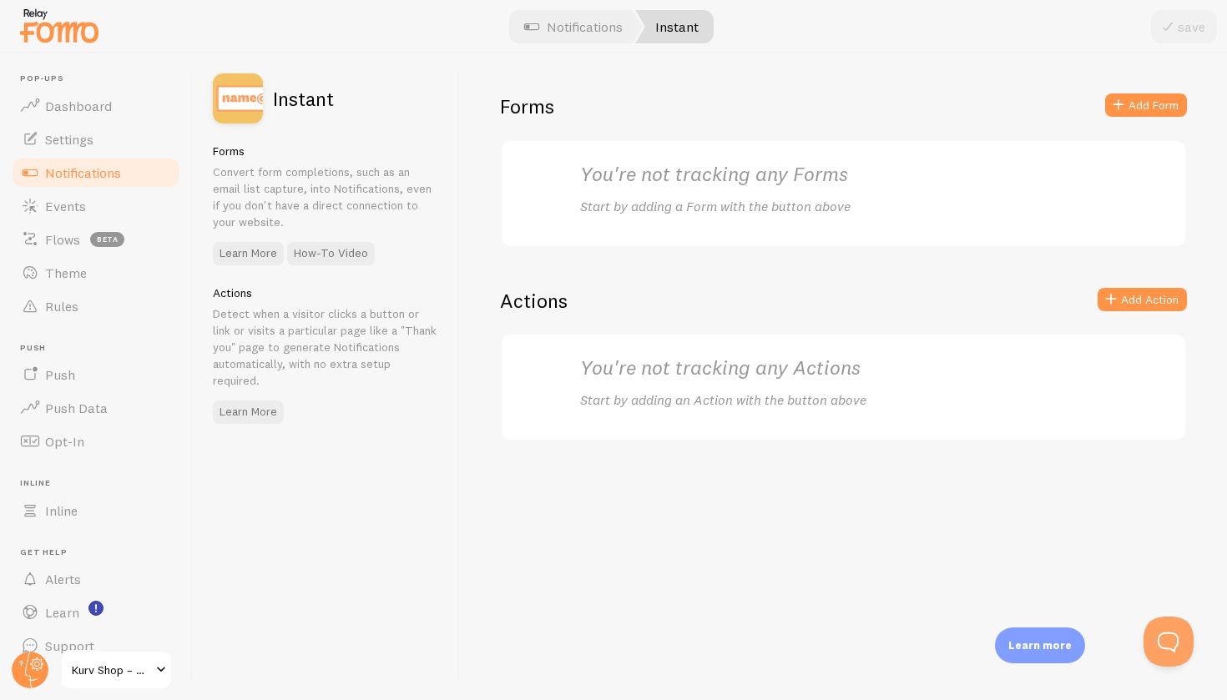
click at [734, 171] on h2 "You're not tracking any Forms" at bounding box center [843, 174] width 527 height 26
click at [562, 28] on link "Notifications" at bounding box center [573, 26] width 139 height 33
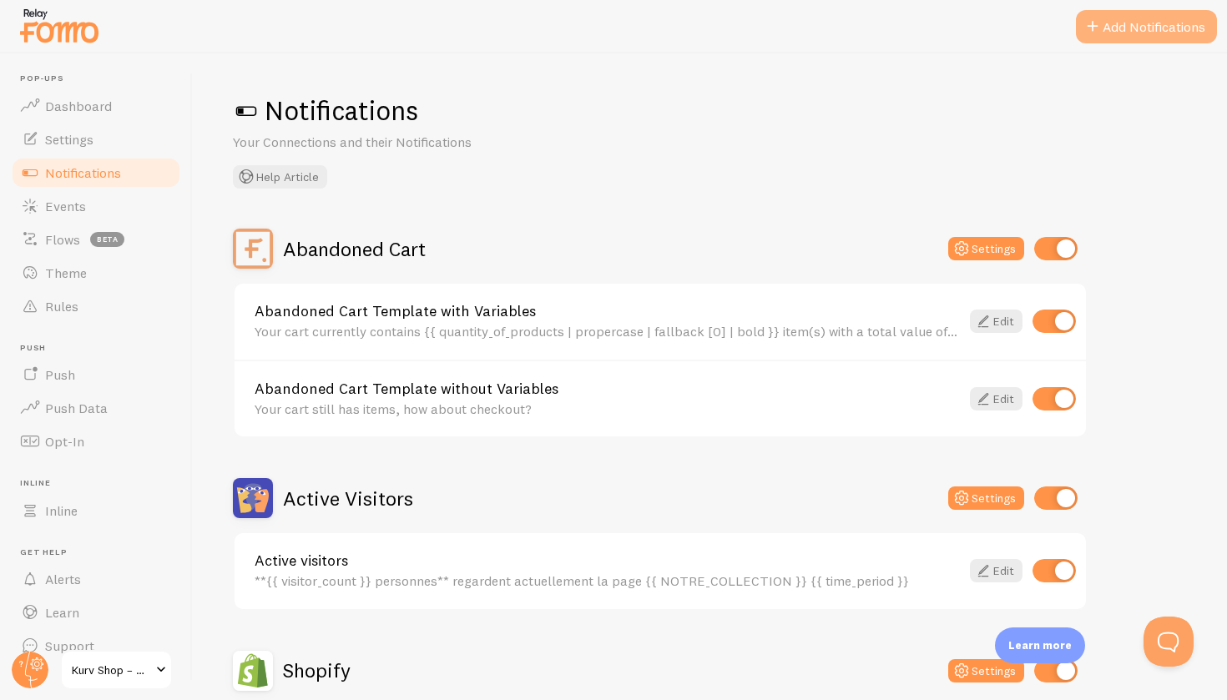
click at [1101, 39] on button "Add Notifications" at bounding box center [1146, 26] width 141 height 33
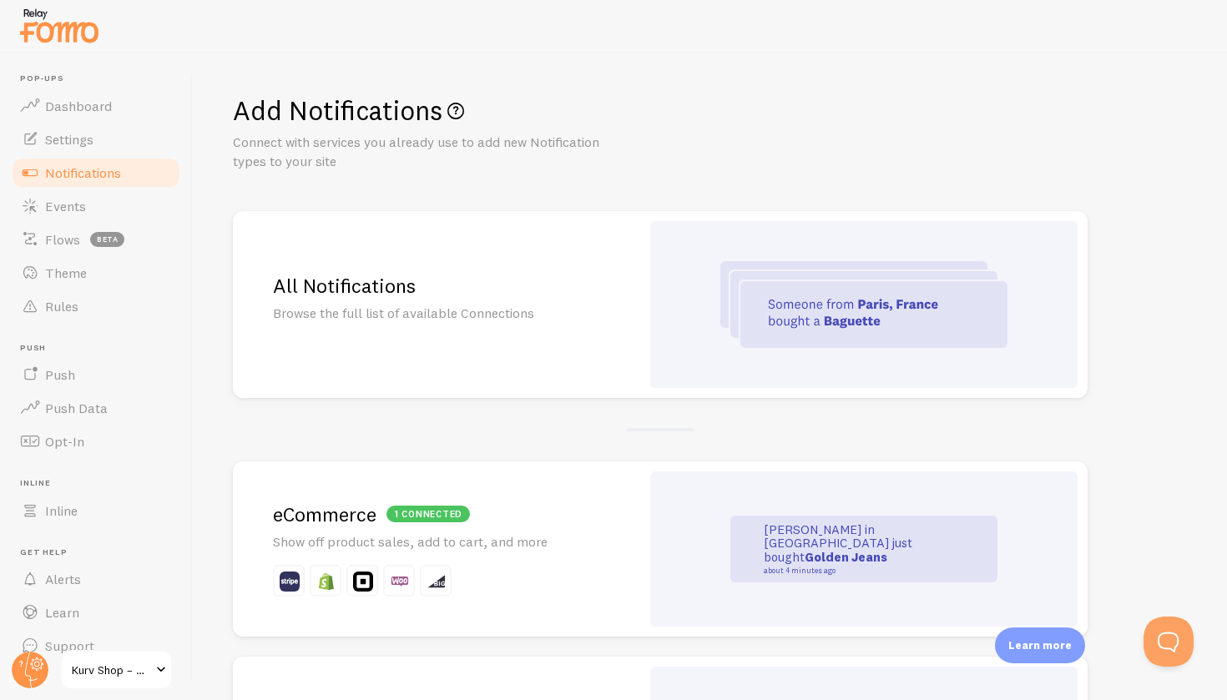
click at [835, 310] on img at bounding box center [863, 304] width 287 height 87
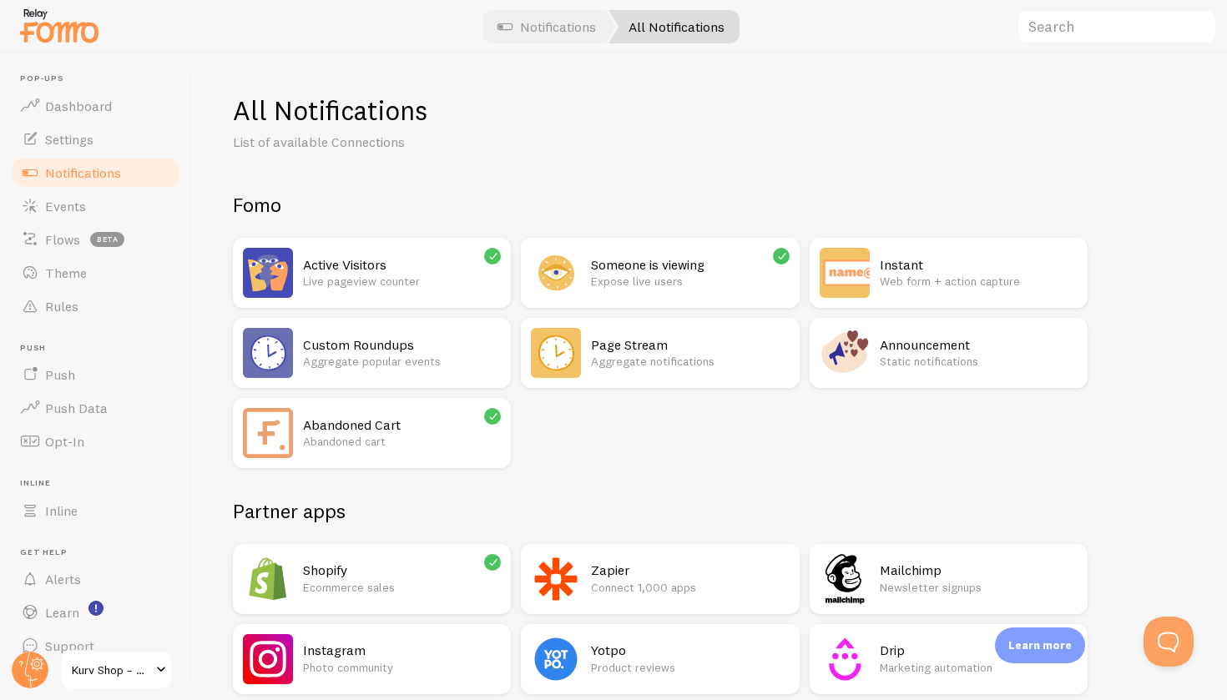
click at [374, 275] on p "Live pageview counter" at bounding box center [402, 281] width 198 height 17
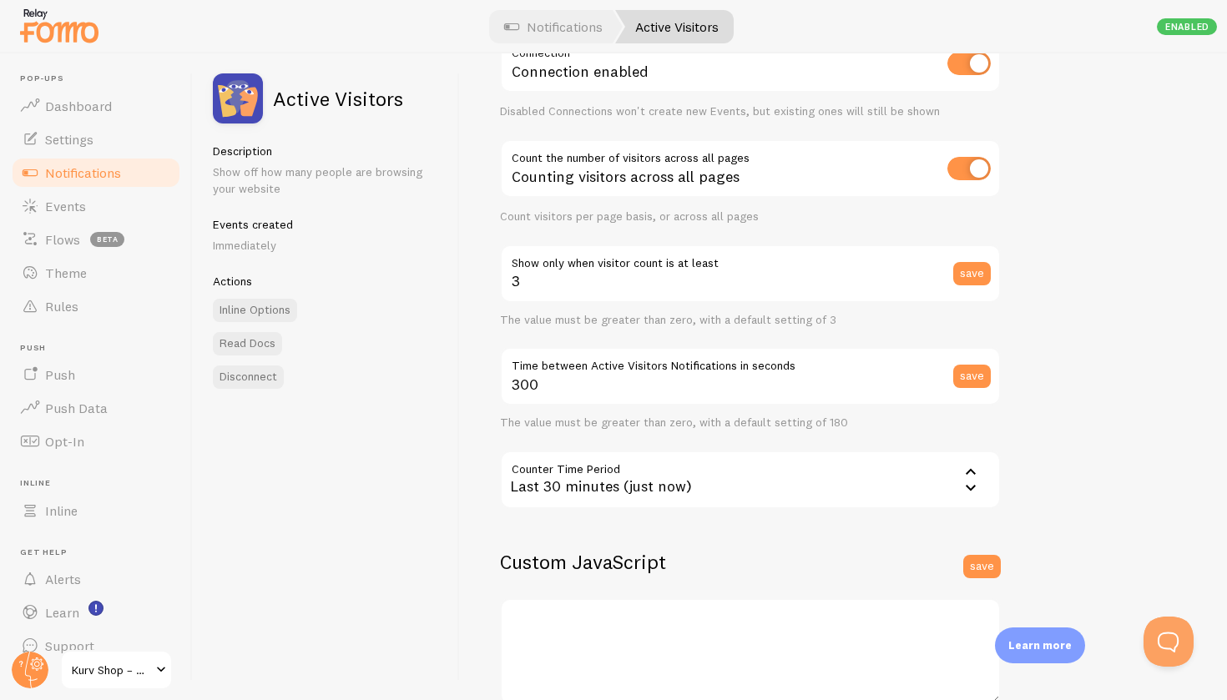
scroll to position [167, 0]
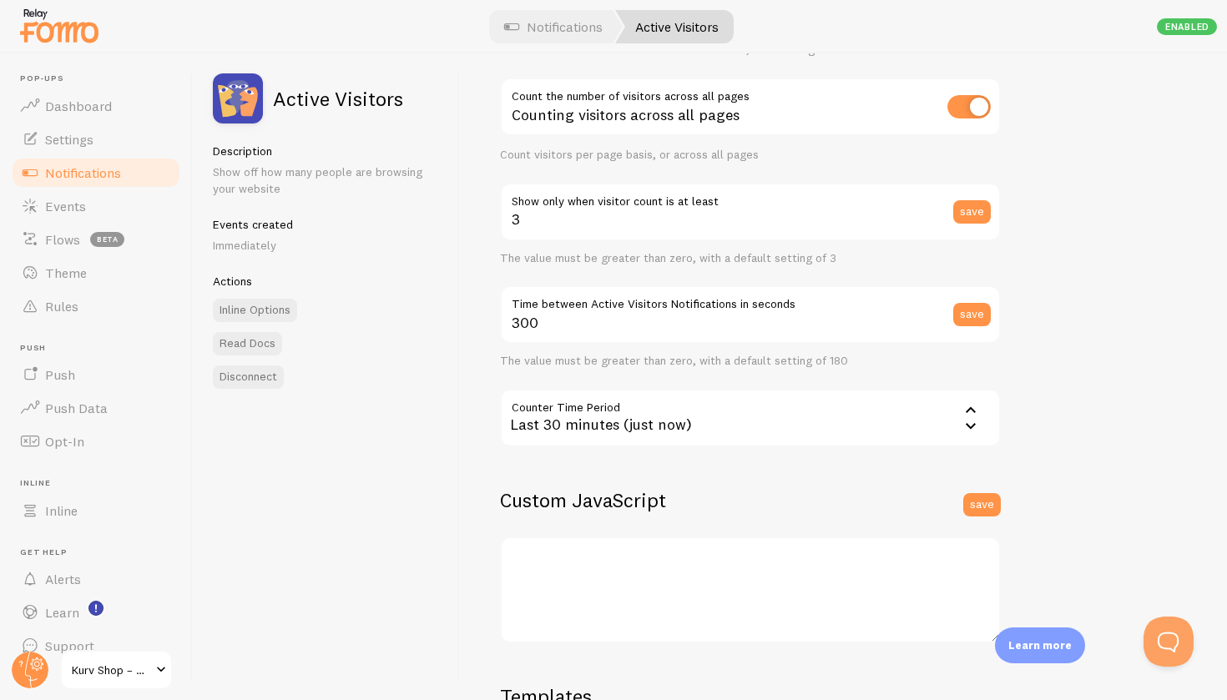
click at [804, 426] on div "Last 30 minutes (just now)" at bounding box center [750, 418] width 501 height 58
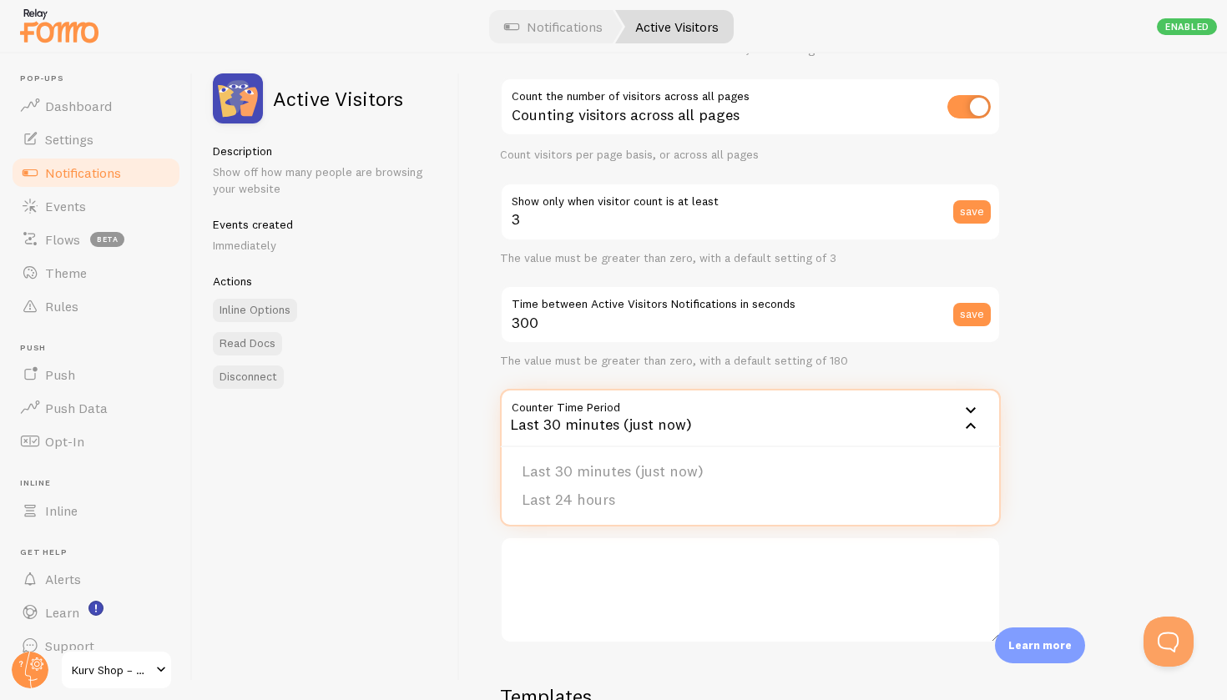
click at [806, 399] on div "Last 30 minutes (just now)" at bounding box center [750, 418] width 501 height 58
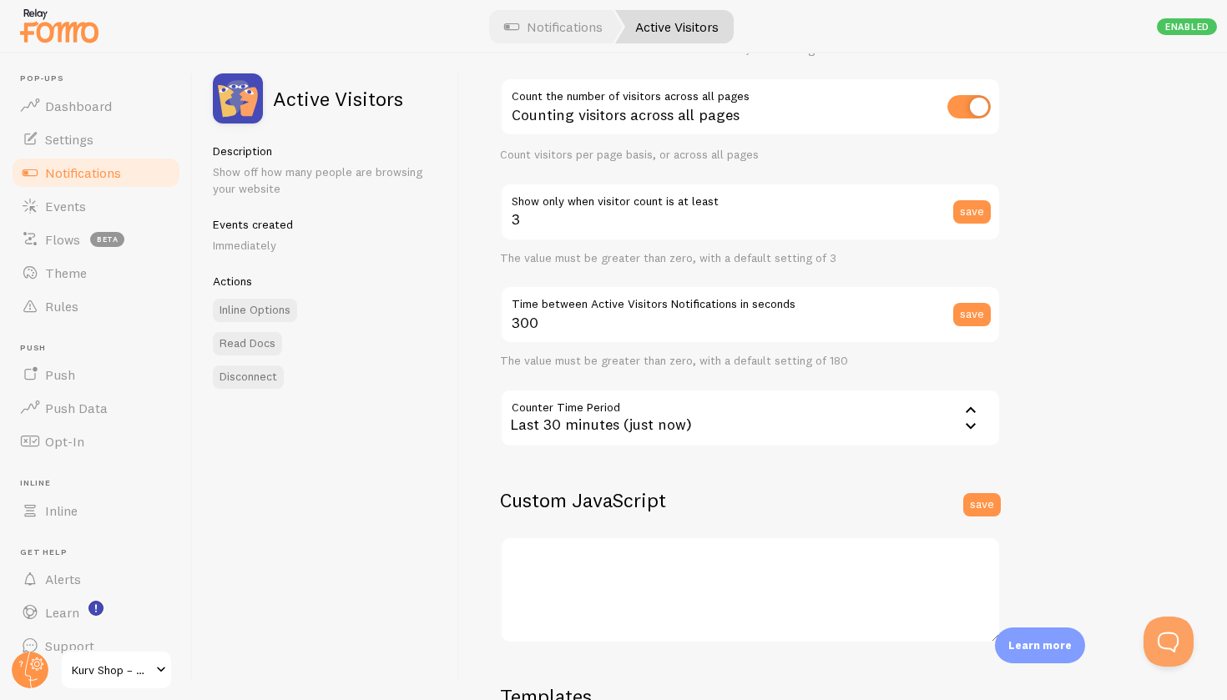
click at [786, 407] on div "Last 30 minutes (just now)" at bounding box center [750, 418] width 501 height 58
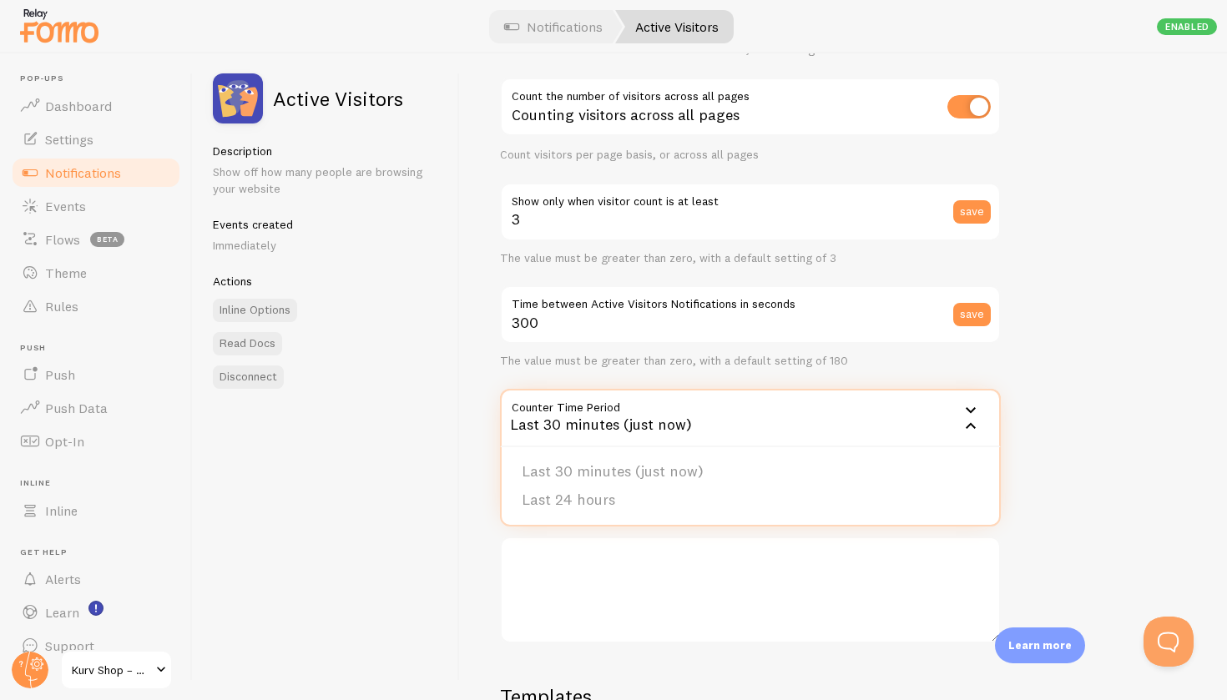
click at [786, 407] on div "Last 30 minutes (just now)" at bounding box center [750, 418] width 501 height 58
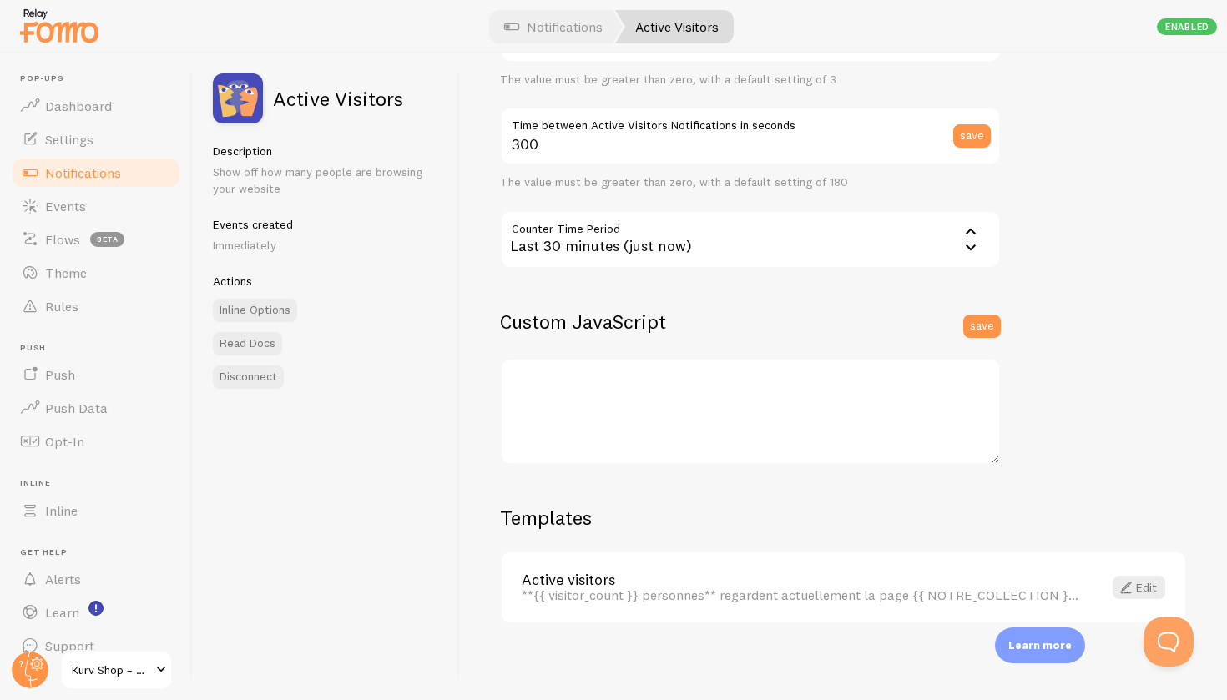
scroll to position [345, 0]
click at [1143, 577] on link "Edit" at bounding box center [1138, 588] width 53 height 23
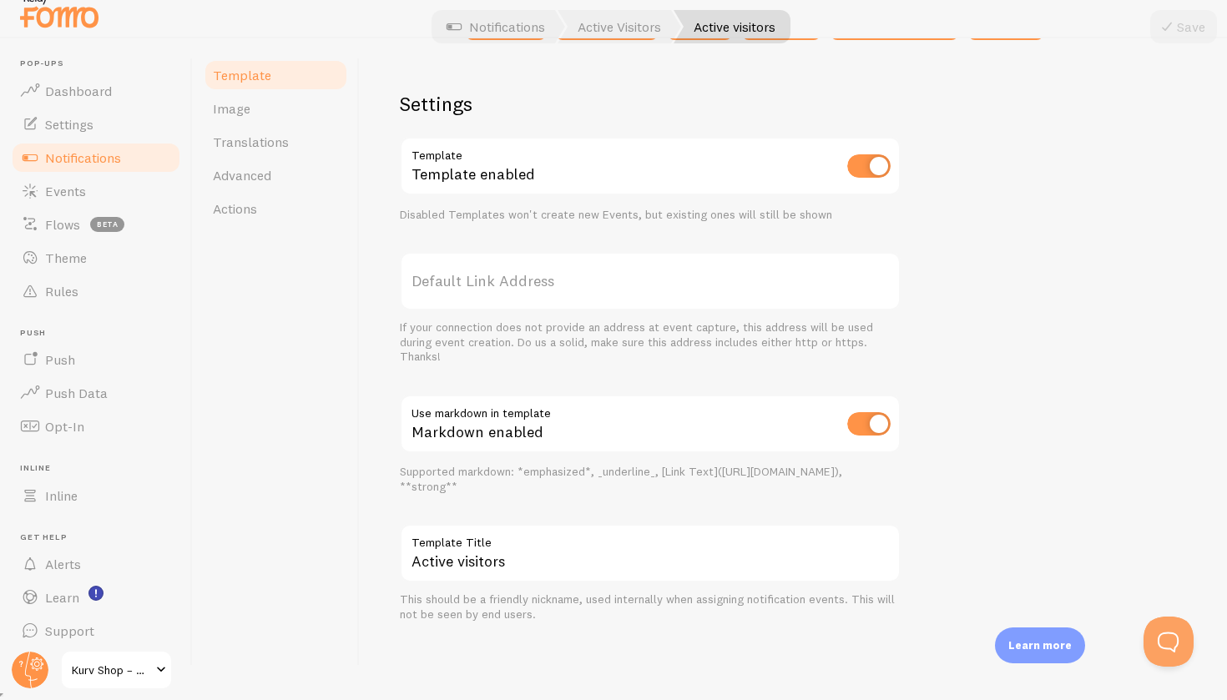
scroll to position [15, 0]
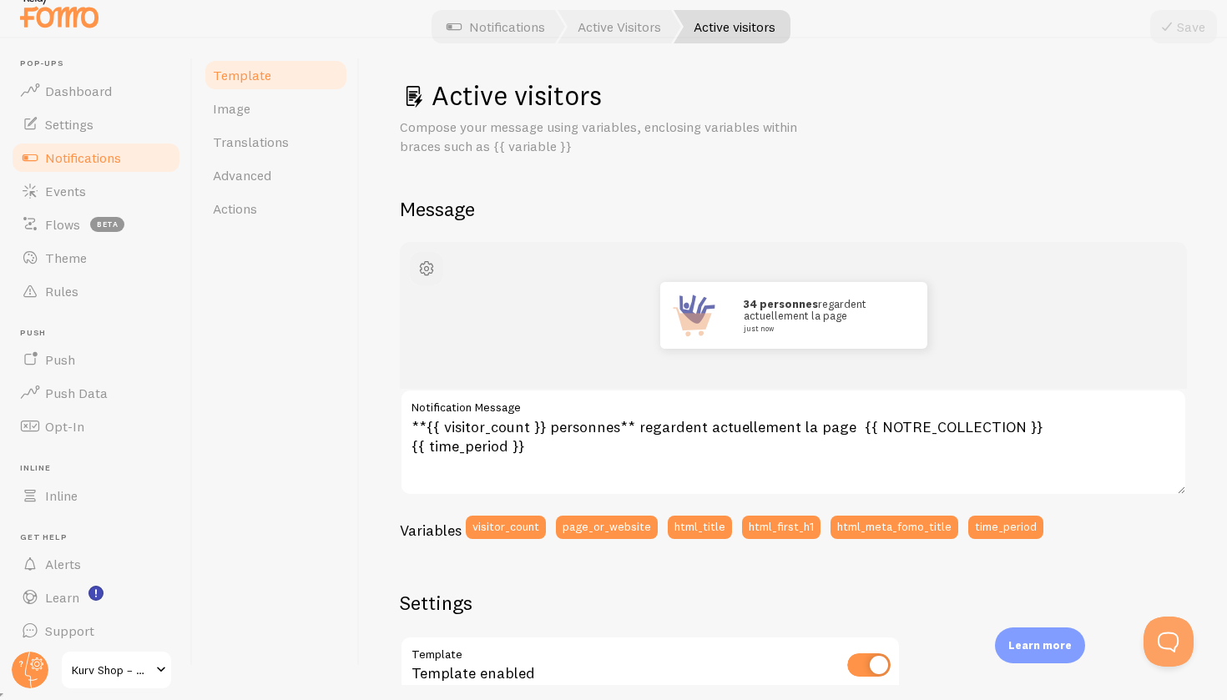
click at [424, 263] on span "button" at bounding box center [426, 269] width 20 height 20
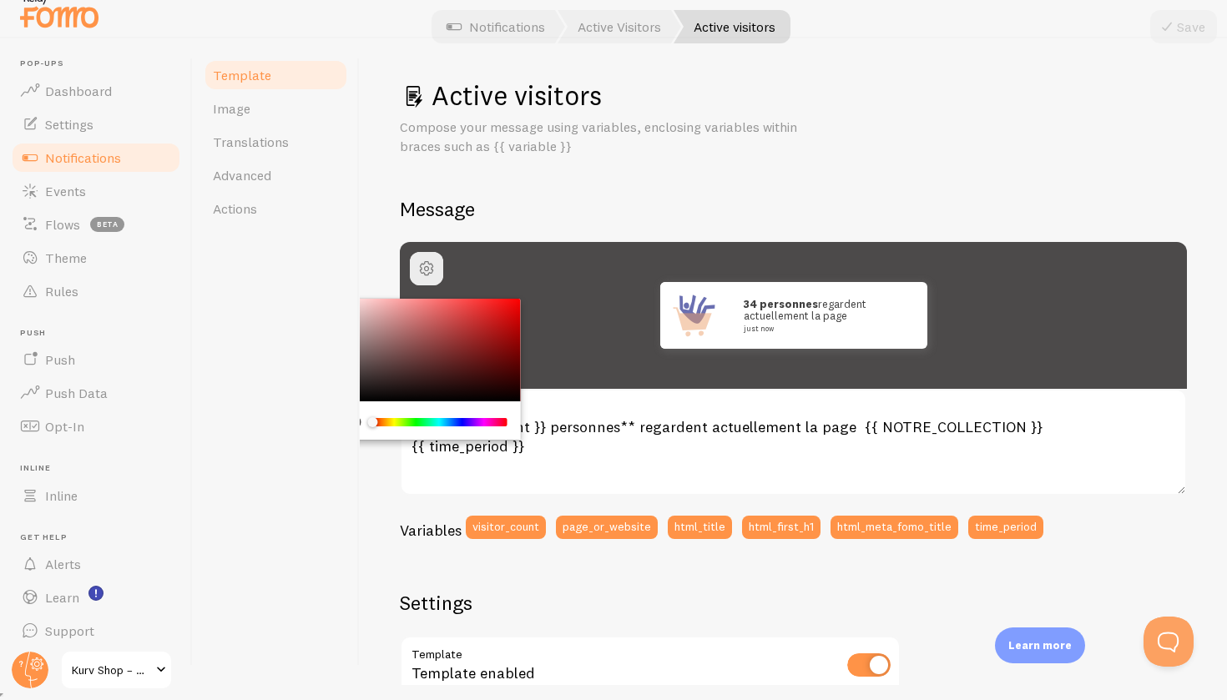
drag, startPoint x: 381, startPoint y: 336, endPoint x: 339, endPoint y: 369, distance: 53.6
click at [339, 369] on div "Template Image Translations Advanced Actions Active visitors Compose your messa…" at bounding box center [710, 361] width 1034 height 647
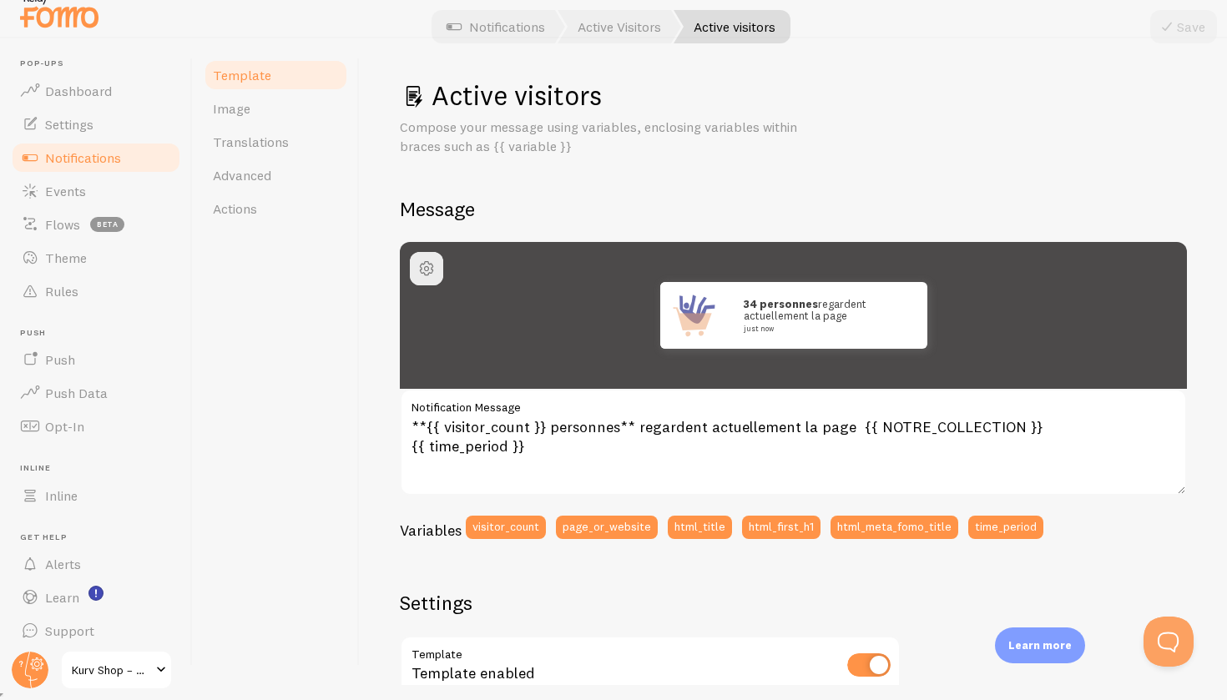
click at [375, 248] on div "Active visitors Compose your message using variables, enclosing variables withi…" at bounding box center [793, 361] width 867 height 647
click at [250, 113] on link "Image" at bounding box center [276, 108] width 146 height 33
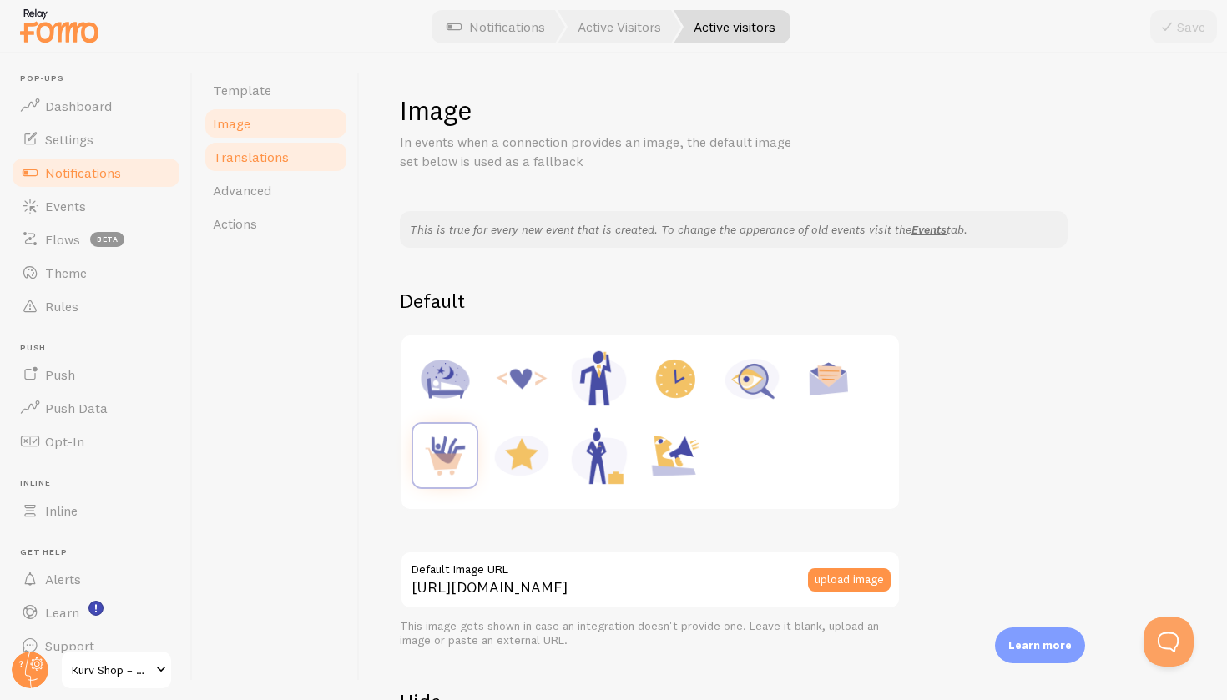
click at [259, 149] on span "Translations" at bounding box center [251, 157] width 76 height 17
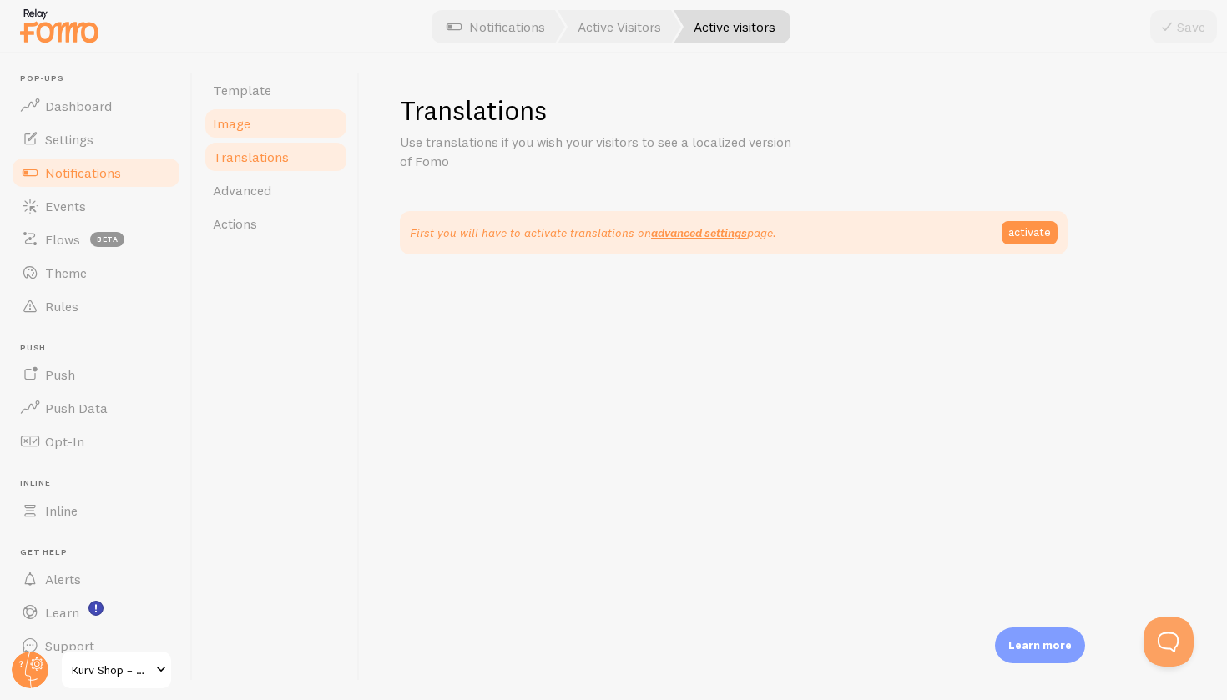
click at [270, 124] on link "Image" at bounding box center [276, 123] width 146 height 33
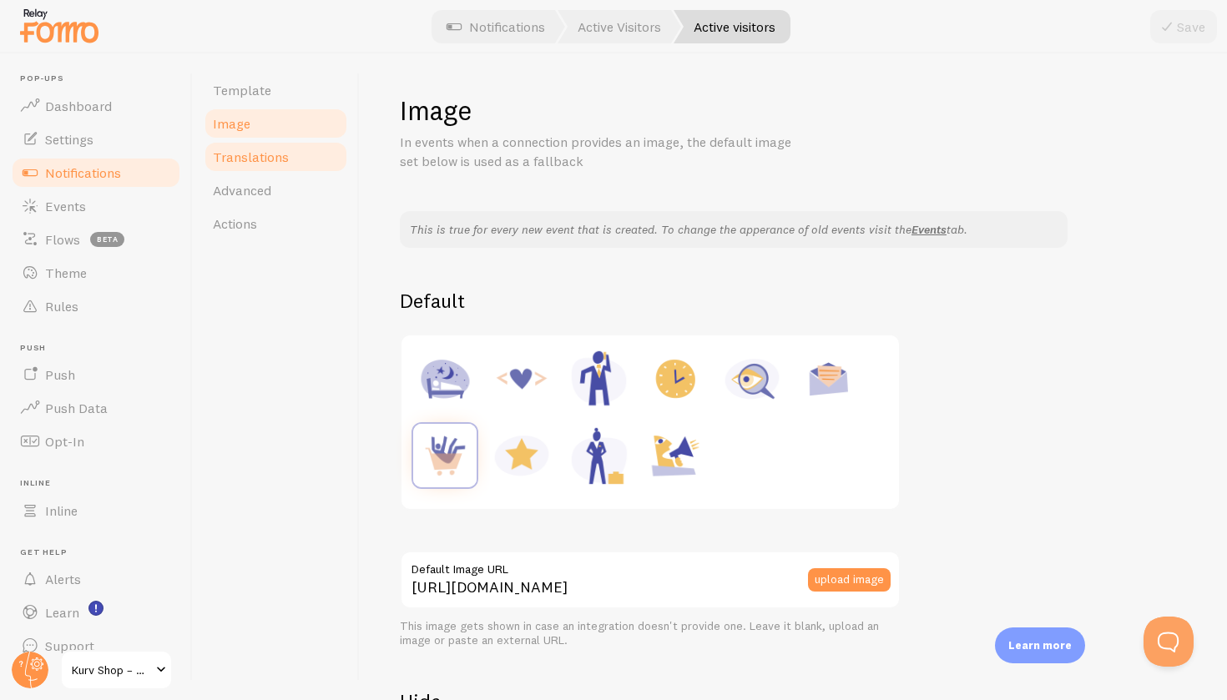
click at [279, 155] on span "Translations" at bounding box center [251, 157] width 76 height 17
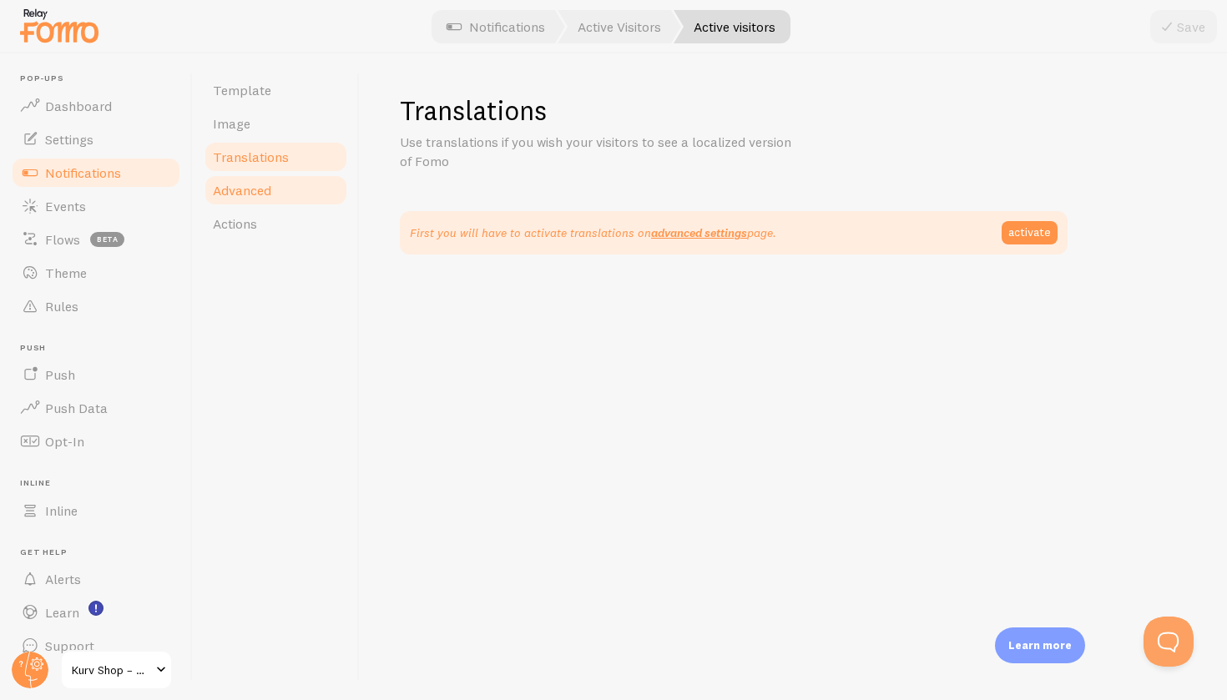
click at [276, 193] on link "Advanced" at bounding box center [276, 190] width 146 height 33
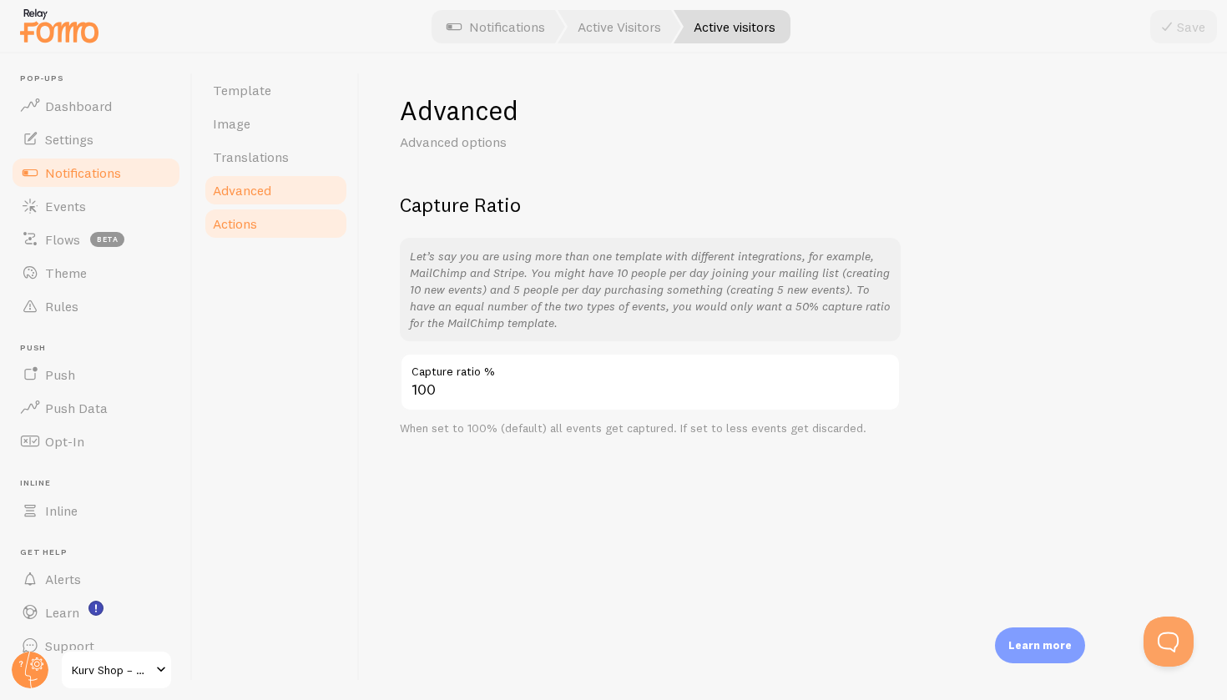
click at [269, 218] on link "Actions" at bounding box center [276, 223] width 146 height 33
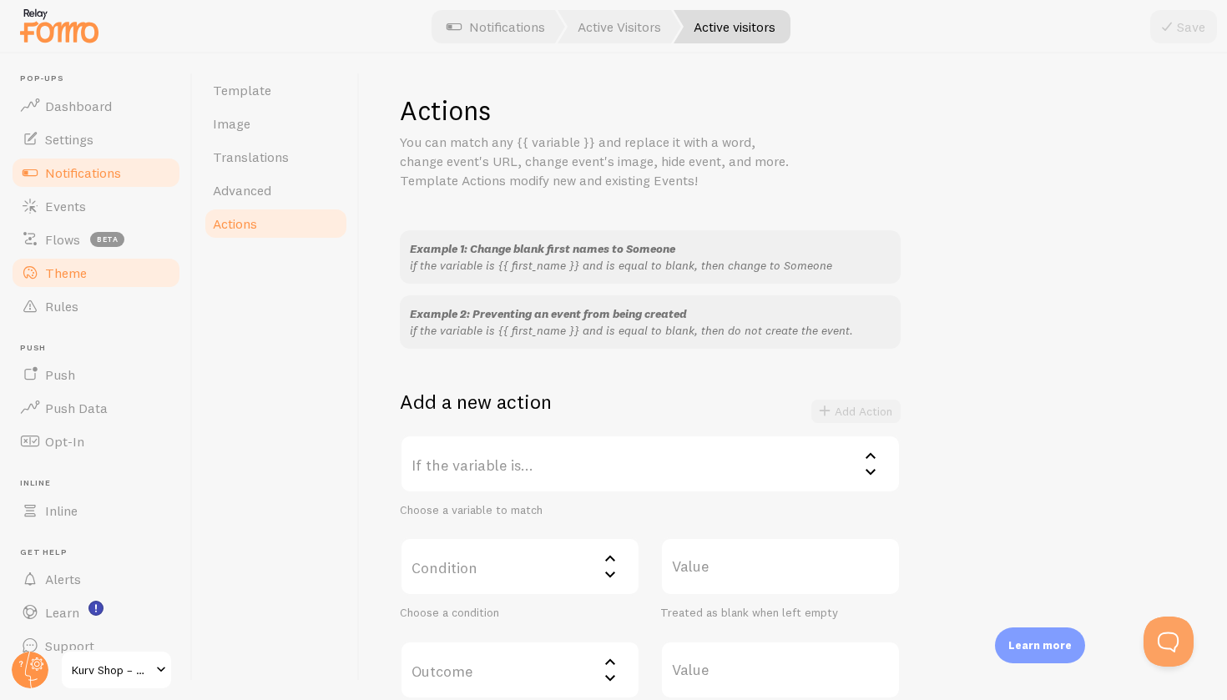
scroll to position [16, 0]
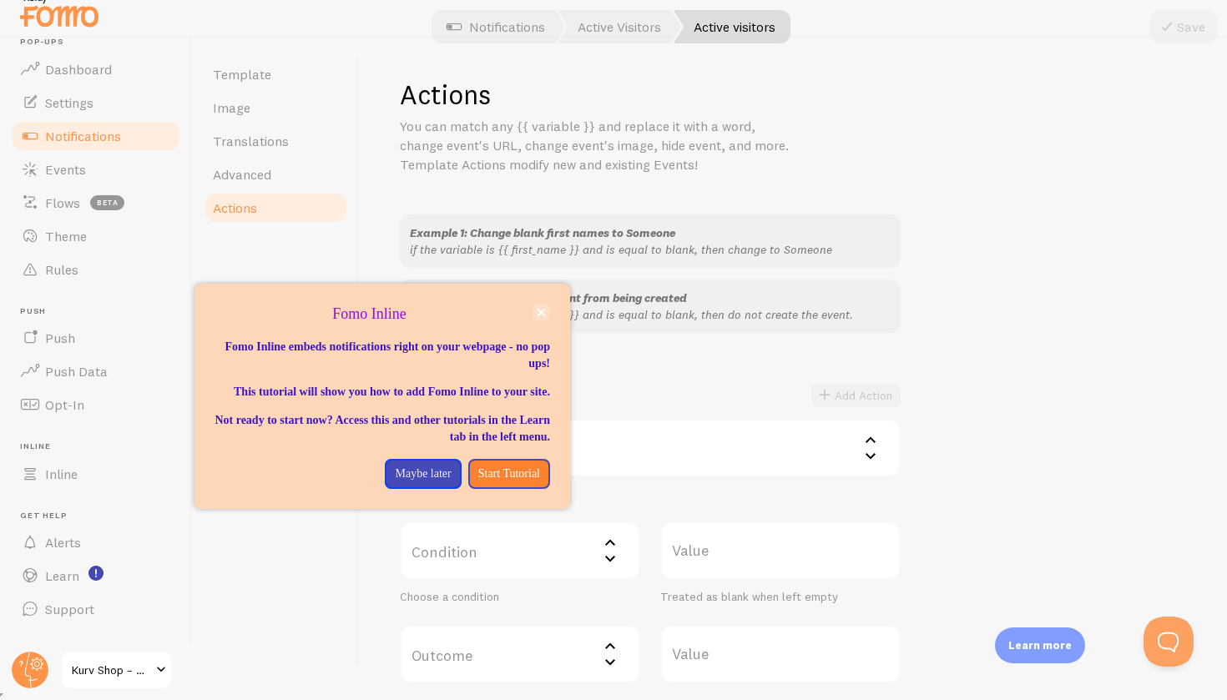
click at [542, 311] on icon "close," at bounding box center [541, 313] width 8 height 8
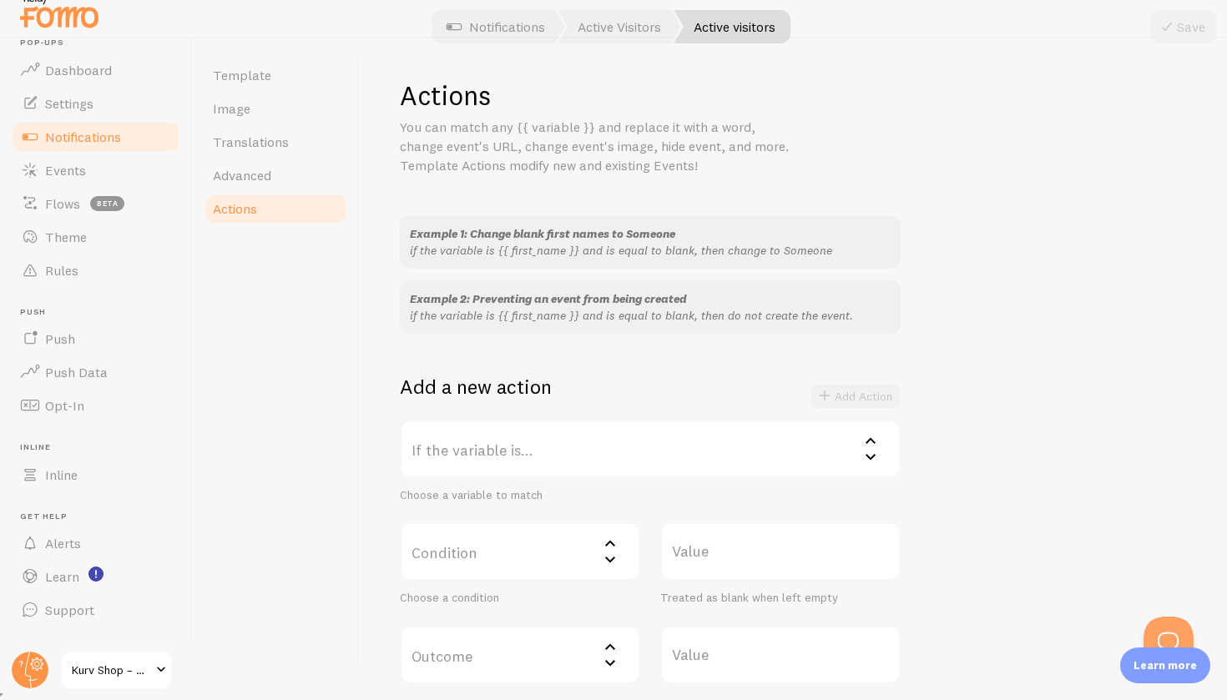
scroll to position [15, 0]
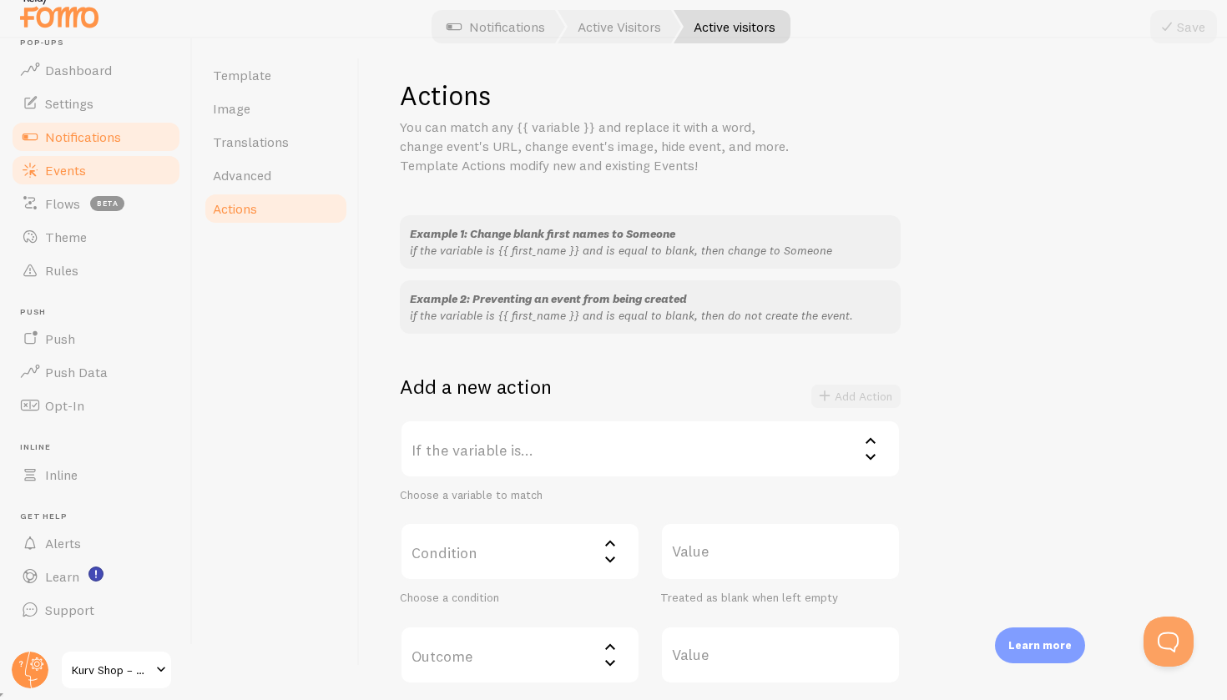
click at [65, 178] on link "Events" at bounding box center [96, 170] width 172 height 33
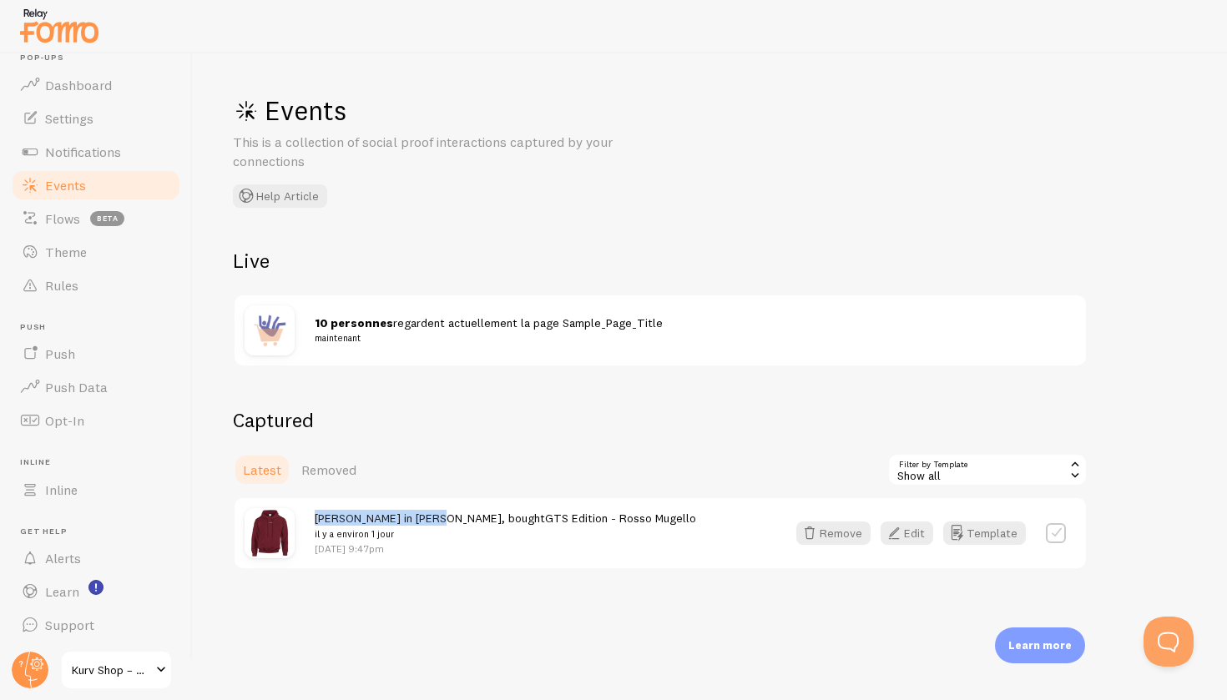
drag, startPoint x: 316, startPoint y: 517, endPoint x: 433, endPoint y: 517, distance: 116.8
click at [433, 517] on span "Thomas in Lyon, bought GTS Edition - Rosso Mugello il y a environ 1 jour" at bounding box center [505, 526] width 381 height 31
click at [502, 484] on div "Captured Latest Removed Filter by Template all Show all Show all Shopify Invent…" at bounding box center [660, 488] width 855 height 163
click at [1051, 529] on label at bounding box center [1056, 533] width 20 height 20
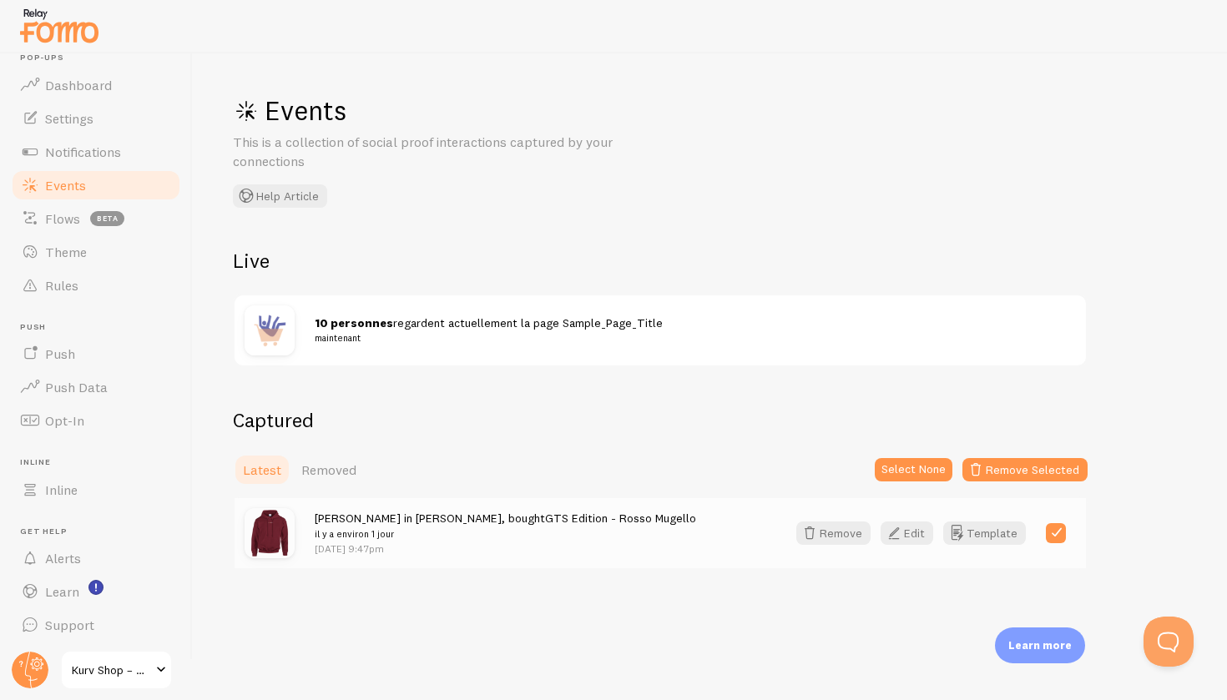
click at [1051, 529] on label at bounding box center [1056, 533] width 20 height 20
checkbox input "false"
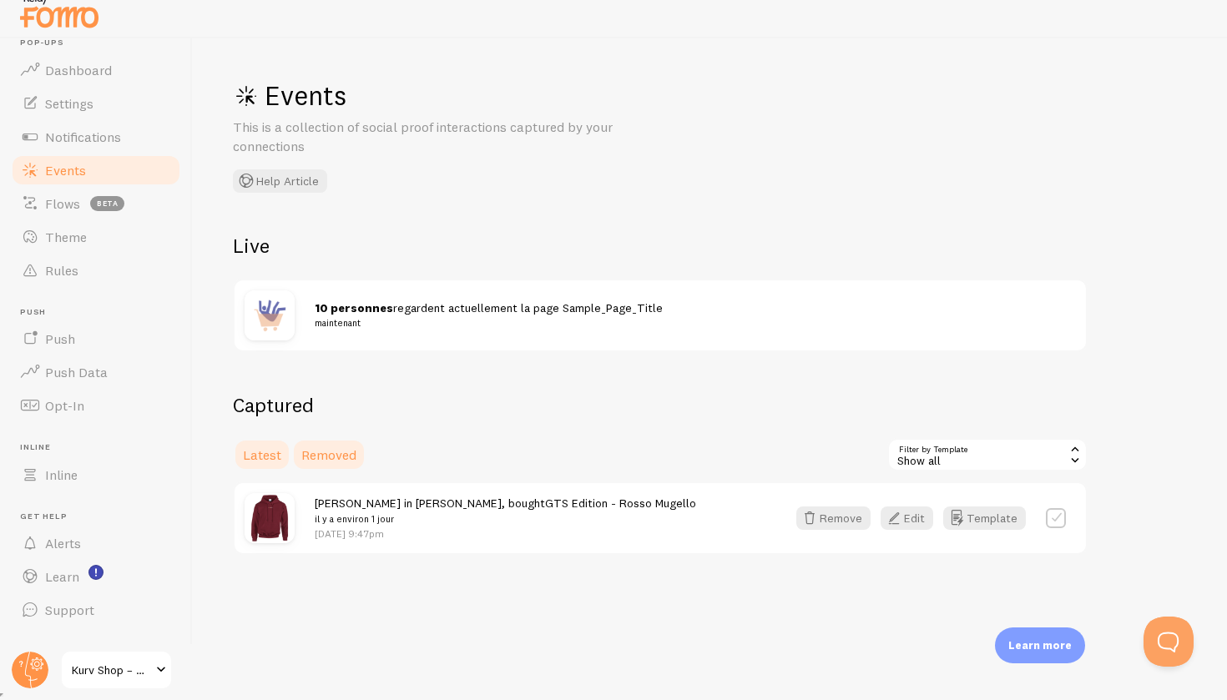
scroll to position [15, 0]
click at [332, 463] on link "Removed" at bounding box center [328, 454] width 75 height 33
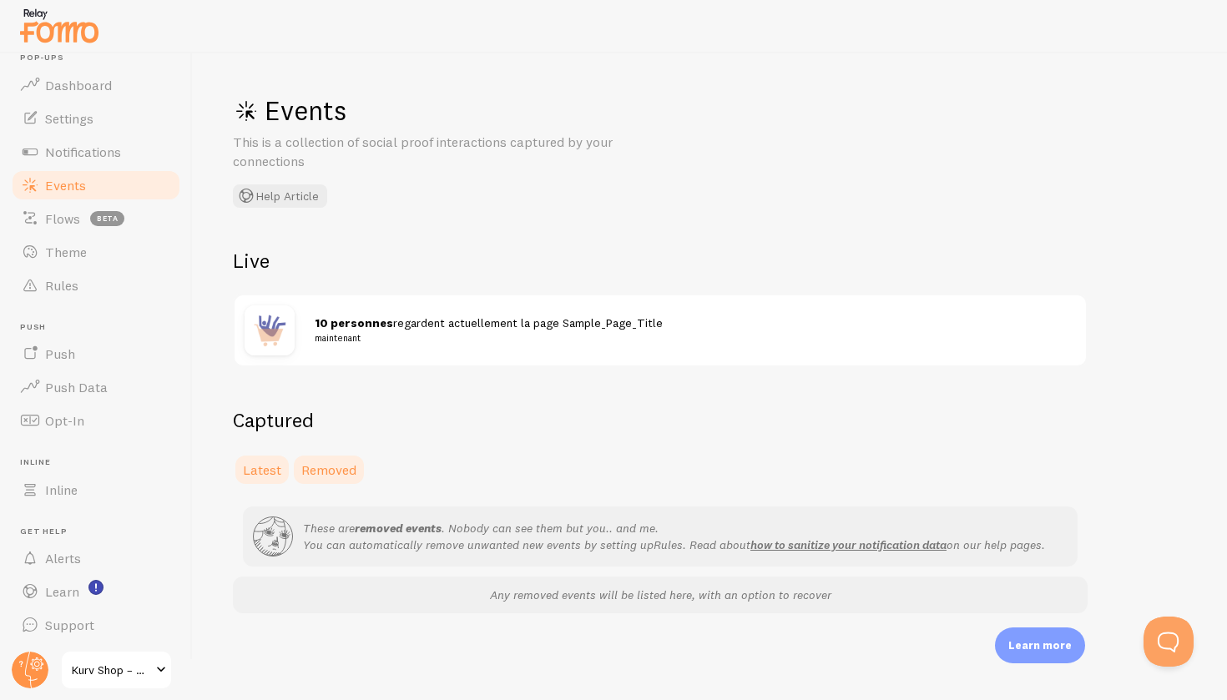
click at [251, 464] on span "Latest" at bounding box center [262, 469] width 38 height 17
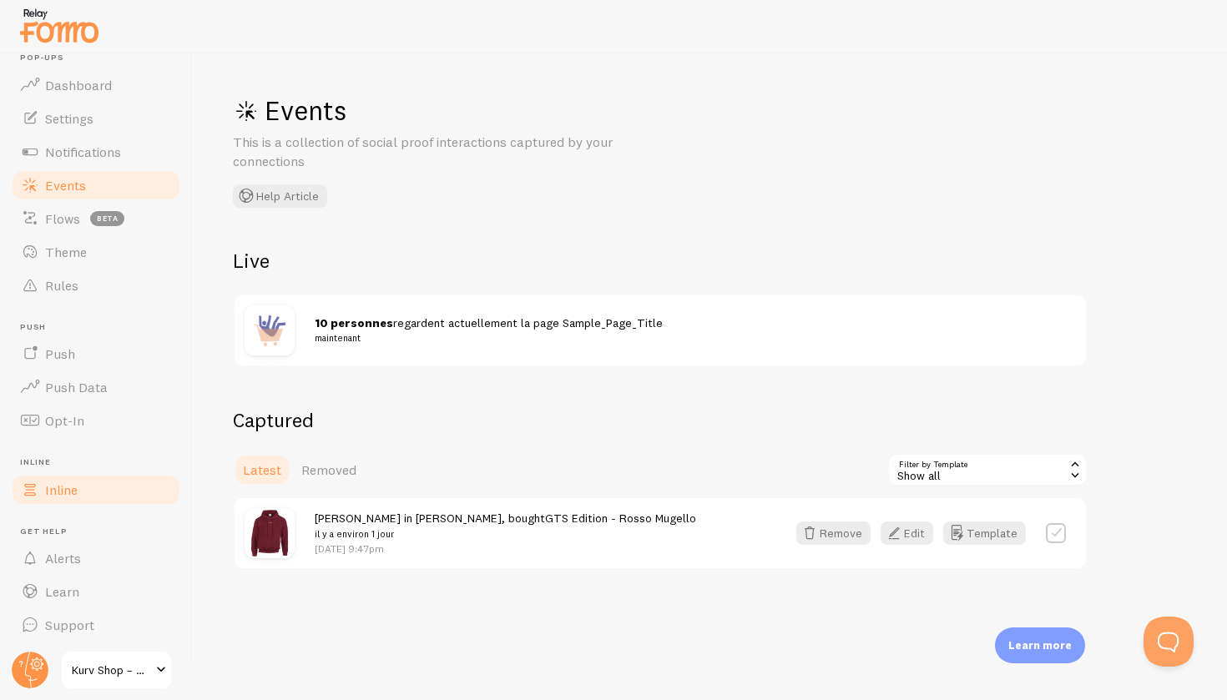
click at [78, 491] on link "Inline" at bounding box center [96, 489] width 172 height 33
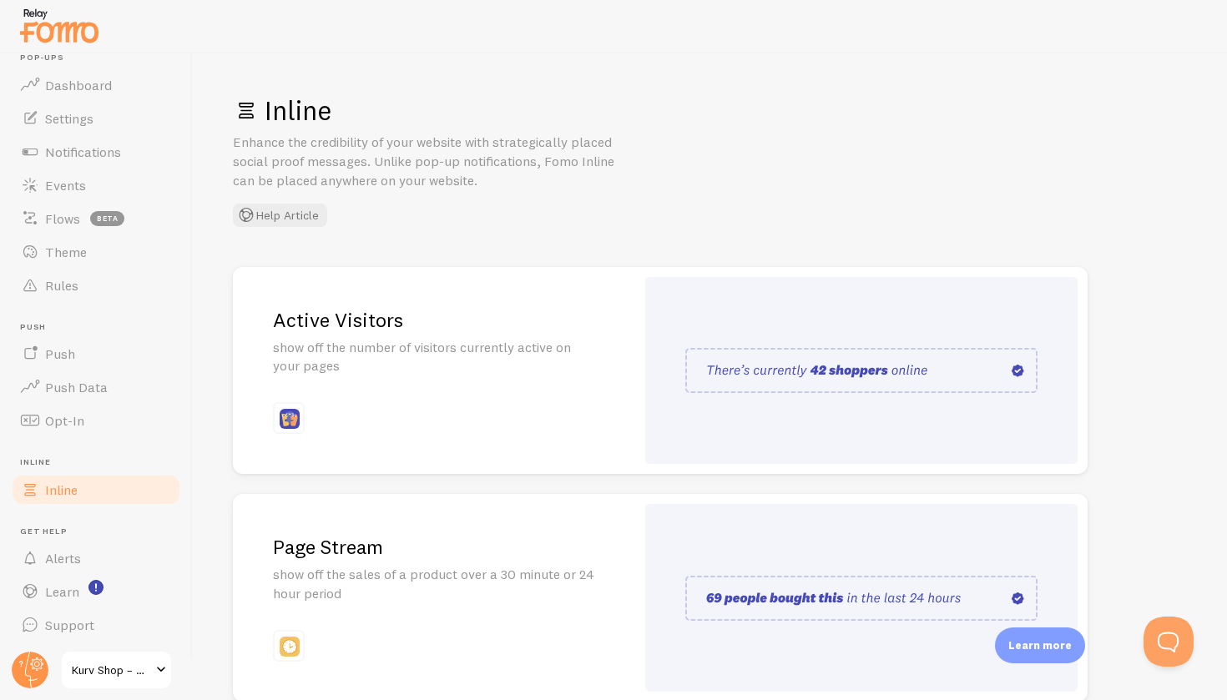
click at [742, 368] on img at bounding box center [861, 370] width 352 height 45
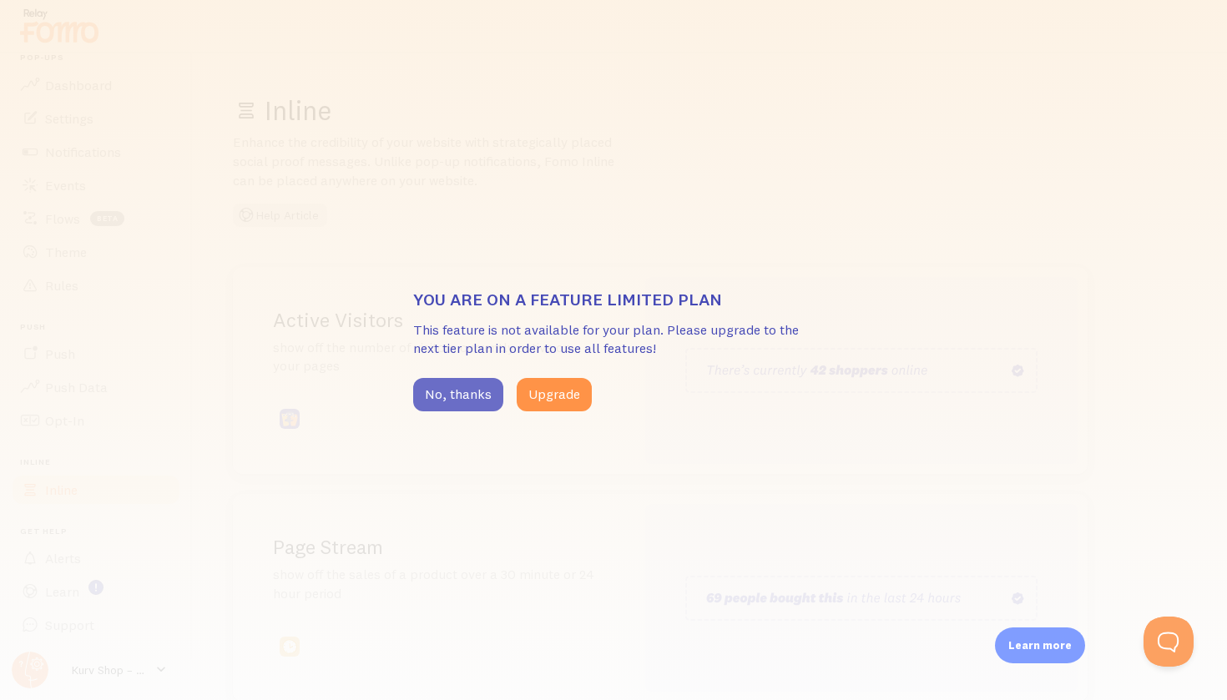
click at [466, 404] on button "No, thanks" at bounding box center [458, 394] width 90 height 33
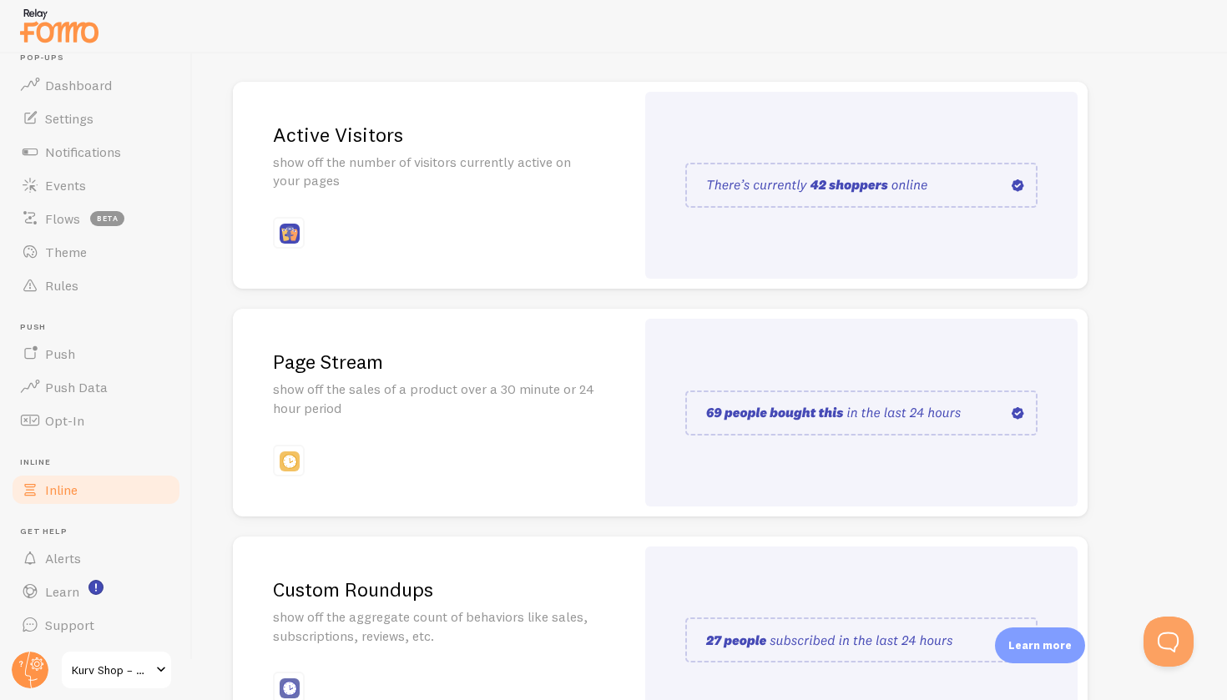
scroll to position [66, 0]
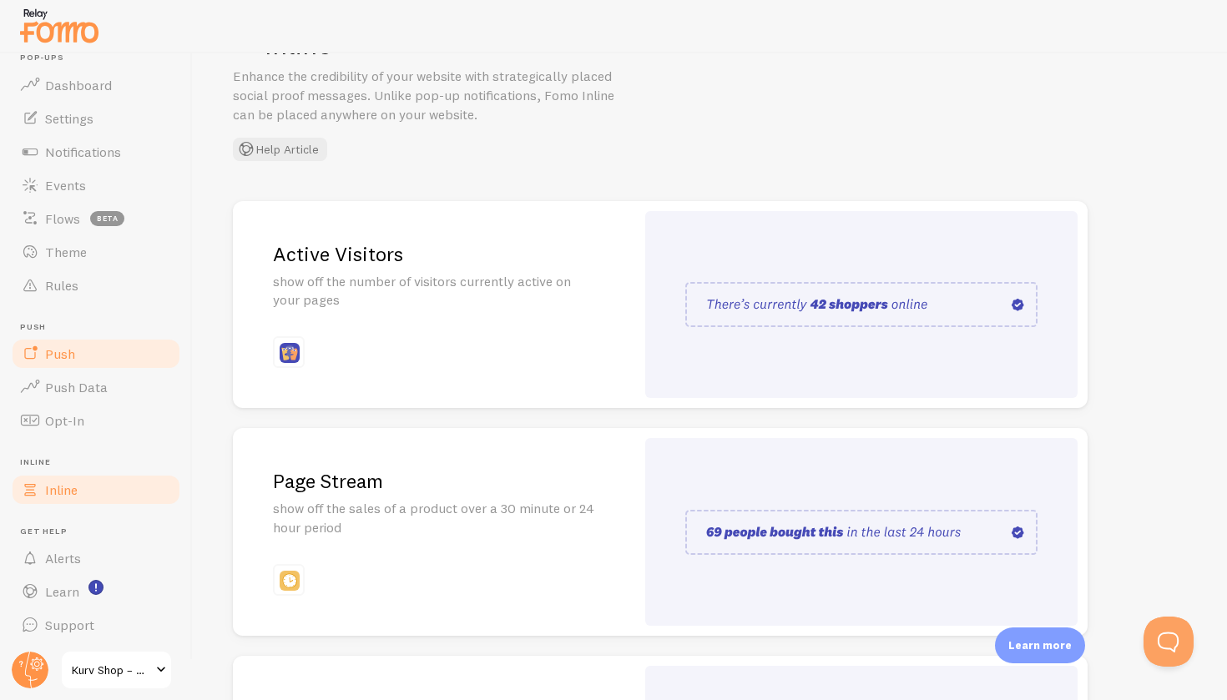
click at [67, 362] on link "Push" at bounding box center [96, 353] width 172 height 33
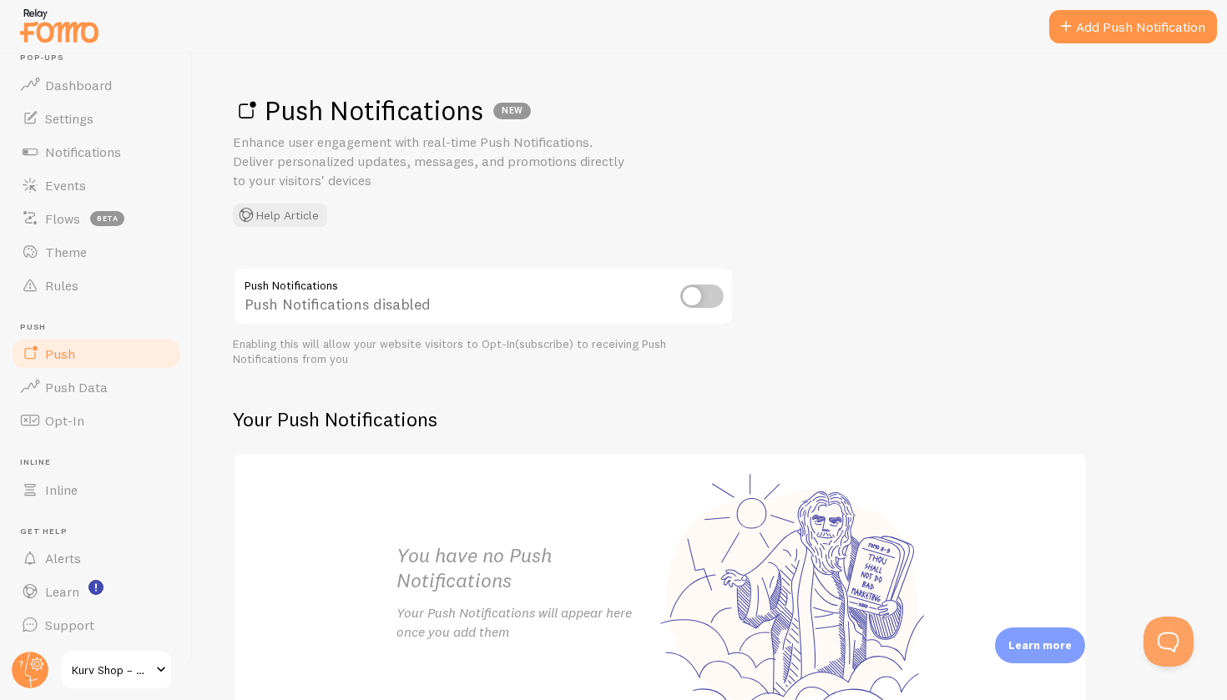
click at [703, 295] on input "checkbox" at bounding box center [701, 296] width 43 height 23
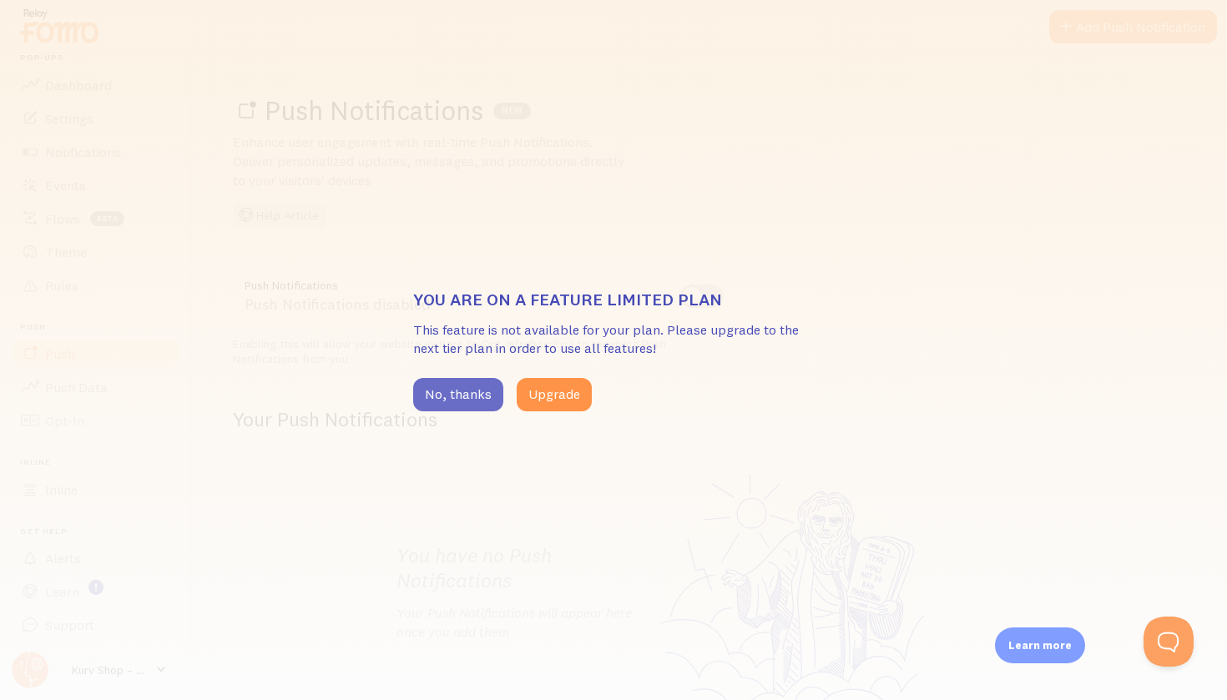
click at [459, 399] on button "No, thanks" at bounding box center [458, 394] width 90 height 33
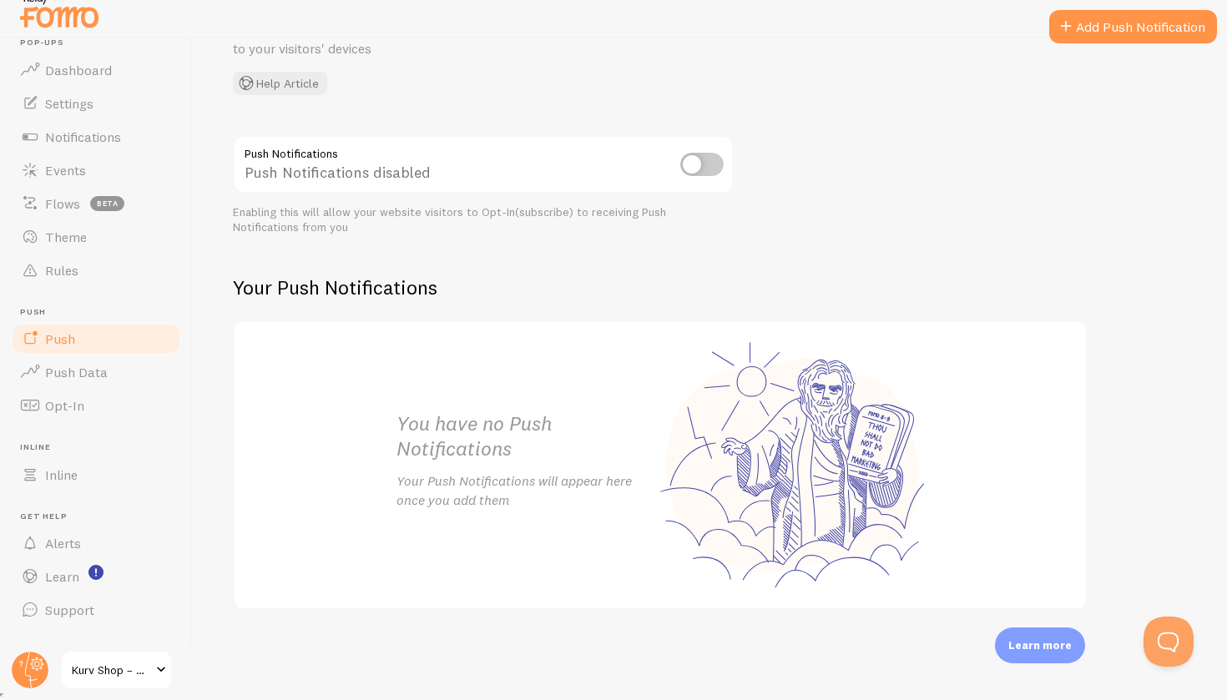
scroll to position [15, 0]
click at [129, 268] on link "Rules" at bounding box center [96, 270] width 172 height 33
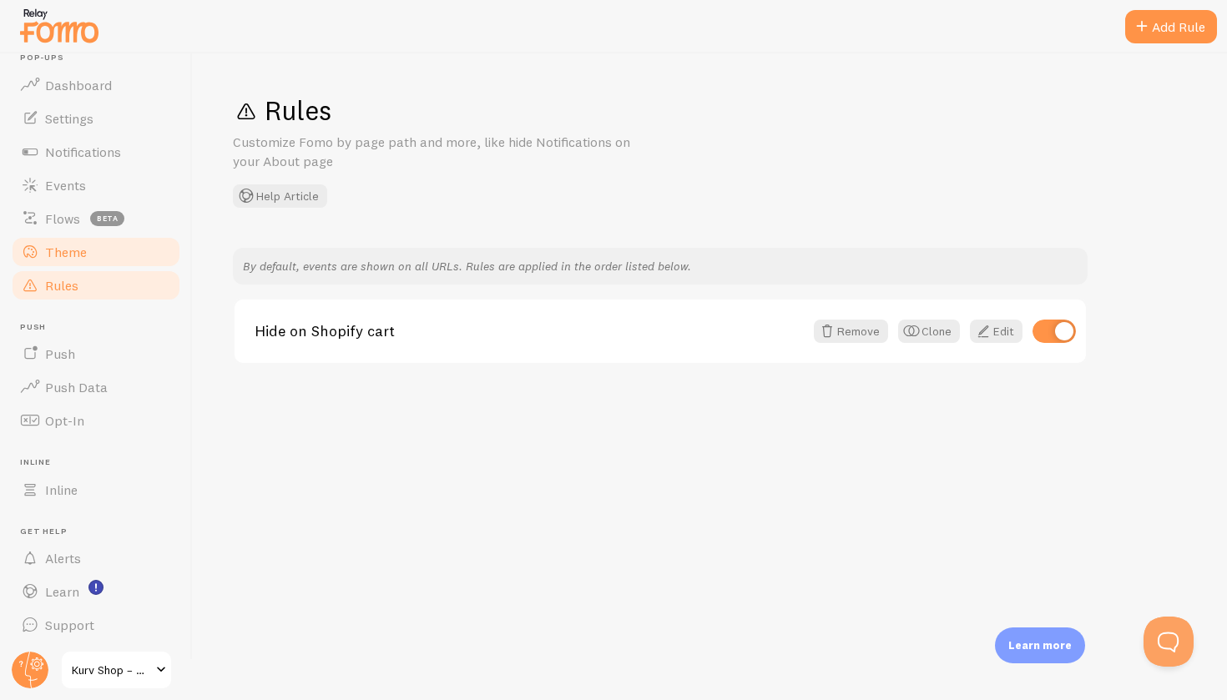
click at [119, 246] on link "Theme" at bounding box center [96, 251] width 172 height 33
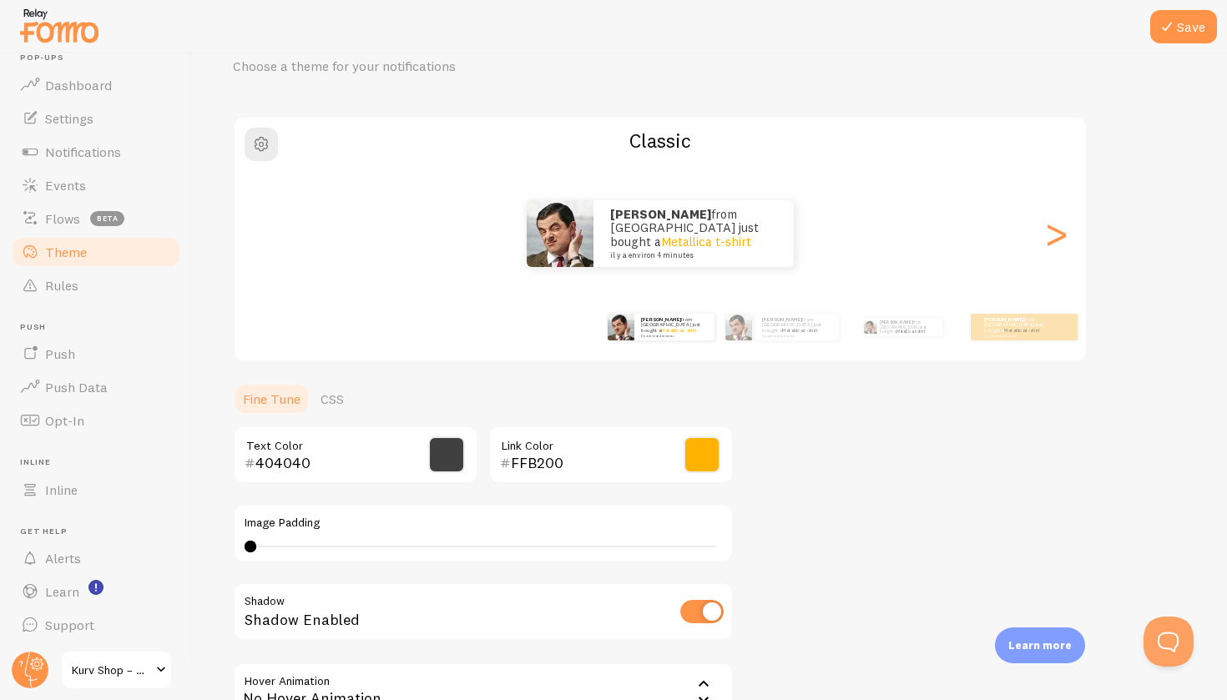
scroll to position [83, 0]
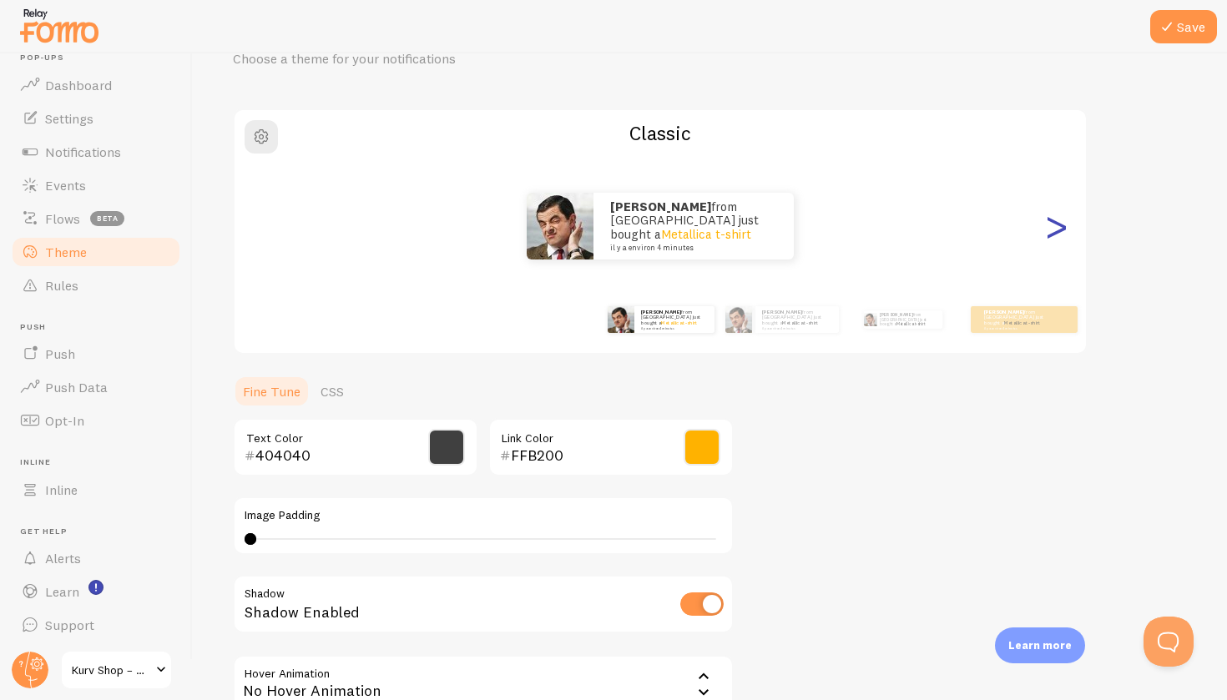
click at [1063, 235] on div ">" at bounding box center [1056, 226] width 20 height 120
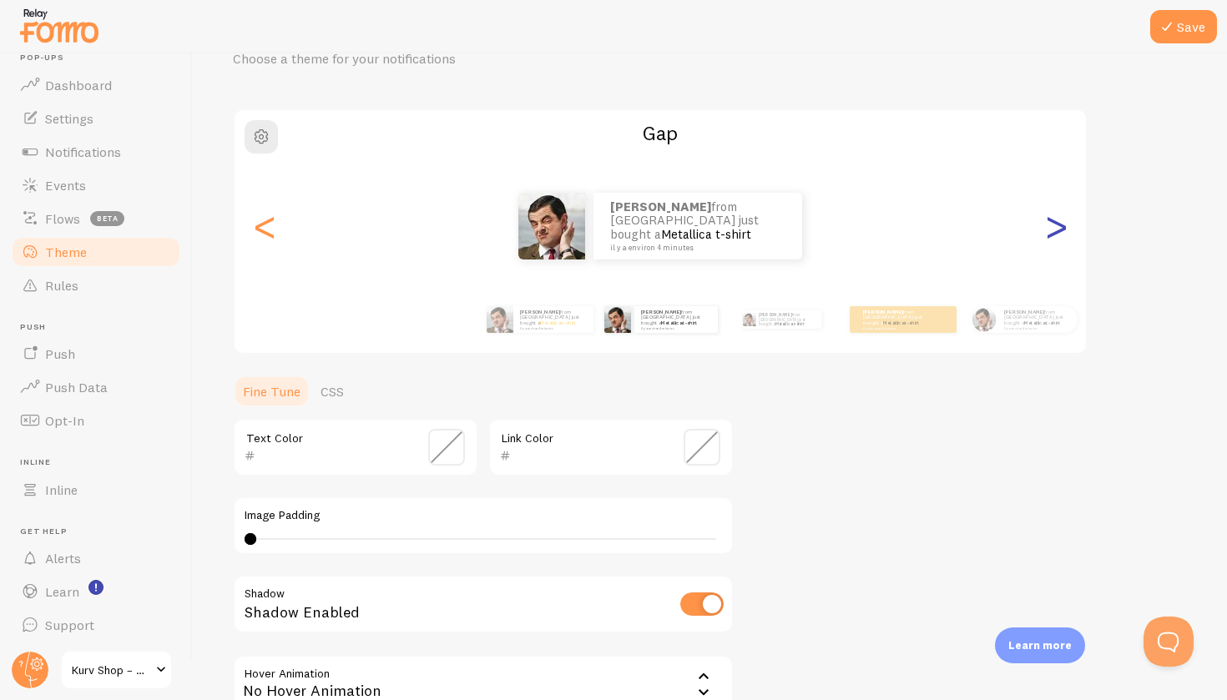
click at [1063, 235] on div ">" at bounding box center [1056, 226] width 20 height 120
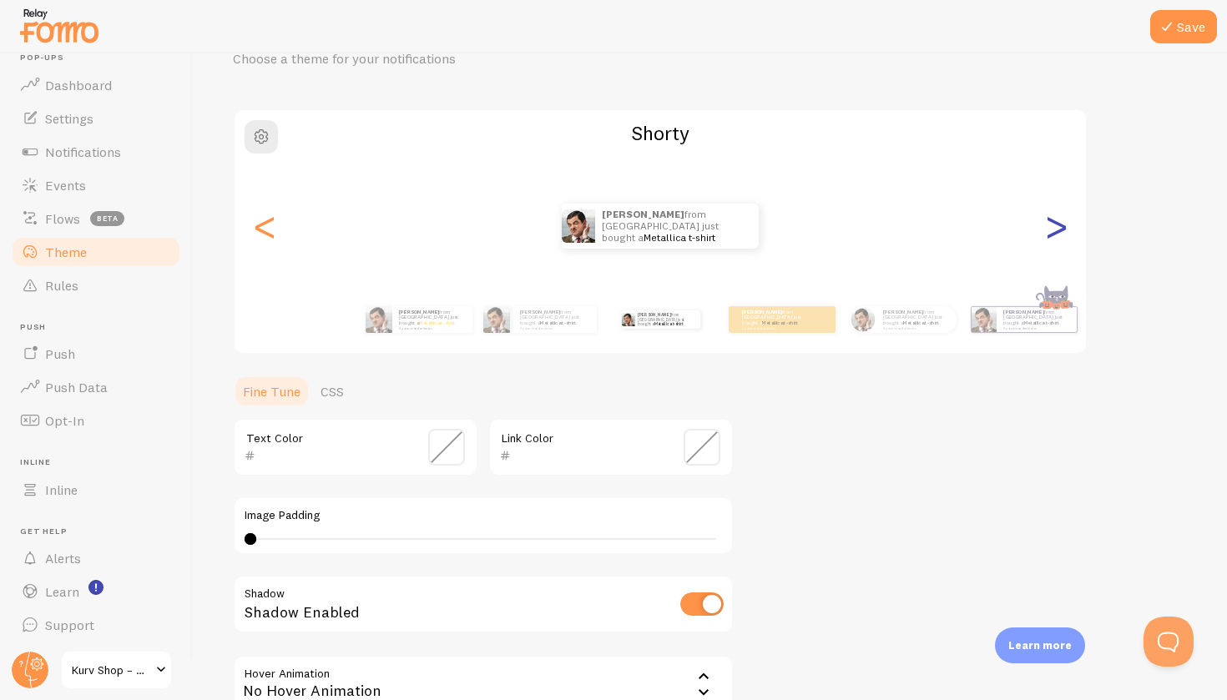
click at [1063, 235] on div ">" at bounding box center [1056, 226] width 20 height 120
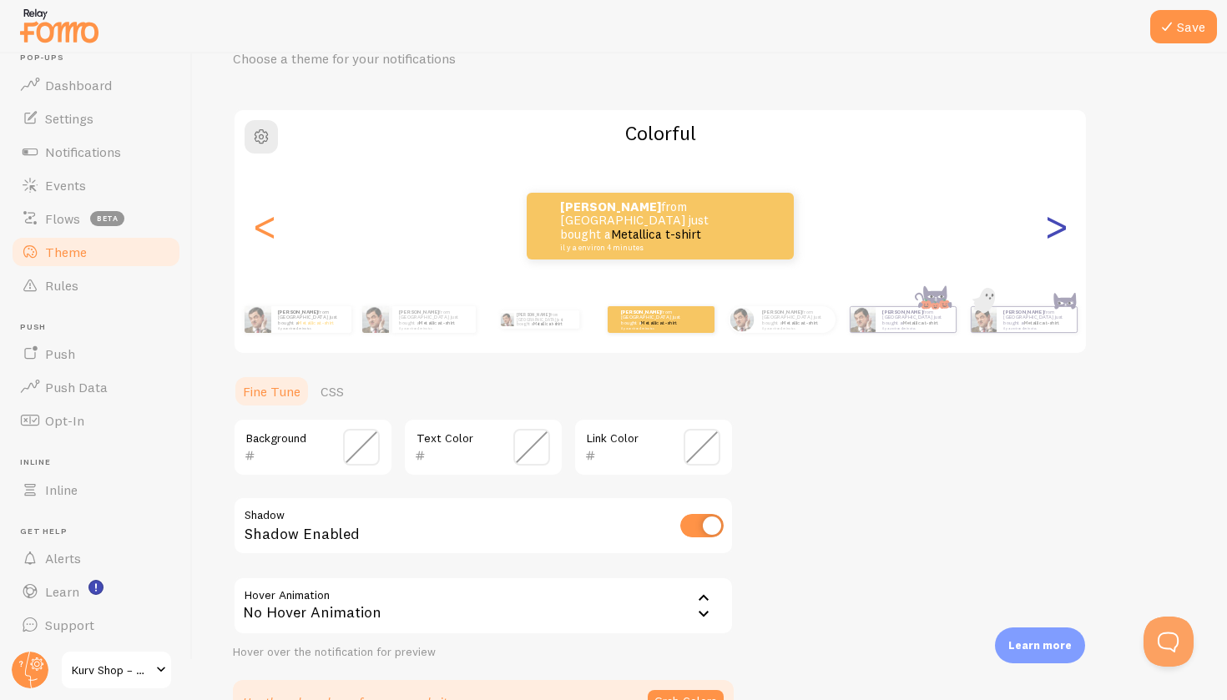
click at [1063, 235] on div ">" at bounding box center [1056, 226] width 20 height 120
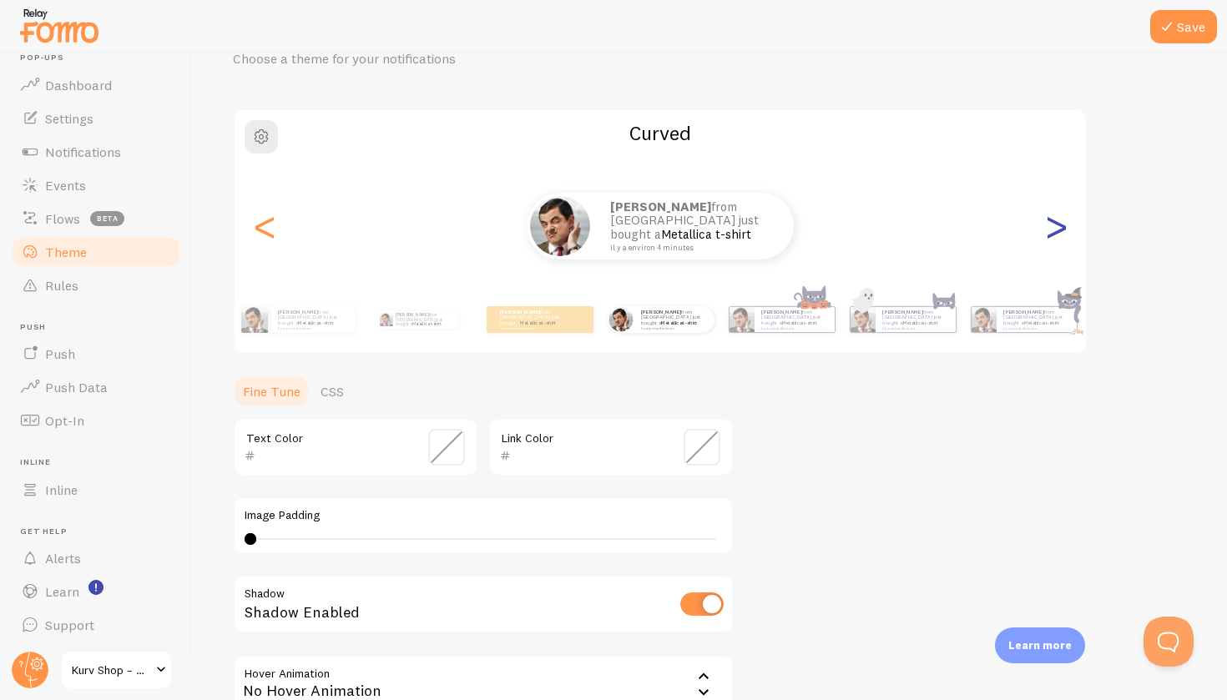
click at [1063, 235] on div ">" at bounding box center [1056, 226] width 20 height 120
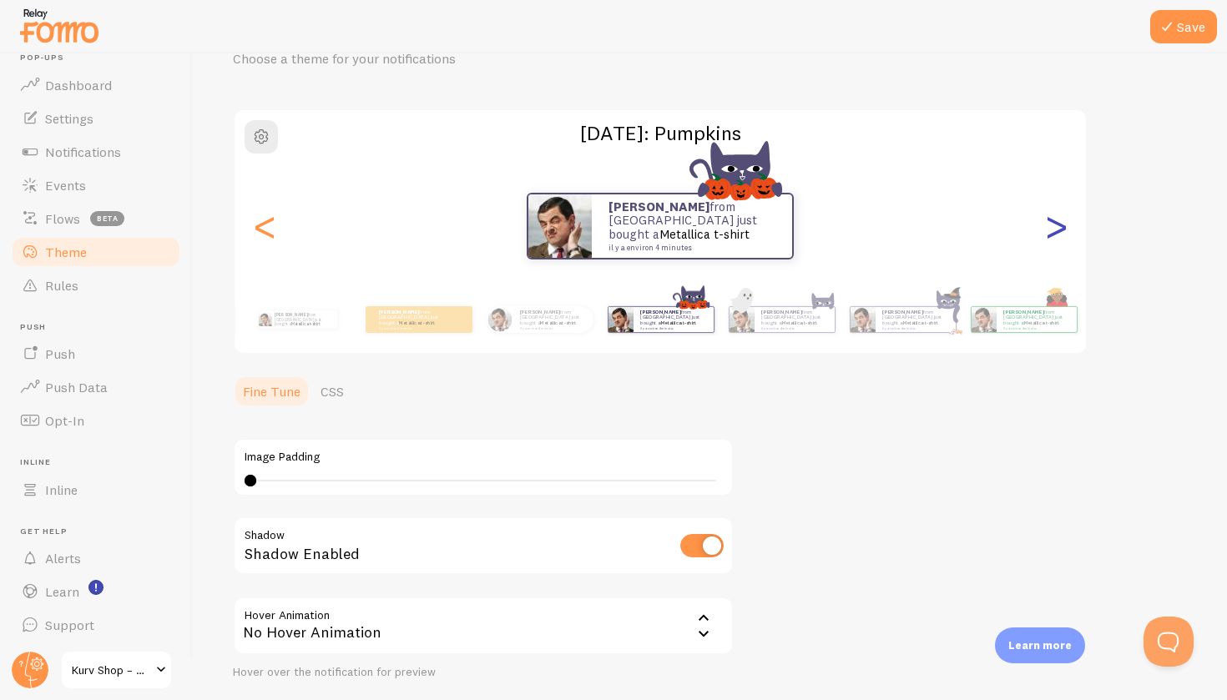
type input "0"
click at [1063, 235] on div ">" at bounding box center [1056, 226] width 20 height 120
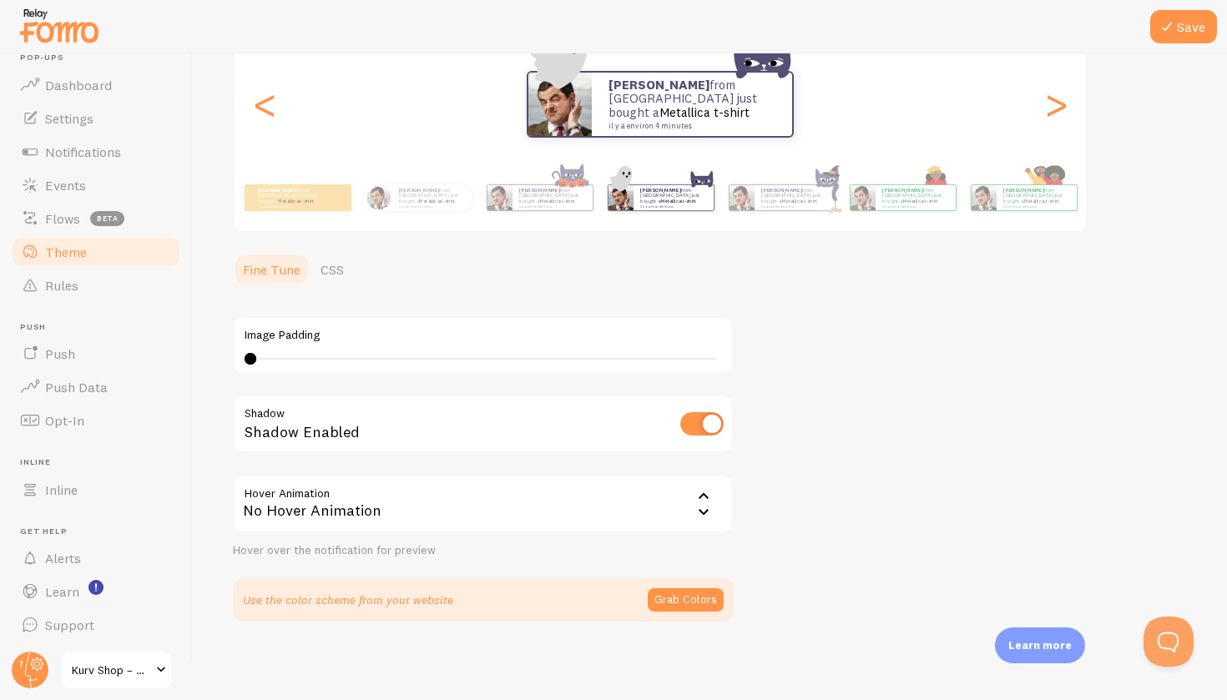
scroll to position [204, 0]
click at [260, 113] on div "<" at bounding box center [265, 105] width 20 height 120
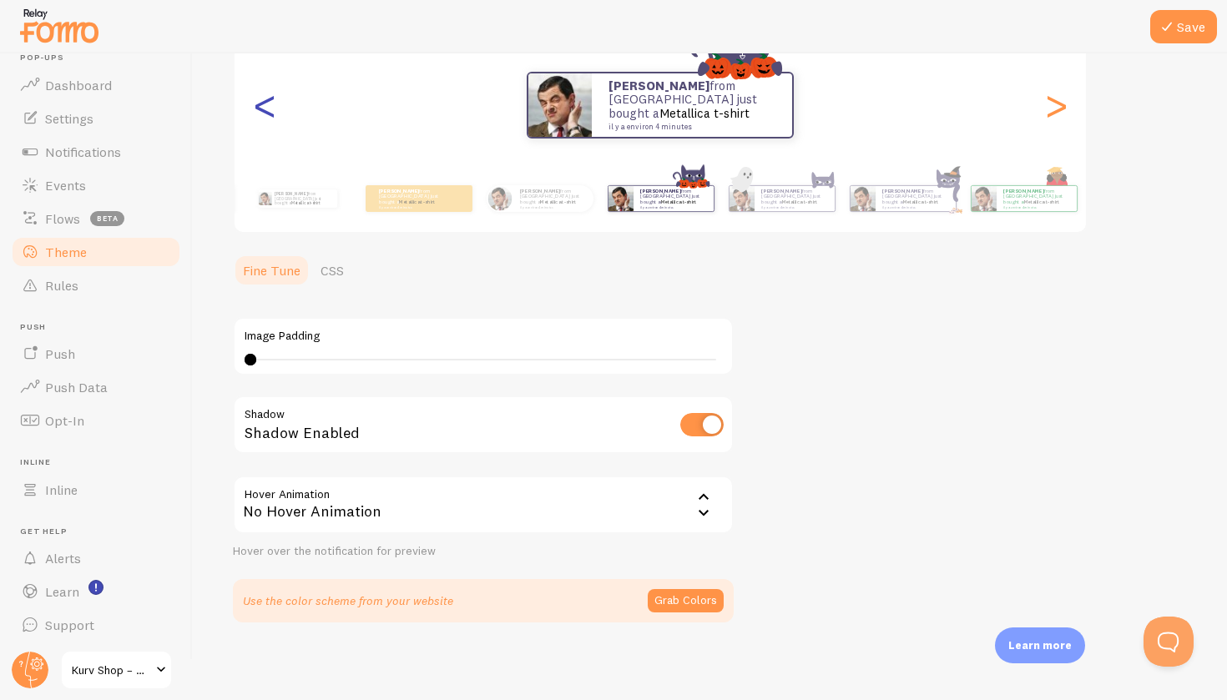
click at [260, 113] on div "<" at bounding box center [265, 105] width 20 height 120
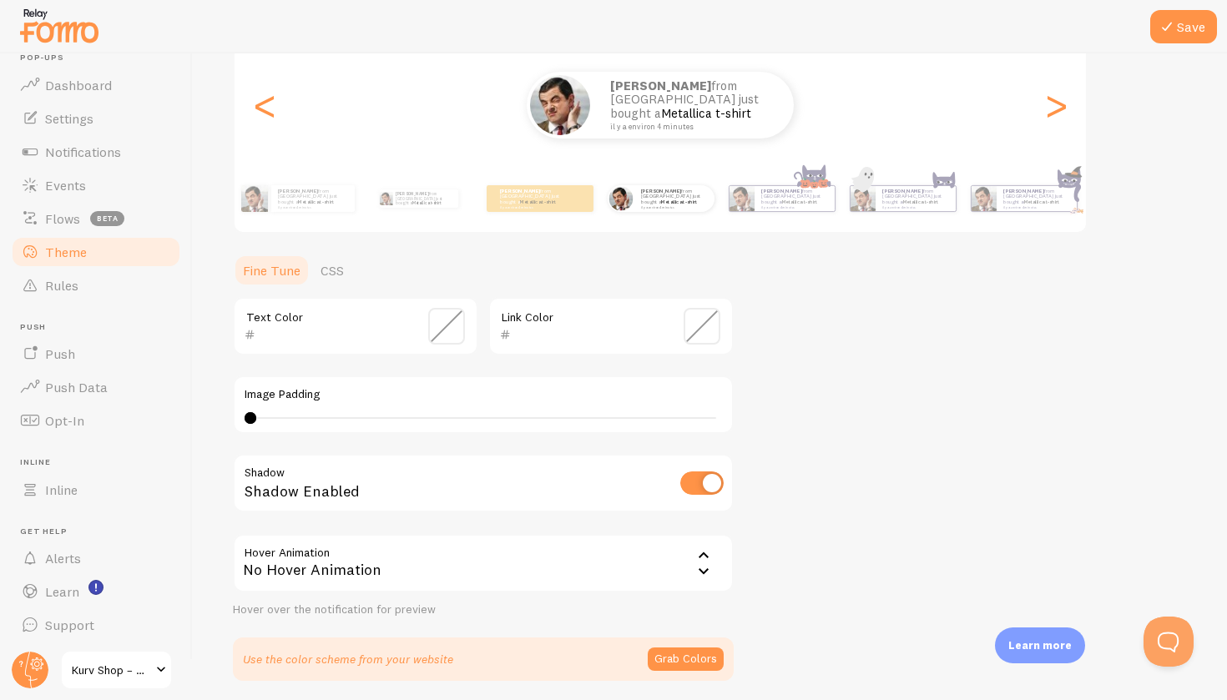
scroll to position [142, 0]
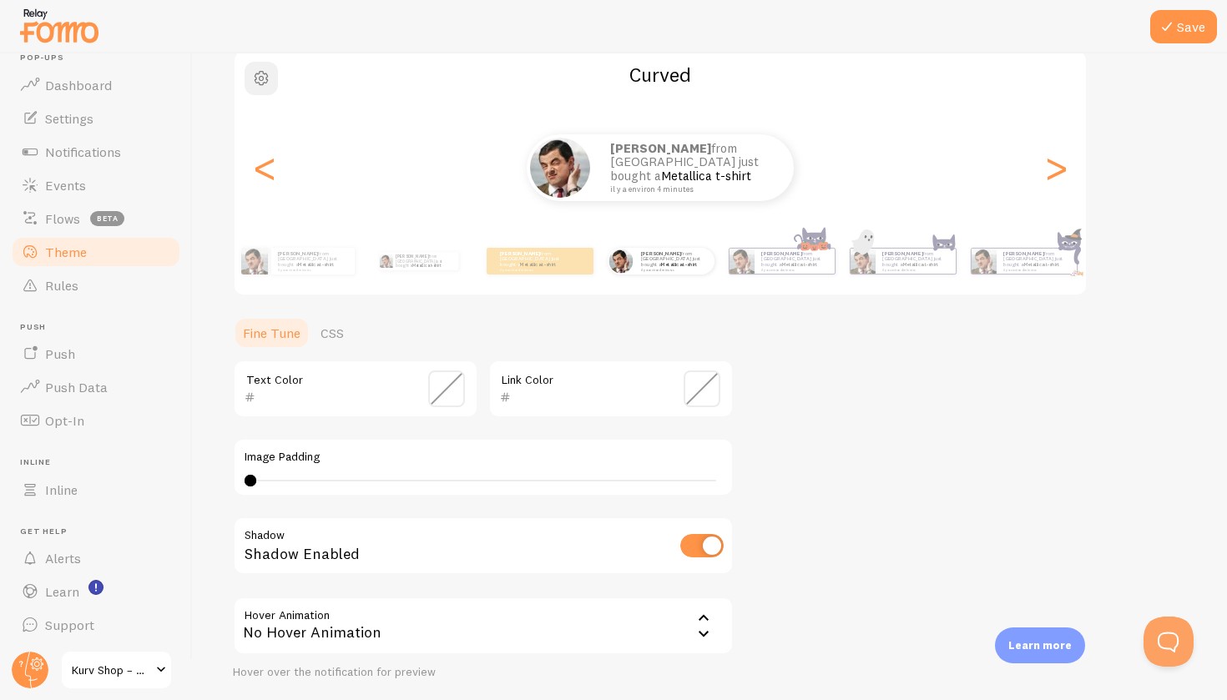
click at [260, 92] on button "button" at bounding box center [261, 78] width 33 height 33
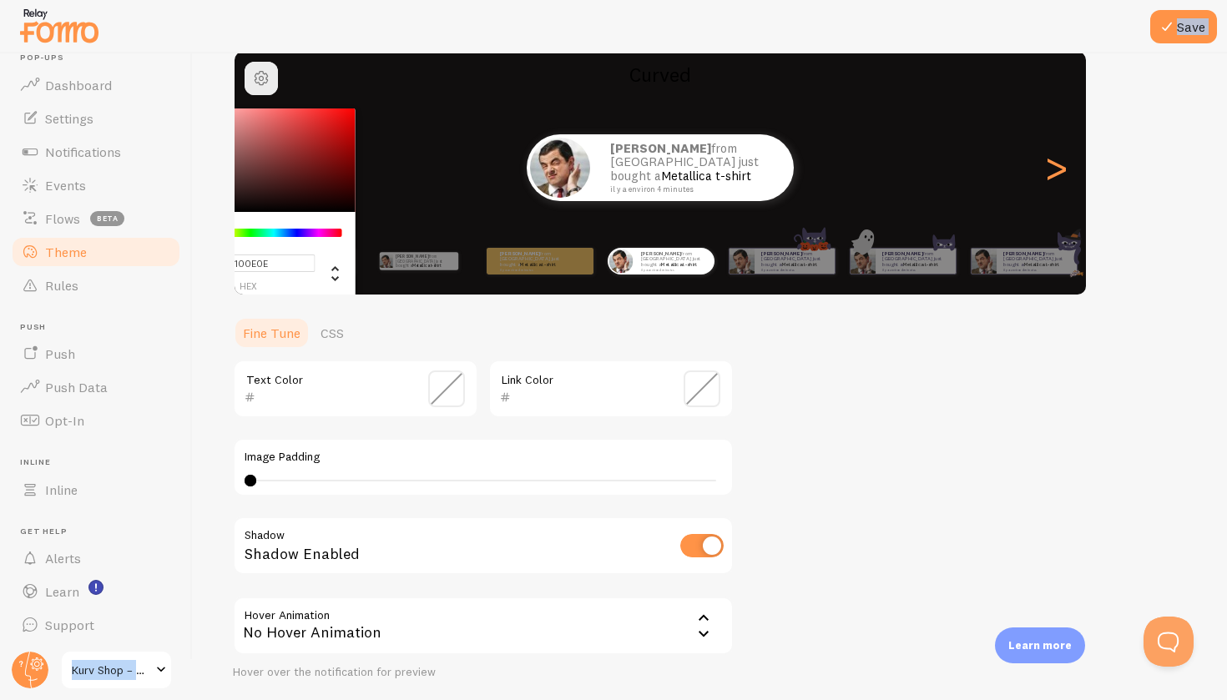
type input "#000000"
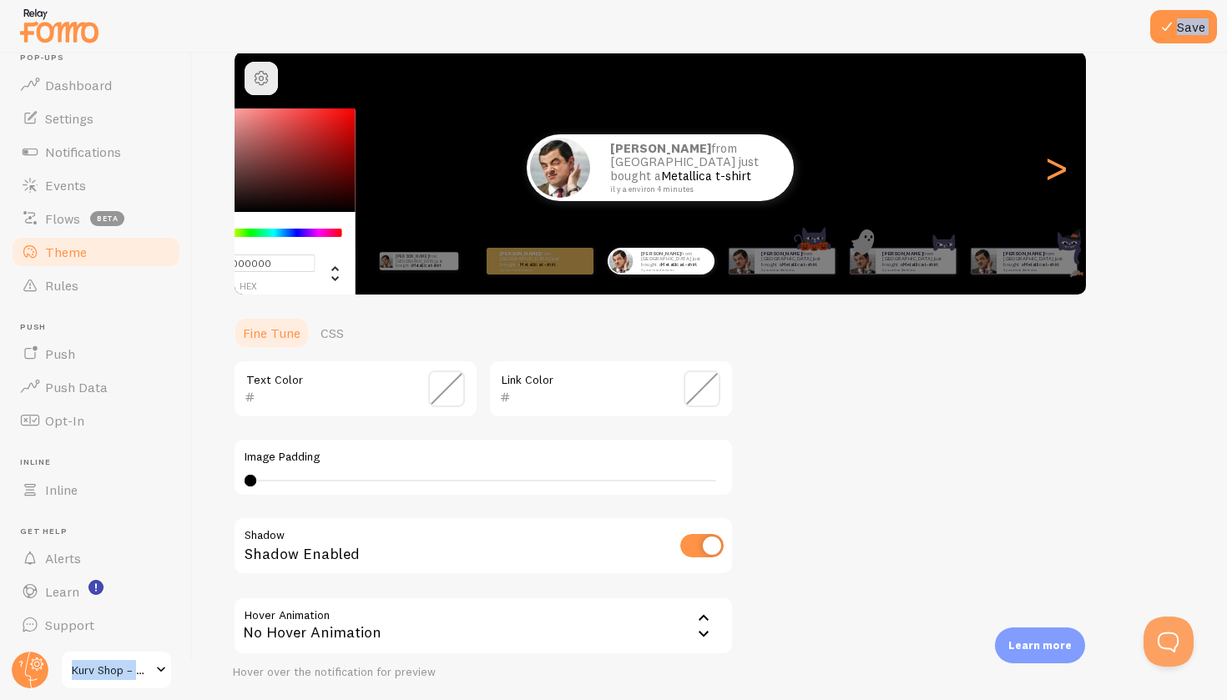
drag, startPoint x: 240, startPoint y: 134, endPoint x: 187, endPoint y: 245, distance: 122.1
click at [187, 245] on main "Pop-ups Dashboard Settings Notifications Events Flows beta Theme Rules Push Pus…" at bounding box center [613, 376] width 1227 height 647
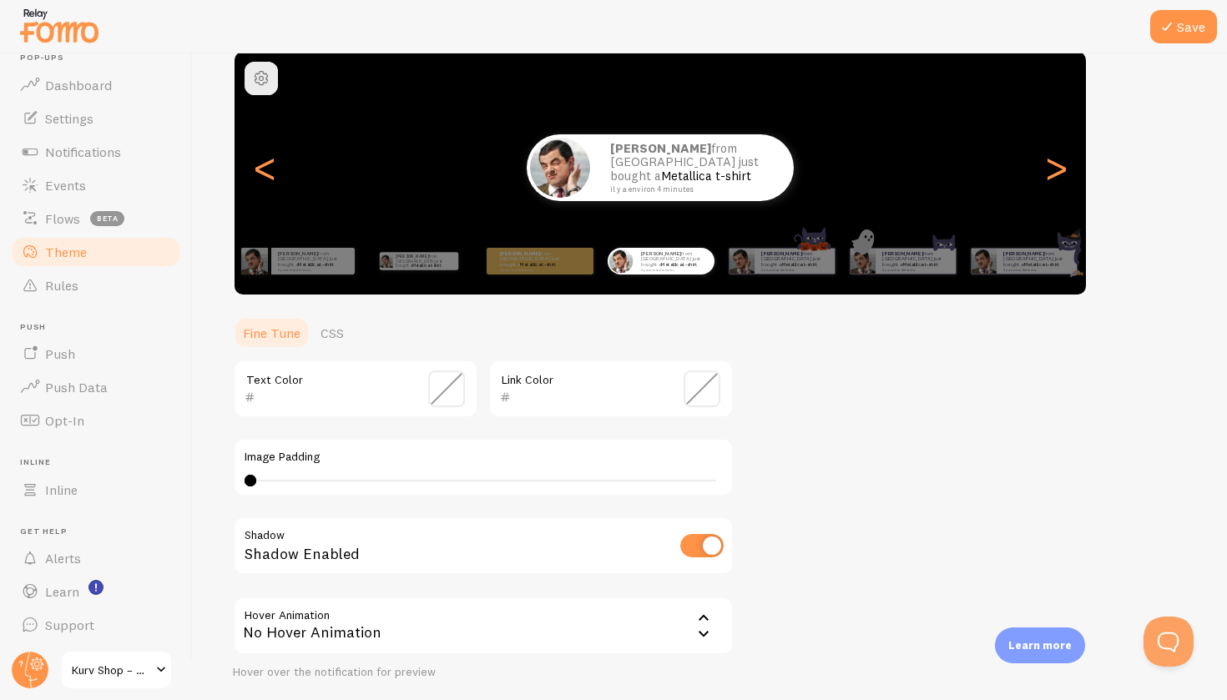
click at [445, 382] on span at bounding box center [446, 389] width 37 height 37
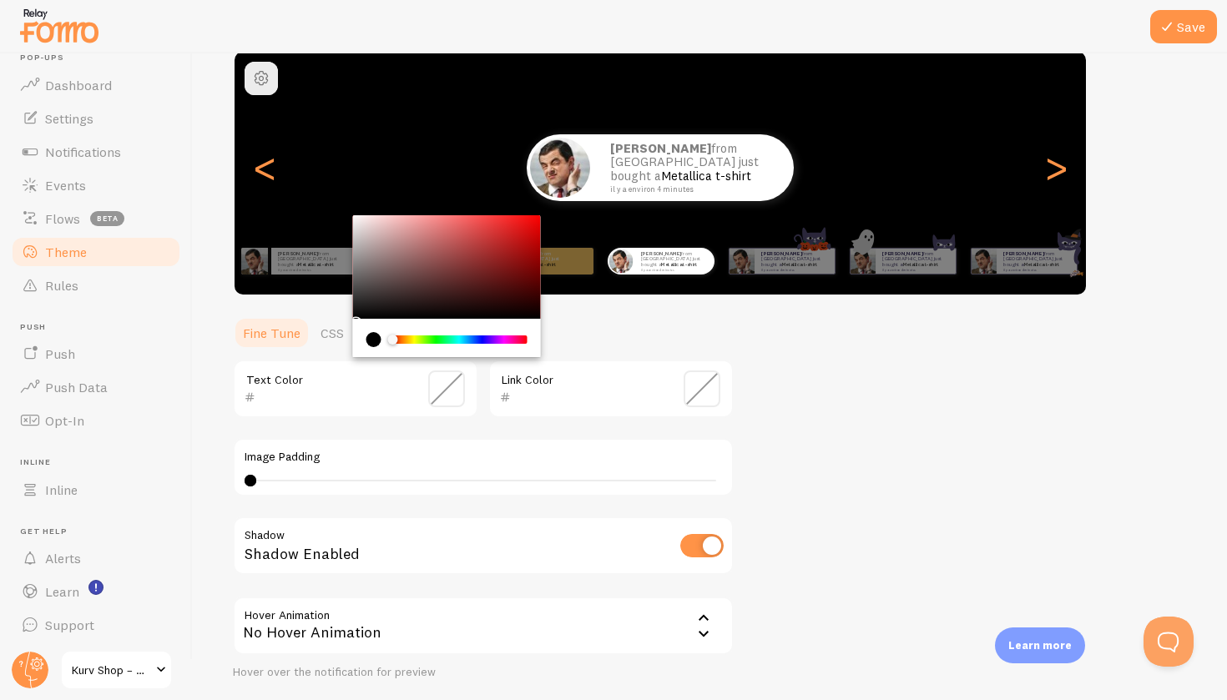
click at [703, 386] on span at bounding box center [701, 389] width 37 height 37
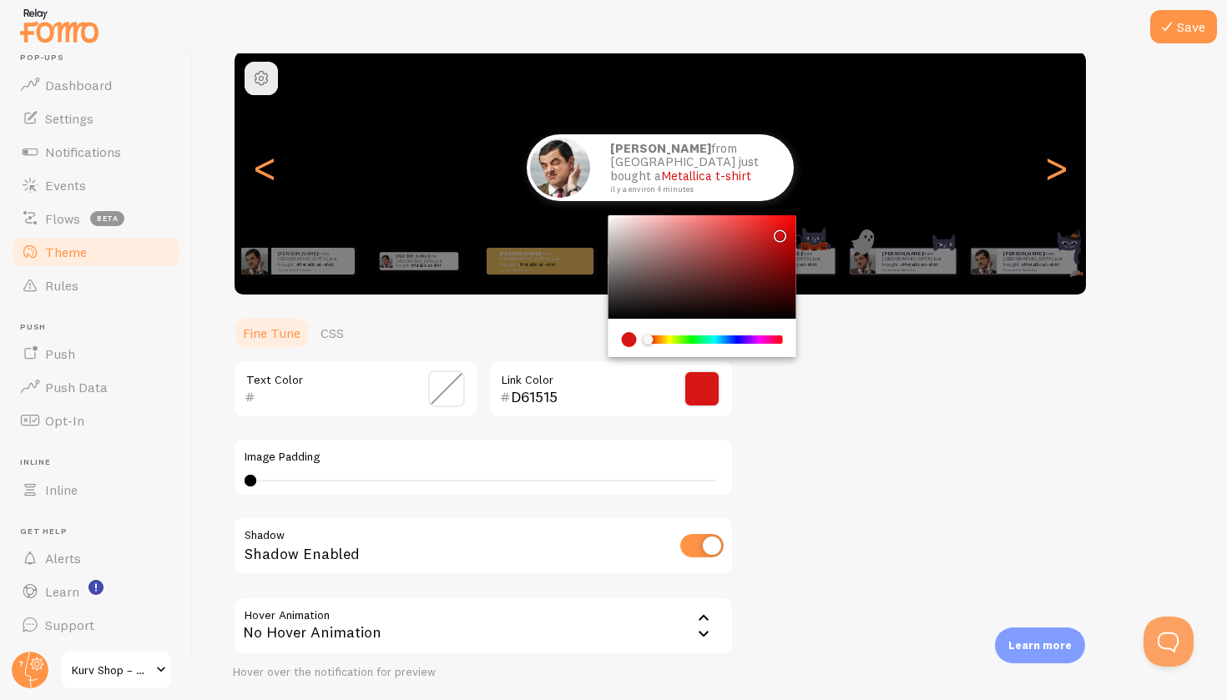
drag, startPoint x: 624, startPoint y: 278, endPoint x: 777, endPoint y: 230, distance: 160.0
click at [777, 230] on div "Chrome color picker" at bounding box center [702, 266] width 188 height 103
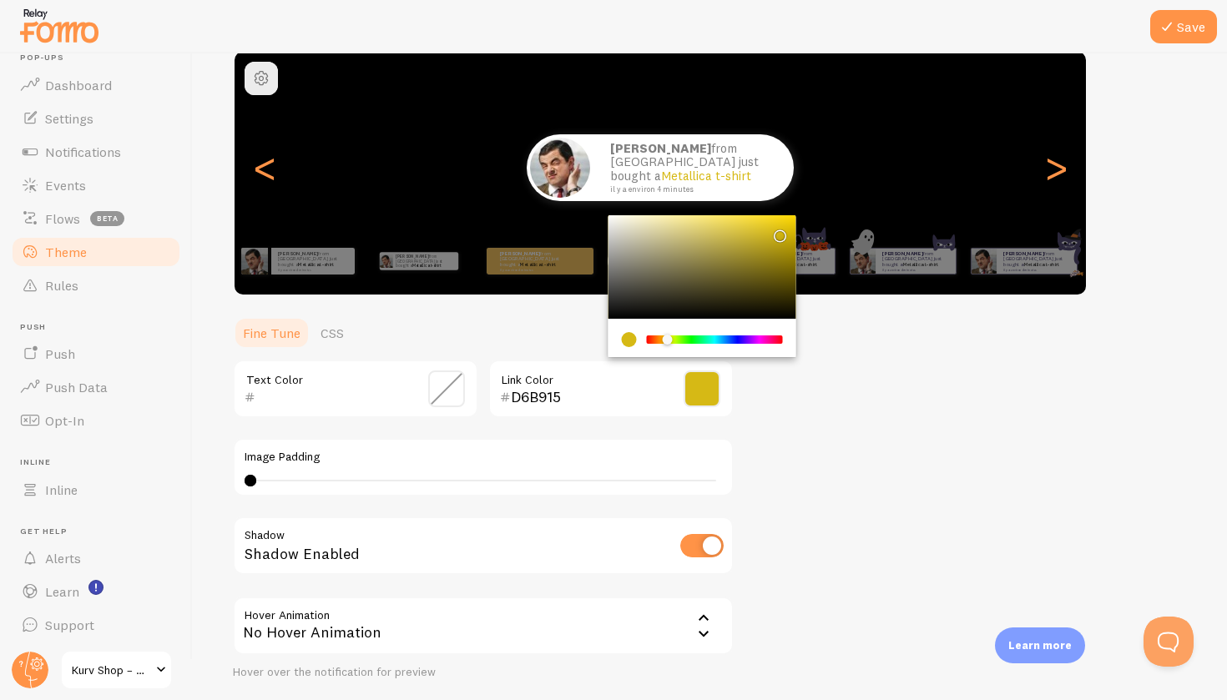
drag, startPoint x: 648, startPoint y: 334, endPoint x: 667, endPoint y: 337, distance: 18.7
click at [667, 337] on div "Chrome color picker" at bounding box center [667, 340] width 10 height 10
click at [547, 388] on input "D6B915" at bounding box center [587, 397] width 153 height 20
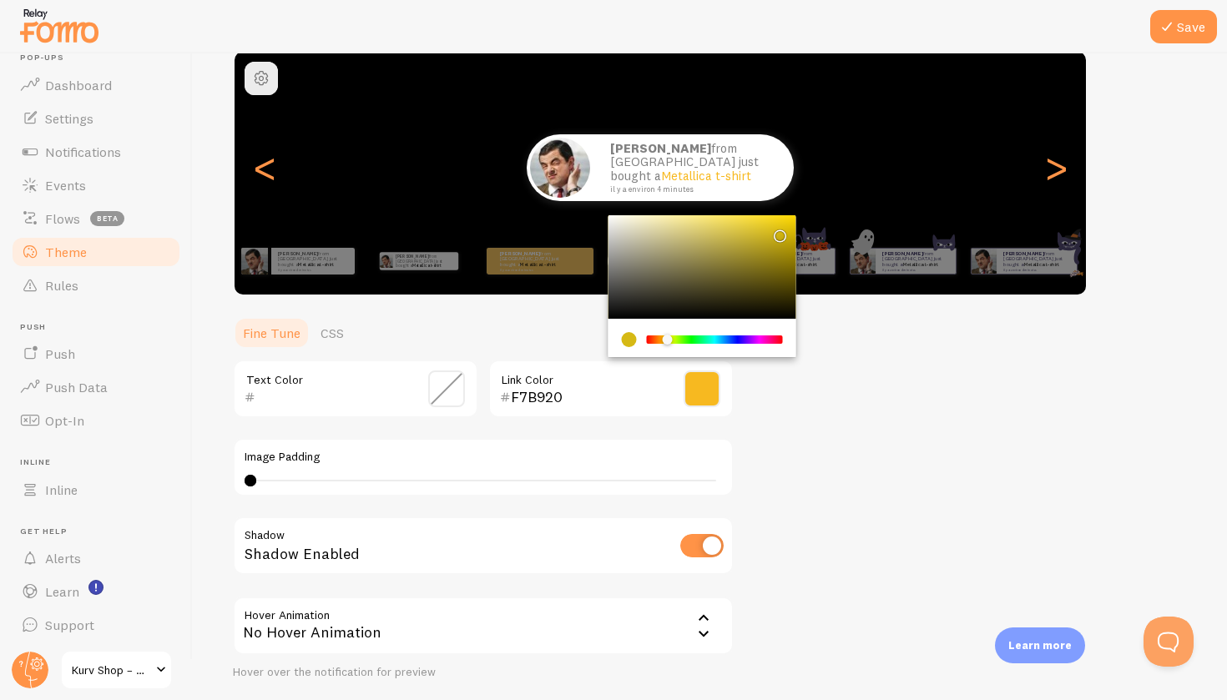
type input "F7B920"
click at [793, 446] on div "Theme Choose a theme for your notifications Curved Allan from France just bough…" at bounding box center [710, 348] width 954 height 792
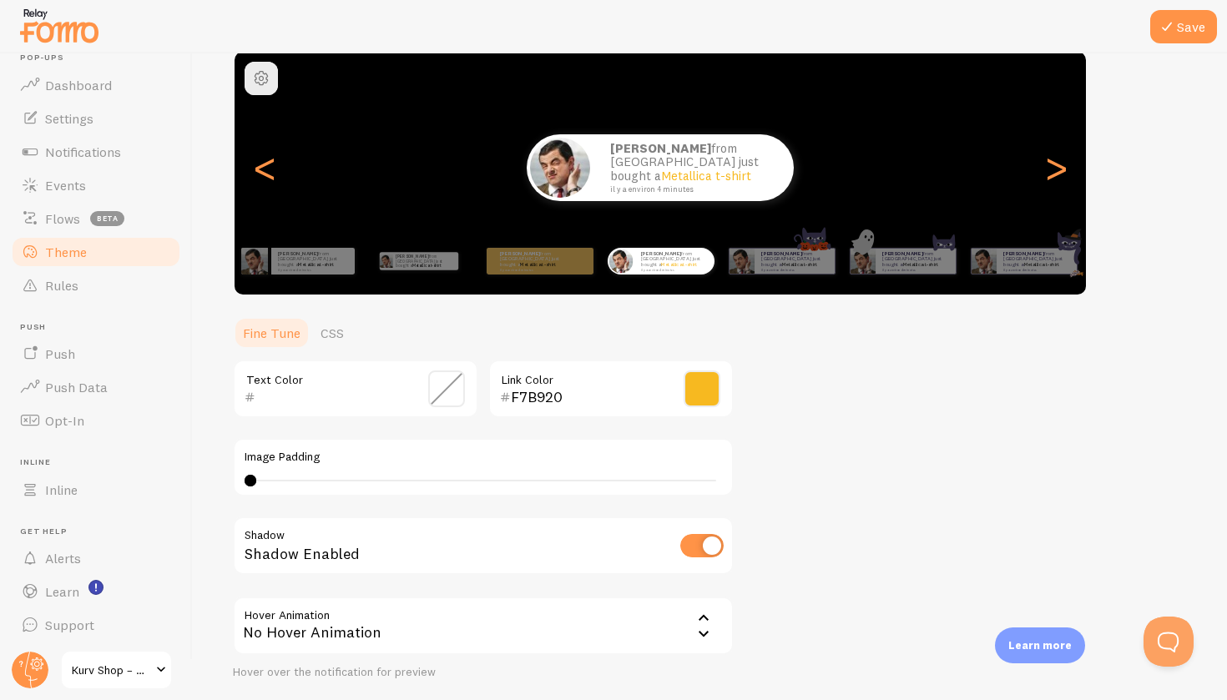
click at [456, 391] on span at bounding box center [446, 389] width 37 height 37
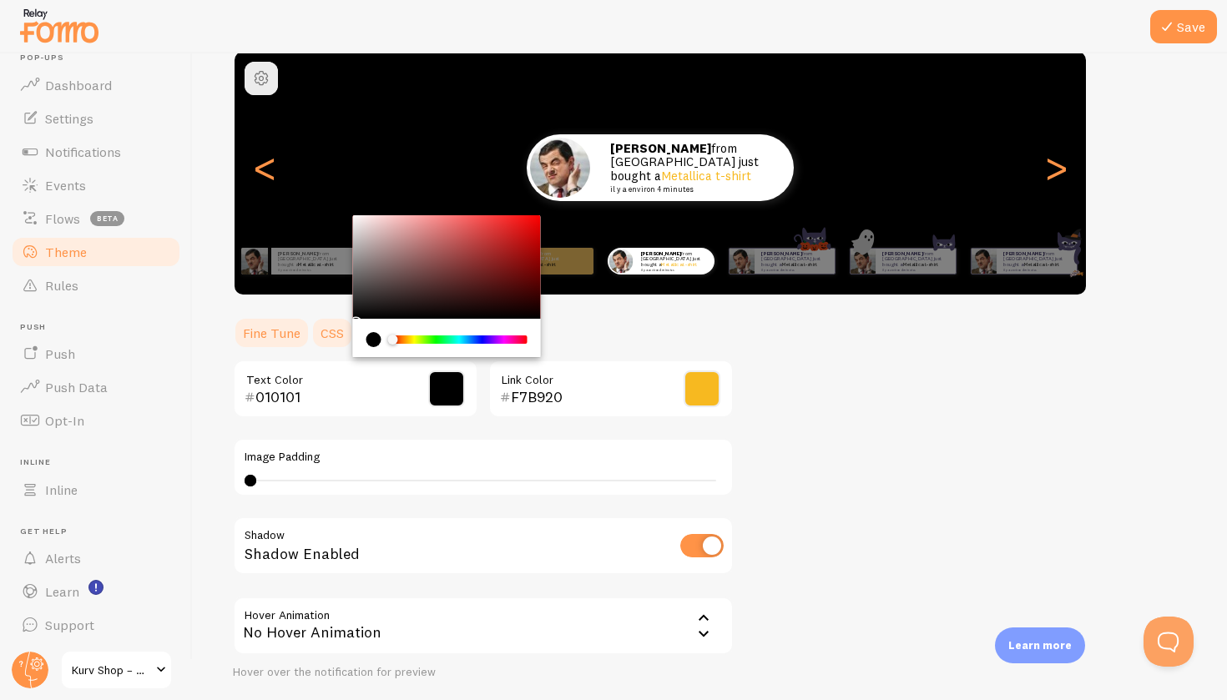
type input "000000"
drag, startPoint x: 355, startPoint y: 282, endPoint x: 343, endPoint y: 320, distance: 39.3
click at [343, 320] on section "Fine Tune CSS 000000 Text Color F7B920 Link Color Image Padding 4 4 - undefined…" at bounding box center [483, 529] width 501 height 427
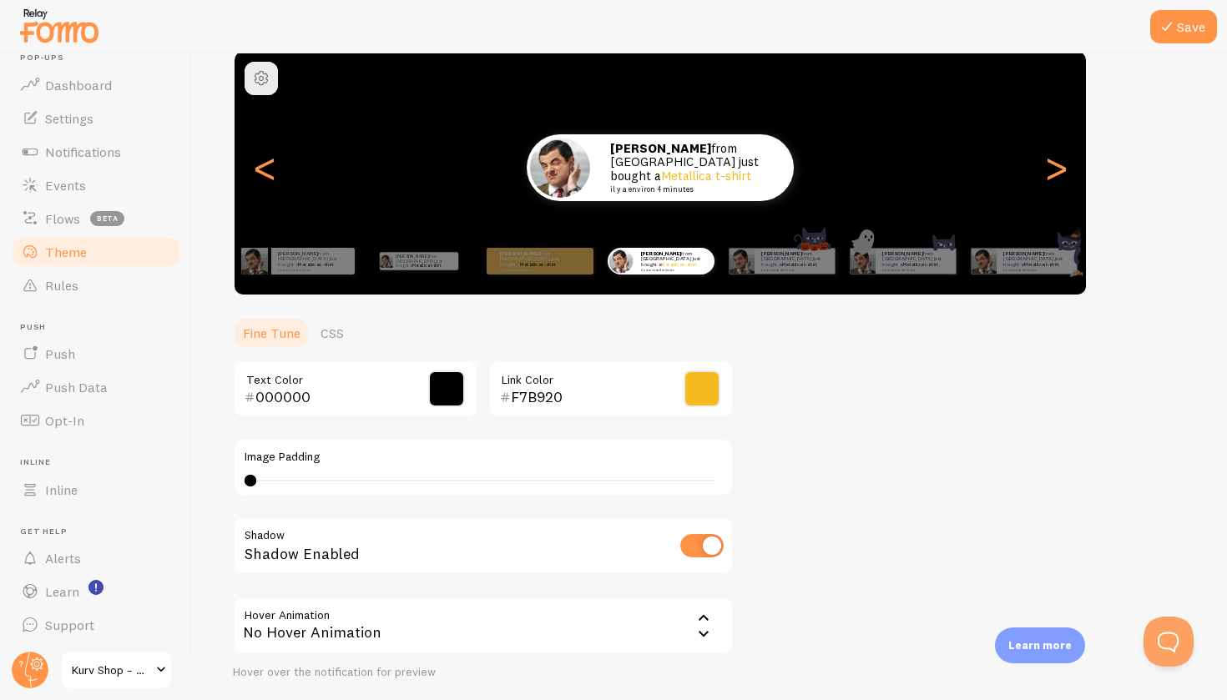
click at [192, 466] on div "Save Theme Choose a theme for your notifications Curved Allan from France just …" at bounding box center [709, 376] width 1035 height 647
drag, startPoint x: 248, startPoint y: 476, endPoint x: 438, endPoint y: 482, distance: 190.4
click at [438, 482] on div at bounding box center [438, 481] width 12 height 12
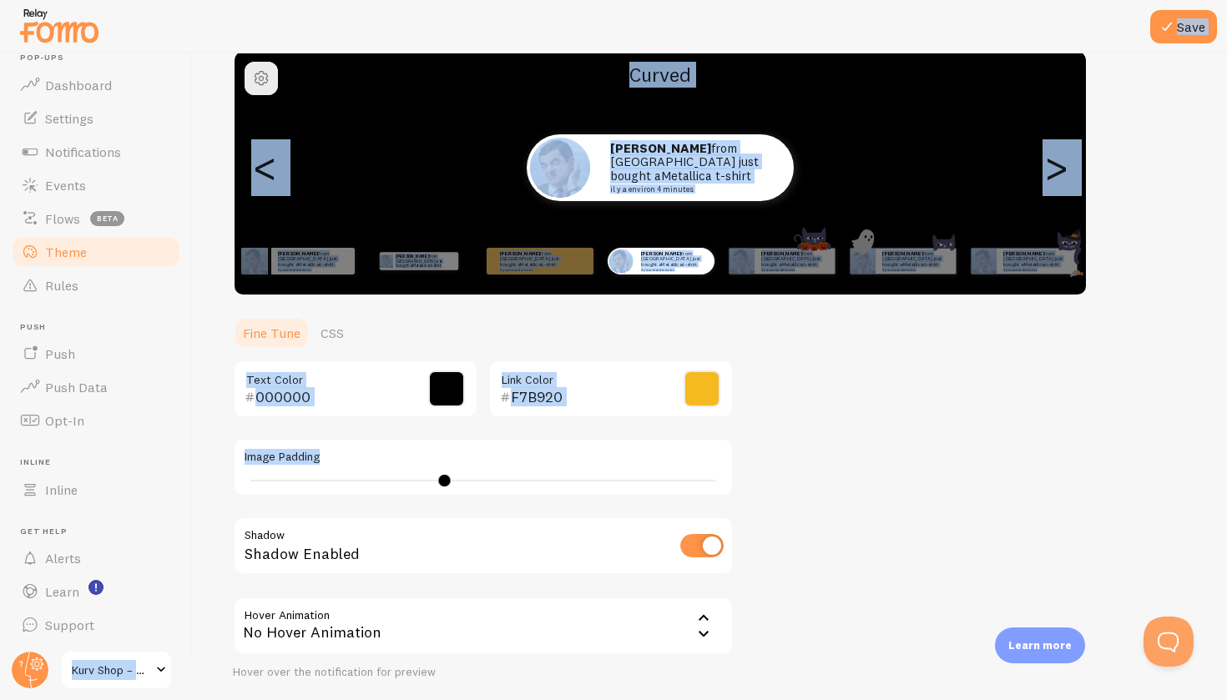
drag, startPoint x: 444, startPoint y: 472, endPoint x: 183, endPoint y: 480, distance: 261.3
click at [183, 480] on main "Pop-ups Dashboard Settings Notifications Events Flows beta Theme Rules Push Pus…" at bounding box center [613, 376] width 1227 height 647
click at [261, 480] on div "19" at bounding box center [483, 481] width 466 height 2
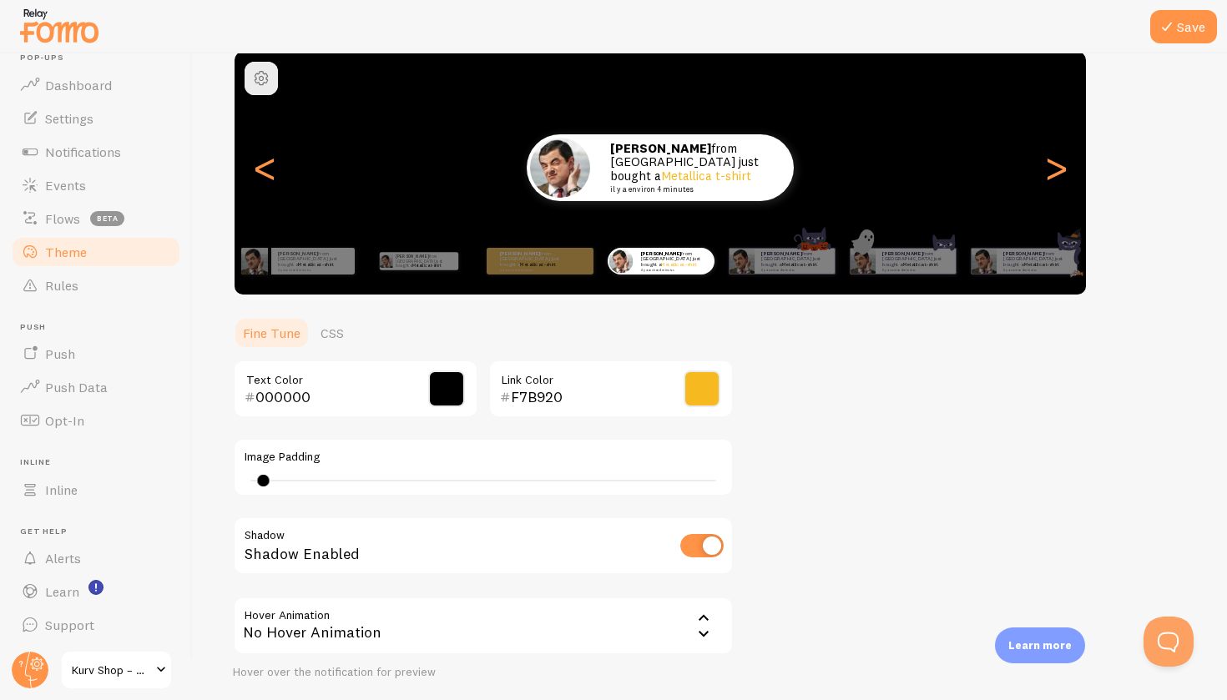
type input "4"
drag, startPoint x: 260, startPoint y: 478, endPoint x: 246, endPoint y: 478, distance: 14.2
click at [246, 478] on div at bounding box center [251, 481] width 12 height 12
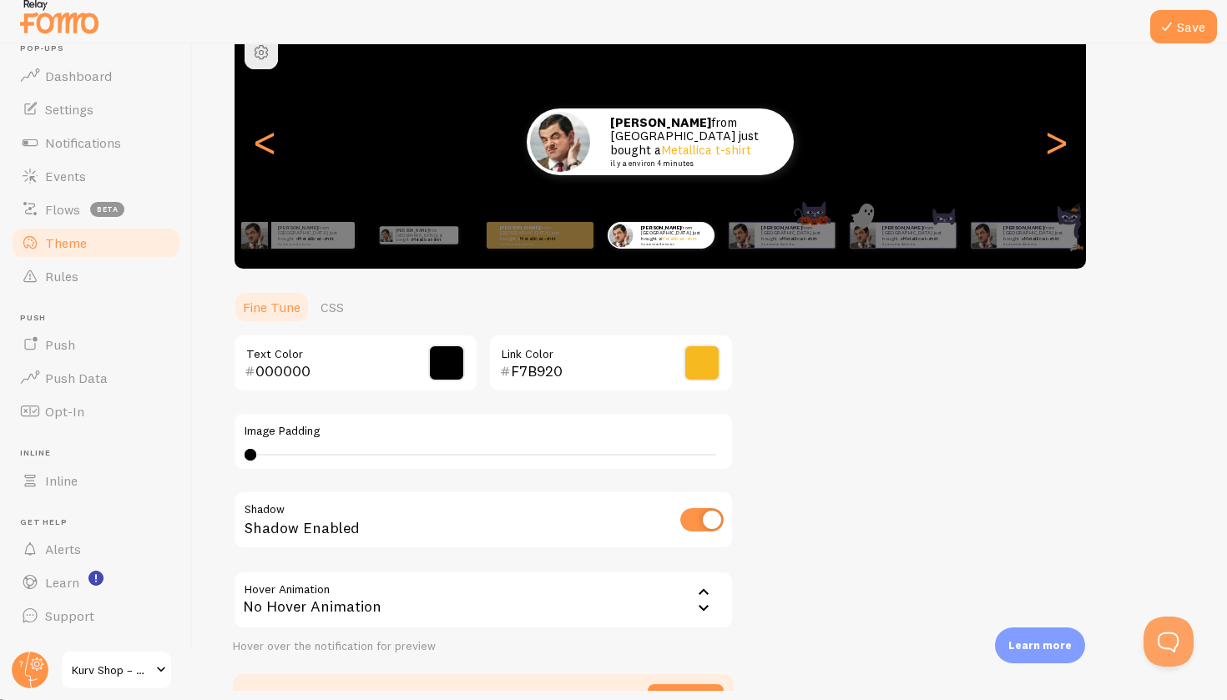
scroll to position [146, 0]
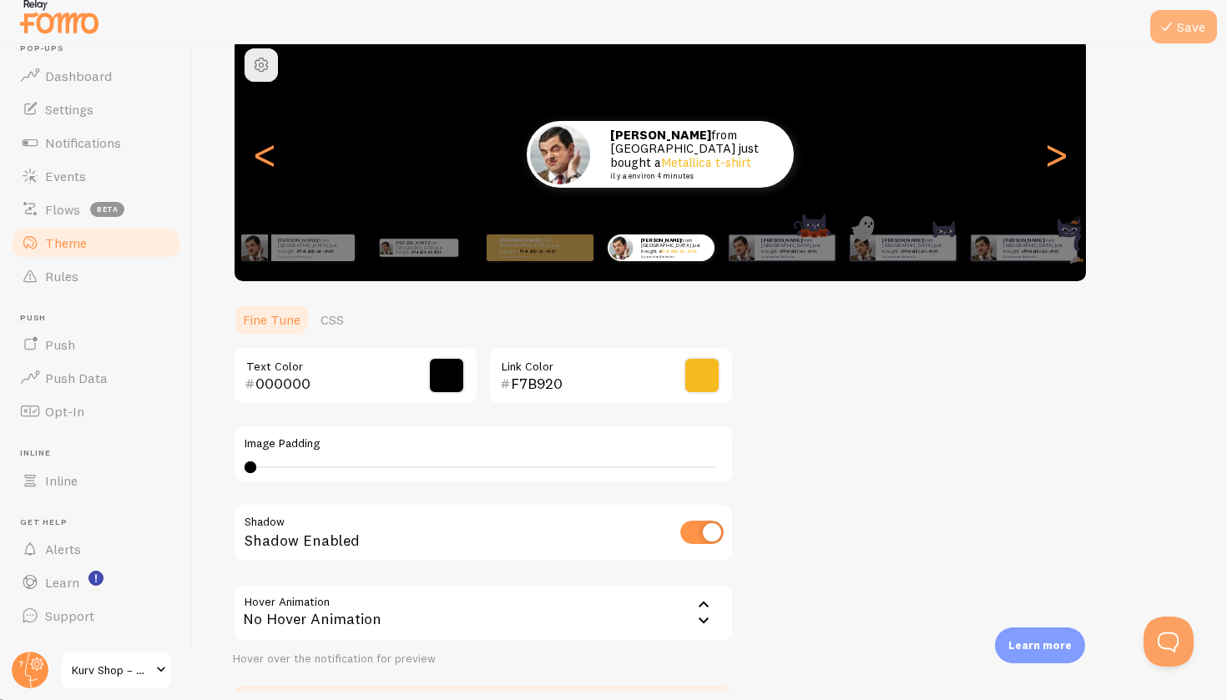
click at [1197, 28] on button "Save" at bounding box center [1183, 26] width 67 height 33
click at [98, 276] on link "Rules" at bounding box center [96, 276] width 172 height 33
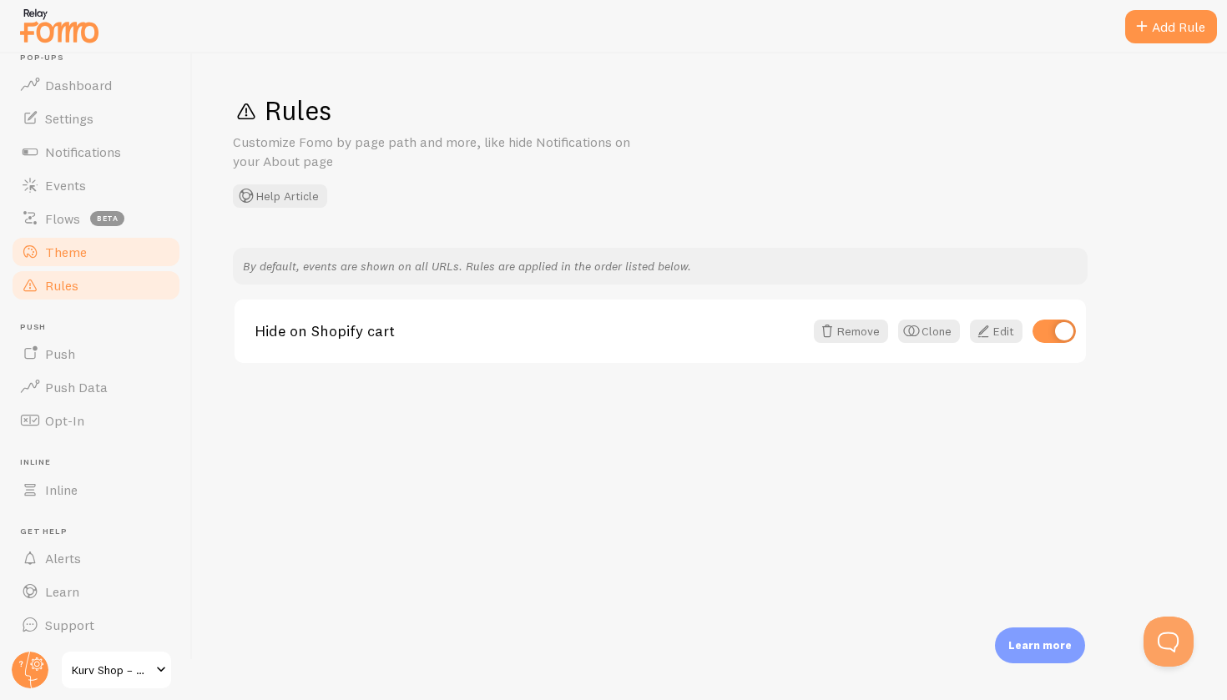
click at [66, 246] on span "Theme" at bounding box center [66, 252] width 42 height 17
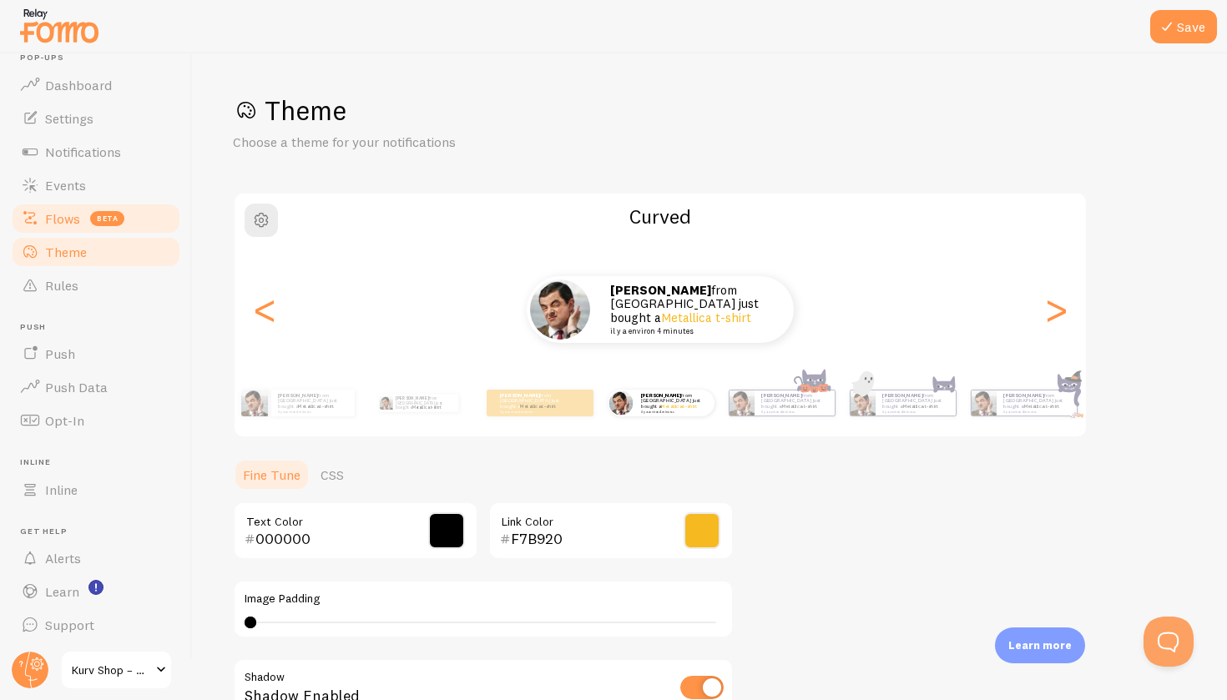
click at [55, 215] on span "Flows" at bounding box center [62, 218] width 35 height 17
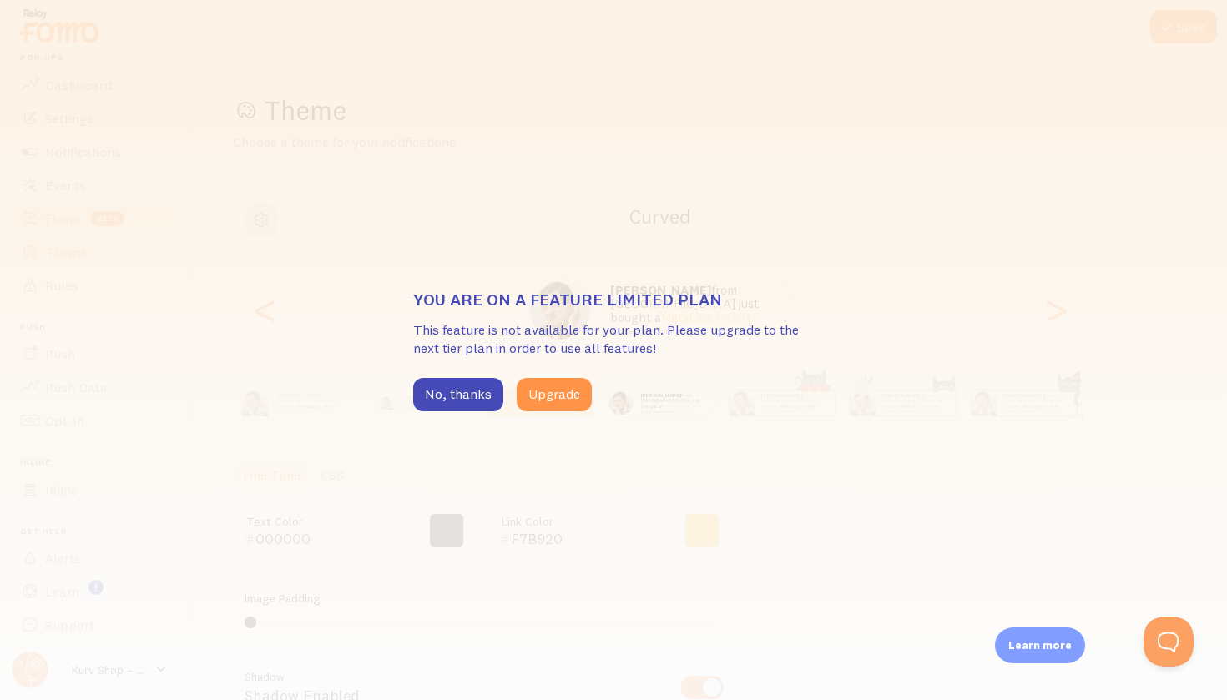
click at [58, 180] on div "You are on a feature limited plan This feature is not available for your plan. …" at bounding box center [613, 350] width 1227 height 700
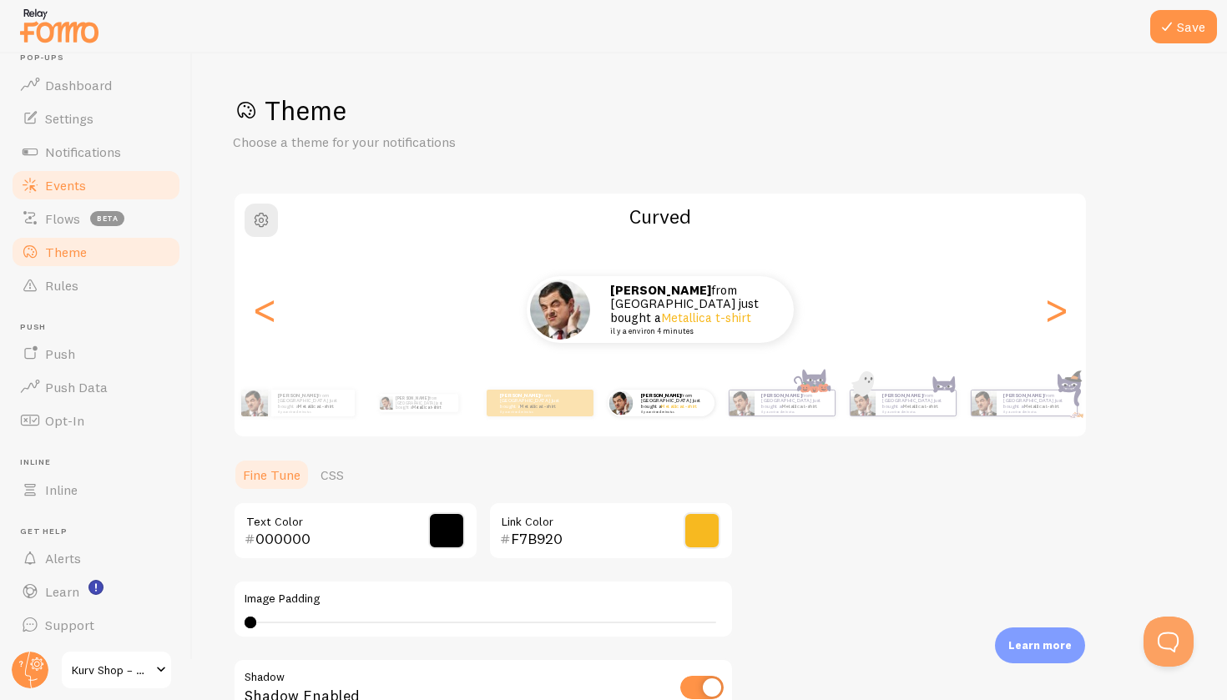
click at [57, 187] on span "Events" at bounding box center [65, 185] width 41 height 17
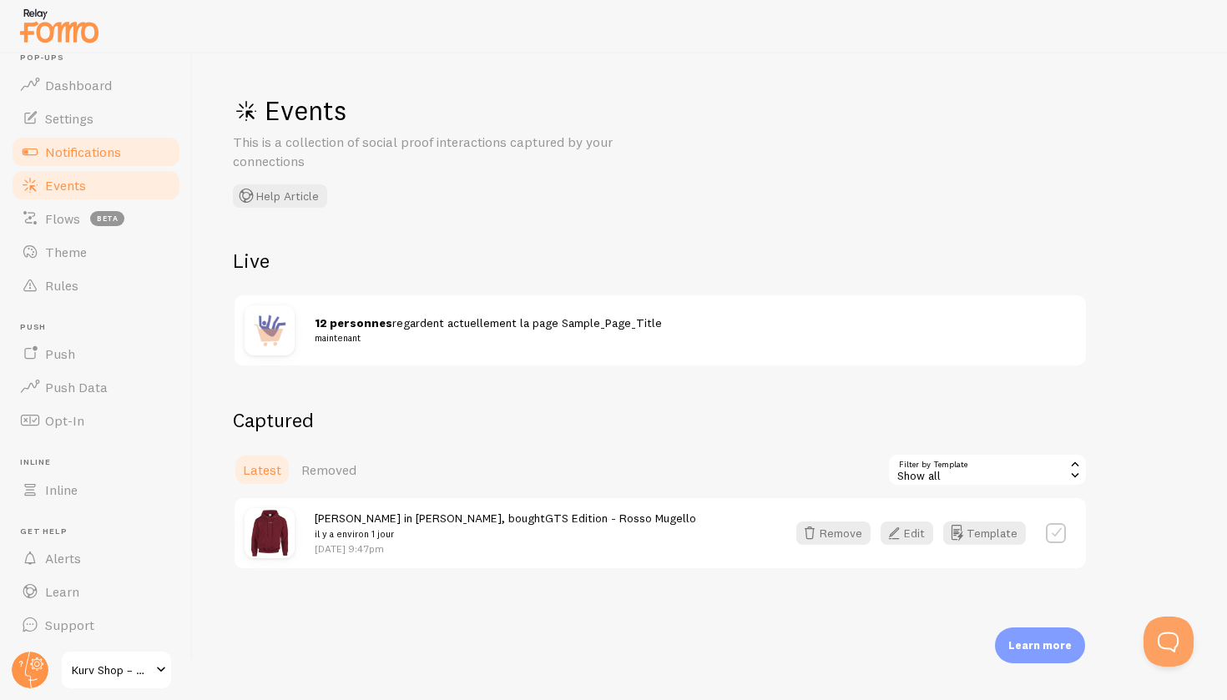
click at [68, 152] on span "Notifications" at bounding box center [83, 152] width 76 height 17
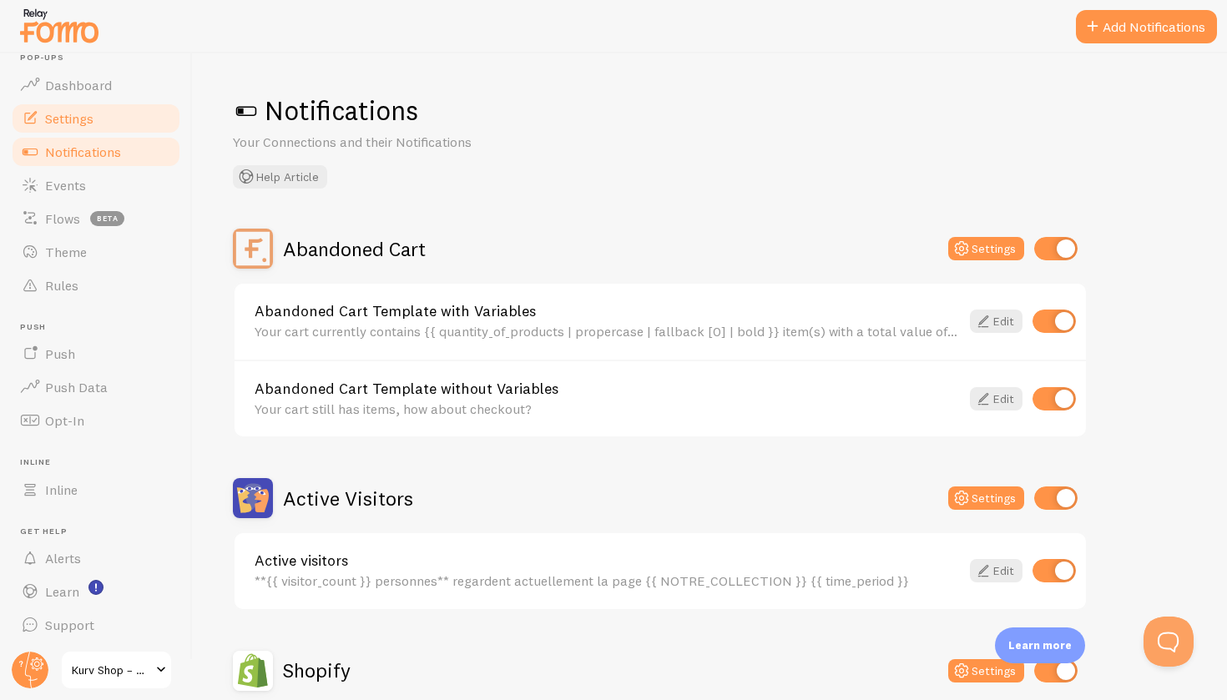
click at [78, 113] on span "Settings" at bounding box center [69, 118] width 48 height 17
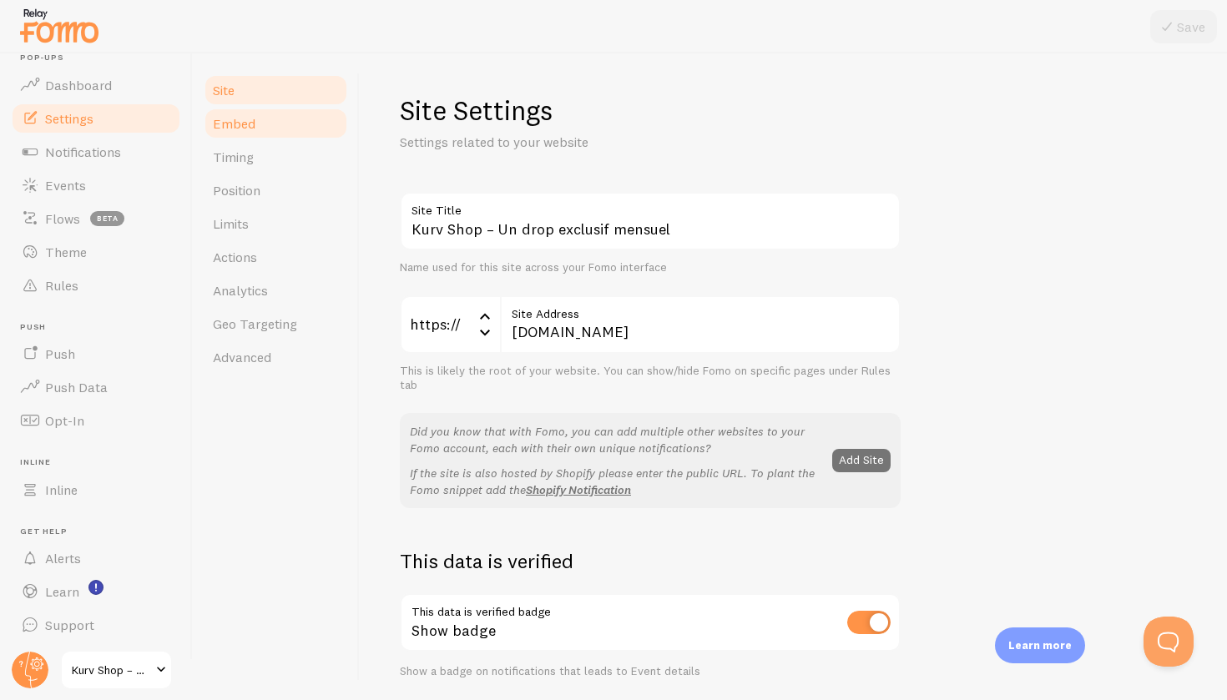
click at [261, 134] on link "Embed" at bounding box center [276, 123] width 146 height 33
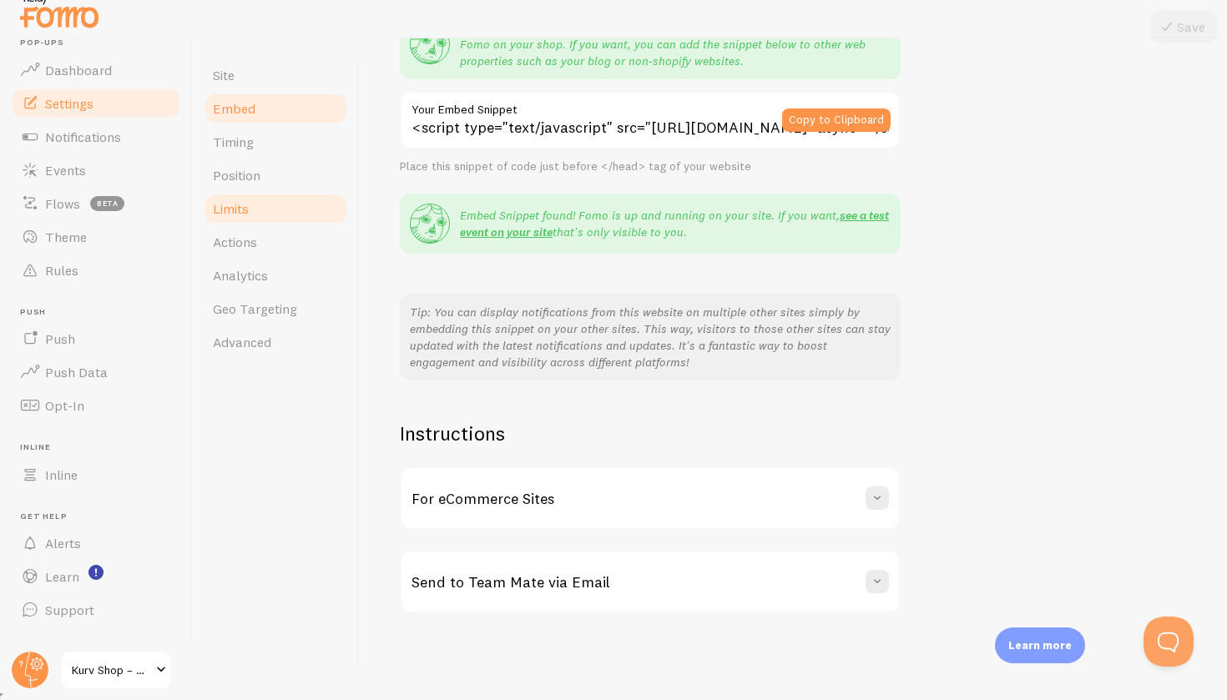
scroll to position [15, 0]
click at [301, 146] on link "Timing" at bounding box center [276, 141] width 146 height 33
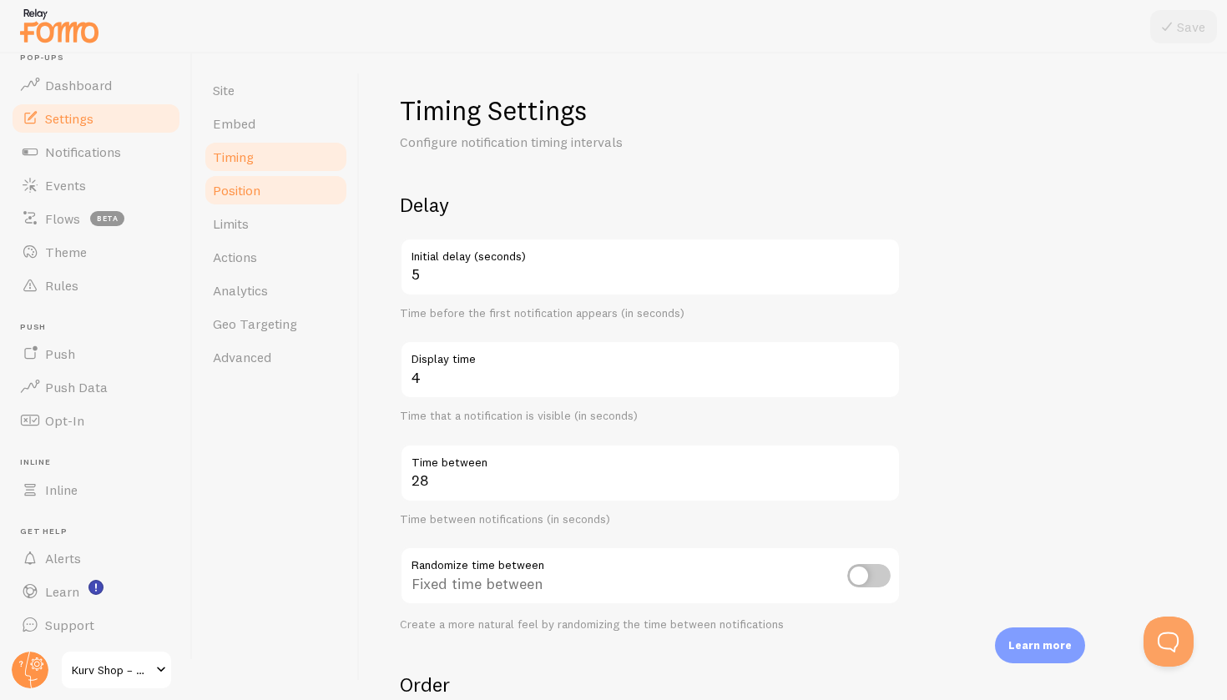
click at [283, 189] on link "Position" at bounding box center [276, 190] width 146 height 33
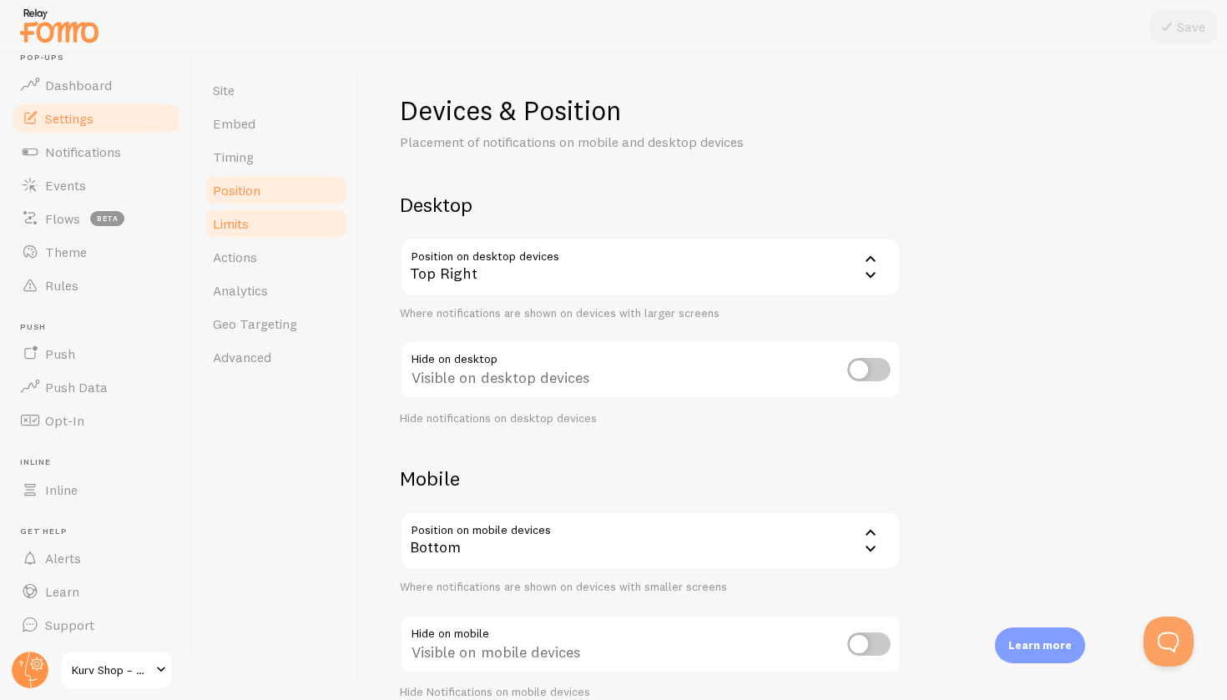
click at [263, 230] on link "Limits" at bounding box center [276, 223] width 146 height 33
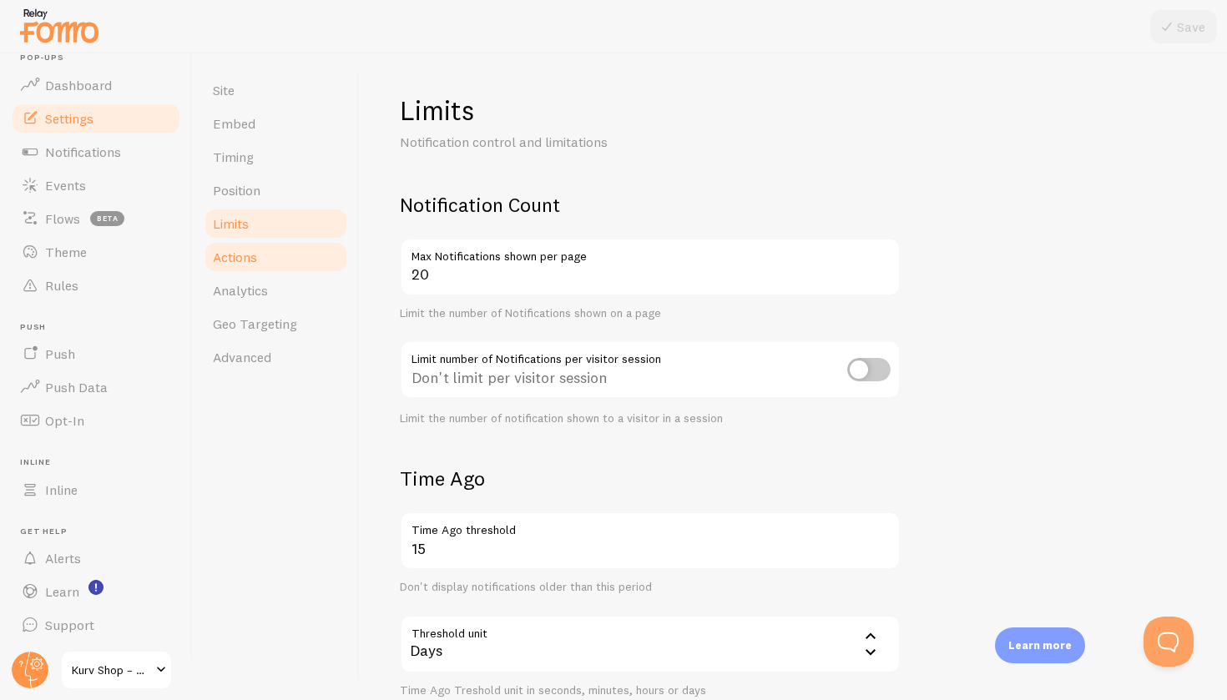
click at [261, 259] on link "Actions" at bounding box center [276, 256] width 146 height 33
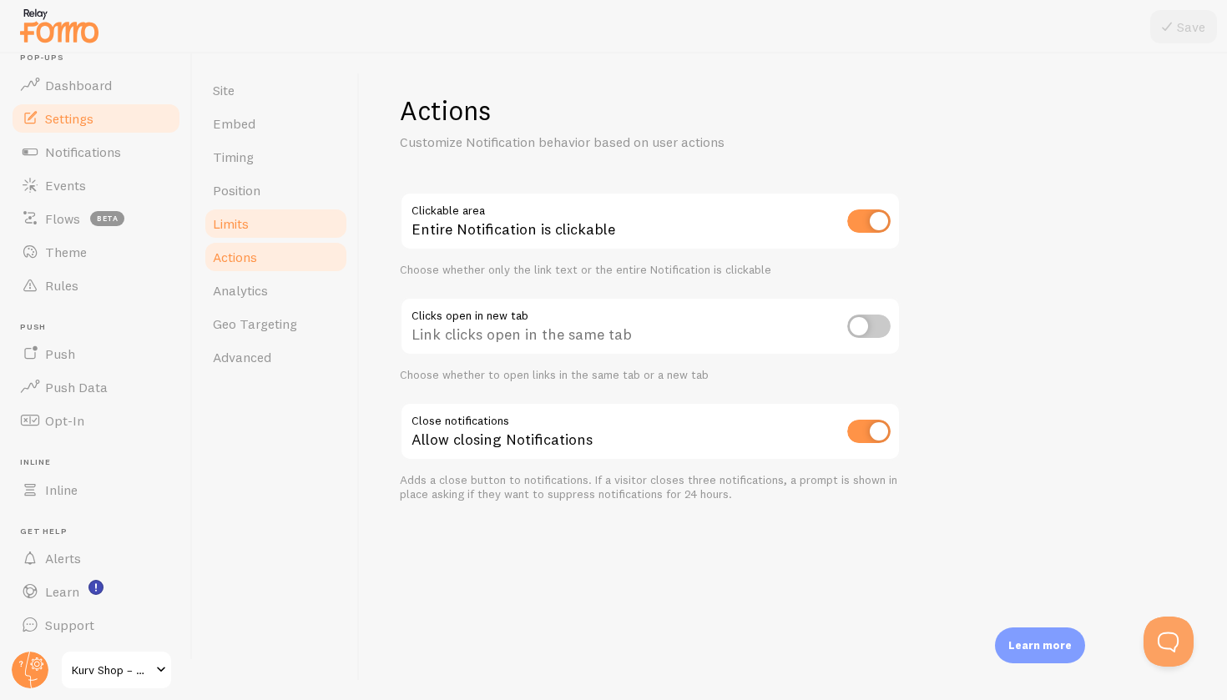
click at [261, 214] on link "Limits" at bounding box center [276, 223] width 146 height 33
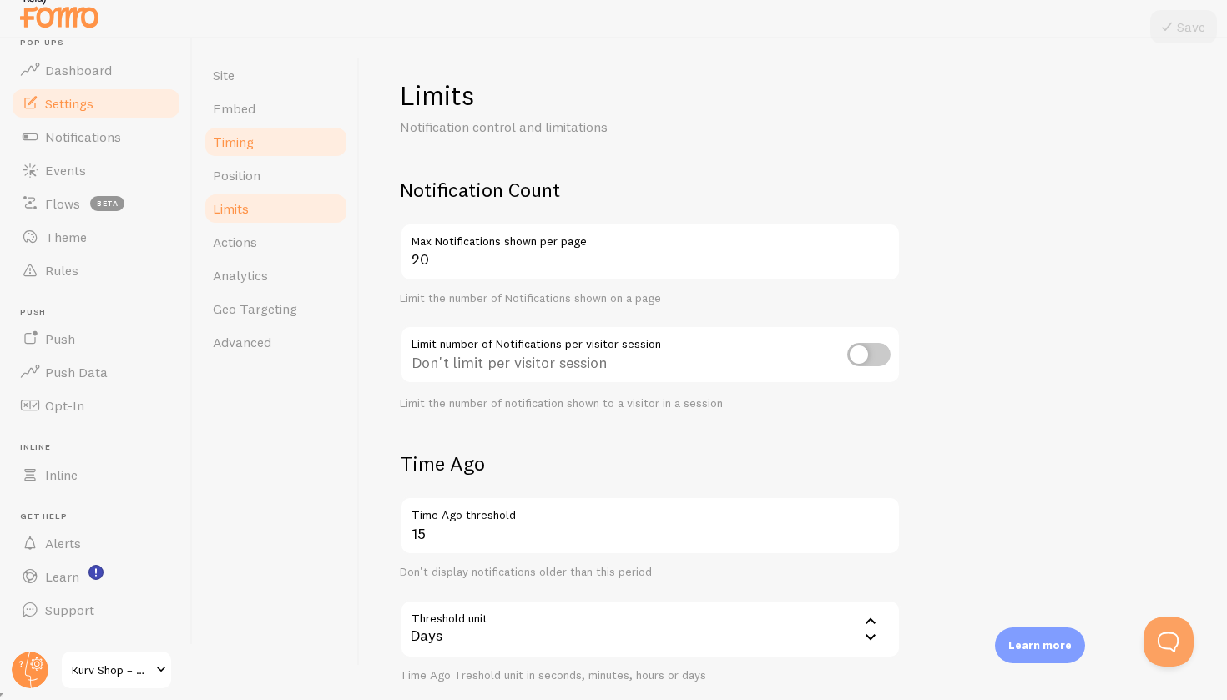
click at [275, 144] on link "Timing" at bounding box center [276, 141] width 146 height 33
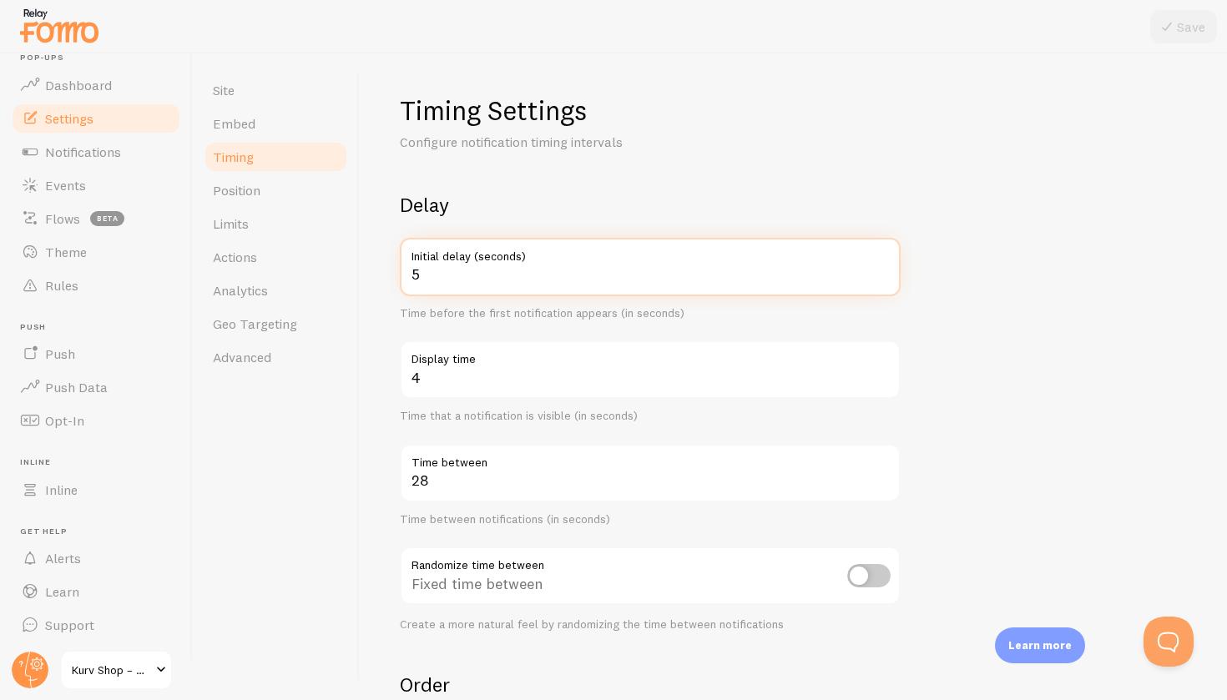
click at [476, 272] on input "5" at bounding box center [650, 267] width 501 height 58
type input "15"
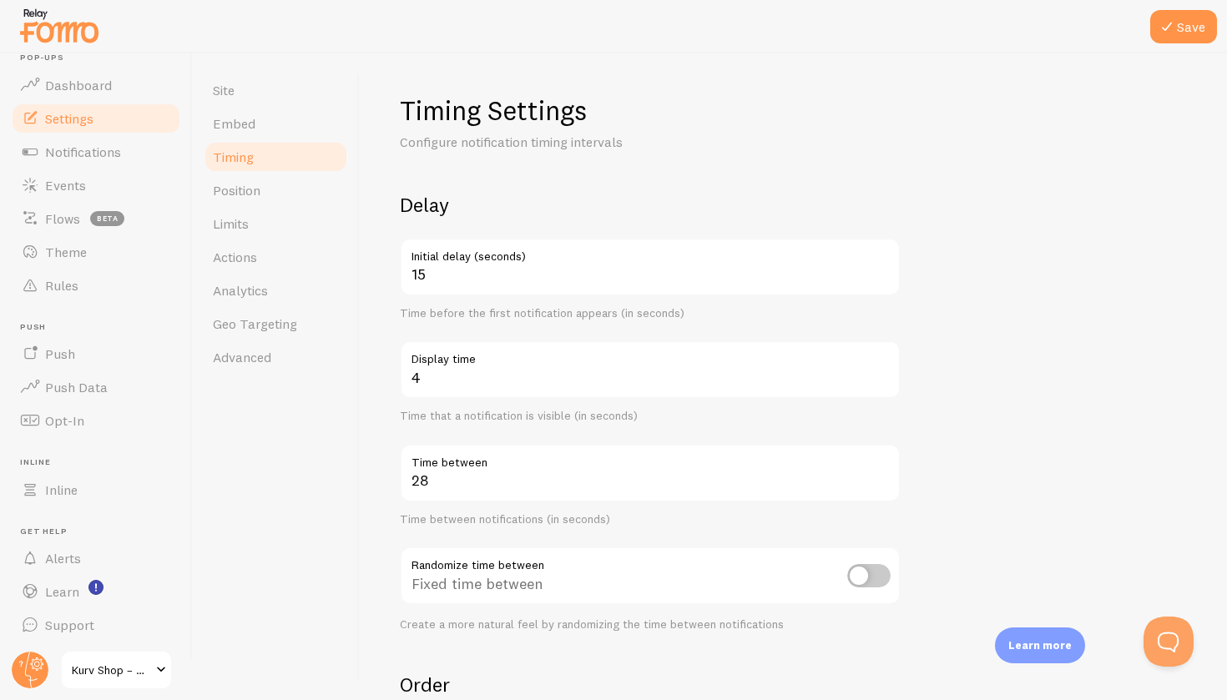
click at [382, 297] on div "Timing Settings Configure notification timing intervals Delay 15 Initial delay …" at bounding box center [793, 376] width 867 height 647
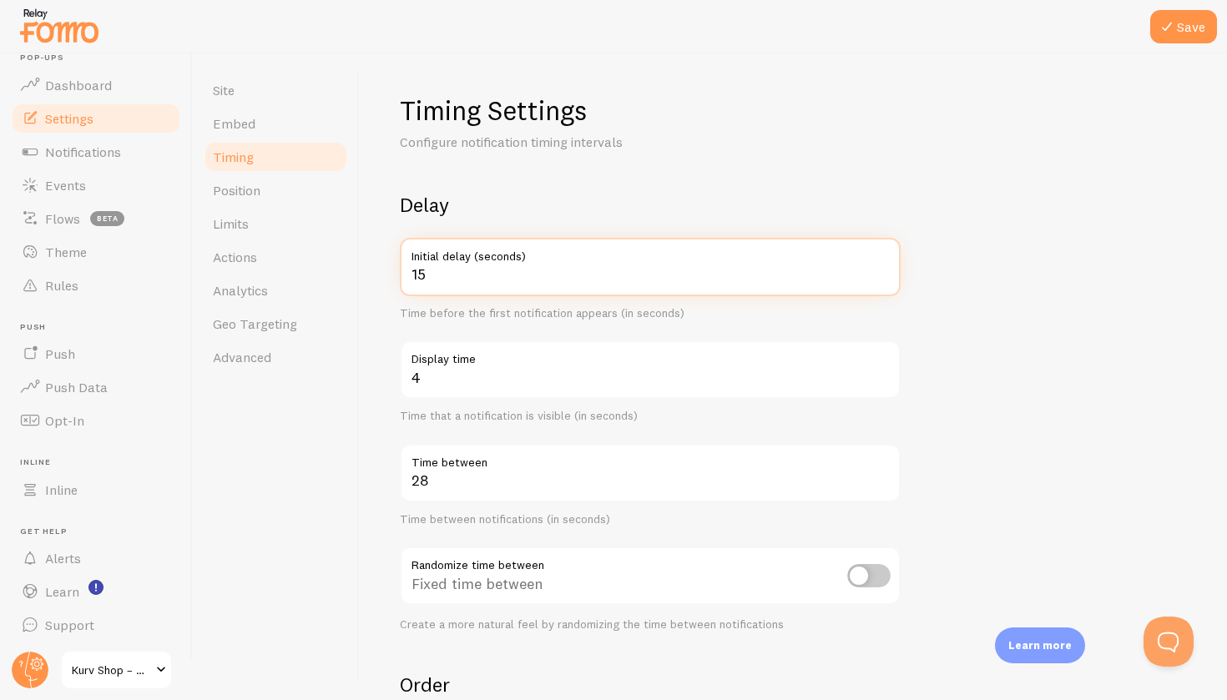
click at [442, 266] on input "15" at bounding box center [650, 267] width 501 height 58
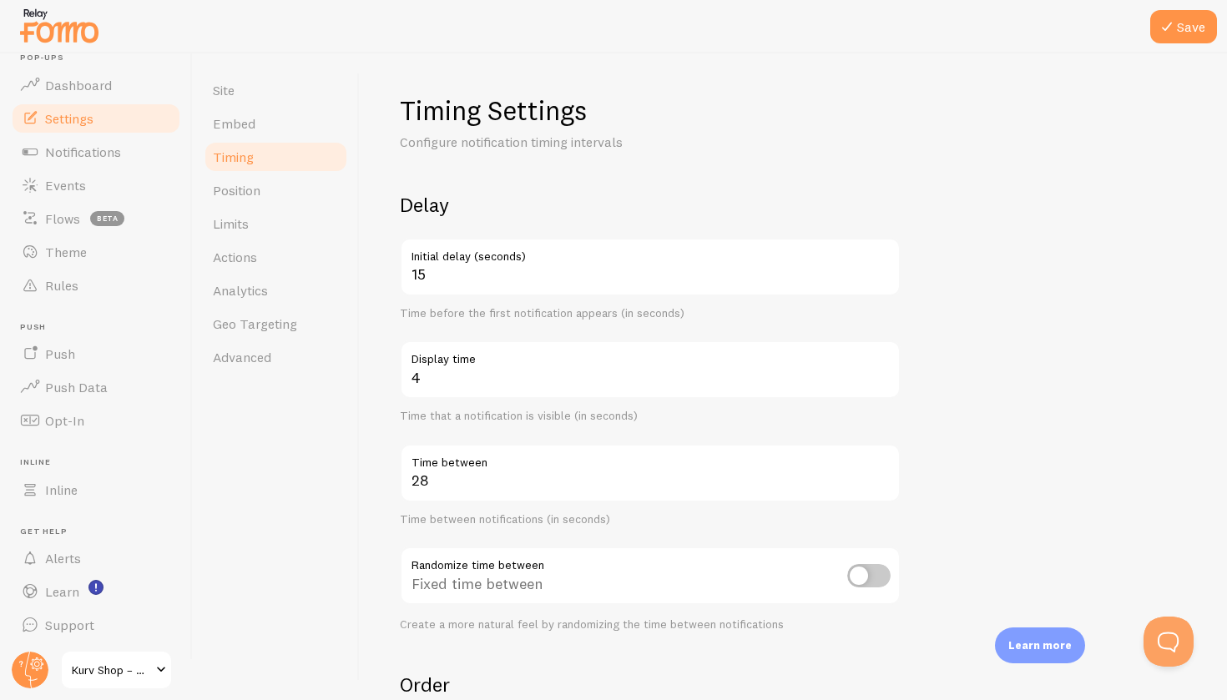
click at [389, 315] on div "Timing Settings Configure notification timing intervals Delay 15 Initial delay …" at bounding box center [793, 376] width 867 height 647
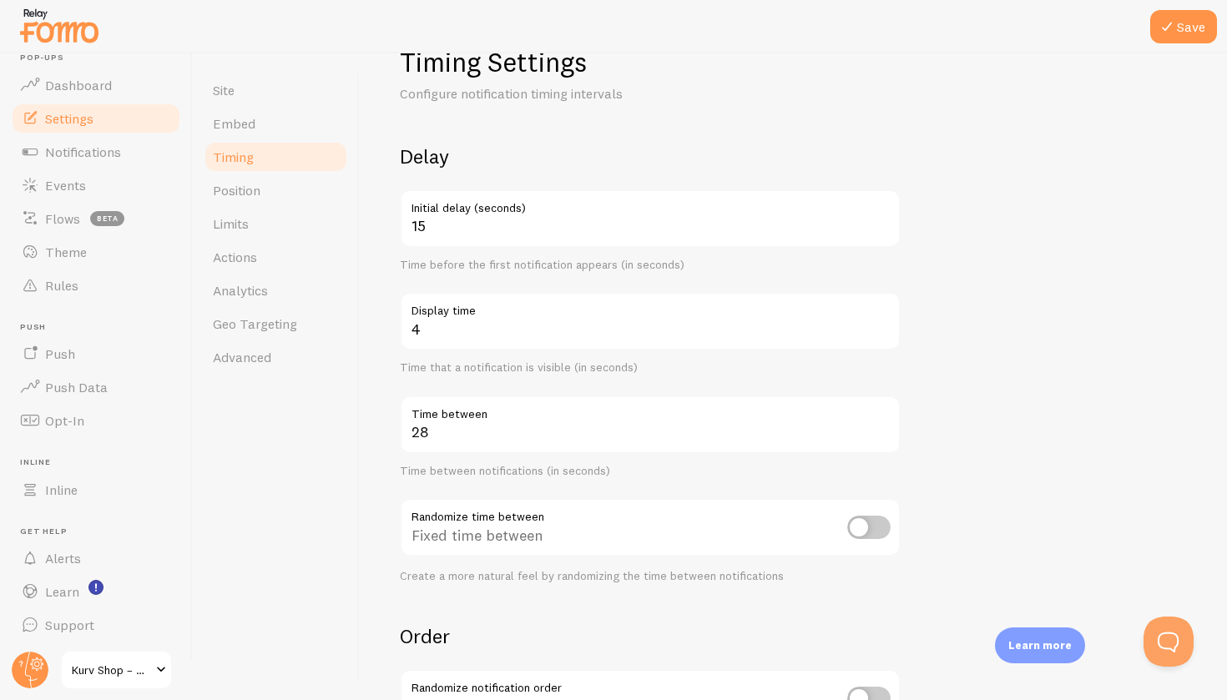
scroll to position [49, 0]
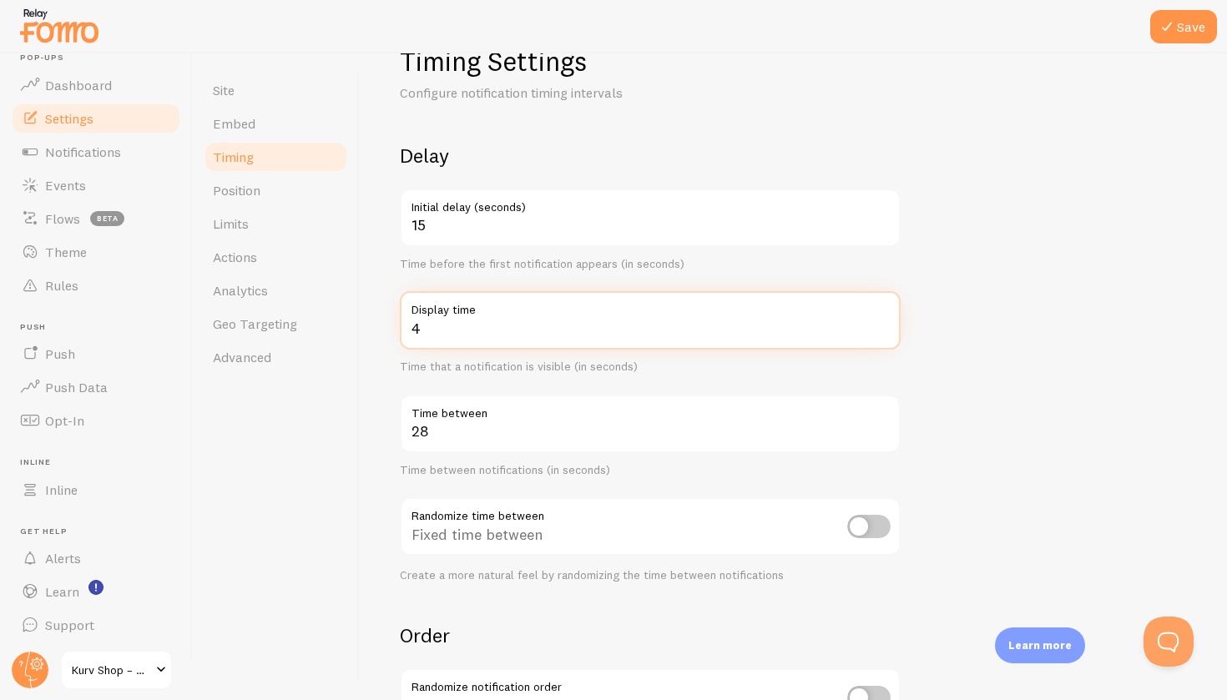
click at [438, 325] on input "4" at bounding box center [650, 320] width 501 height 58
type input "5"
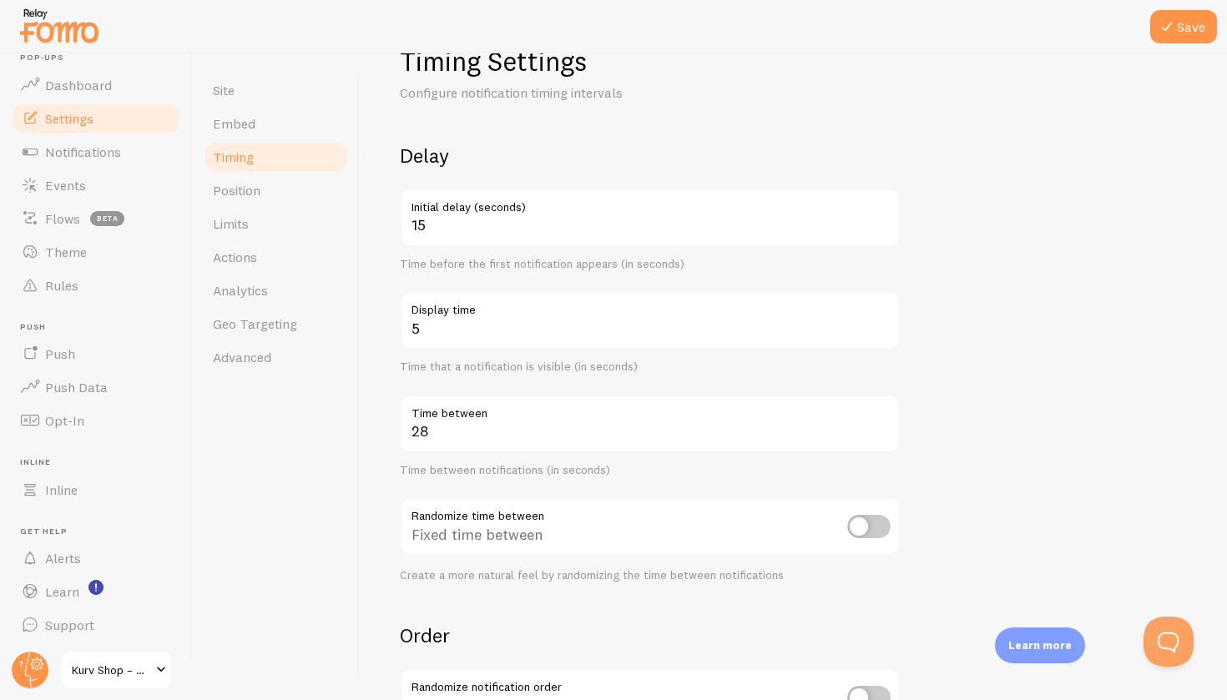
click at [391, 367] on div "Timing Settings Configure notification timing intervals Delay 15 Initial delay …" at bounding box center [793, 376] width 867 height 647
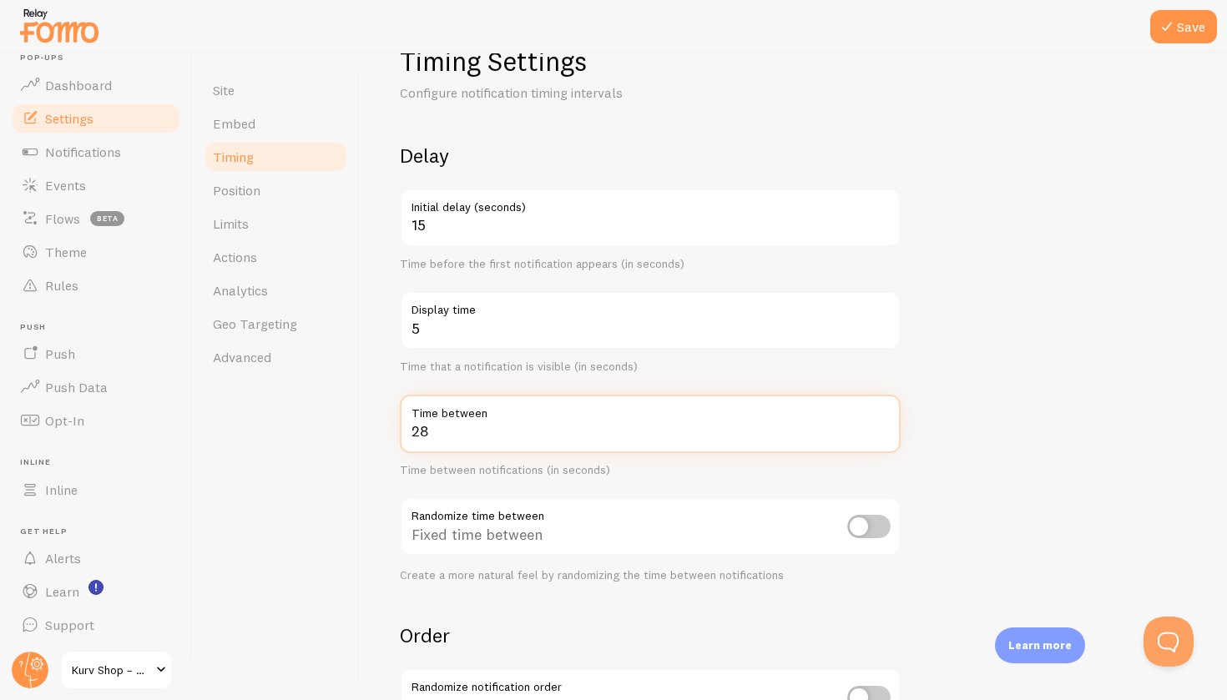
drag, startPoint x: 447, startPoint y: 434, endPoint x: 361, endPoint y: 434, distance: 86.0
click at [361, 434] on div "Timing Settings Configure notification timing intervals Delay 15 Initial delay …" at bounding box center [793, 376] width 867 height 647
type input "35"
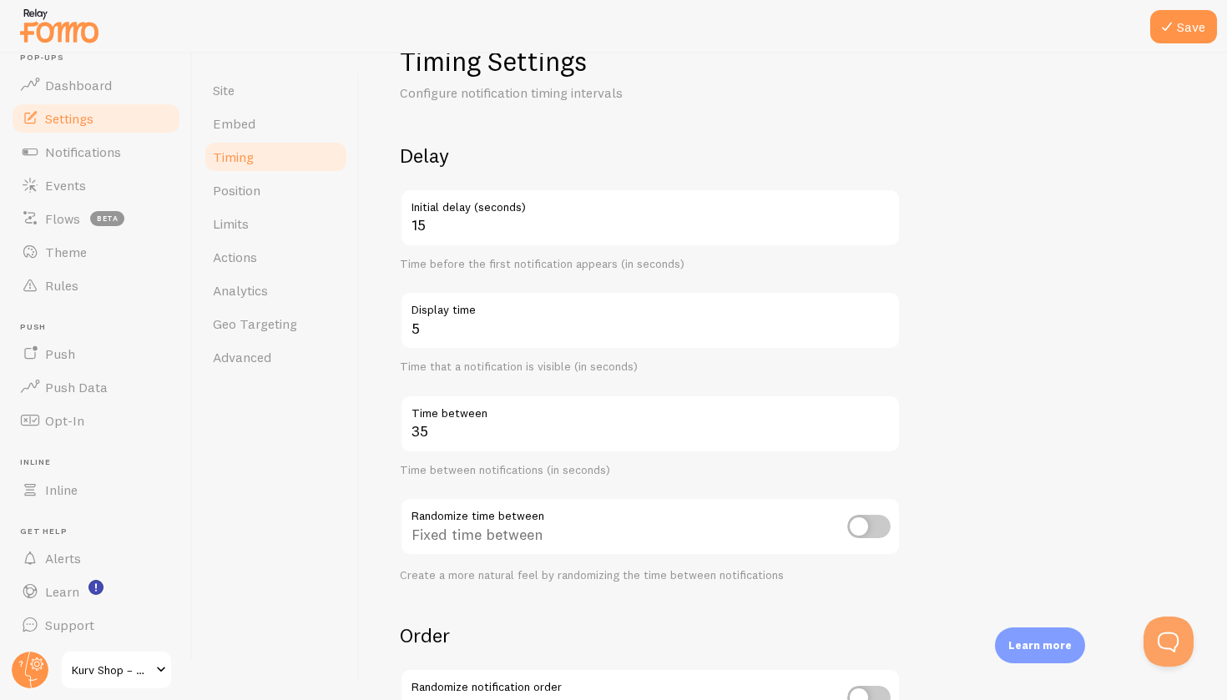
click at [315, 427] on div "Site Embed Timing Position Limits Actions Analytics Geo Targeting Advanced" at bounding box center [276, 376] width 167 height 647
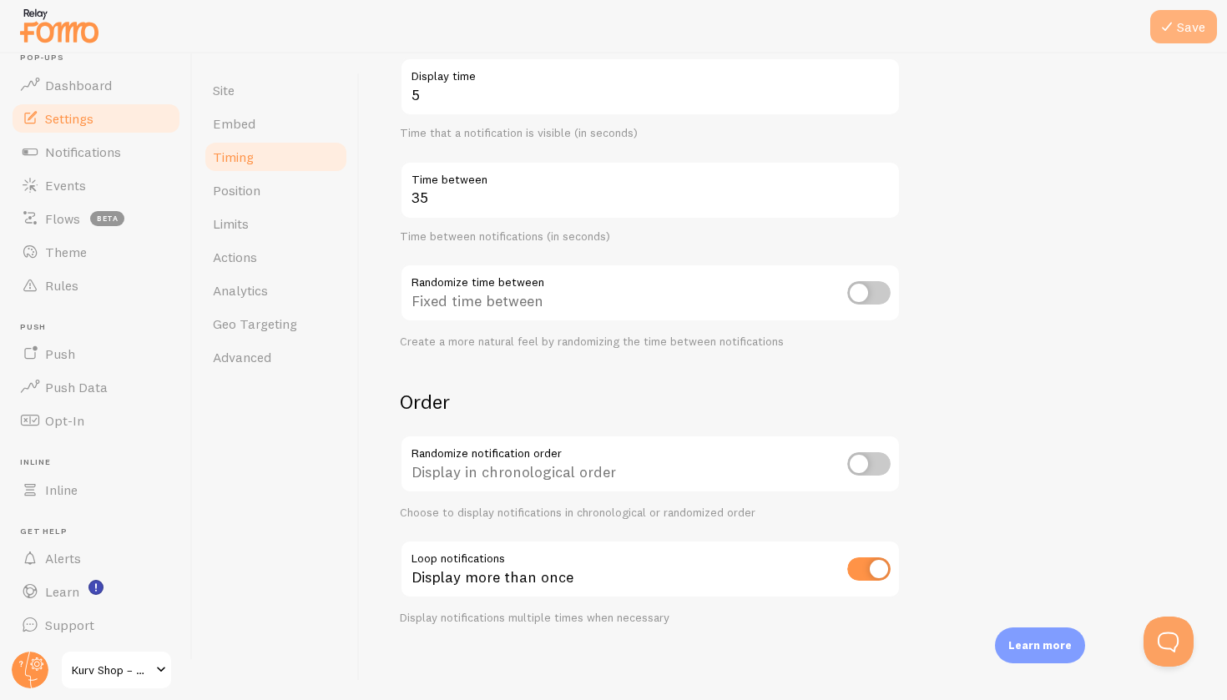
scroll to position [282, 0]
click at [1178, 21] on button "Save" at bounding box center [1183, 26] width 67 height 33
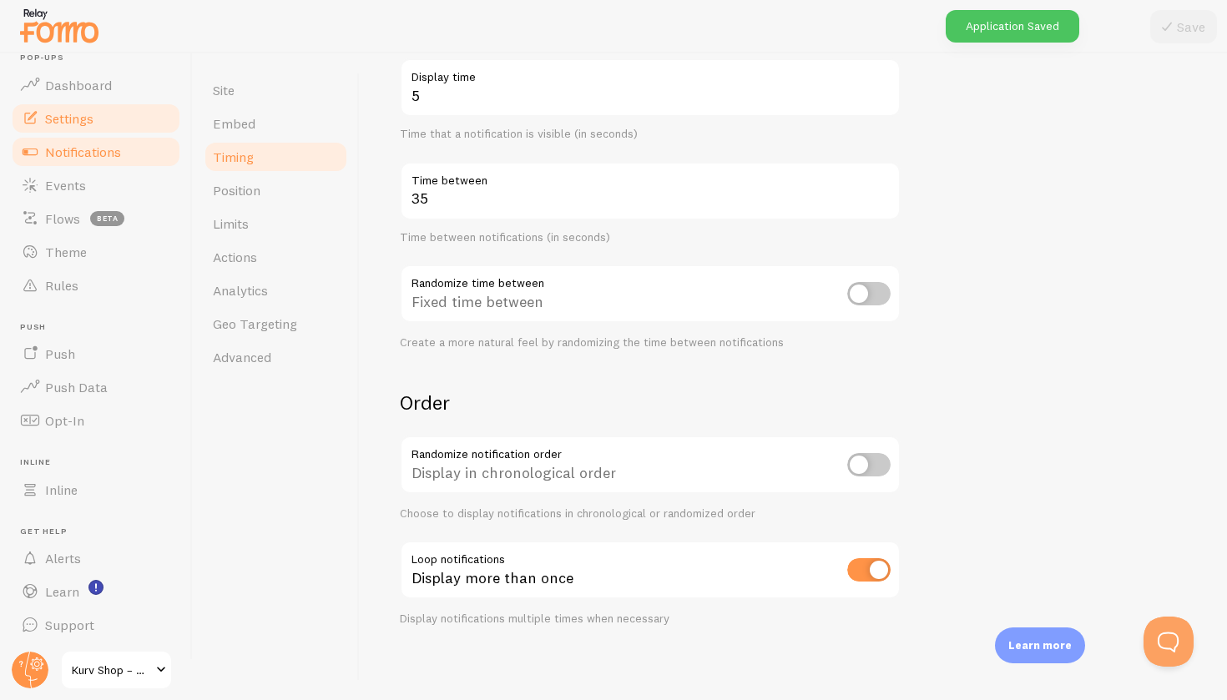
click at [103, 153] on span "Notifications" at bounding box center [83, 152] width 76 height 17
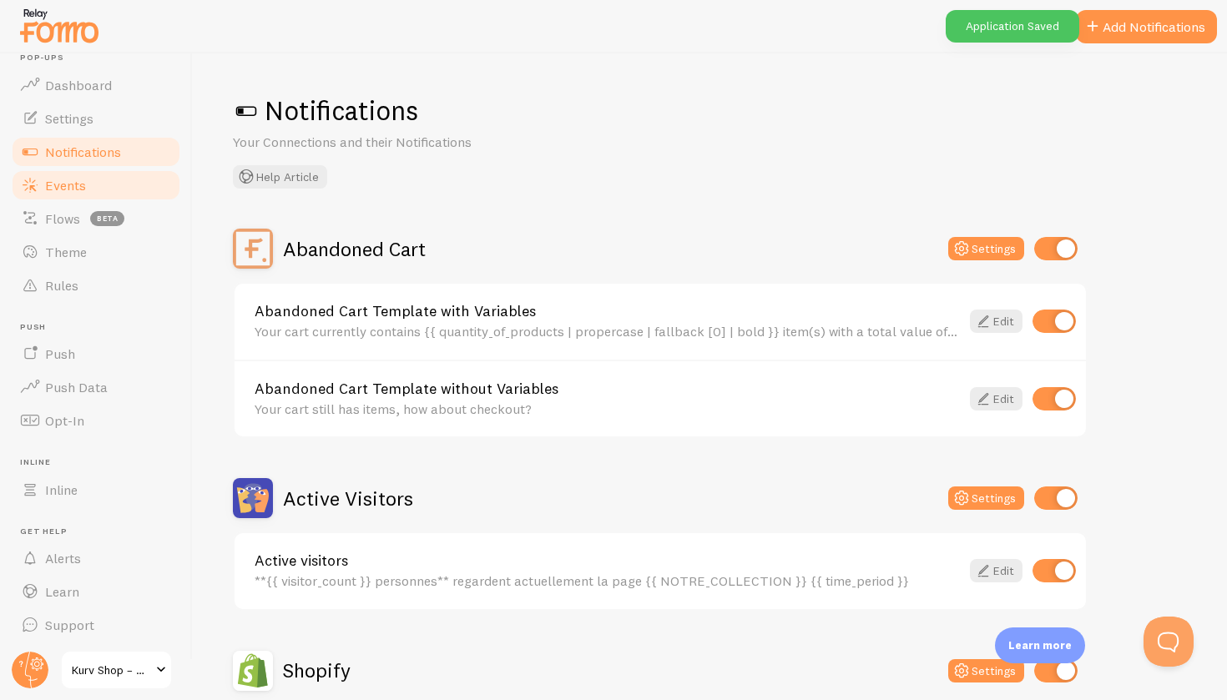
click at [77, 190] on span "Events" at bounding box center [65, 185] width 41 height 17
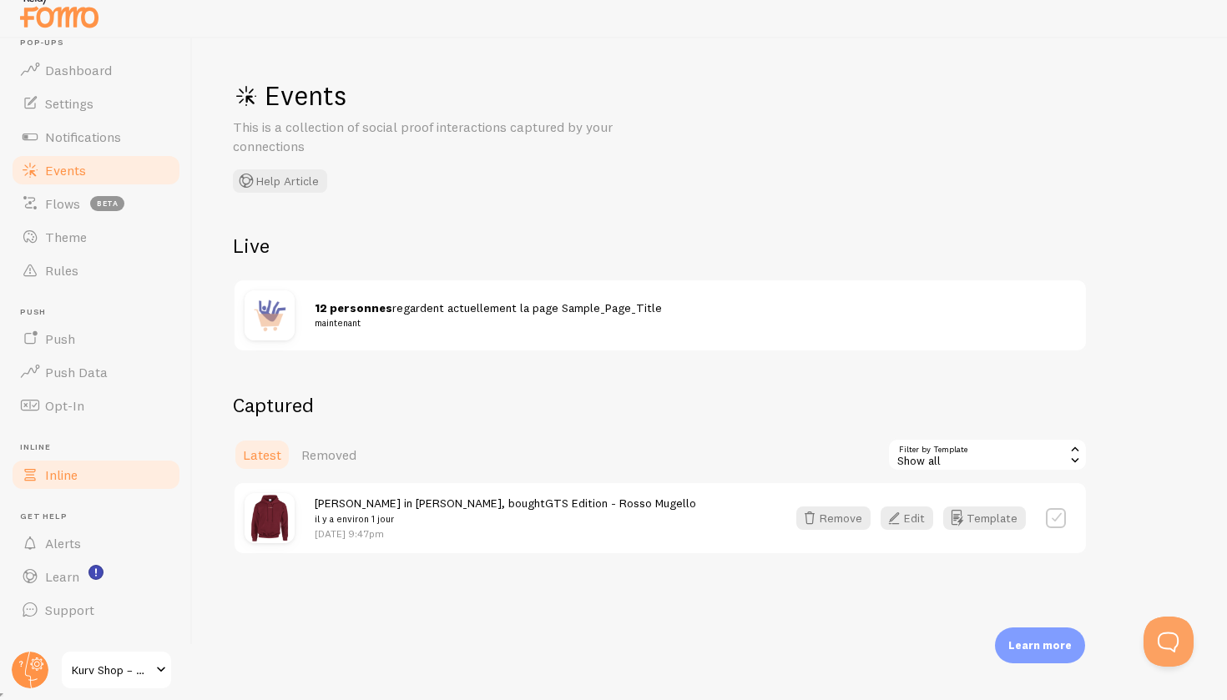
scroll to position [15, 0]
